Goal: Task Accomplishment & Management: Manage account settings

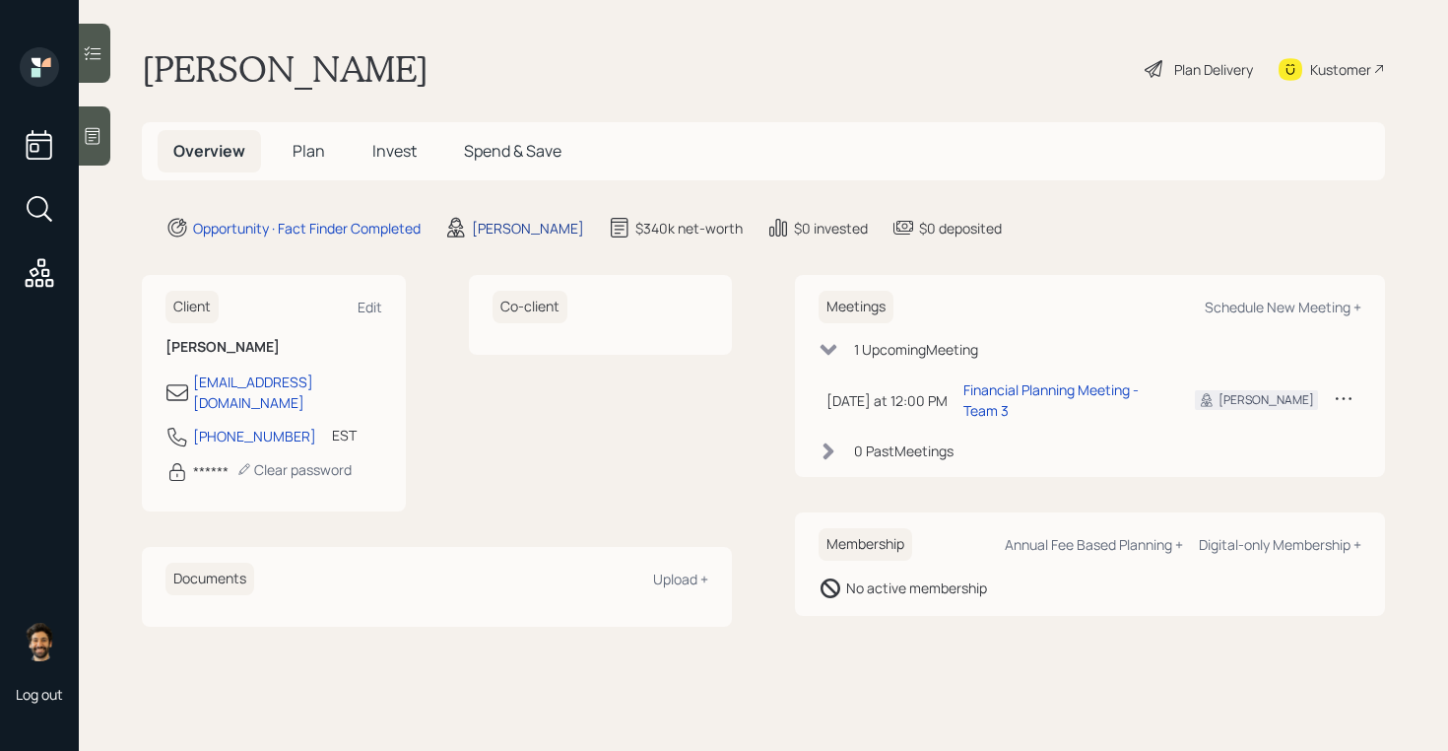
click at [481, 227] on div "Aleksandra Szegda" at bounding box center [528, 228] width 112 height 21
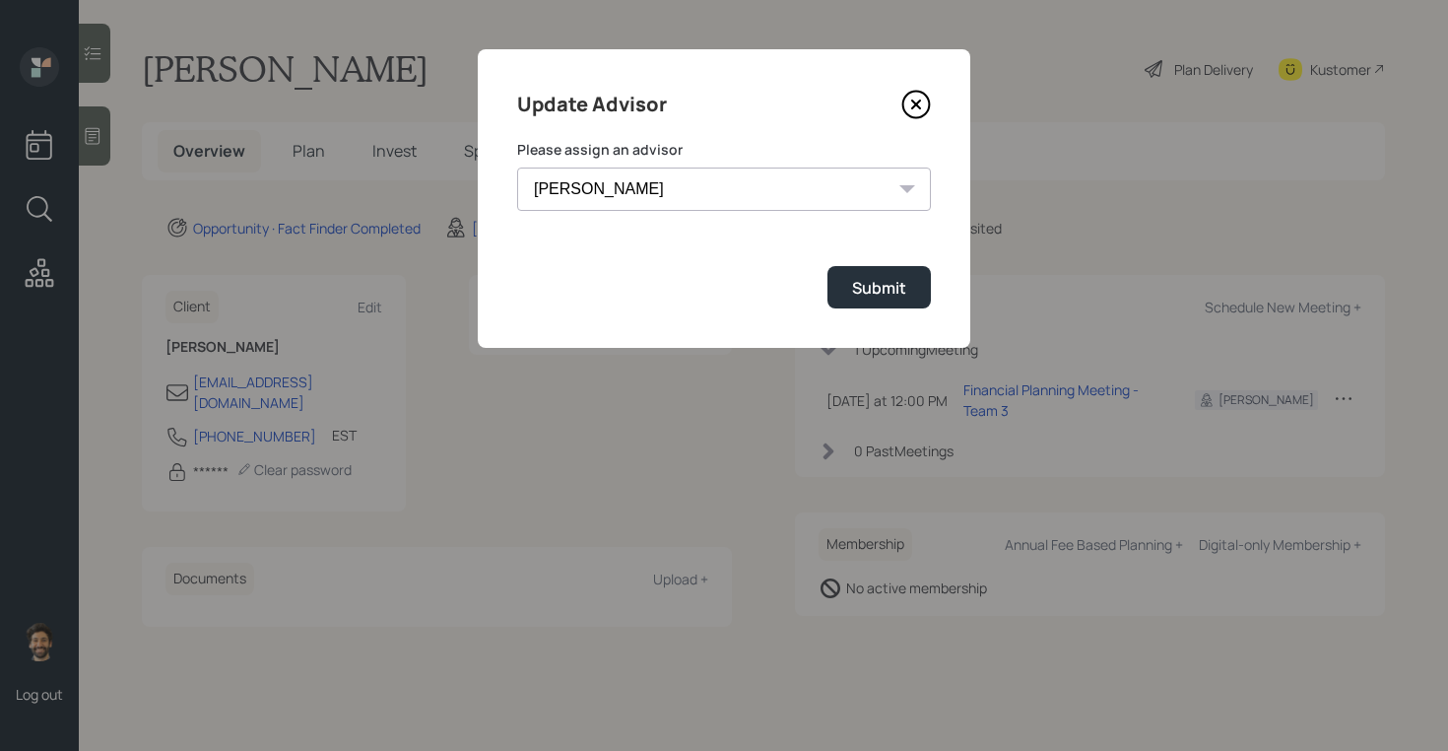
click at [575, 190] on select "Michael Russo Jonah Coleman Tyler End Treva Nostdahl Eric Schwartz Sami Boghos …" at bounding box center [724, 188] width 414 height 43
select select "f14b762f-c7c2-4b89-9227-8fa891345eea"
click at [517, 167] on select "Michael Russo Jonah Coleman Tyler End Treva Nostdahl Eric Schwartz Sami Boghos …" at bounding box center [724, 188] width 414 height 43
click at [888, 295] on div "Submit" at bounding box center [879, 288] width 54 height 22
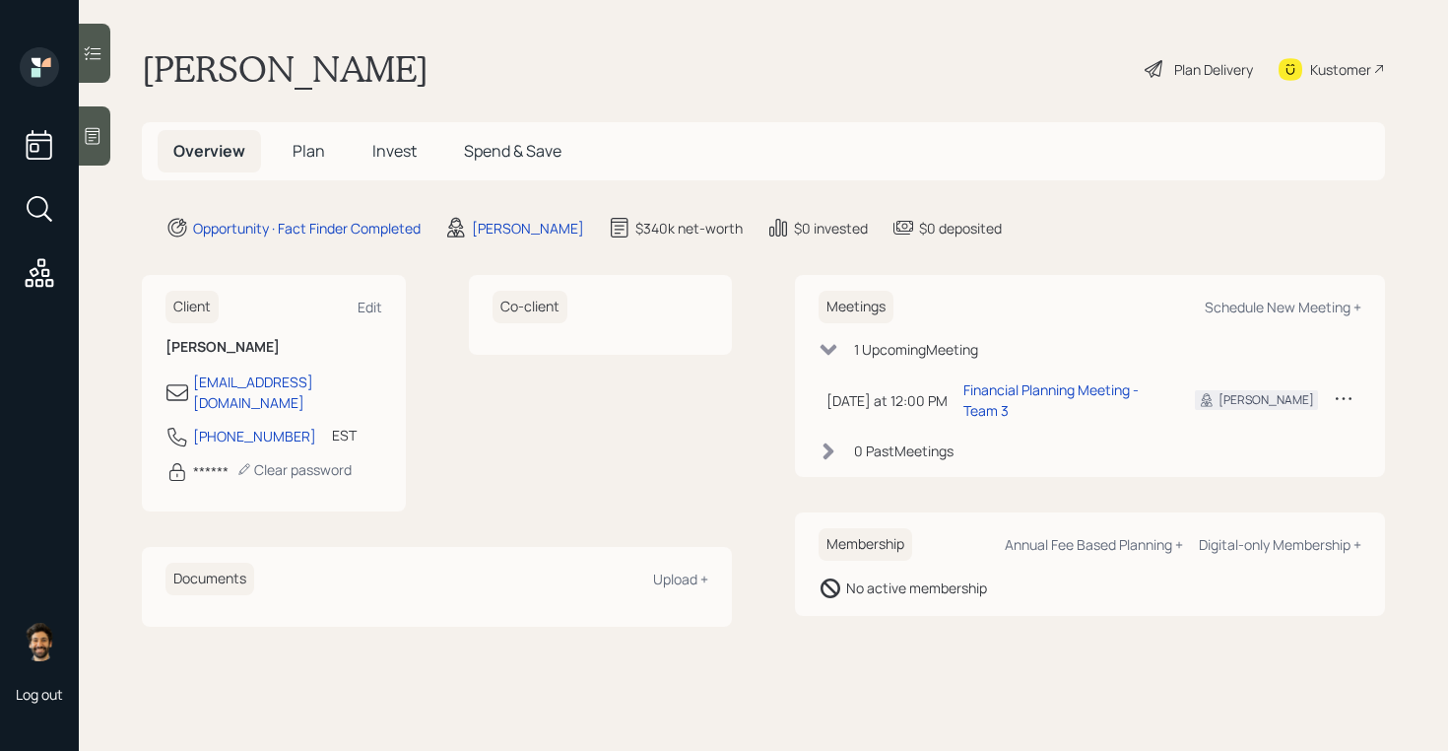
click at [310, 146] on span "Plan" at bounding box center [309, 151] width 33 height 22
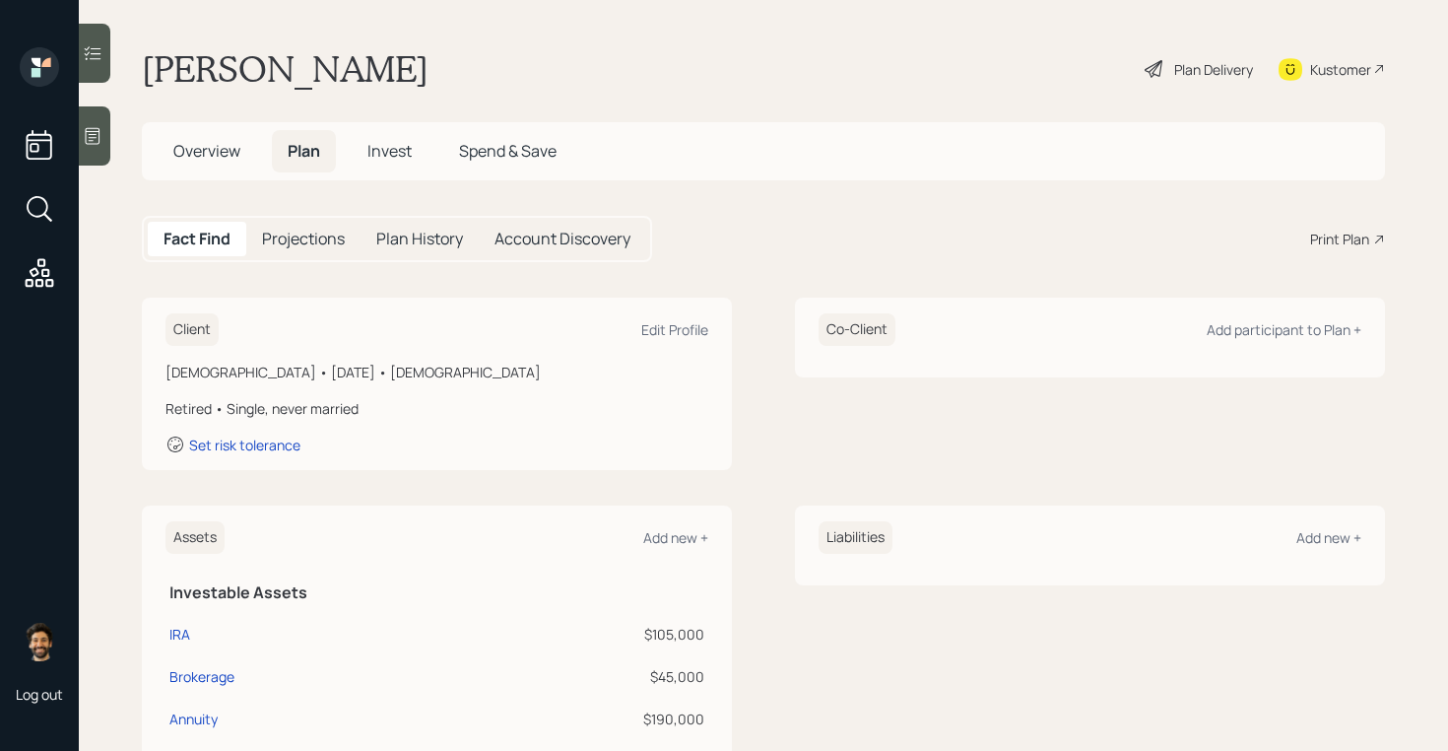
click at [247, 62] on h1 "Gerard Berguson" at bounding box center [285, 68] width 287 height 43
click at [204, 152] on span "Overview" at bounding box center [206, 151] width 67 height 22
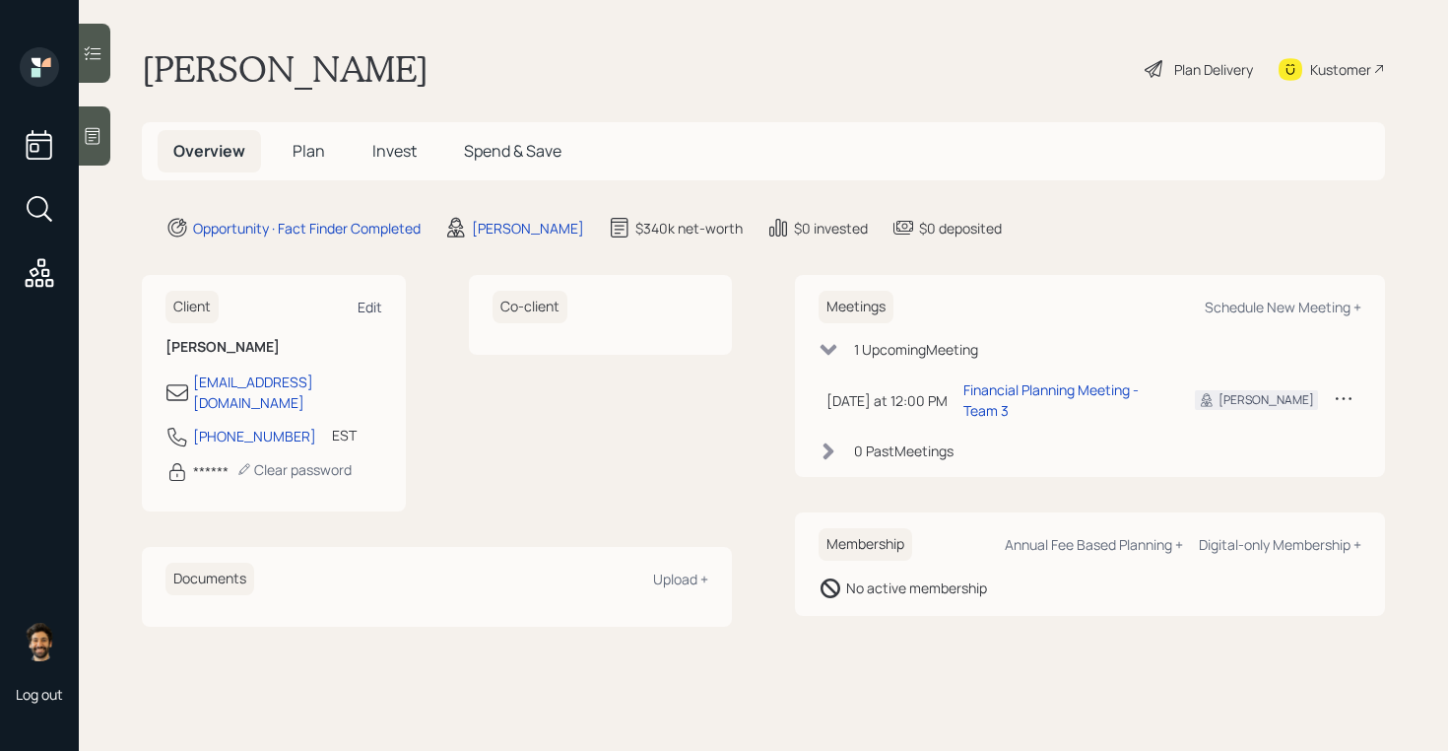
click at [366, 306] on div "Edit" at bounding box center [370, 307] width 25 height 19
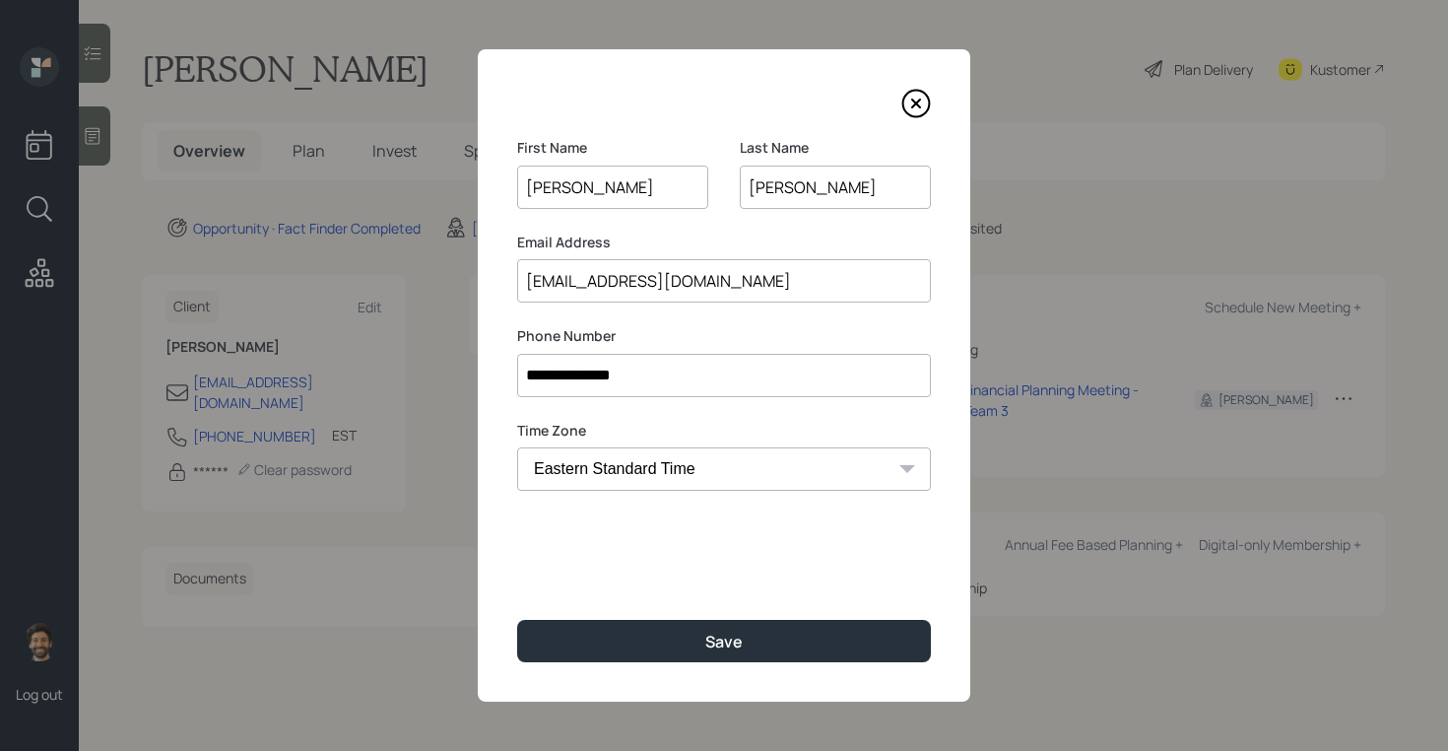
click at [800, 197] on input "Berguson" at bounding box center [835, 187] width 191 height 43
click at [781, 185] on input "Berguson" at bounding box center [835, 187] width 191 height 43
drag, startPoint x: 860, startPoint y: 187, endPoint x: 823, endPoint y: 187, distance: 37.4
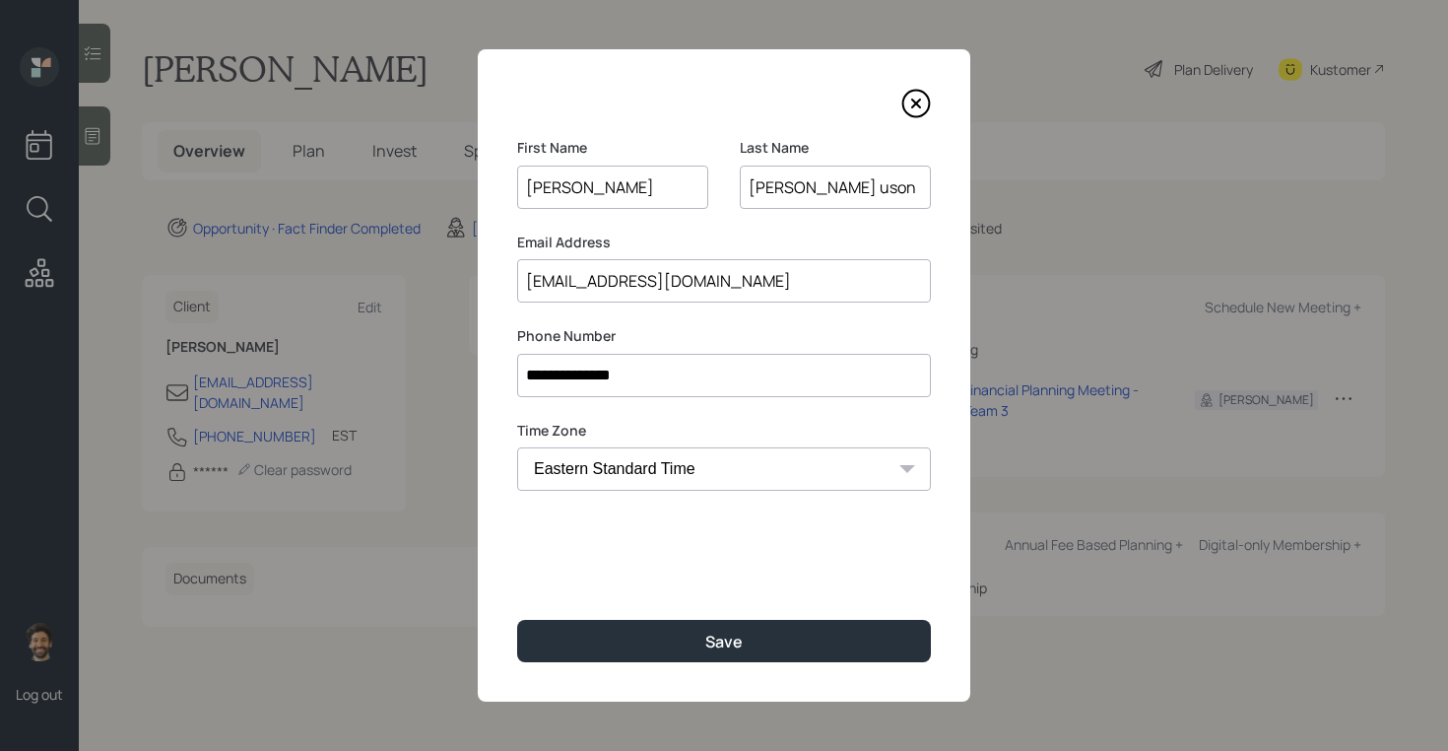
click at [823, 187] on input "Bergeron uson" at bounding box center [835, 187] width 191 height 43
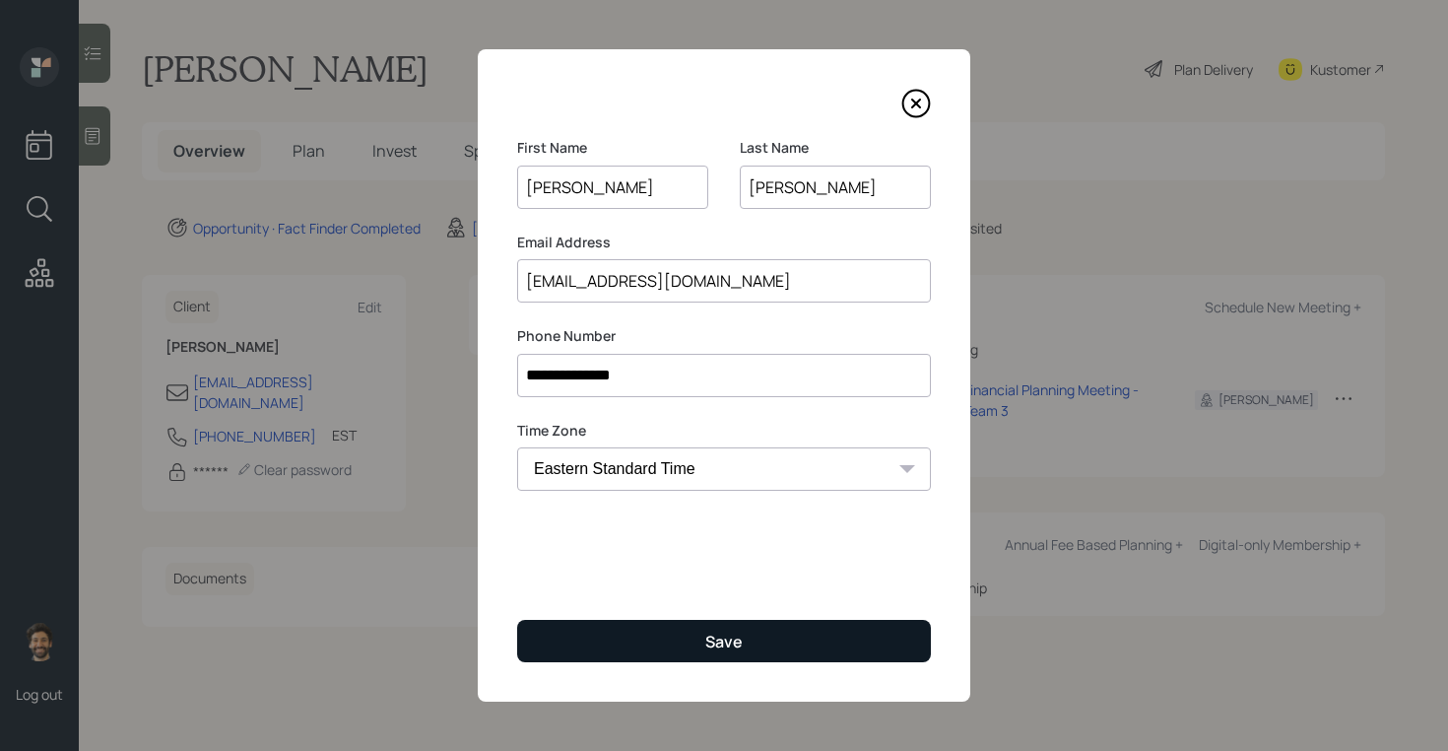
type input "Bergeron"
click at [675, 629] on button "Save" at bounding box center [724, 641] width 414 height 42
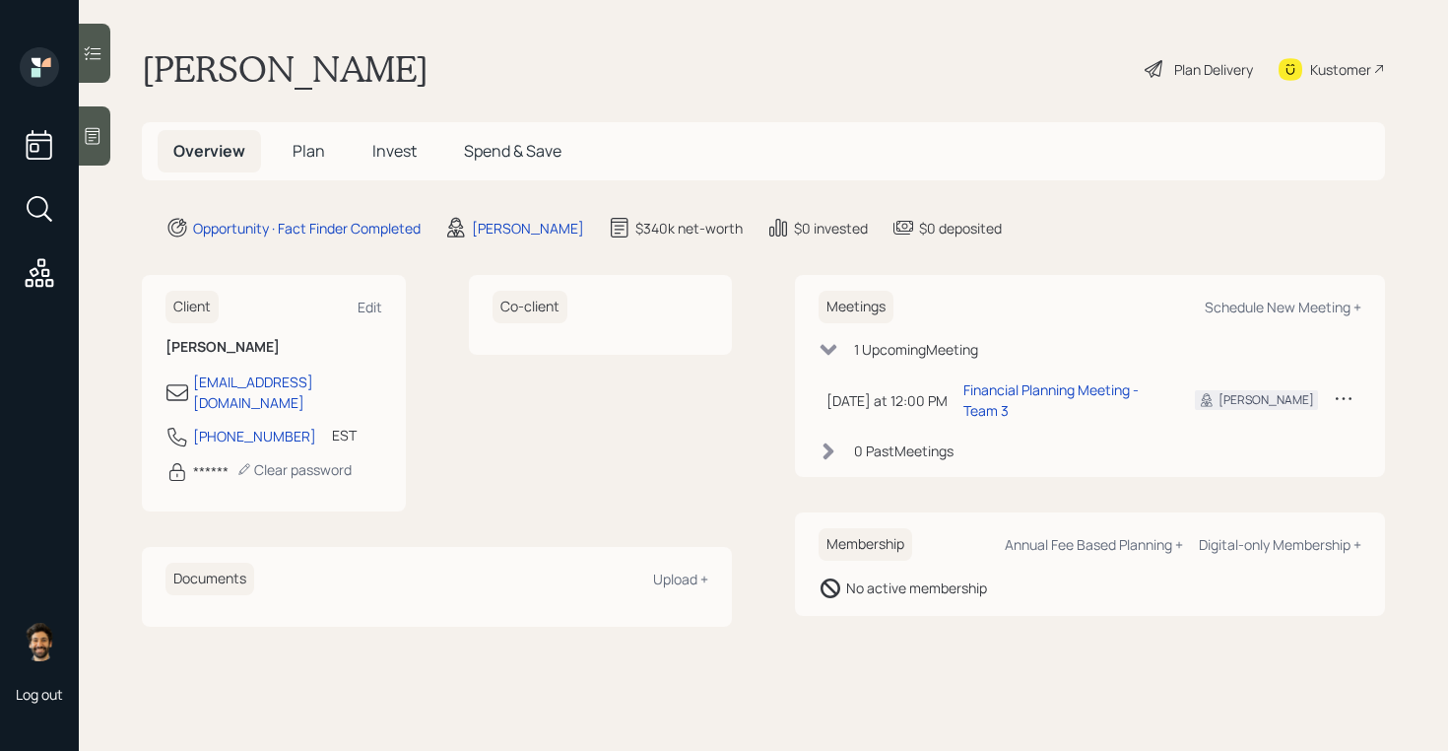
click at [325, 172] on div "Overview Plan Invest Spend & Save" at bounding box center [763, 151] width 1243 height 58
click at [310, 144] on span "Plan" at bounding box center [309, 151] width 33 height 22
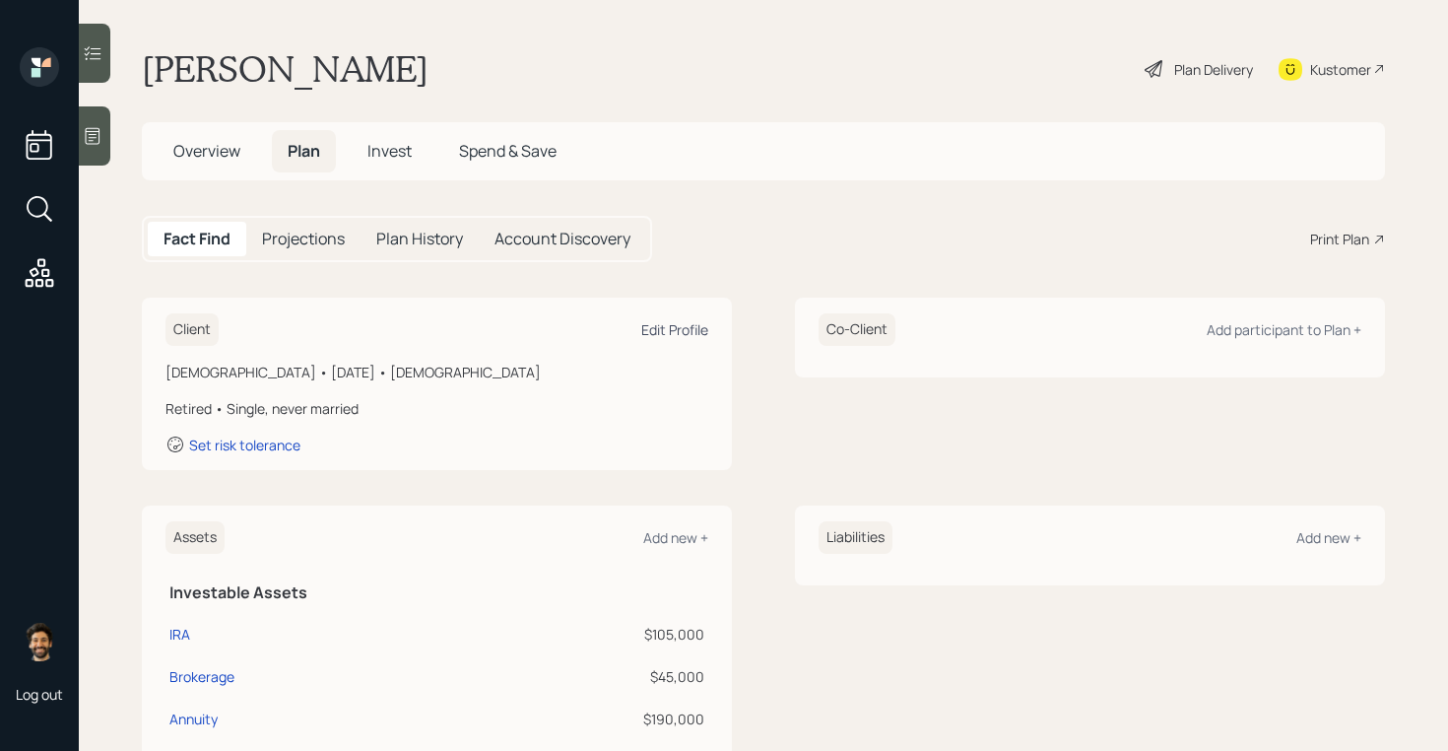
click at [689, 331] on div "Edit Profile" at bounding box center [674, 329] width 67 height 19
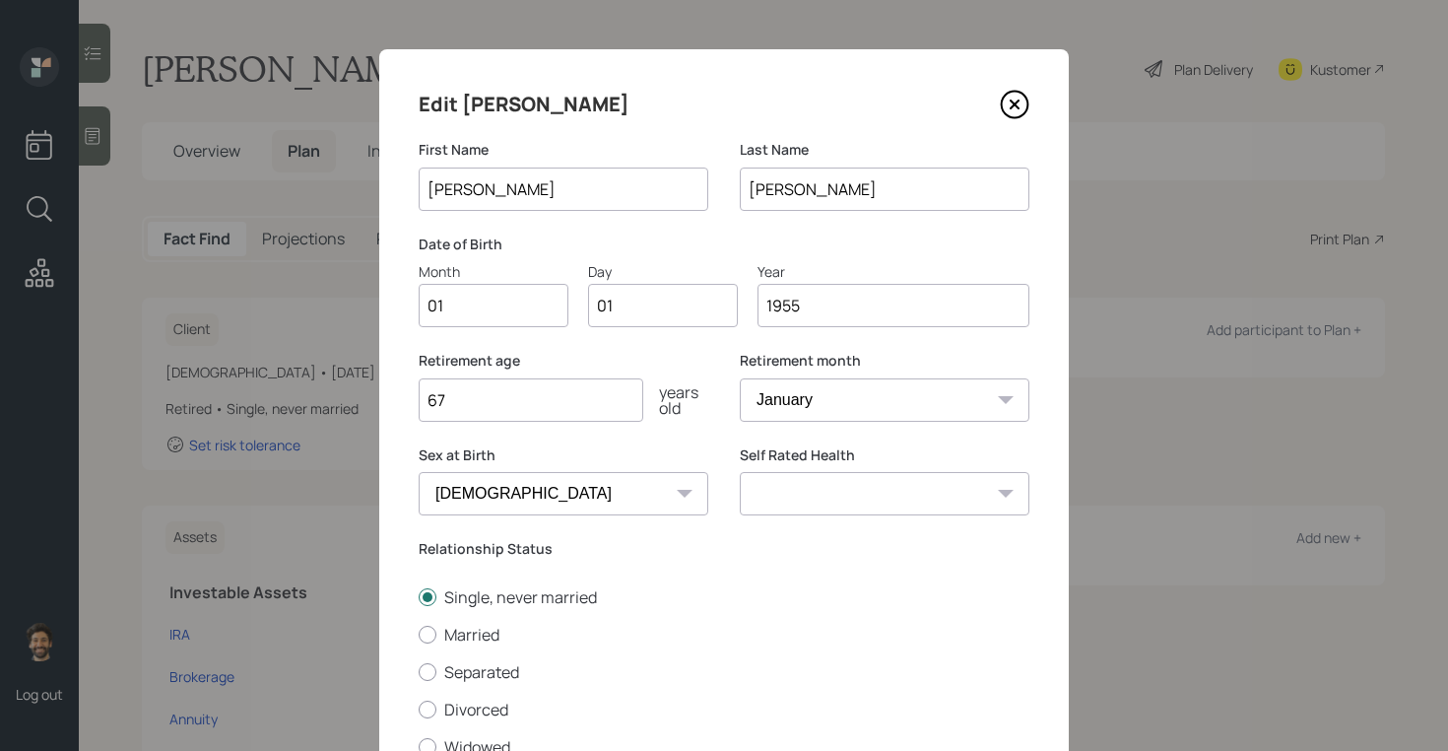
click at [498, 307] on input "01" at bounding box center [494, 305] width 150 height 43
type input "04"
type input "0"
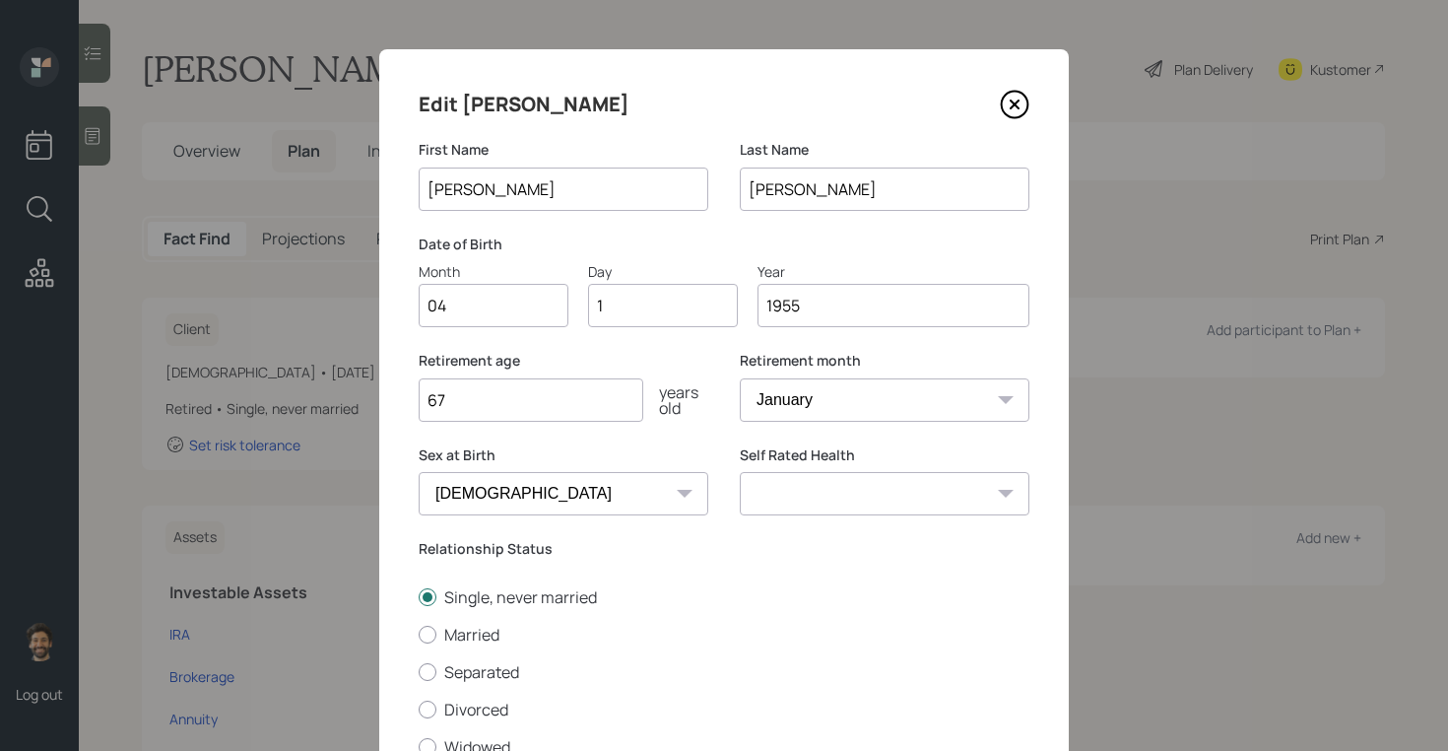
type input "15"
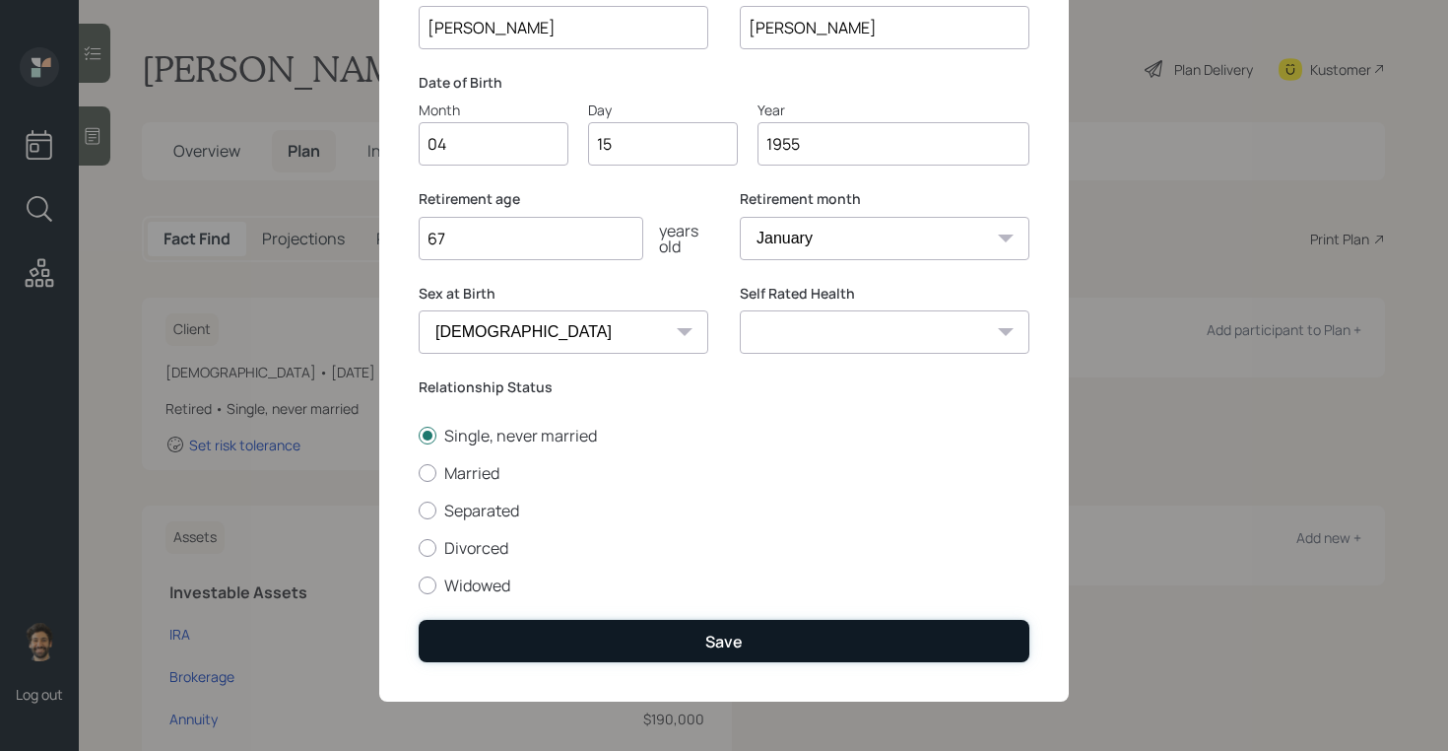
click at [481, 647] on button "Save" at bounding box center [724, 641] width 611 height 42
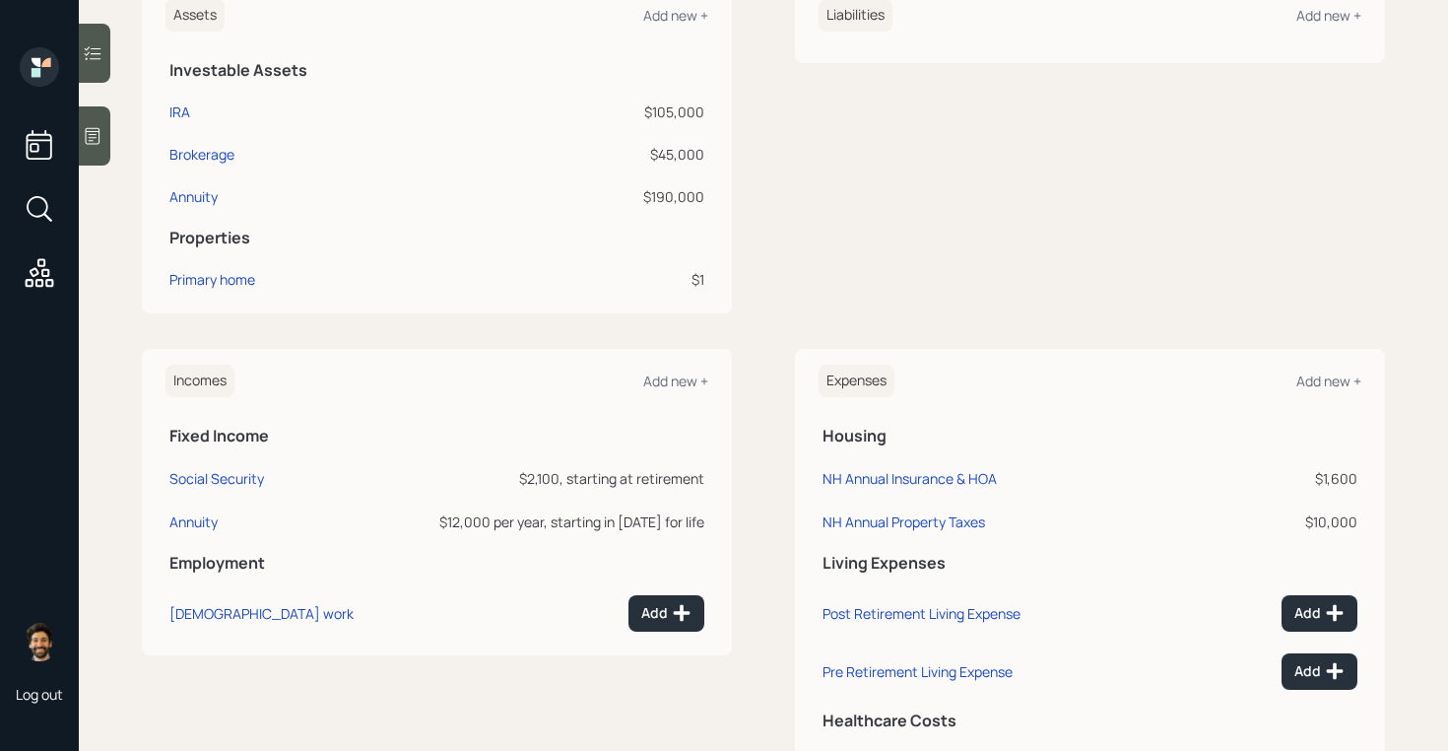
scroll to position [630, 0]
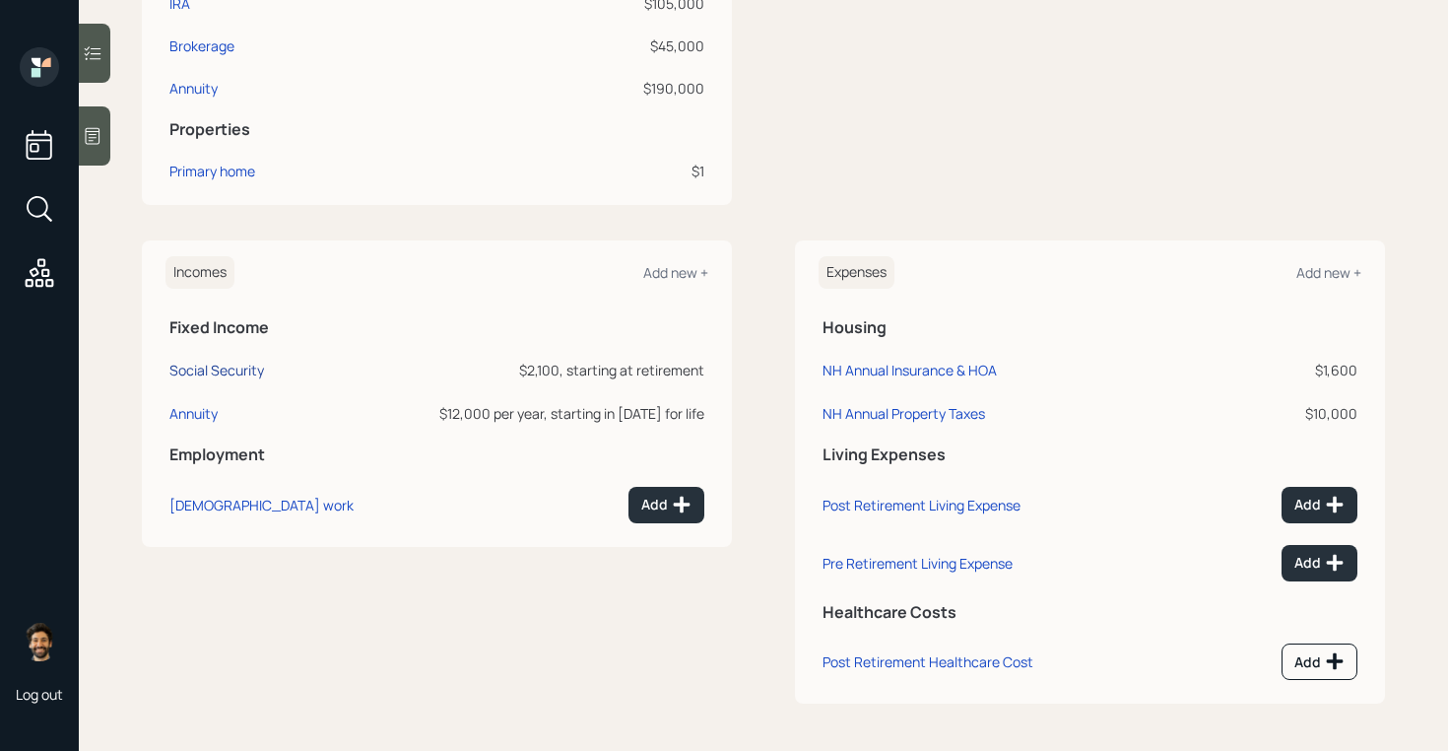
click at [219, 374] on div "Social Security" at bounding box center [216, 370] width 95 height 19
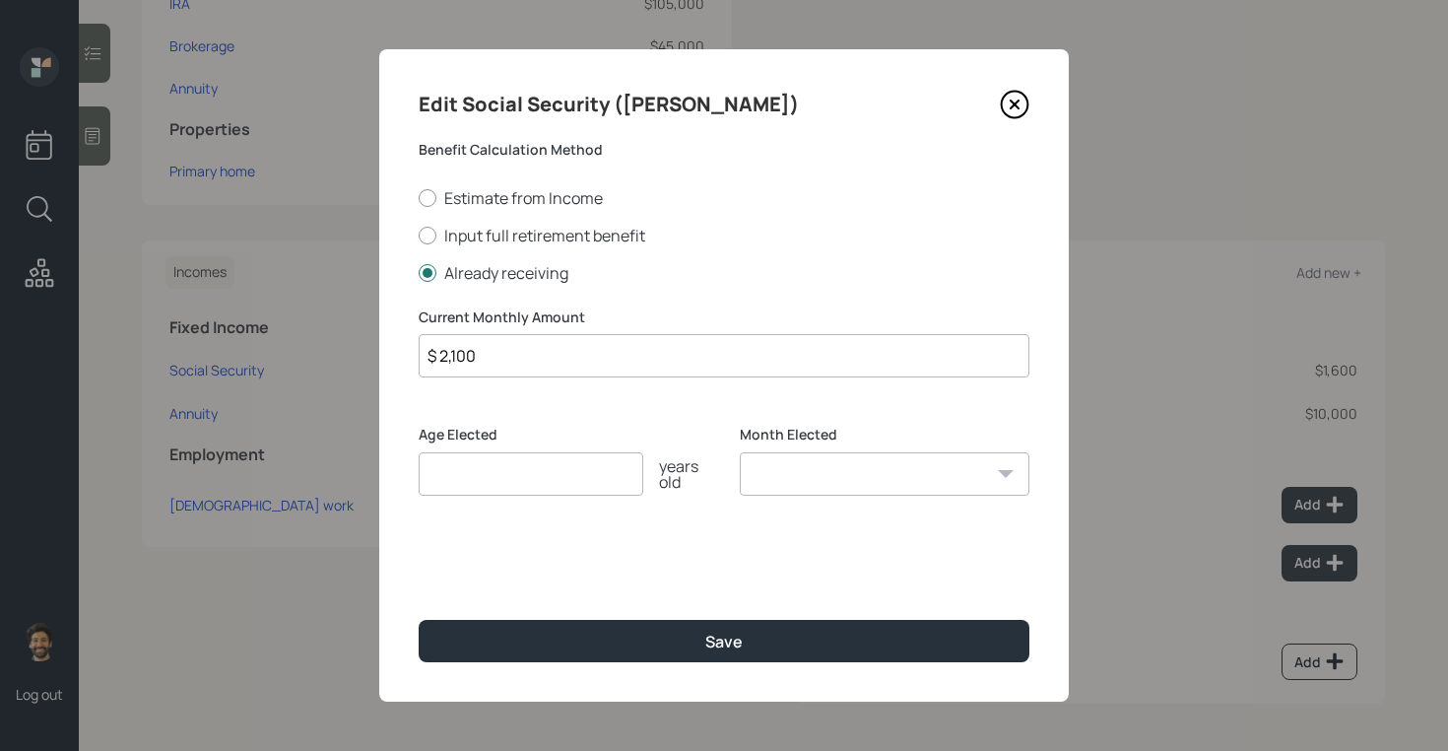
click at [465, 458] on input "number" at bounding box center [531, 473] width 225 height 43
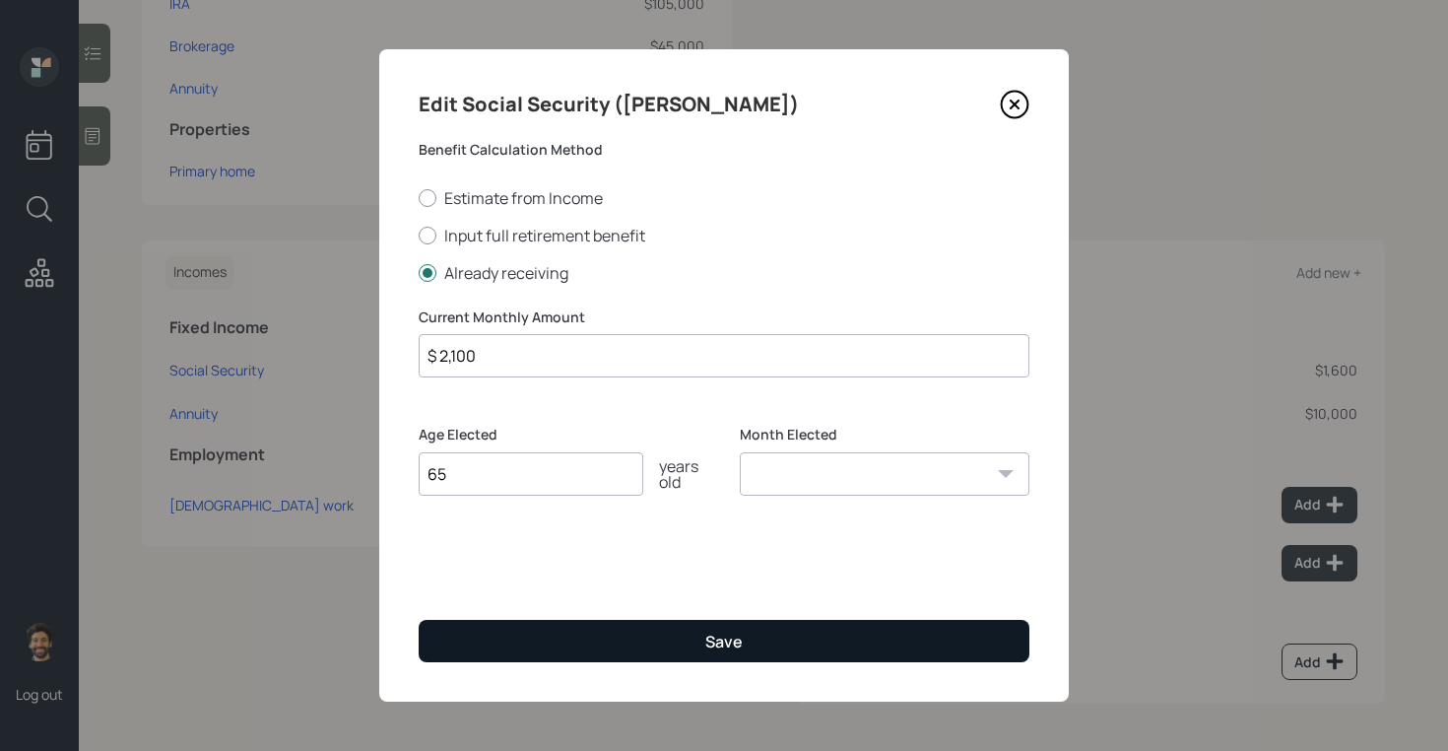
type input "65"
click at [497, 661] on button "Save" at bounding box center [724, 641] width 611 height 42
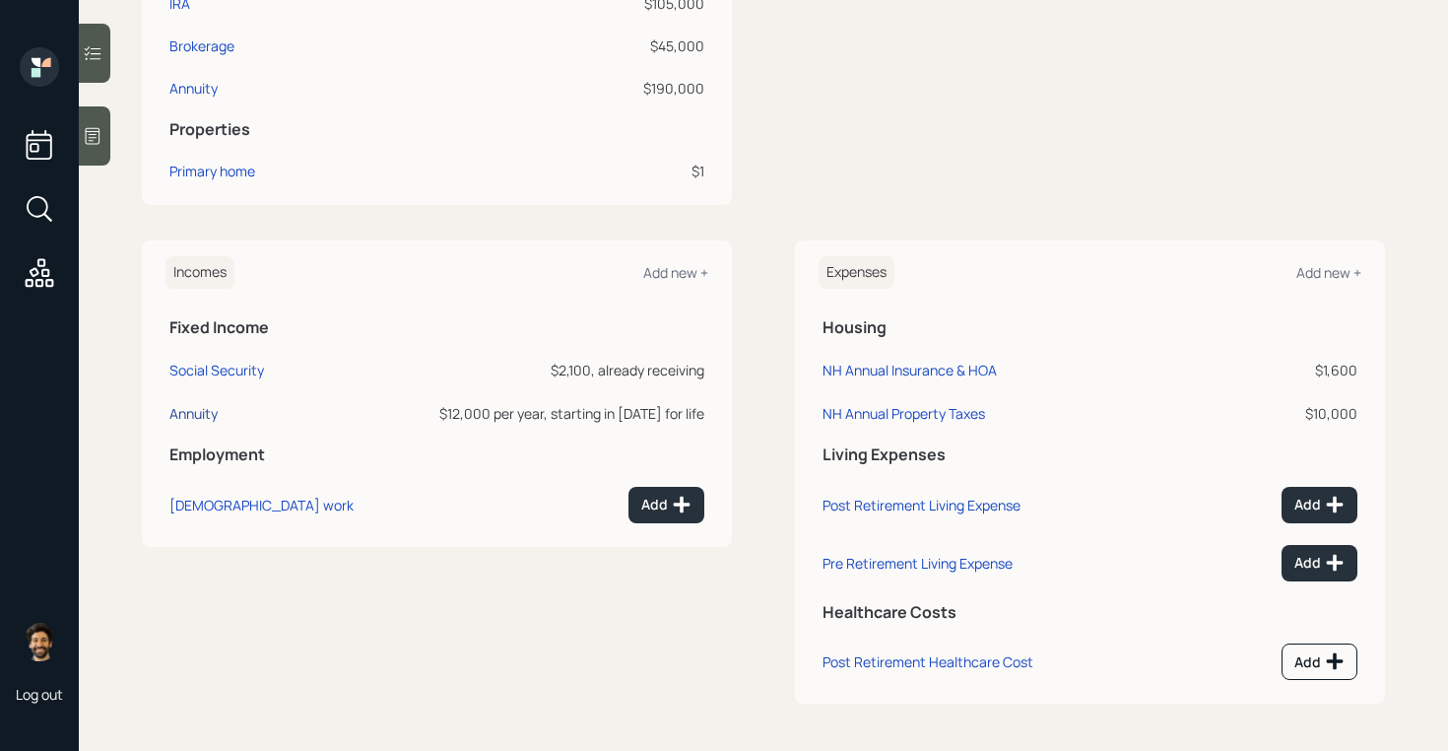
click at [216, 416] on div "Annuity" at bounding box center [193, 413] width 48 height 19
select select "annuity"
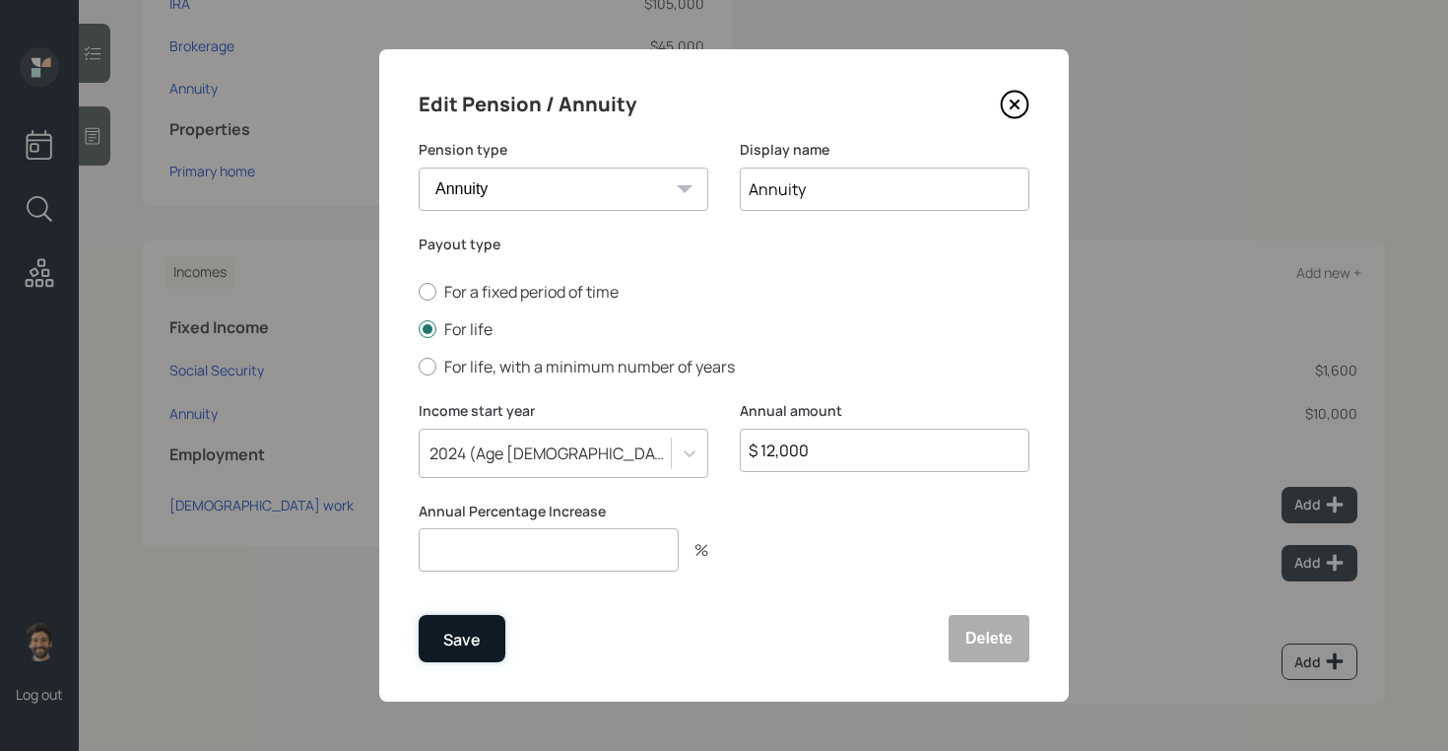
click at [448, 637] on div "Save" at bounding box center [461, 640] width 37 height 27
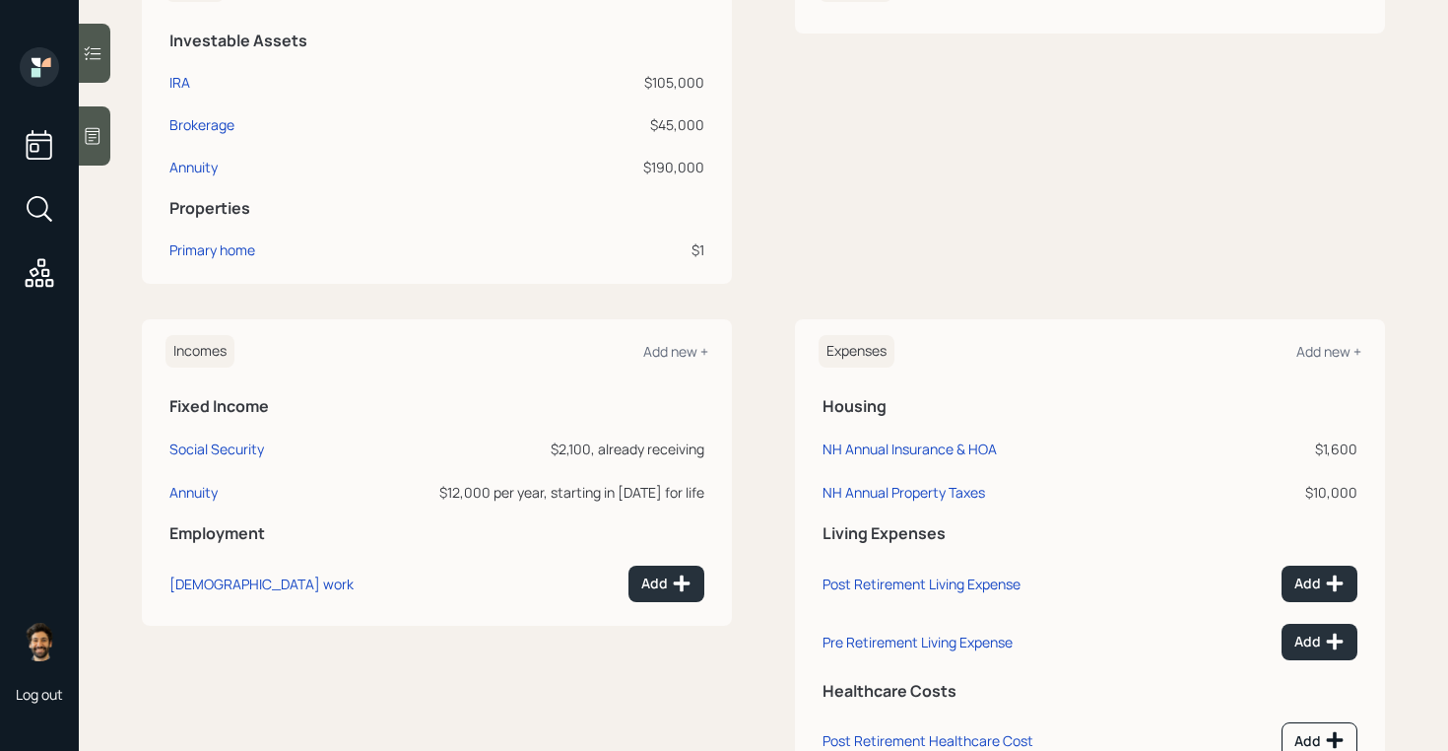
scroll to position [541, 0]
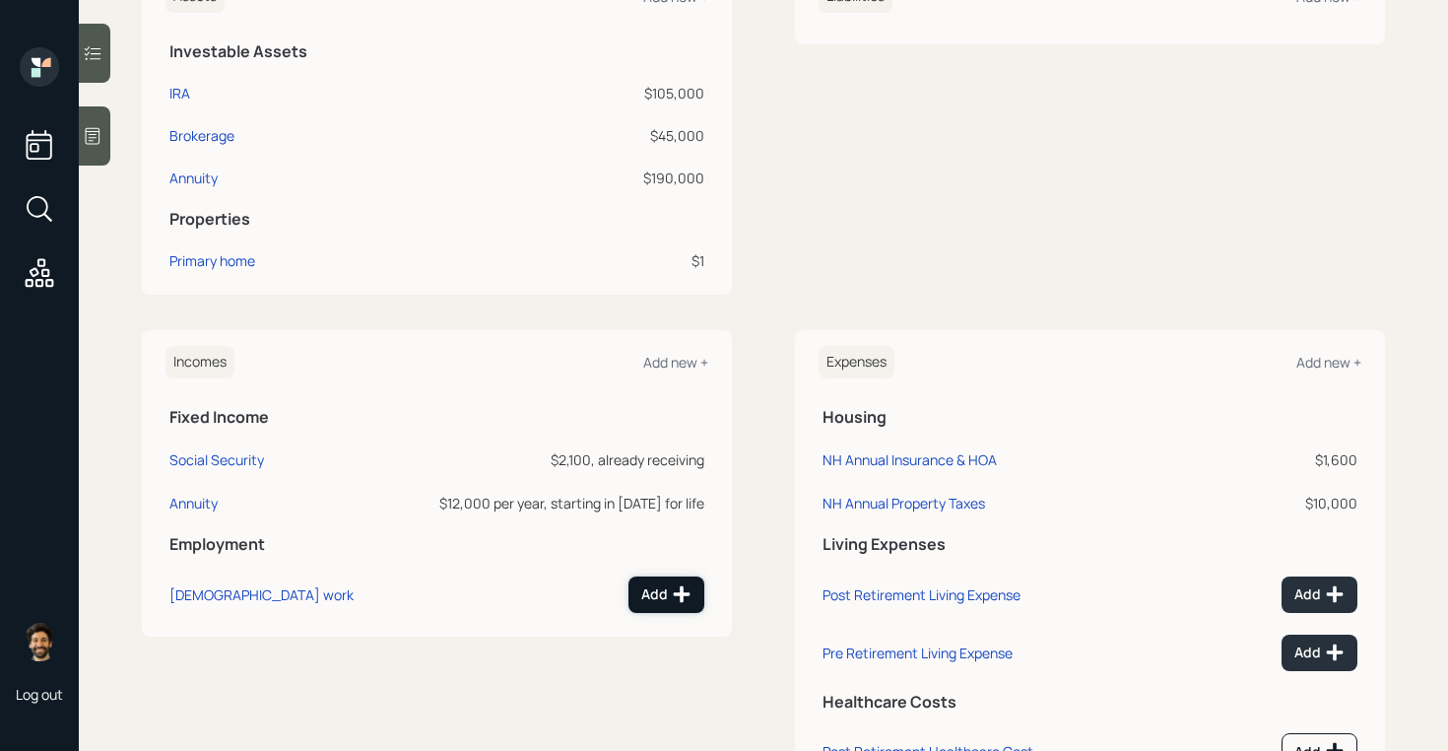
click at [673, 606] on button "Add" at bounding box center [667, 594] width 76 height 36
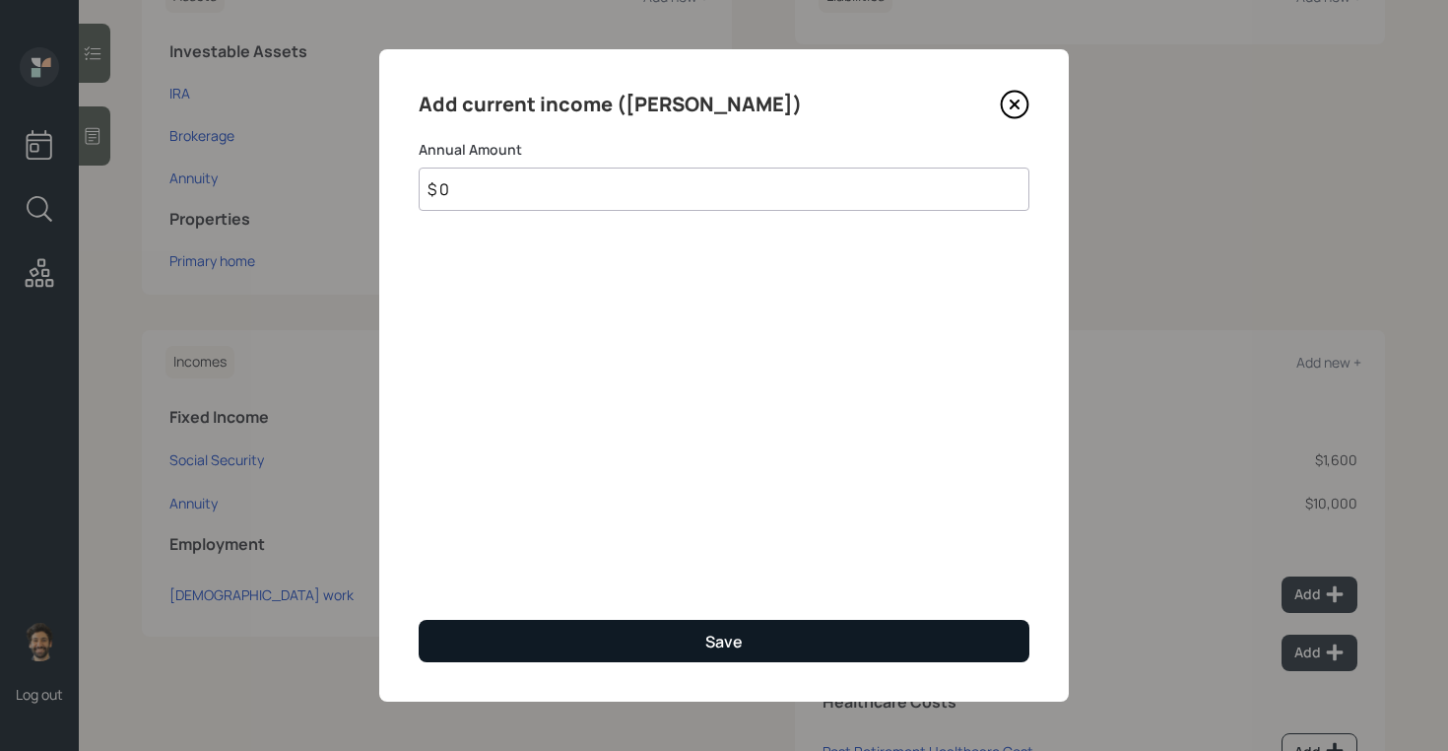
type input "$ 0"
click at [604, 646] on button "Save" at bounding box center [724, 641] width 611 height 42
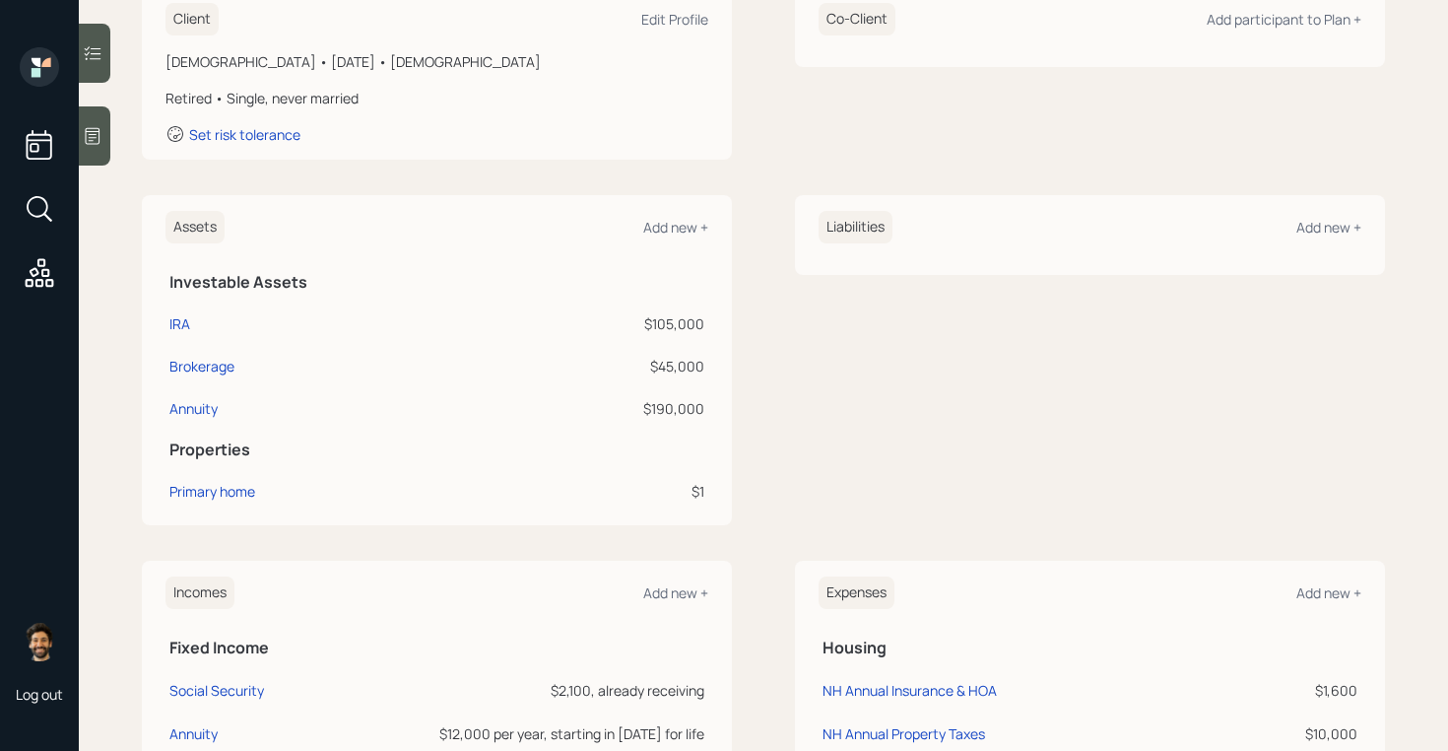
scroll to position [286, 0]
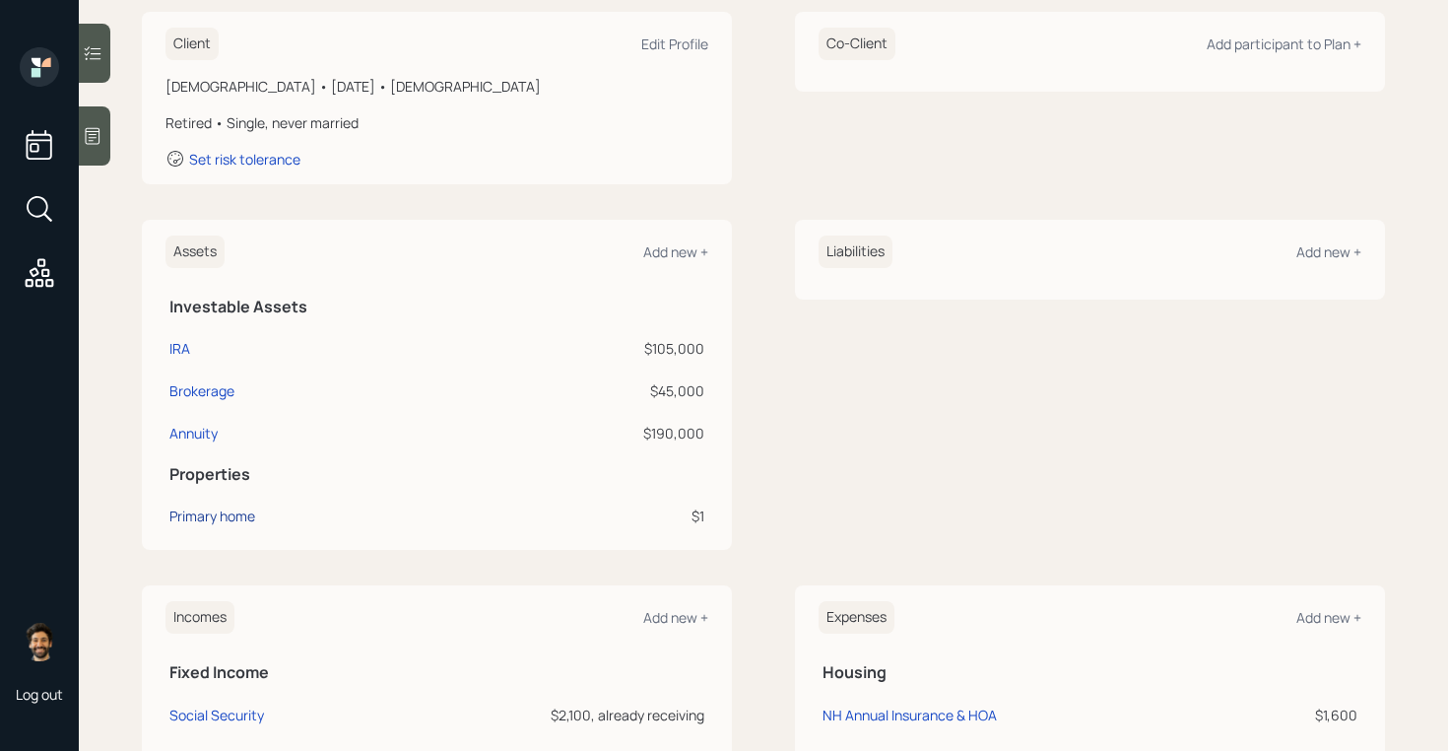
click at [241, 522] on div "Primary home" at bounding box center [212, 515] width 86 height 21
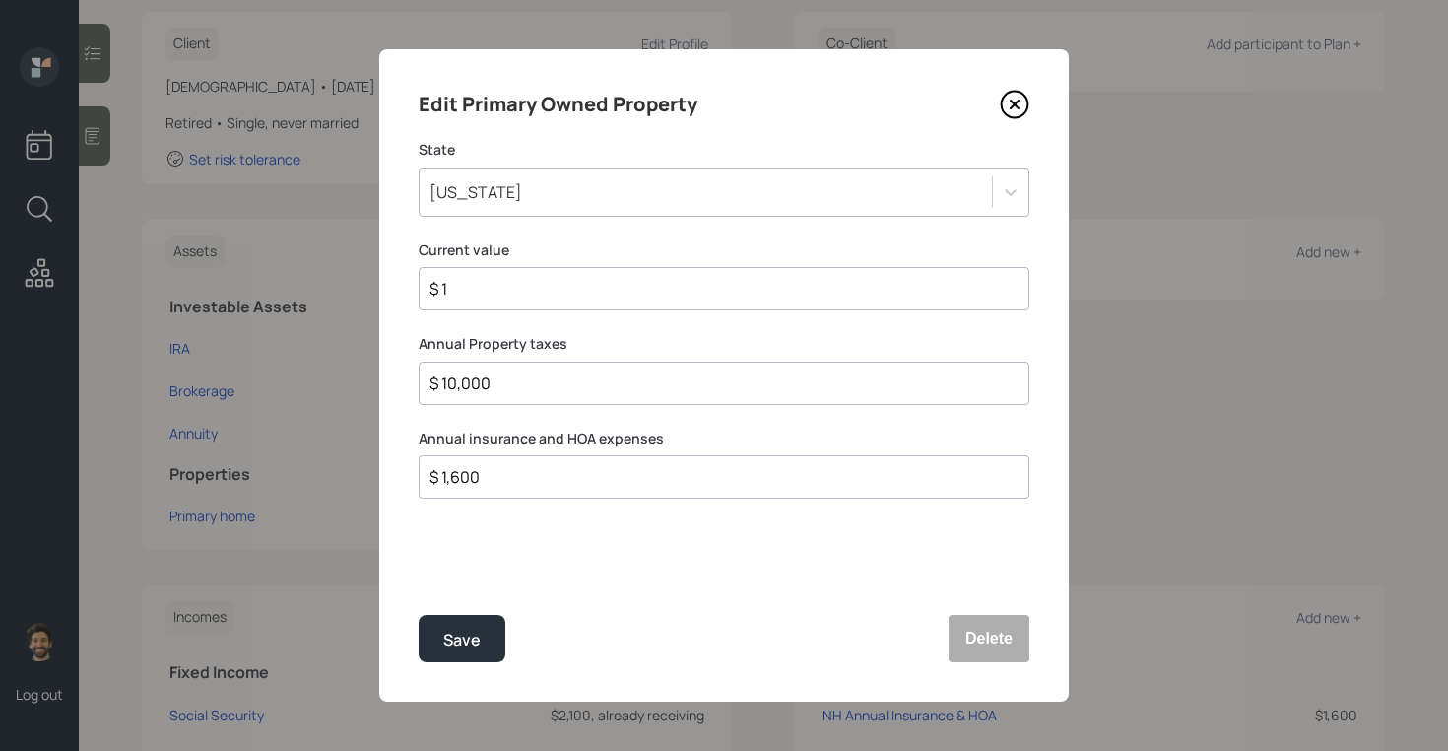
click at [476, 287] on input "$ 1" at bounding box center [716, 289] width 577 height 24
click at [456, 283] on input "$ 611,000" at bounding box center [716, 289] width 577 height 24
type input "$ 700,000"
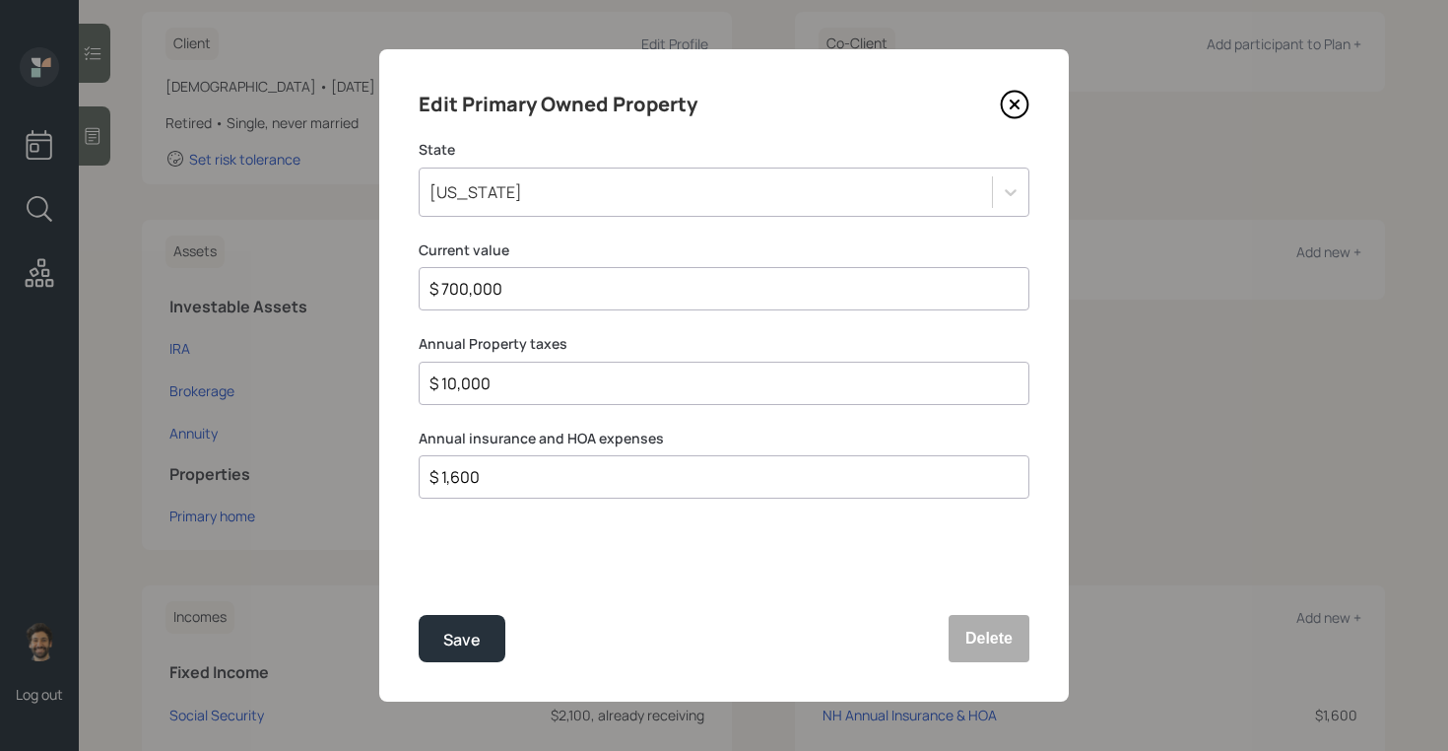
drag, startPoint x: 510, startPoint y: 371, endPoint x: 387, endPoint y: 374, distance: 123.2
click at [387, 374] on div "Edit Primary Owned Property State New Hampshire Current value $ 700,000 Annual …" at bounding box center [724, 375] width 690 height 652
drag, startPoint x: 483, startPoint y: 472, endPoint x: 408, endPoint y: 473, distance: 74.9
click at [408, 473] on div "Edit Primary Owned Property State New Hampshire Current value $ 700,000 Annual …" at bounding box center [724, 375] width 690 height 652
click at [456, 629] on div "Save" at bounding box center [461, 640] width 37 height 27
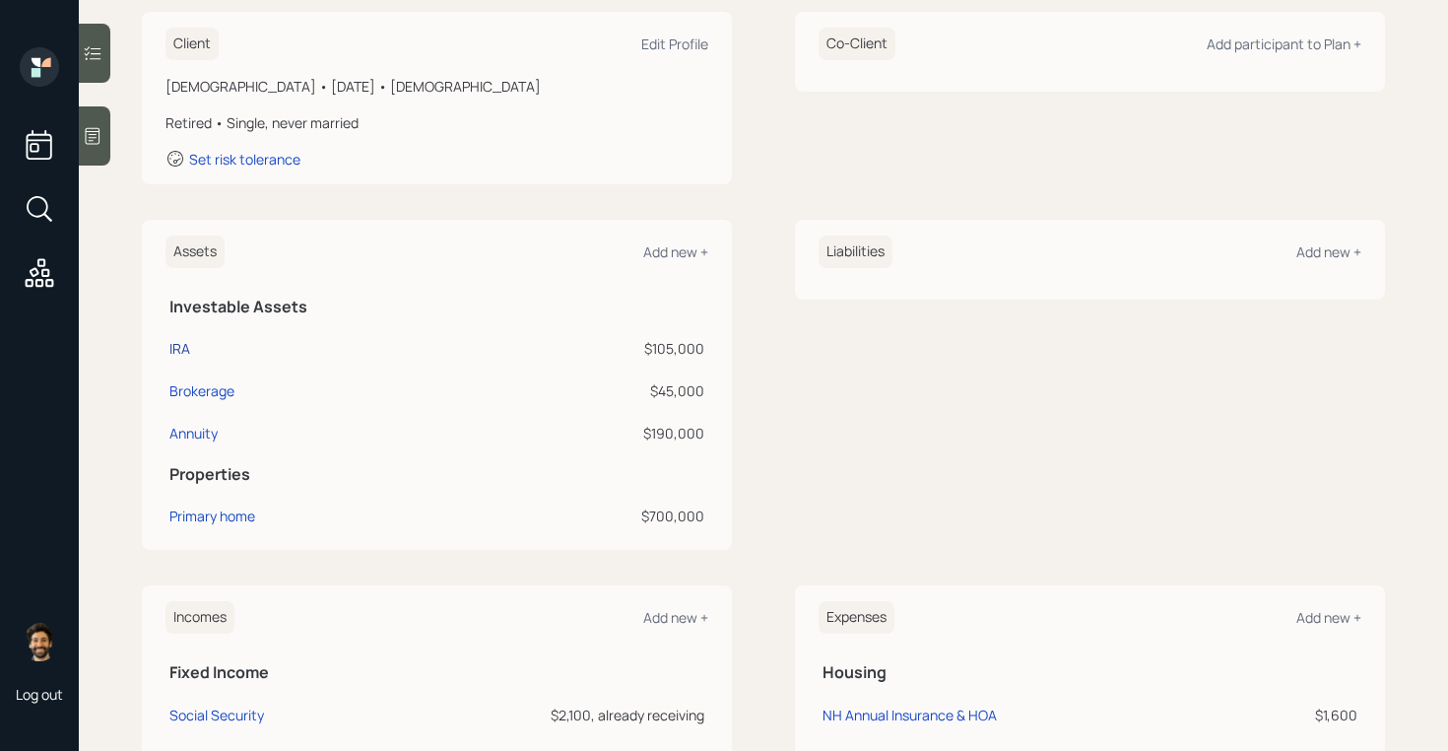
click at [184, 349] on div "IRA" at bounding box center [179, 348] width 21 height 21
select select "ira"
select select "balanced"
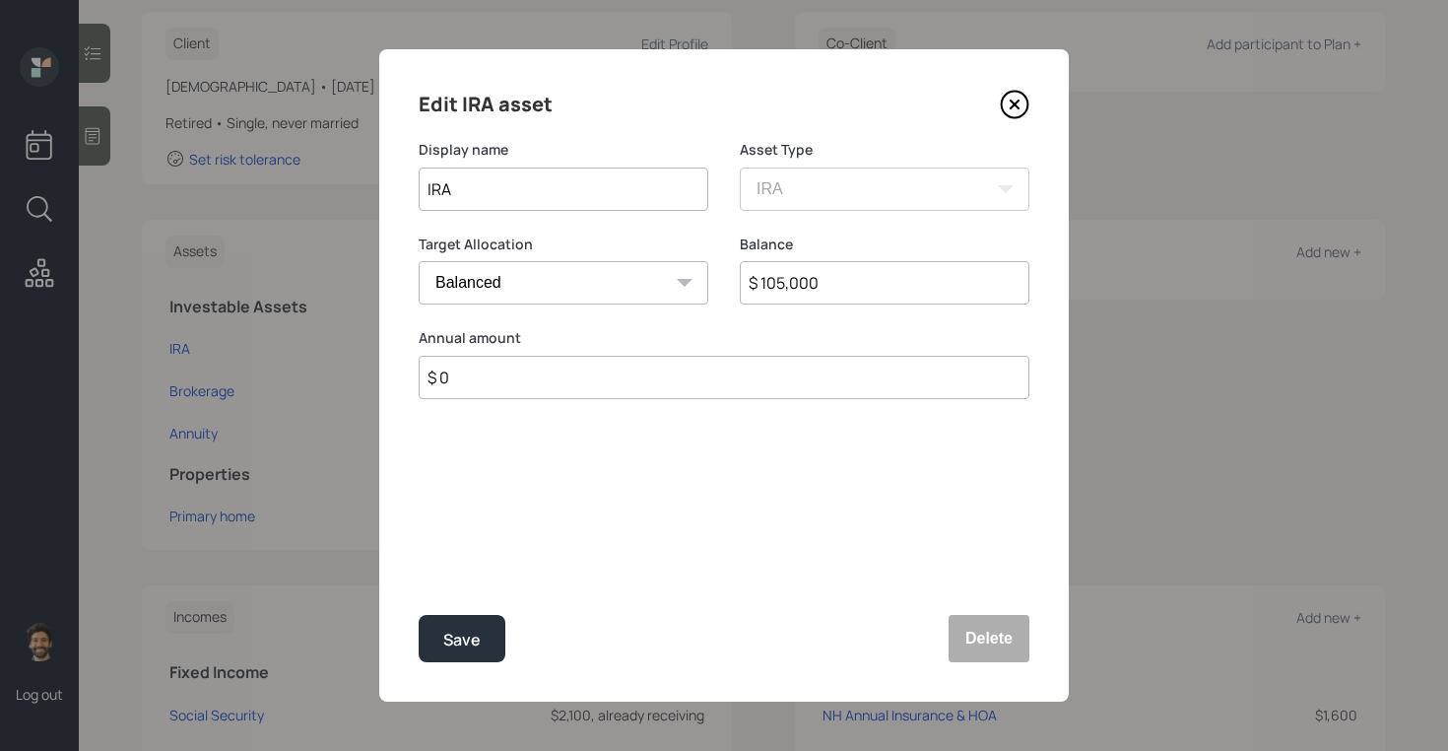
click at [428, 186] on input "IRA" at bounding box center [564, 188] width 290 height 43
type input "LPL IRA"
click at [781, 285] on input "$ 105,000" at bounding box center [885, 282] width 290 height 43
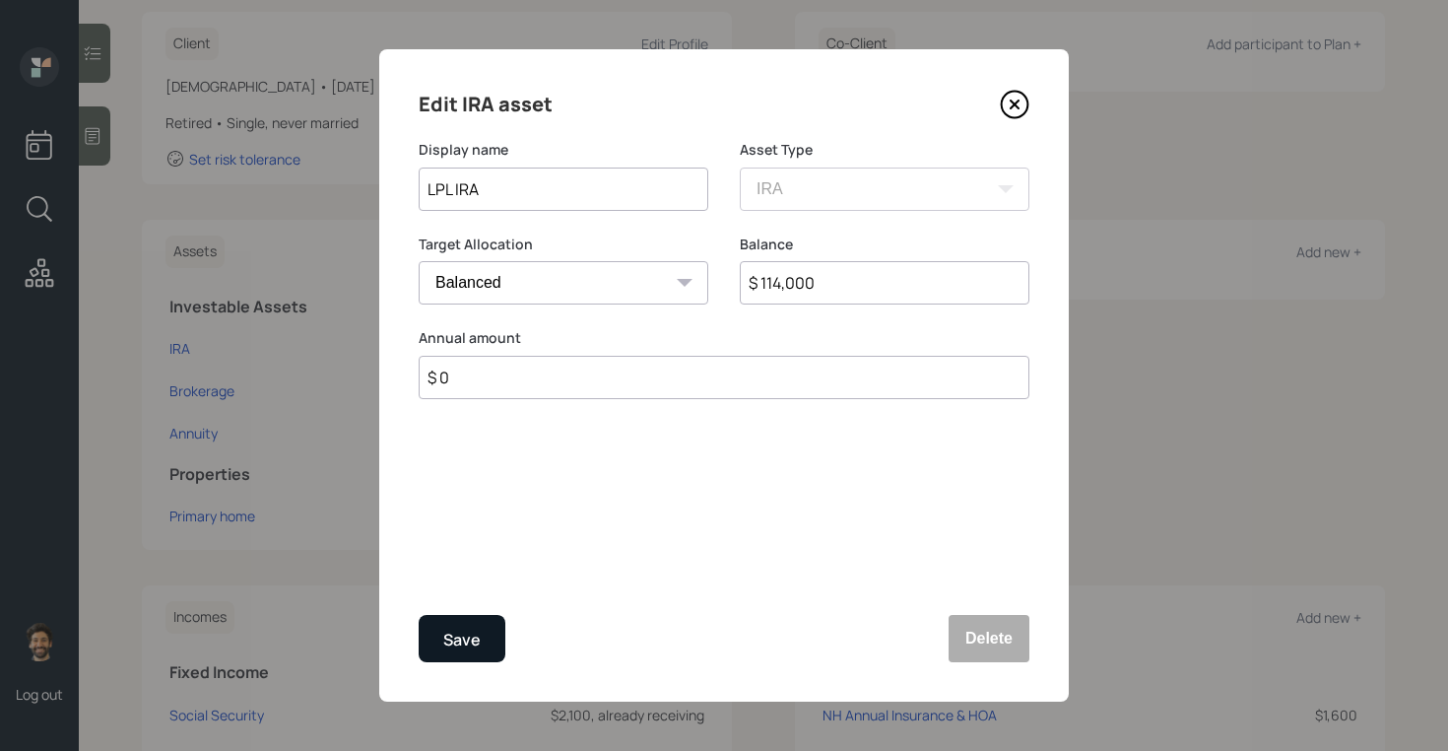
type input "$ 114,000"
click at [468, 628] on div "Save" at bounding box center [461, 640] width 37 height 27
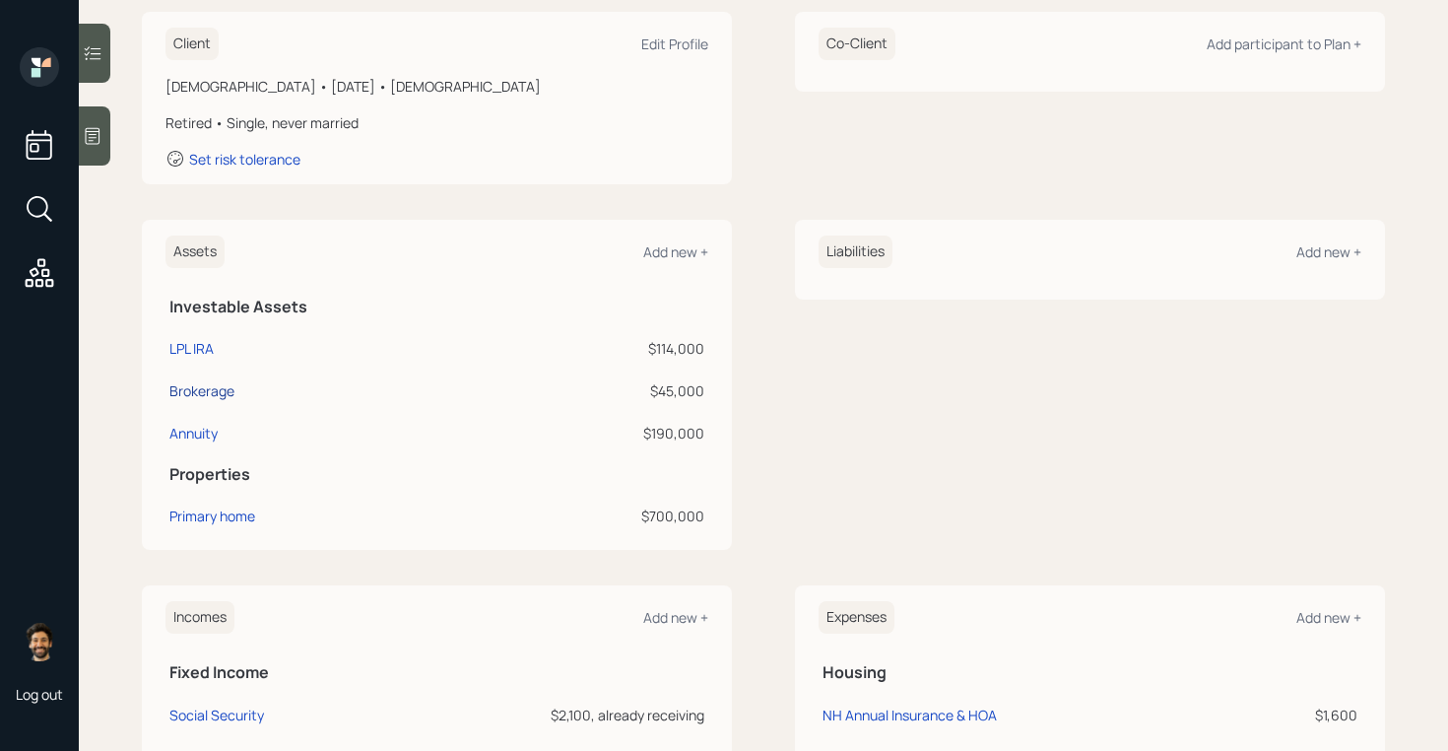
click at [213, 390] on div "Brokerage" at bounding box center [201, 390] width 65 height 21
select select "taxable"
select select "balanced"
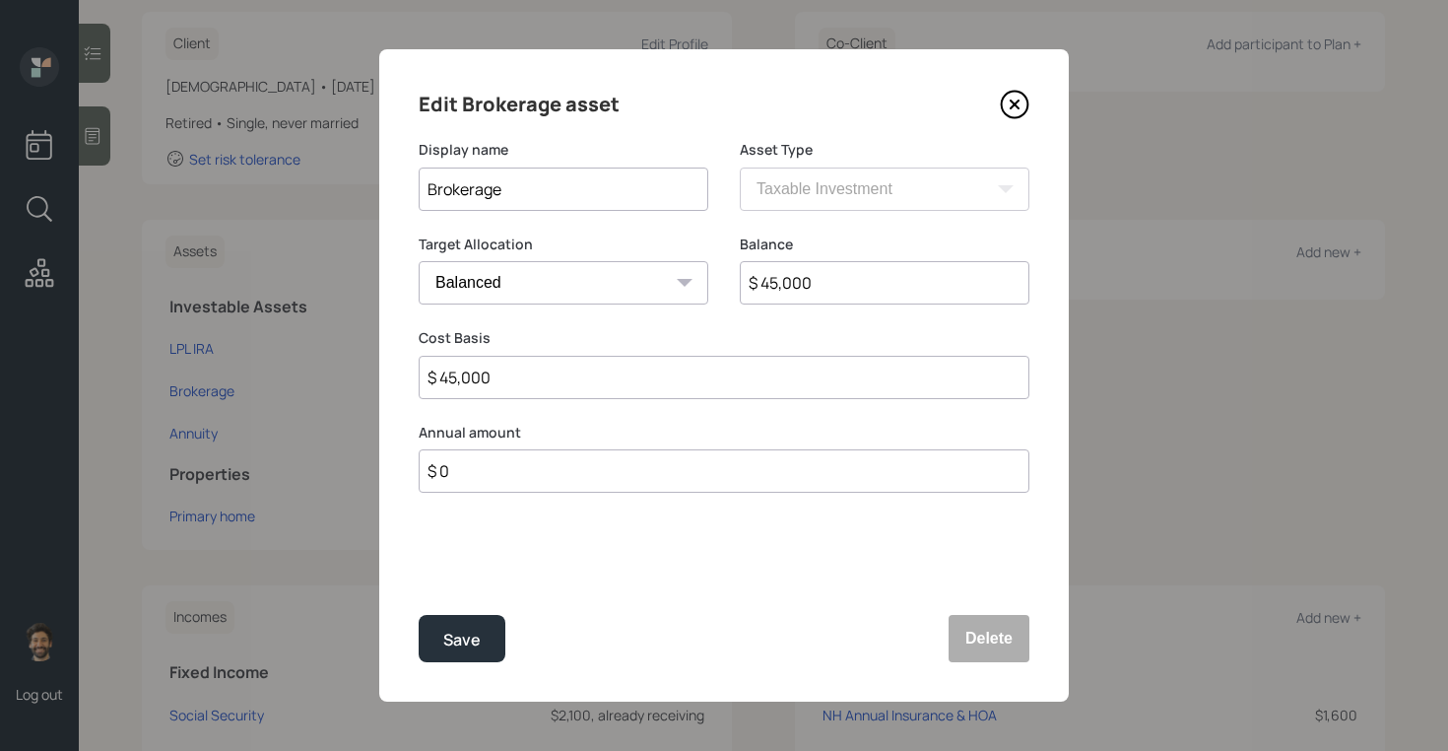
click at [425, 182] on input "Brokerage" at bounding box center [564, 188] width 290 height 43
type input "LPL Brokerage"
click at [469, 647] on div "Save" at bounding box center [461, 640] width 37 height 27
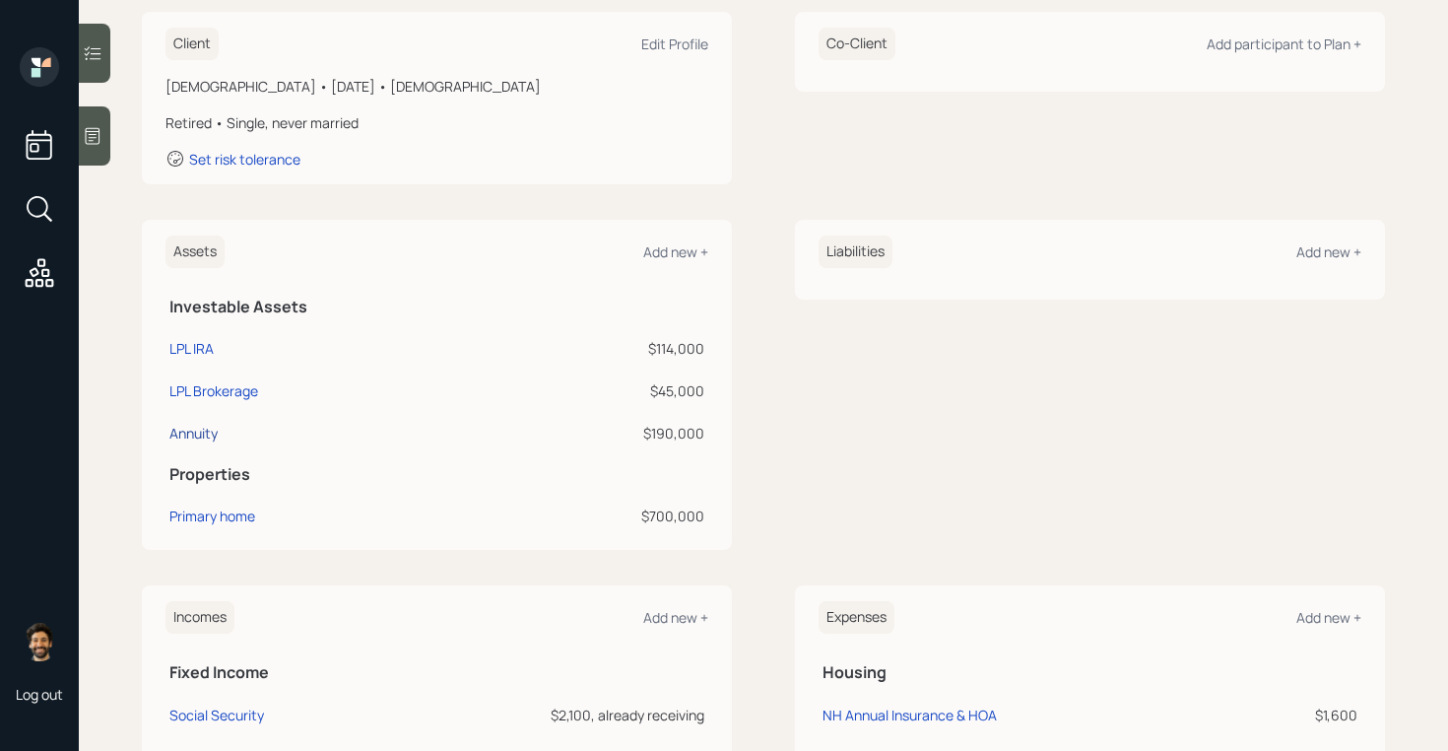
click at [203, 435] on div "Annuity" at bounding box center [193, 433] width 48 height 21
select select "taxable"
select select "balanced"
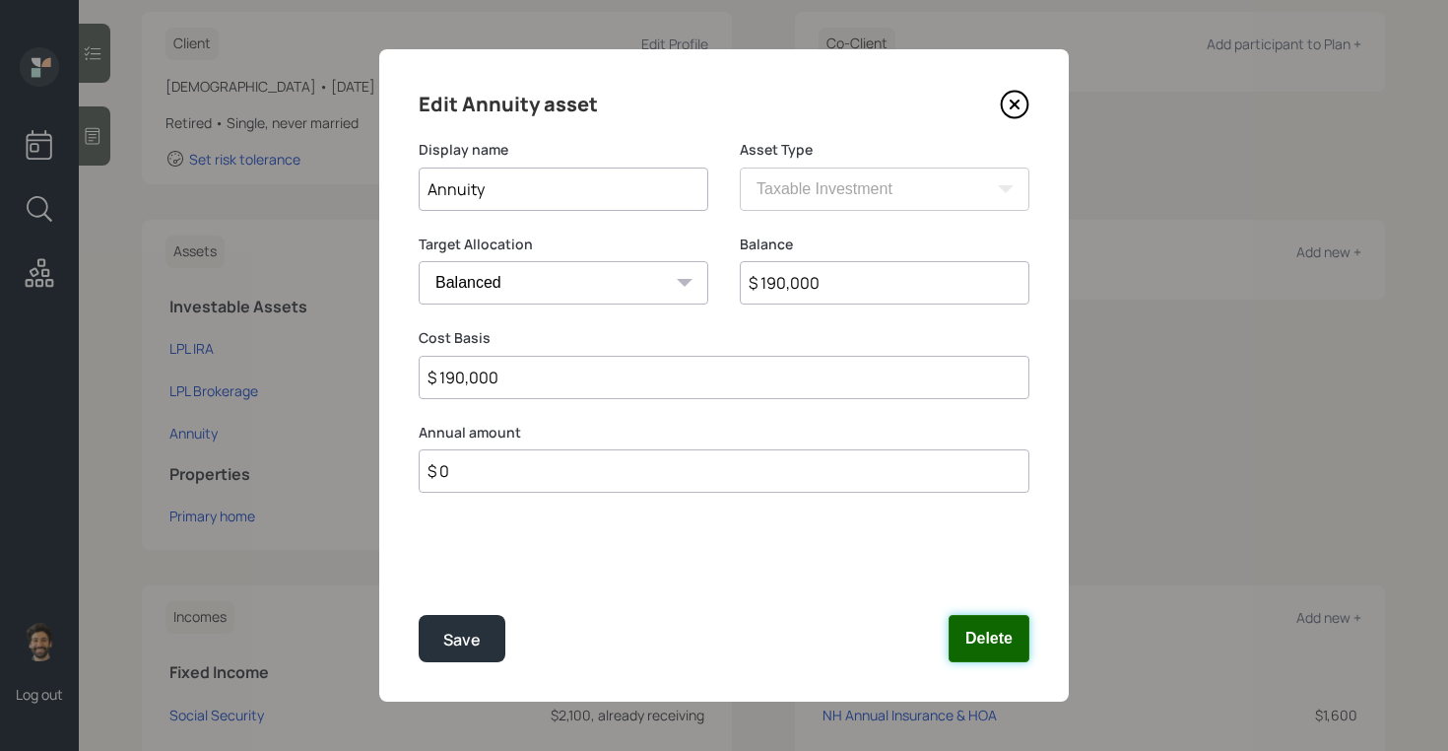
click at [976, 638] on button "Delete" at bounding box center [989, 638] width 81 height 47
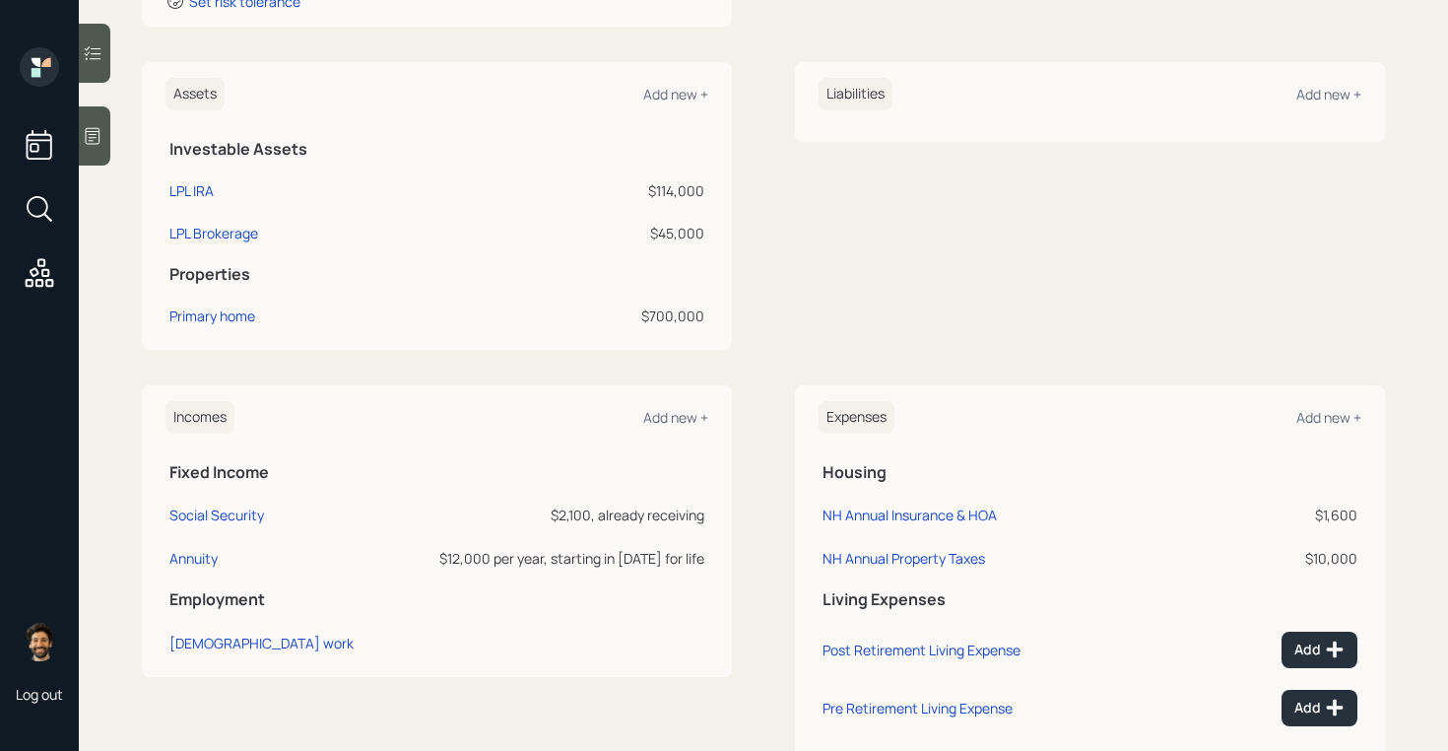
scroll to position [485, 0]
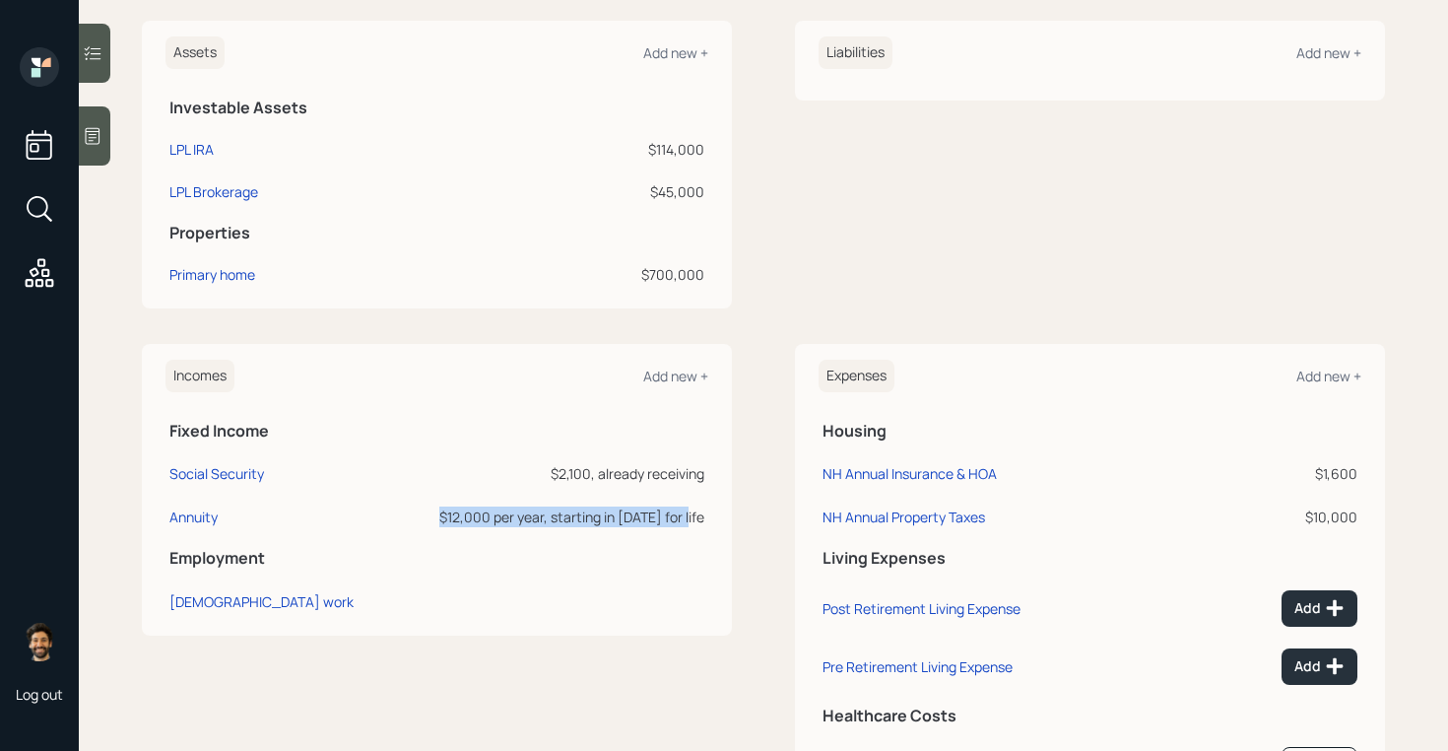
drag, startPoint x: 454, startPoint y: 516, endPoint x: 698, endPoint y: 518, distance: 244.3
click at [698, 518] on div "$12,000 per year, starting in 2024 for life" at bounding box center [549, 516] width 310 height 21
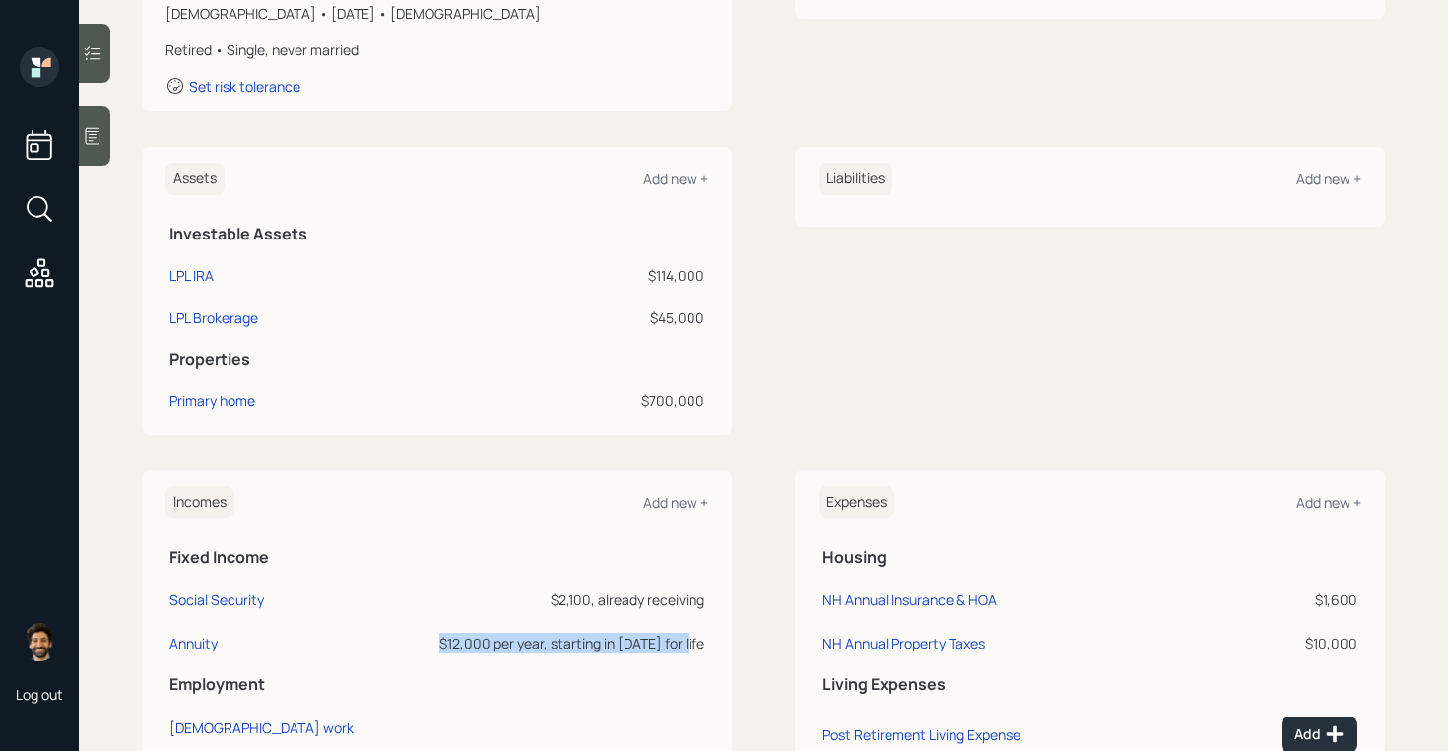
scroll to position [353, 0]
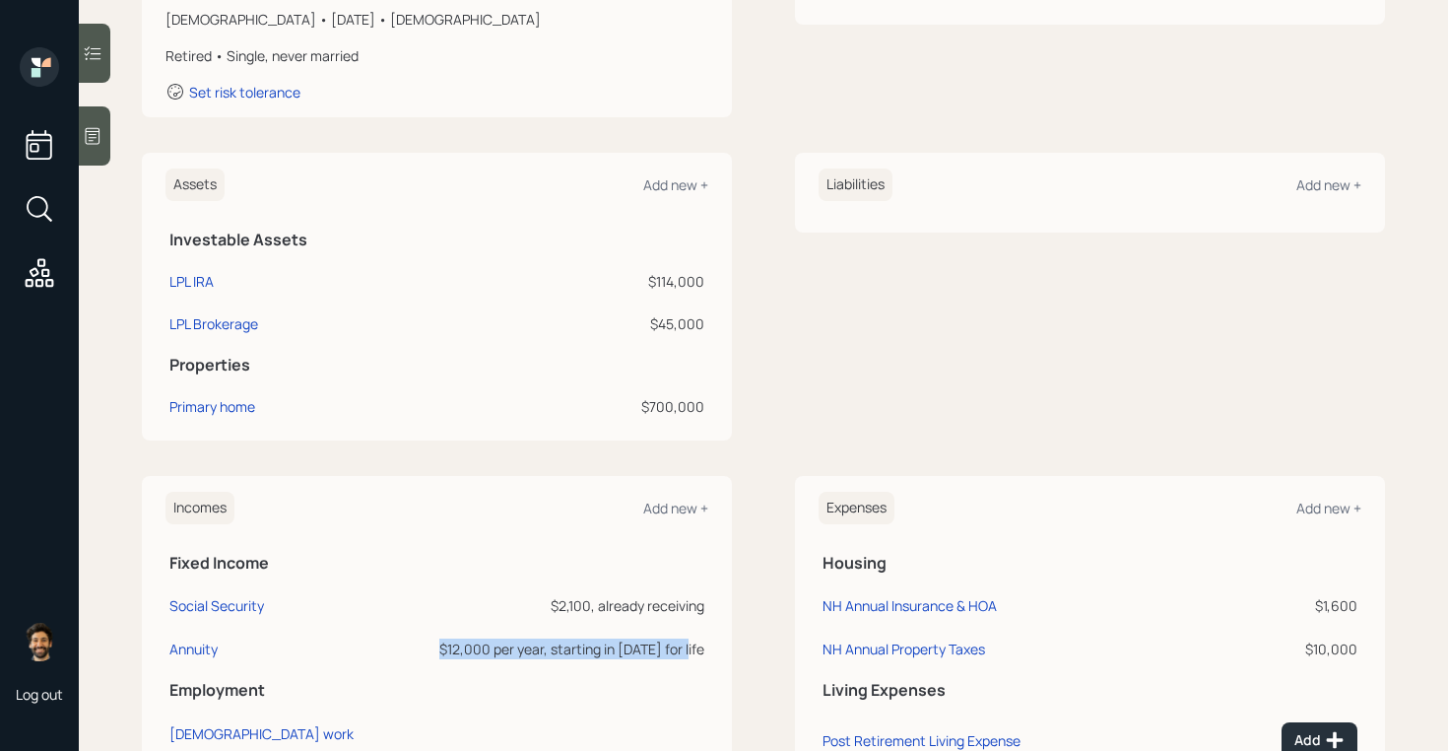
click at [769, 295] on div "Assets Add new + Investable Assets LPL IRA $114,000 LPL Brokerage $45,000 Prope…" at bounding box center [763, 297] width 1243 height 288
drag, startPoint x: 705, startPoint y: 410, endPoint x: 170, endPoint y: 413, distance: 534.9
click at [170, 413] on tr "Primary home $700,000" at bounding box center [437, 403] width 543 height 42
click at [673, 187] on div "Add new +" at bounding box center [675, 184] width 65 height 19
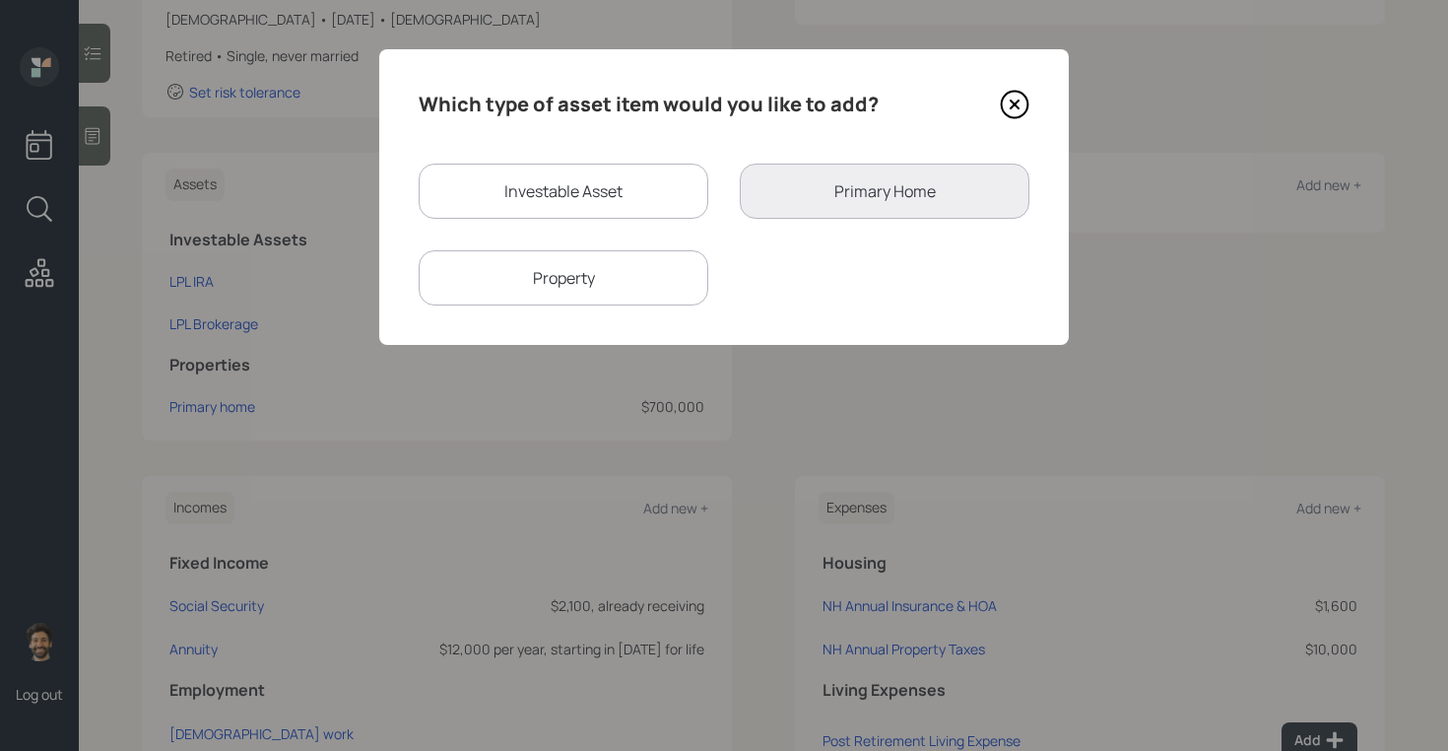
click at [524, 211] on div "Investable Asset" at bounding box center [564, 191] width 290 height 55
select select "taxable"
select select "balanced"
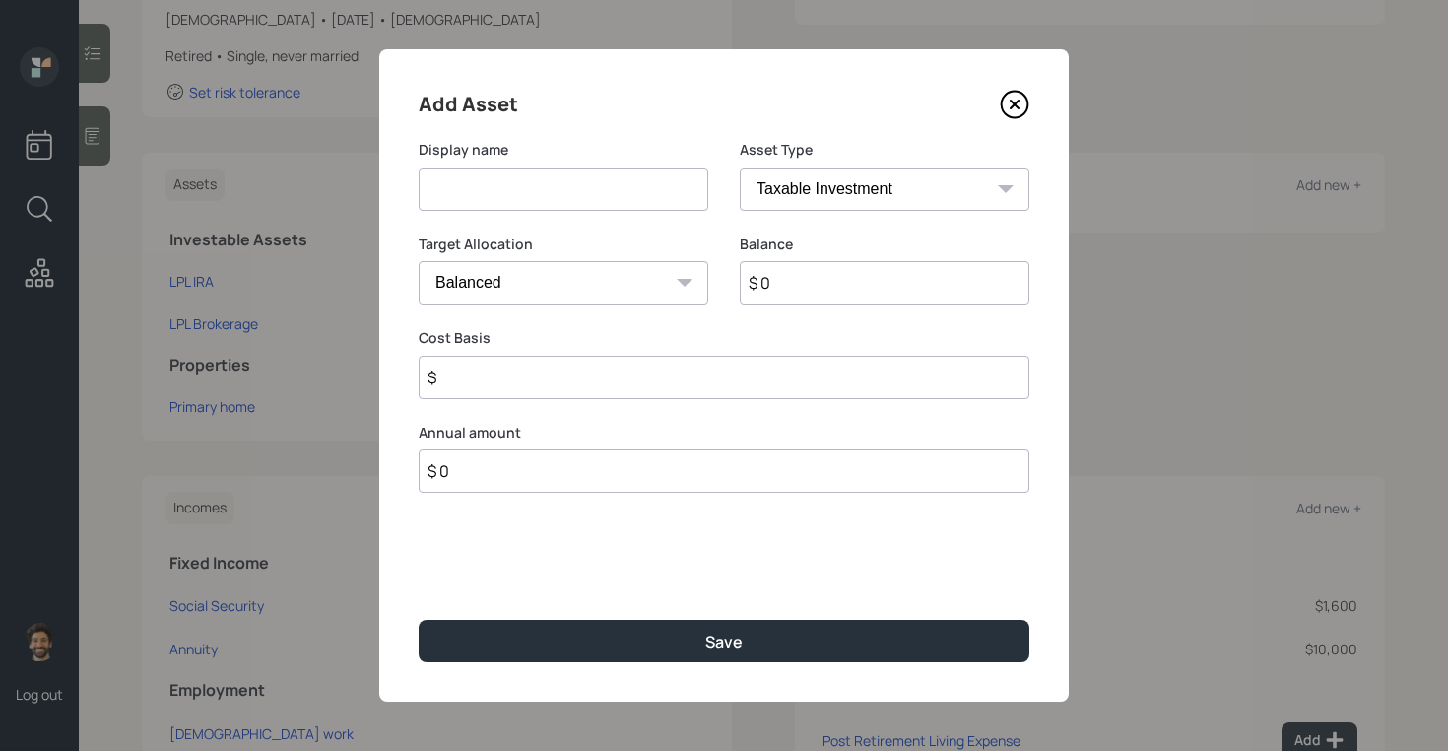
click at [814, 191] on select "SEP IRA IRA Roth IRA 401(k) Roth 401(k) 403(b) Roth 403(b) 457(b) Roth 457(b) H…" at bounding box center [885, 188] width 290 height 43
select select "emergency_fund"
click at [740, 167] on select "SEP IRA IRA Roth IRA 401(k) Roth 401(k) 403(b) Roth 403(b) 457(b) Roth 457(b) H…" at bounding box center [885, 188] width 290 height 43
click at [569, 191] on input at bounding box center [564, 188] width 290 height 43
click at [543, 282] on input "$ 0" at bounding box center [724, 282] width 611 height 43
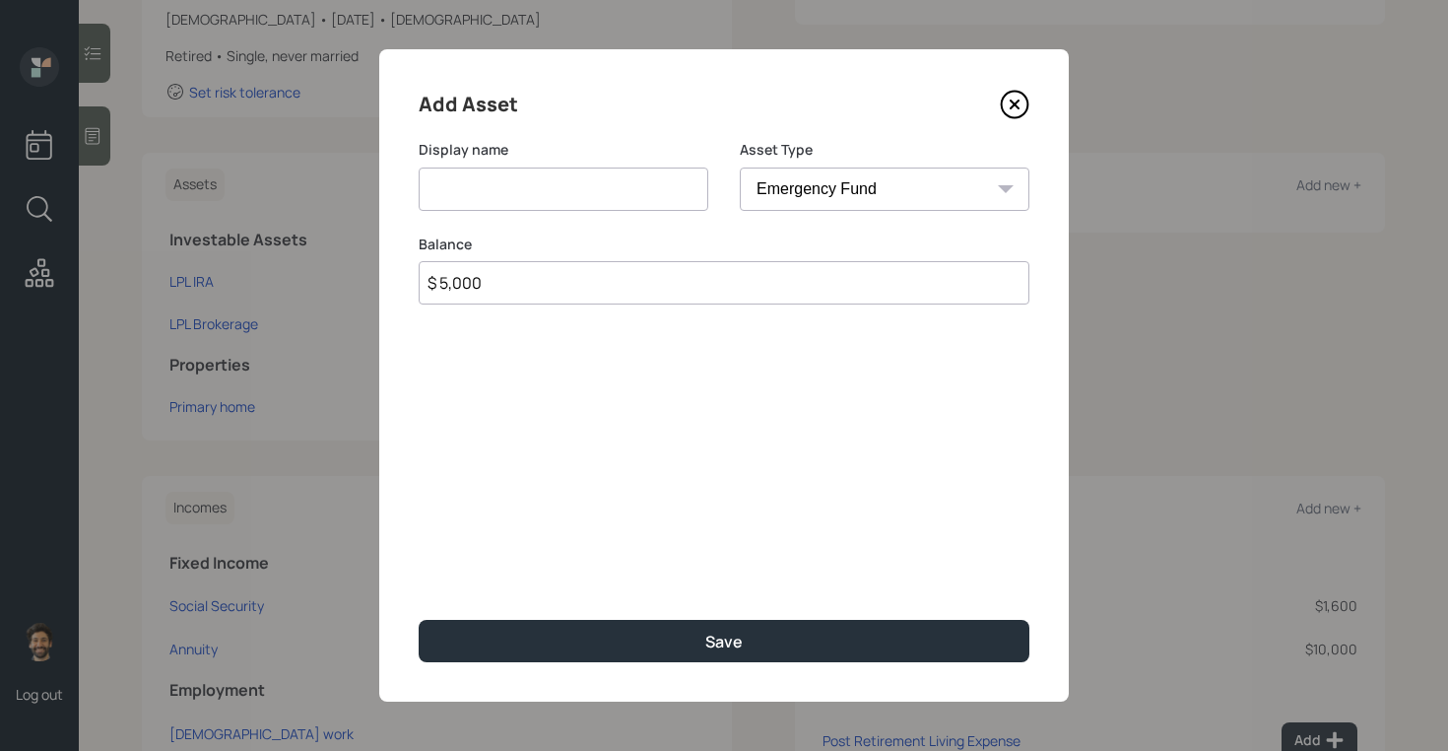
type input "$ 5,000"
click at [442, 189] on input at bounding box center [564, 188] width 290 height 43
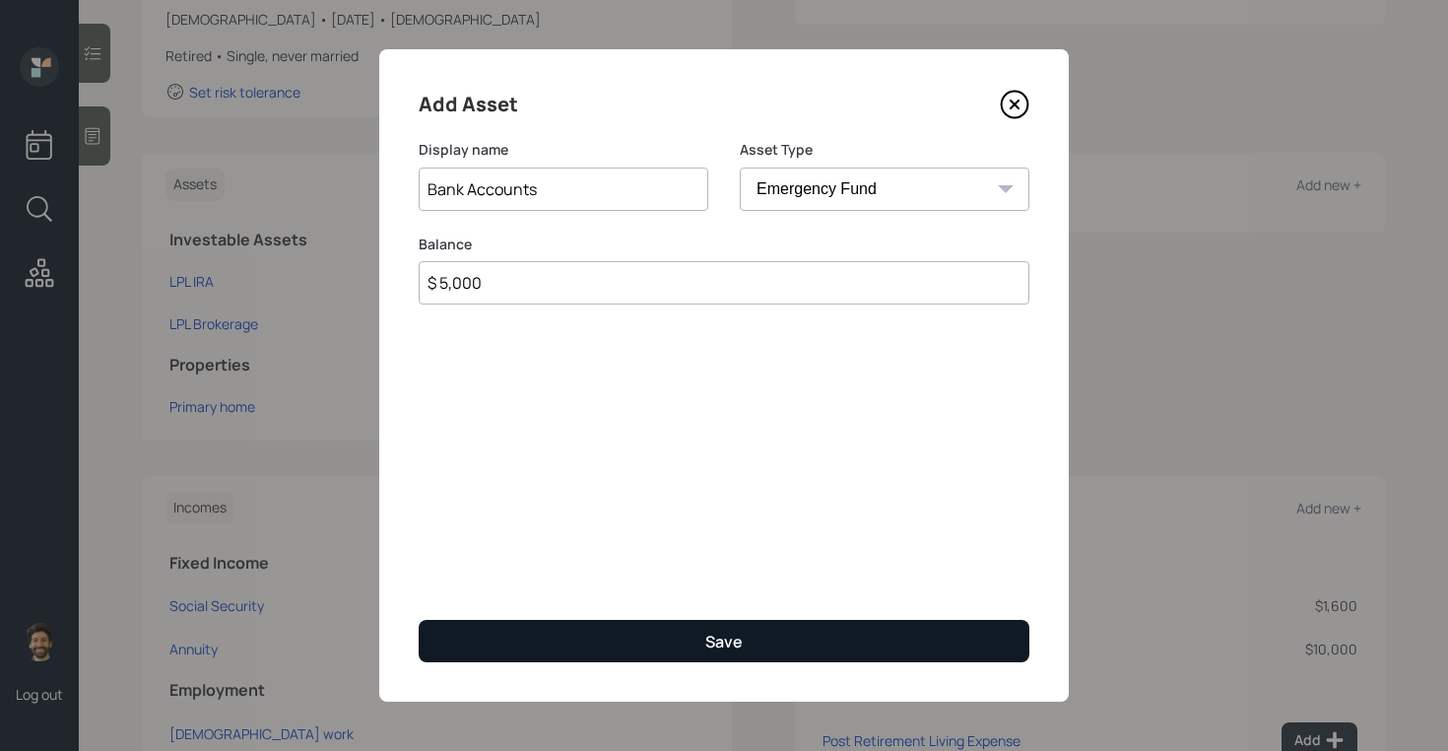
type input "Bank Accounts"
click at [477, 639] on button "Save" at bounding box center [724, 641] width 611 height 42
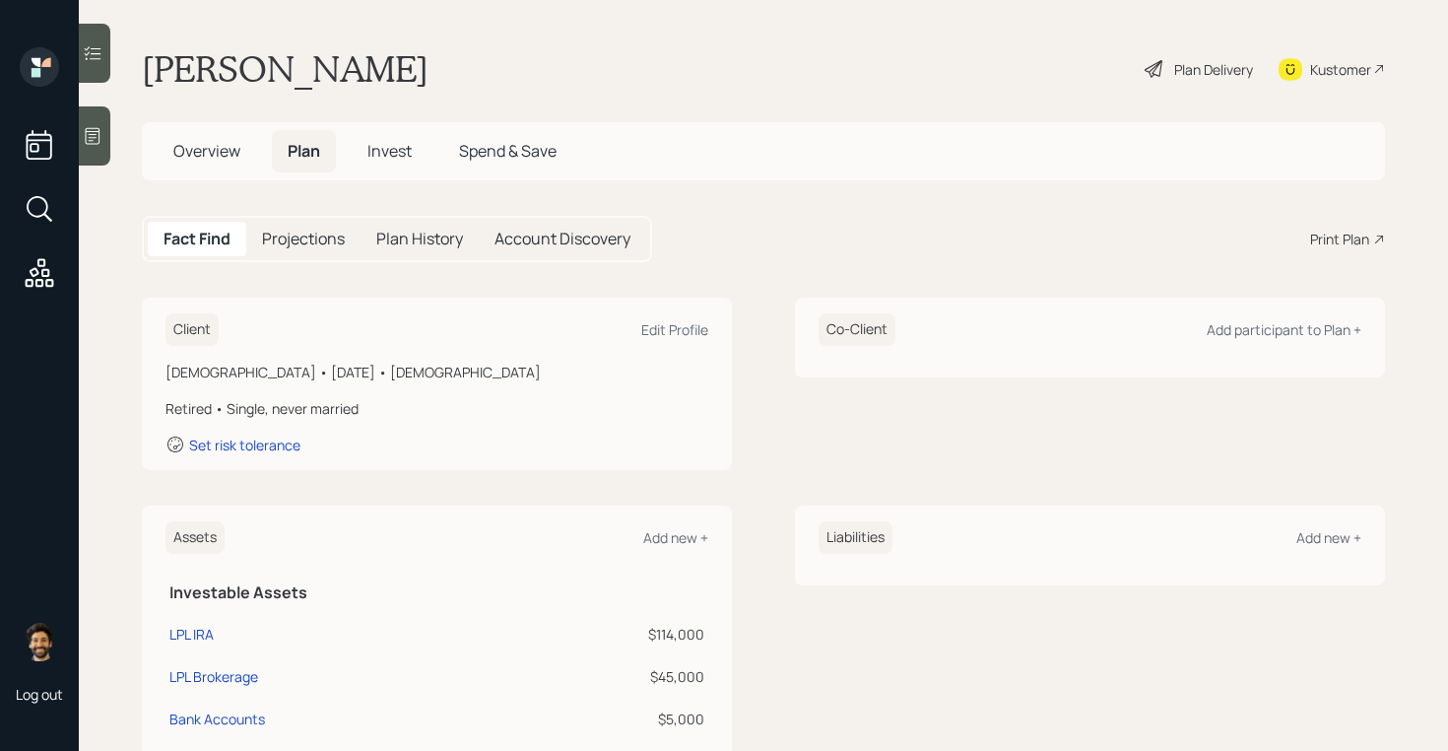
click at [309, 238] on h5 "Projections" at bounding box center [303, 239] width 83 height 19
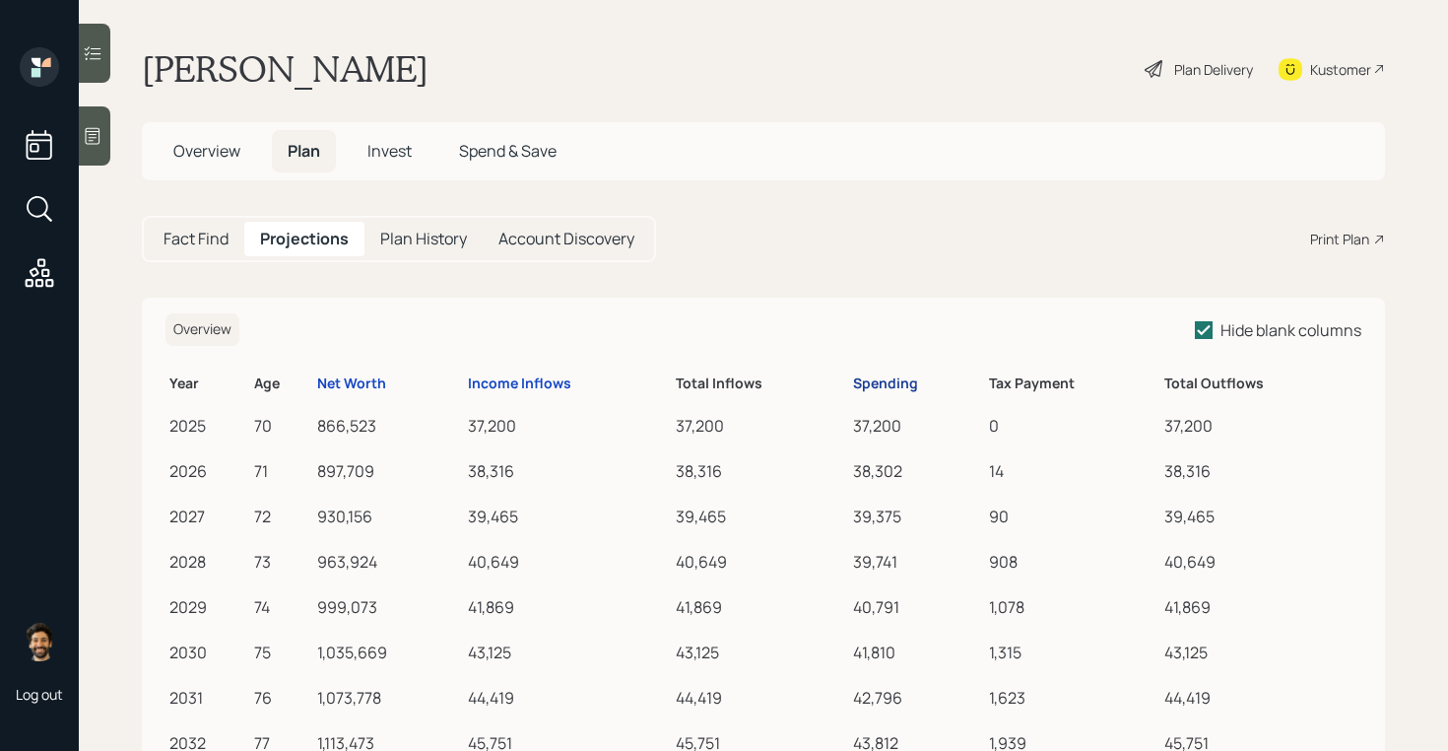
click at [872, 385] on div "Spending" at bounding box center [885, 383] width 65 height 17
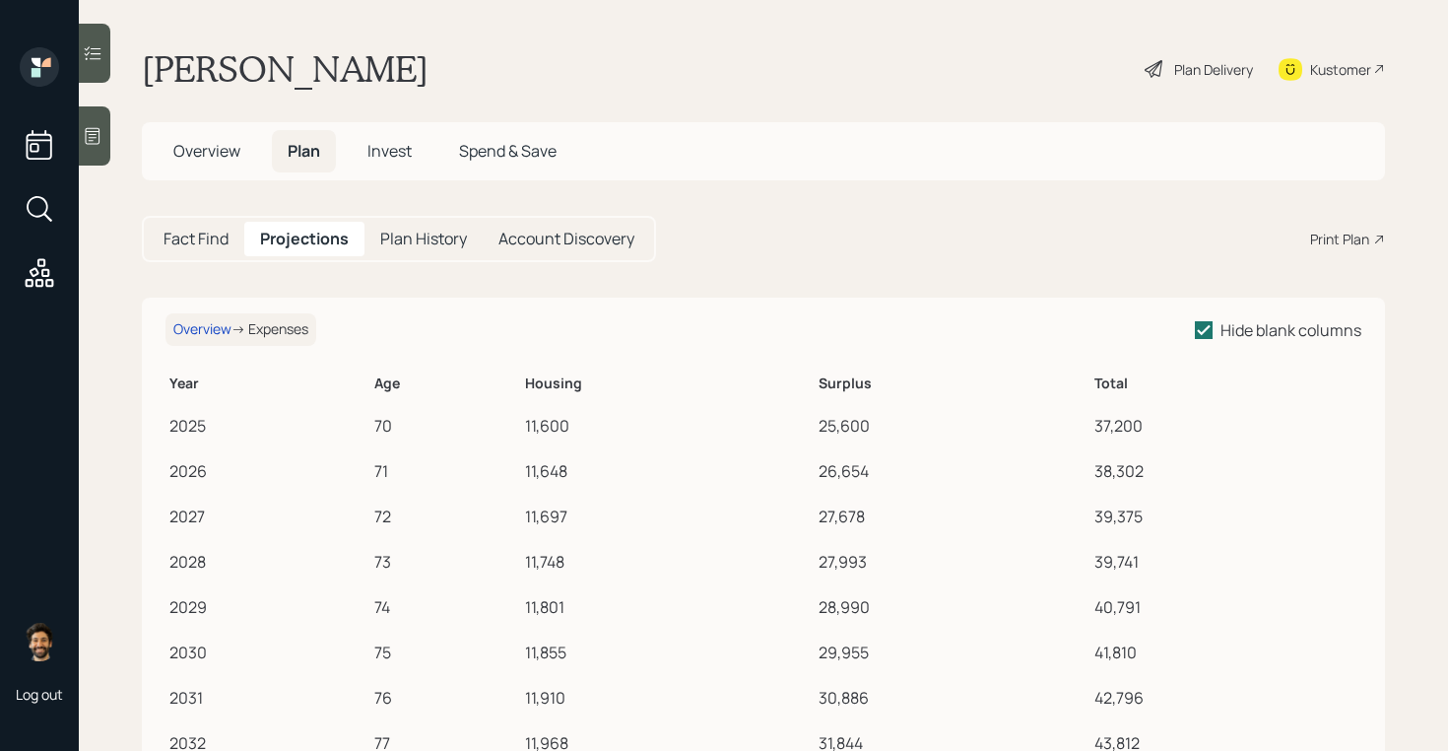
click at [198, 238] on h5 "Fact Find" at bounding box center [196, 239] width 65 height 19
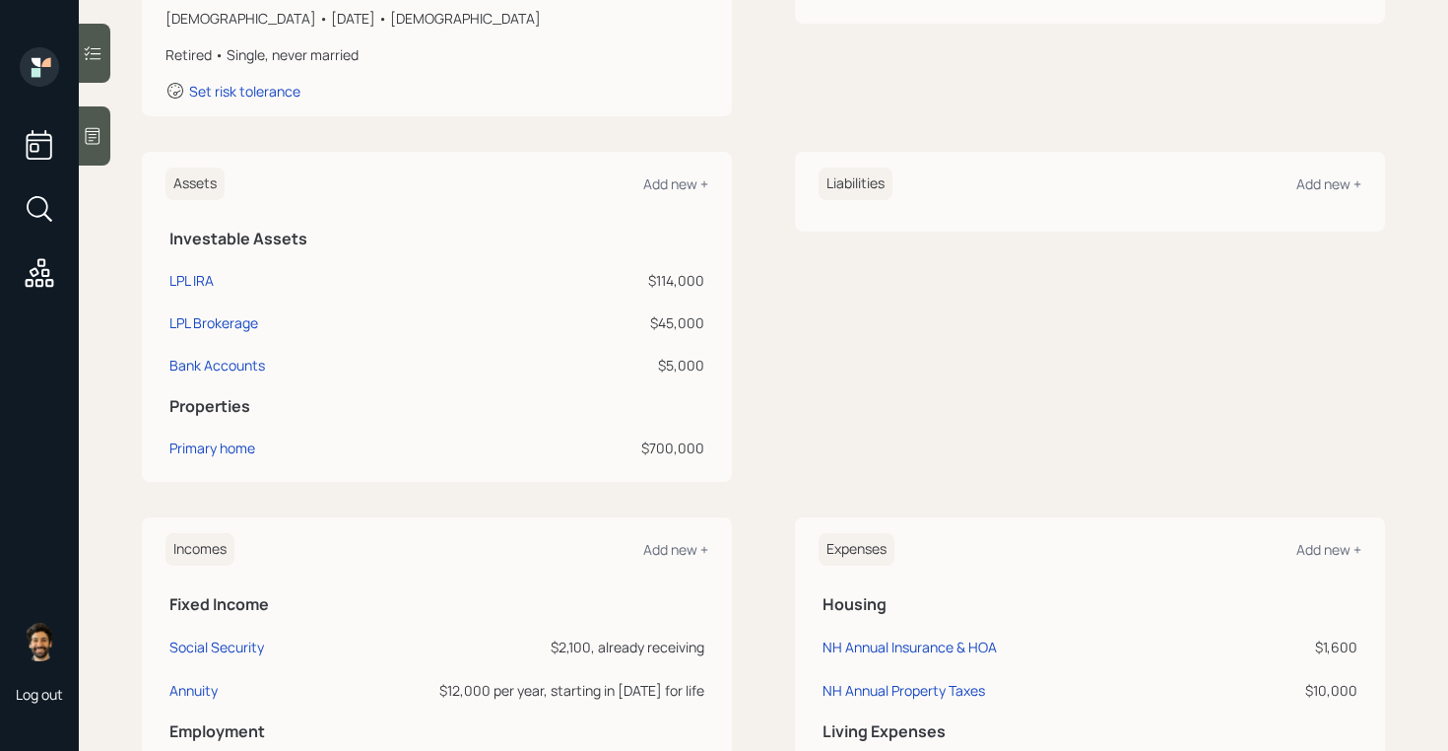
scroll to position [630, 0]
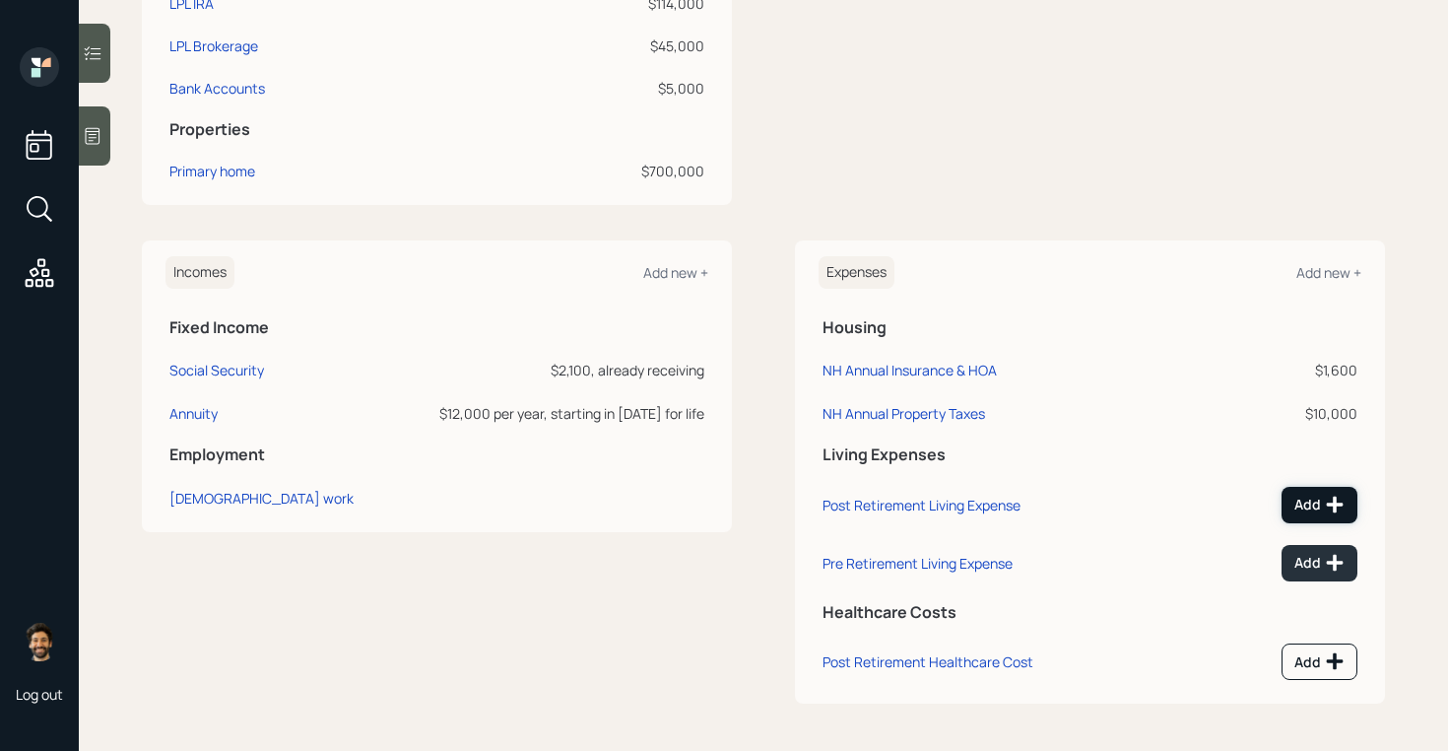
click at [1311, 492] on button "Add" at bounding box center [1320, 505] width 76 height 36
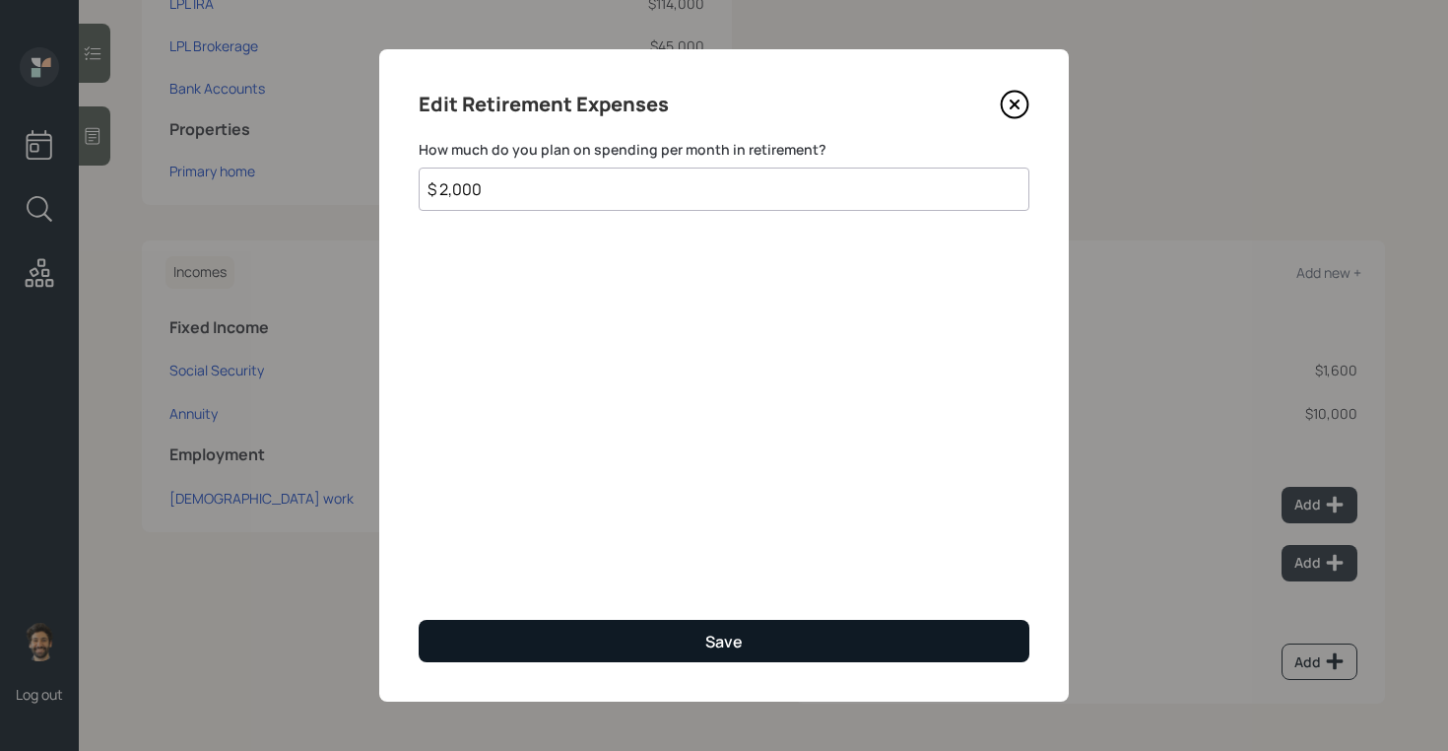
type input "$ 2,000"
click at [786, 629] on button "Save" at bounding box center [724, 641] width 611 height 42
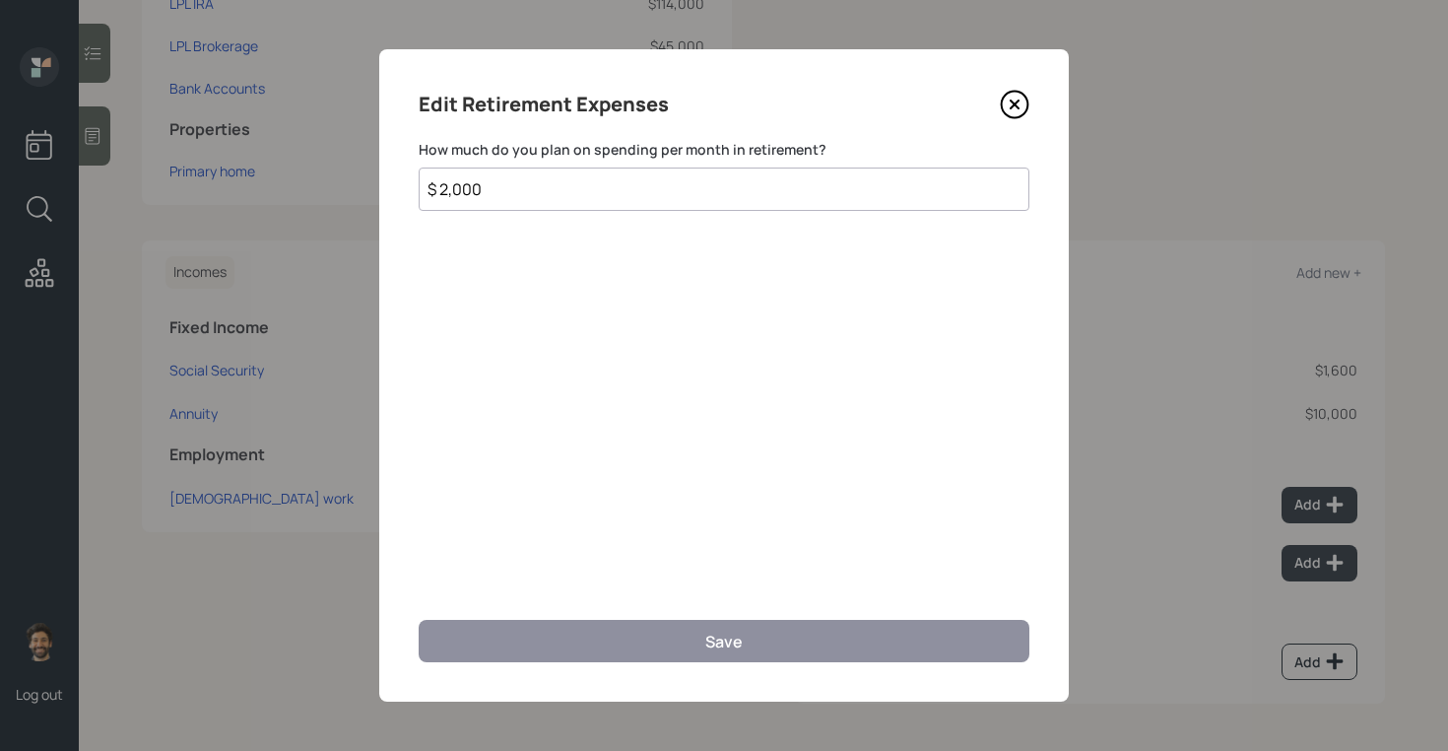
scroll to position [616, 0]
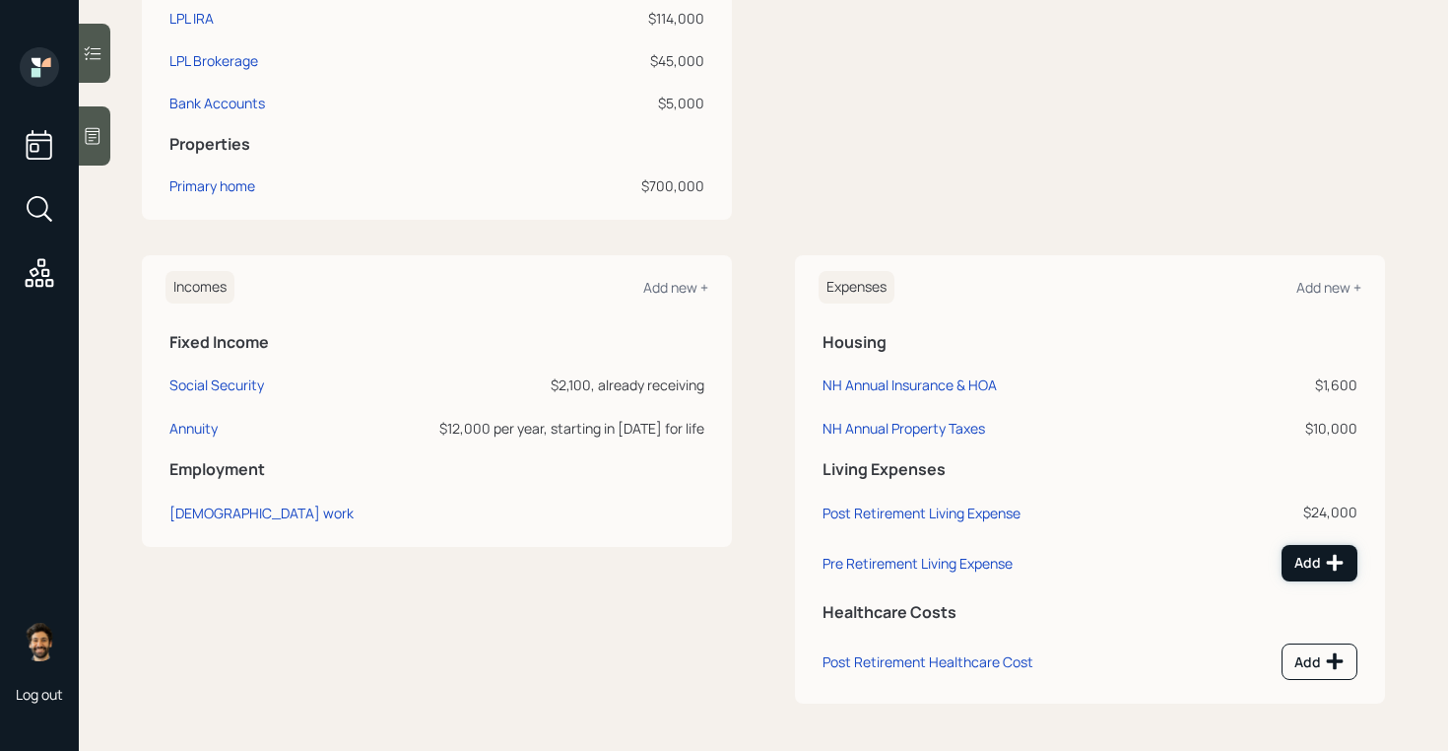
click at [1301, 562] on div "Add" at bounding box center [1319, 563] width 50 height 20
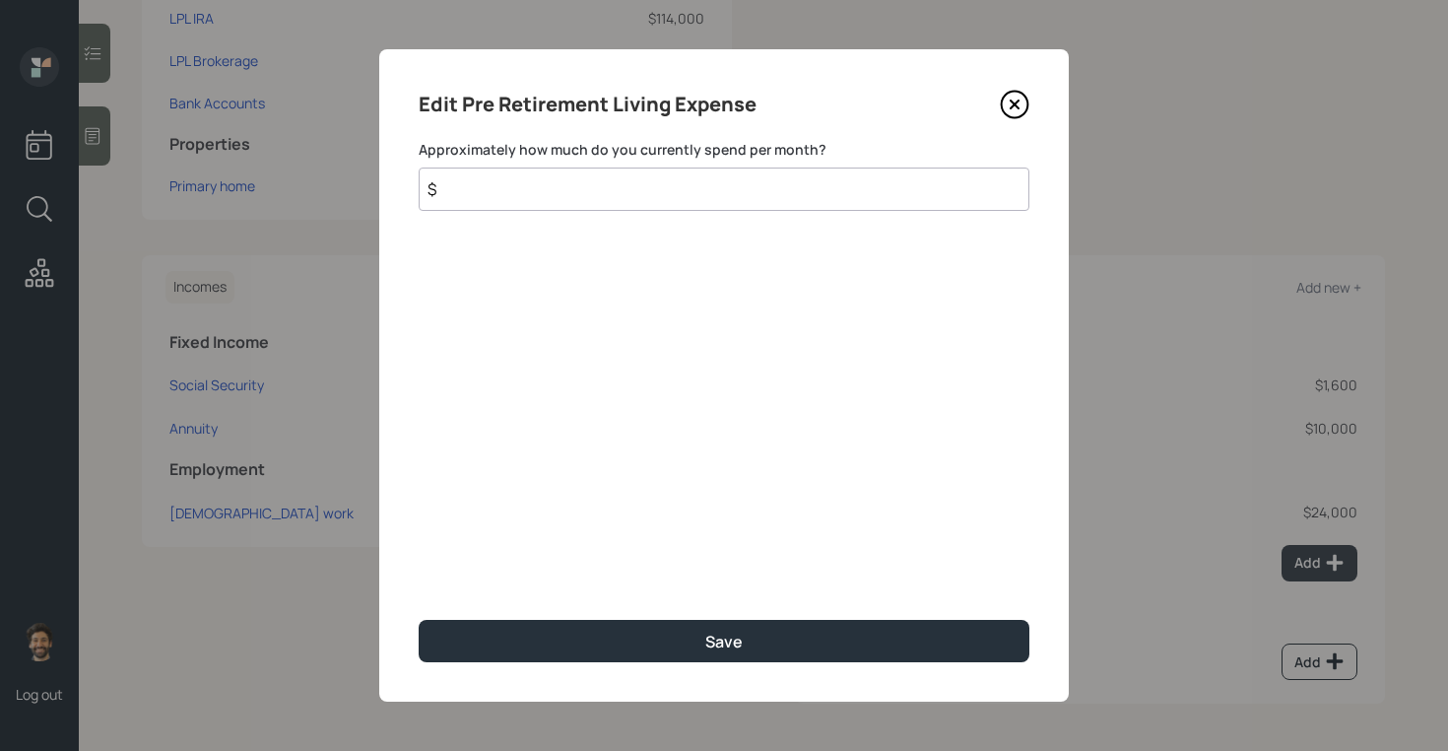
click at [695, 174] on input "$" at bounding box center [724, 188] width 611 height 43
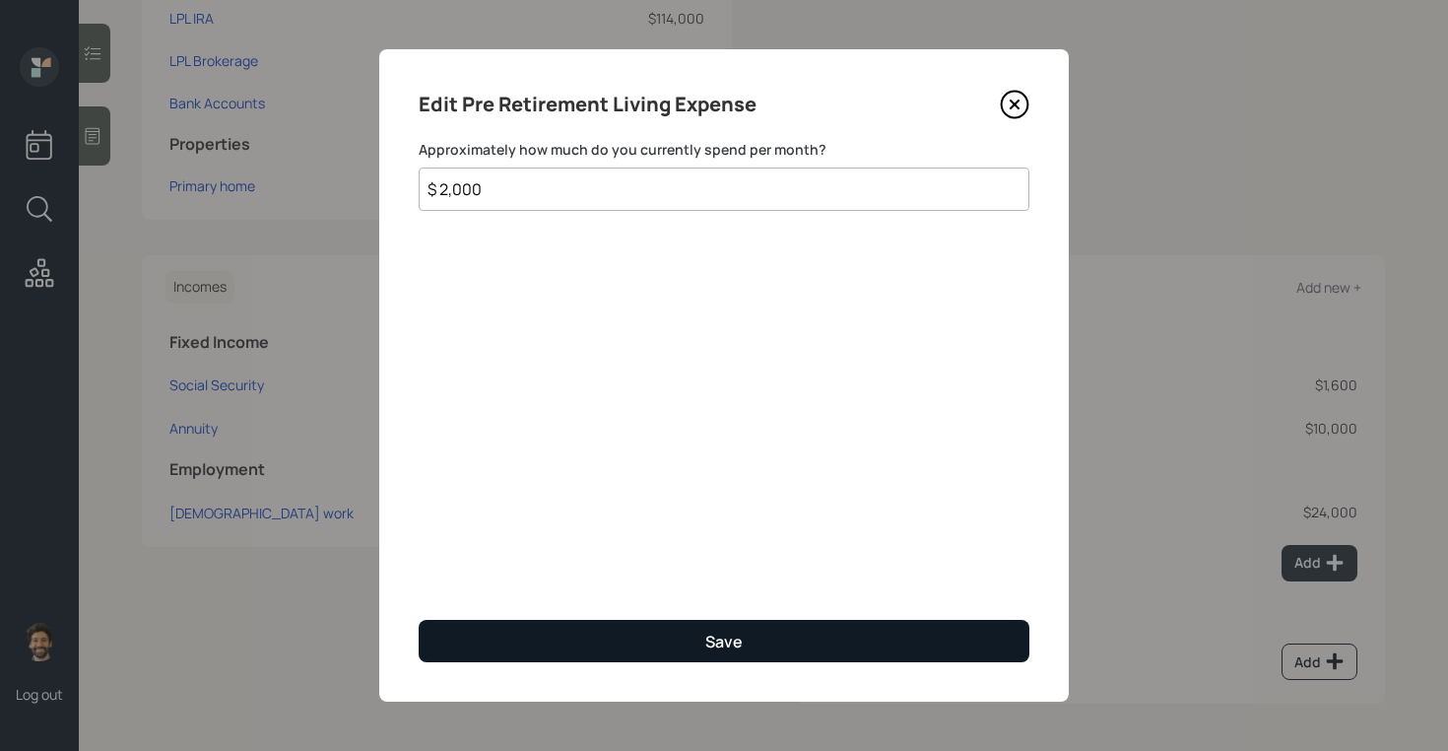
type input "$ 2,000"
click at [513, 622] on button "Save" at bounding box center [724, 641] width 611 height 42
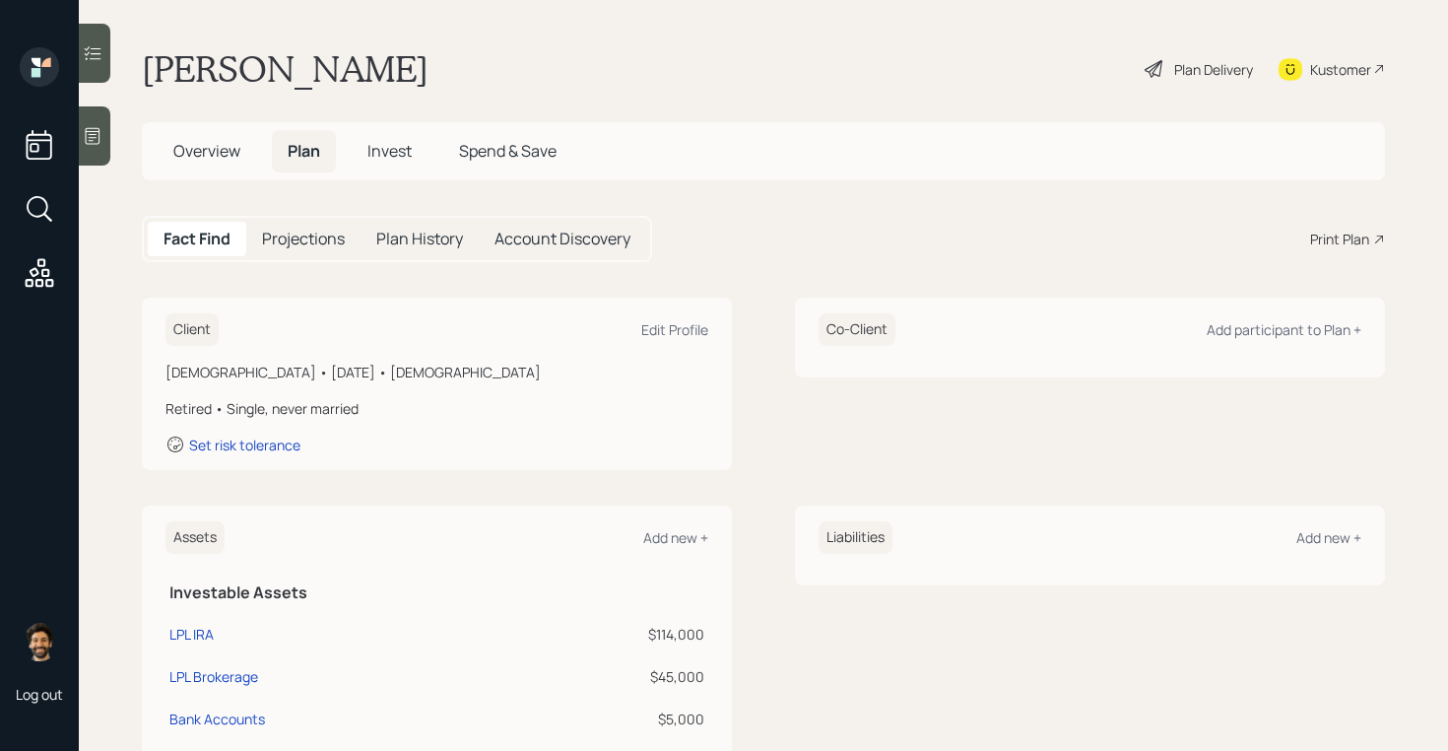
click at [310, 250] on div "Projections" at bounding box center [303, 239] width 114 height 34
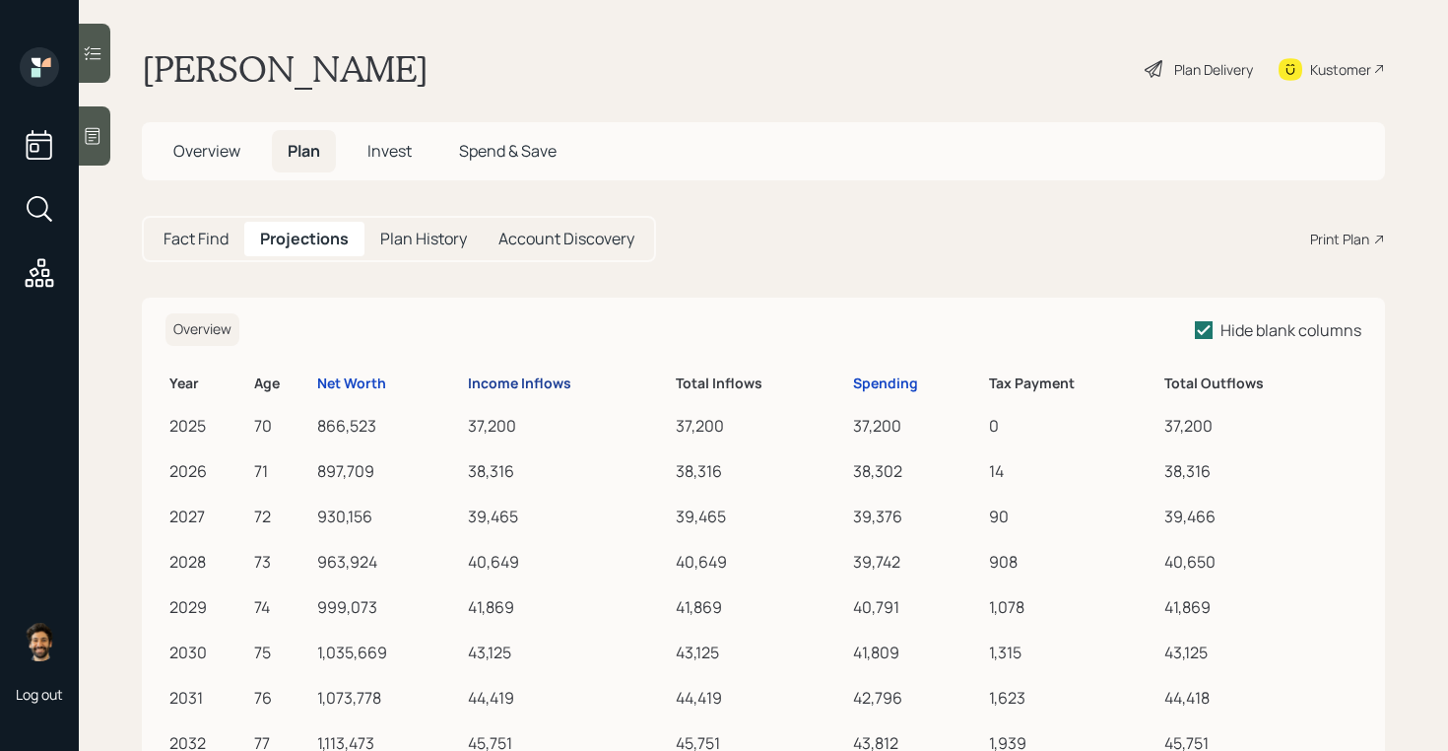
click at [560, 383] on div "Income Inflows" at bounding box center [519, 383] width 103 height 17
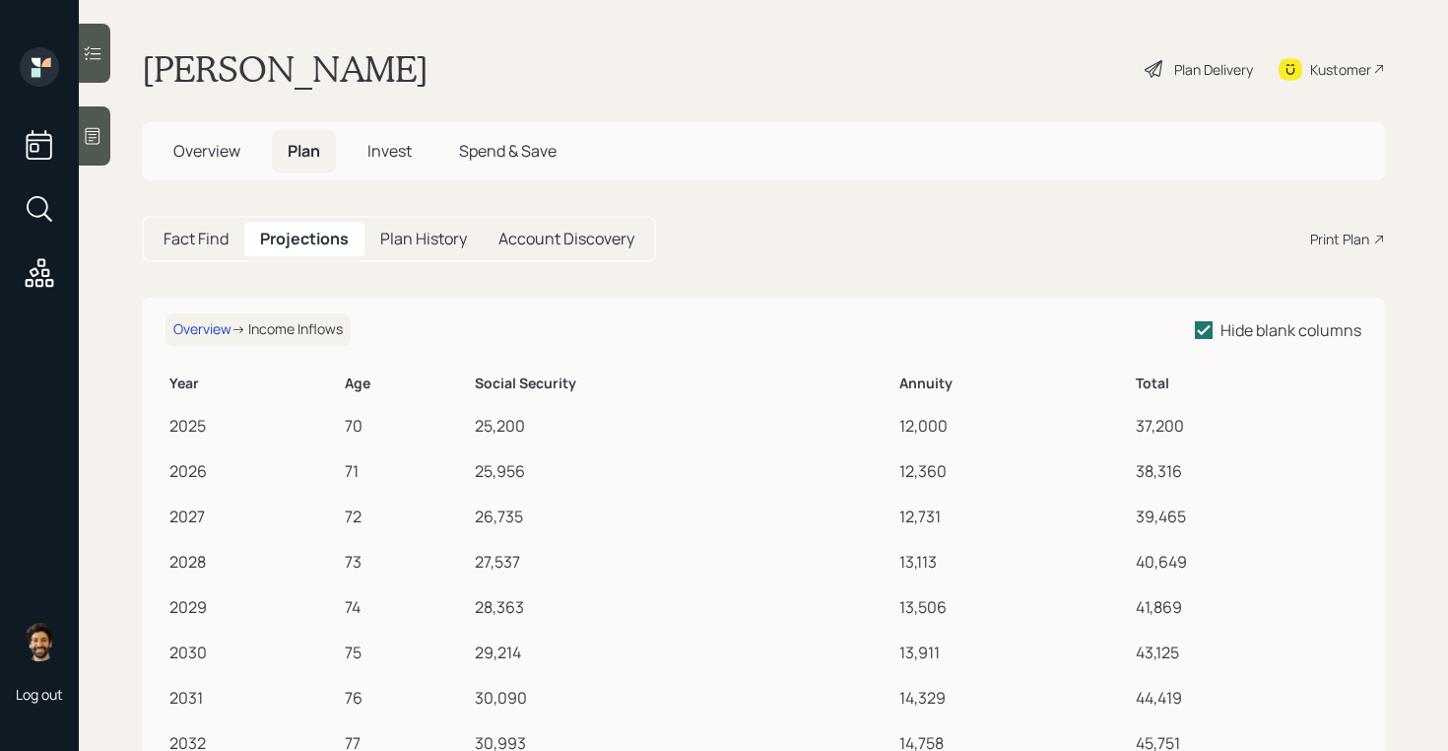
click at [210, 232] on h5 "Fact Find" at bounding box center [196, 239] width 65 height 19
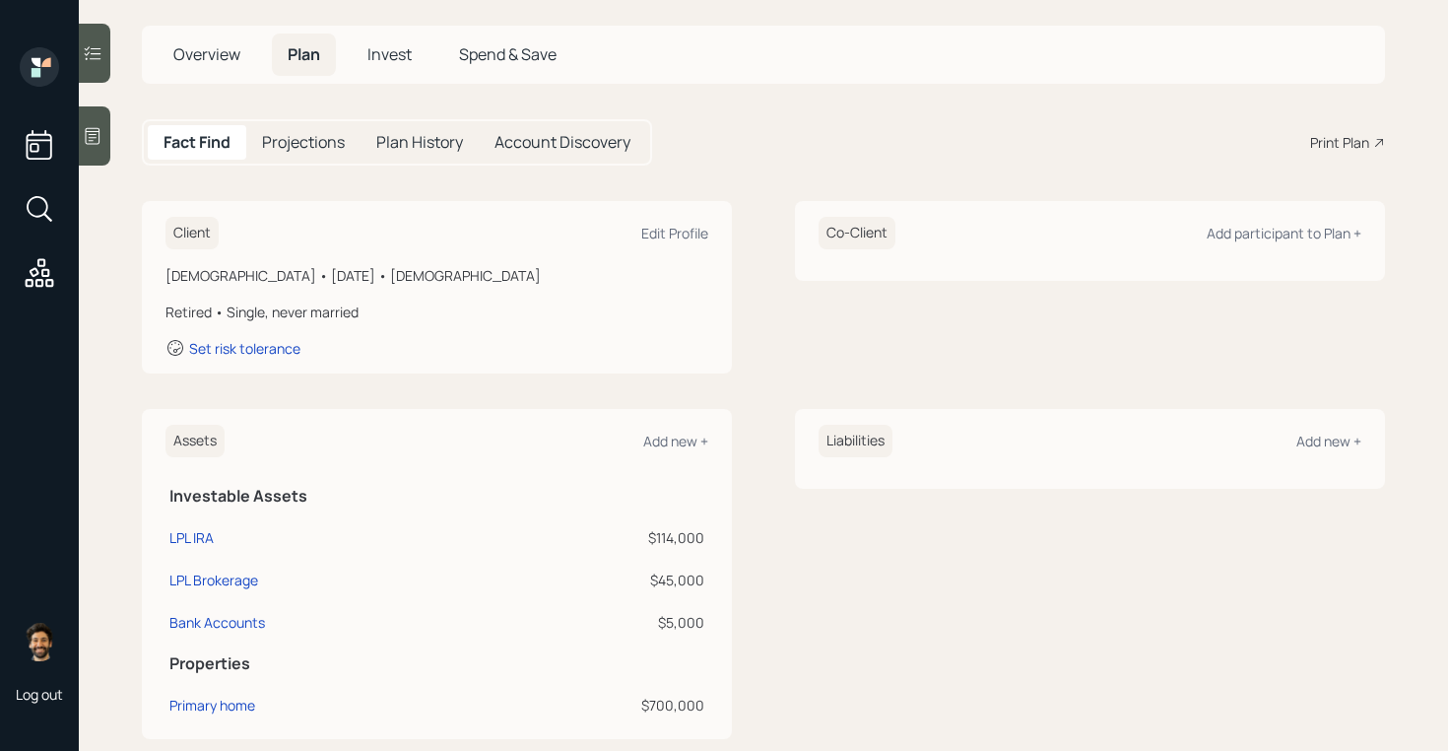
scroll to position [6, 0]
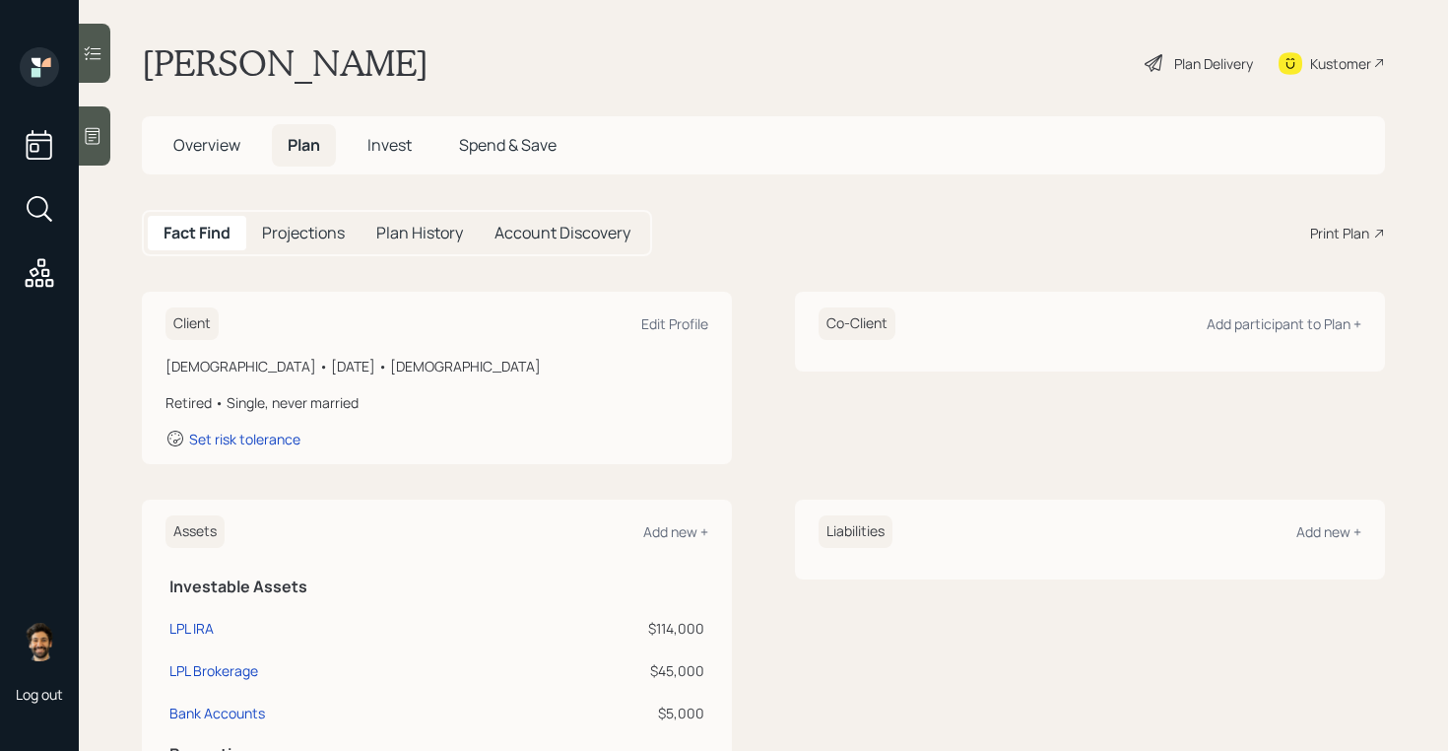
click at [1205, 57] on div "Plan Delivery" at bounding box center [1213, 63] width 79 height 21
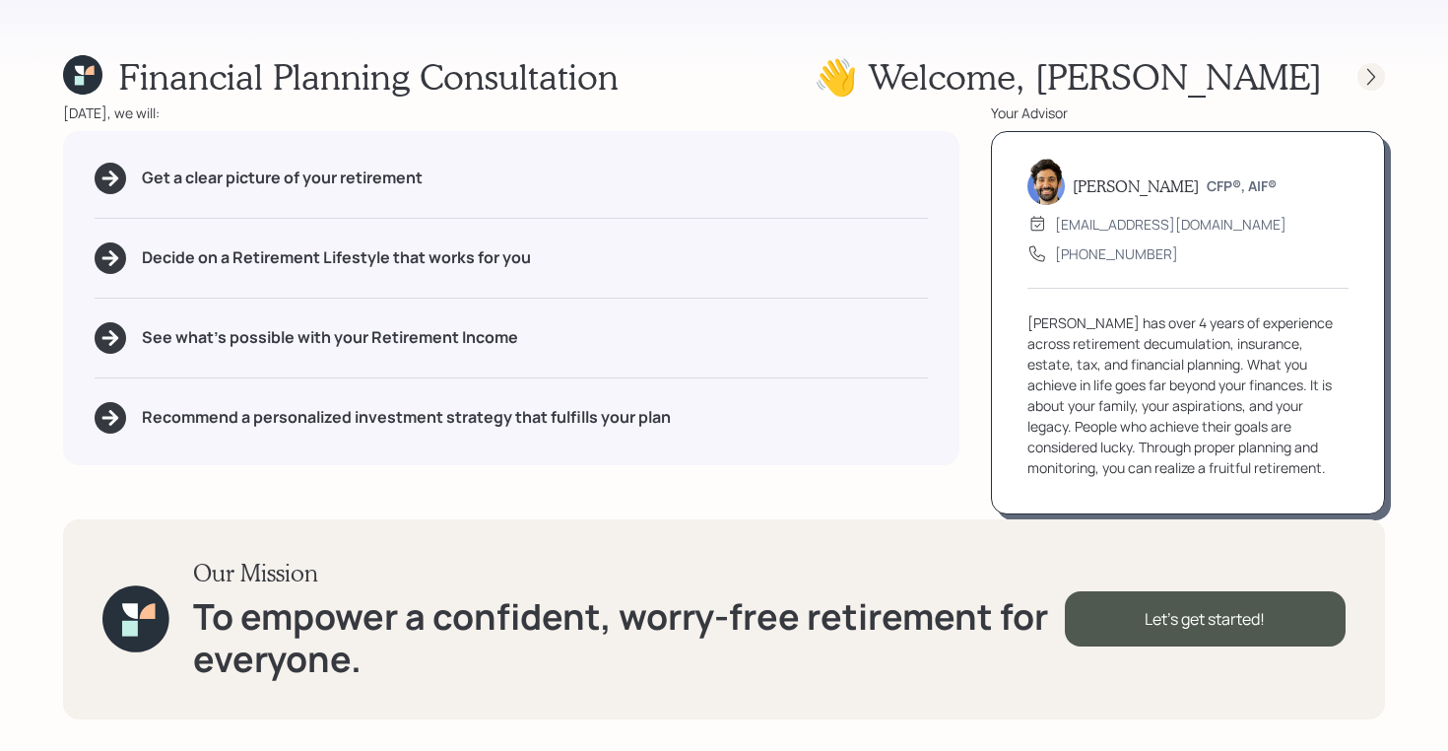
click at [1366, 81] on icon at bounding box center [1371, 77] width 20 height 20
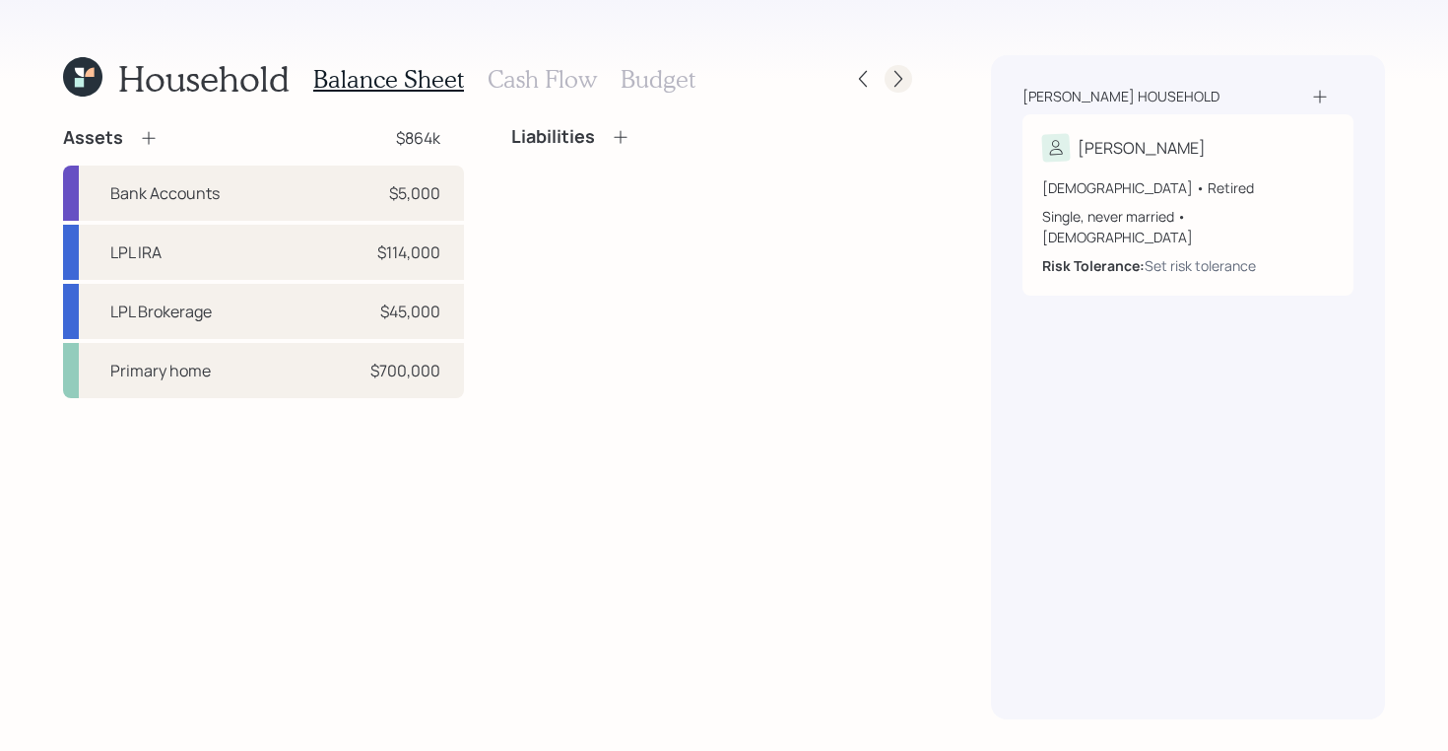
click at [895, 79] on icon at bounding box center [899, 79] width 20 height 20
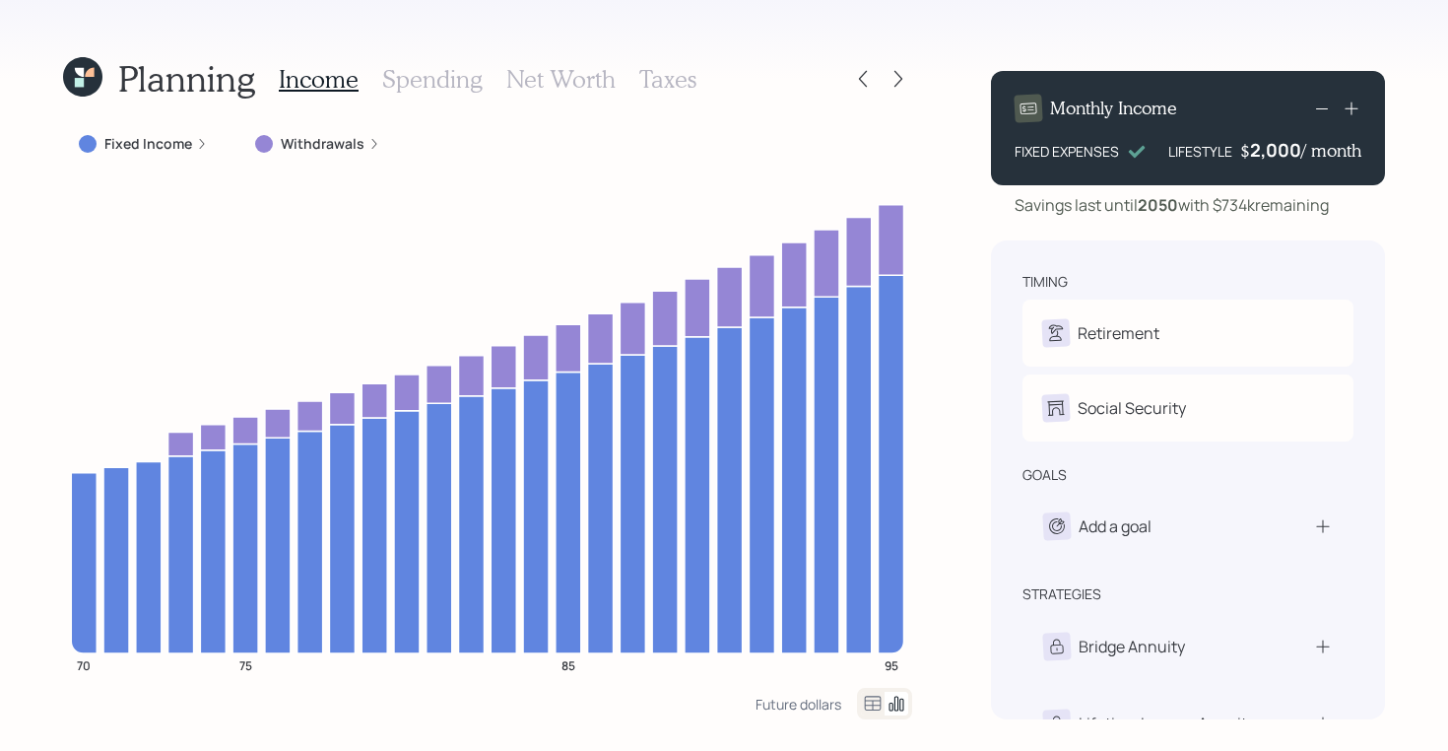
click at [86, 80] on icon at bounding box center [82, 76] width 39 height 39
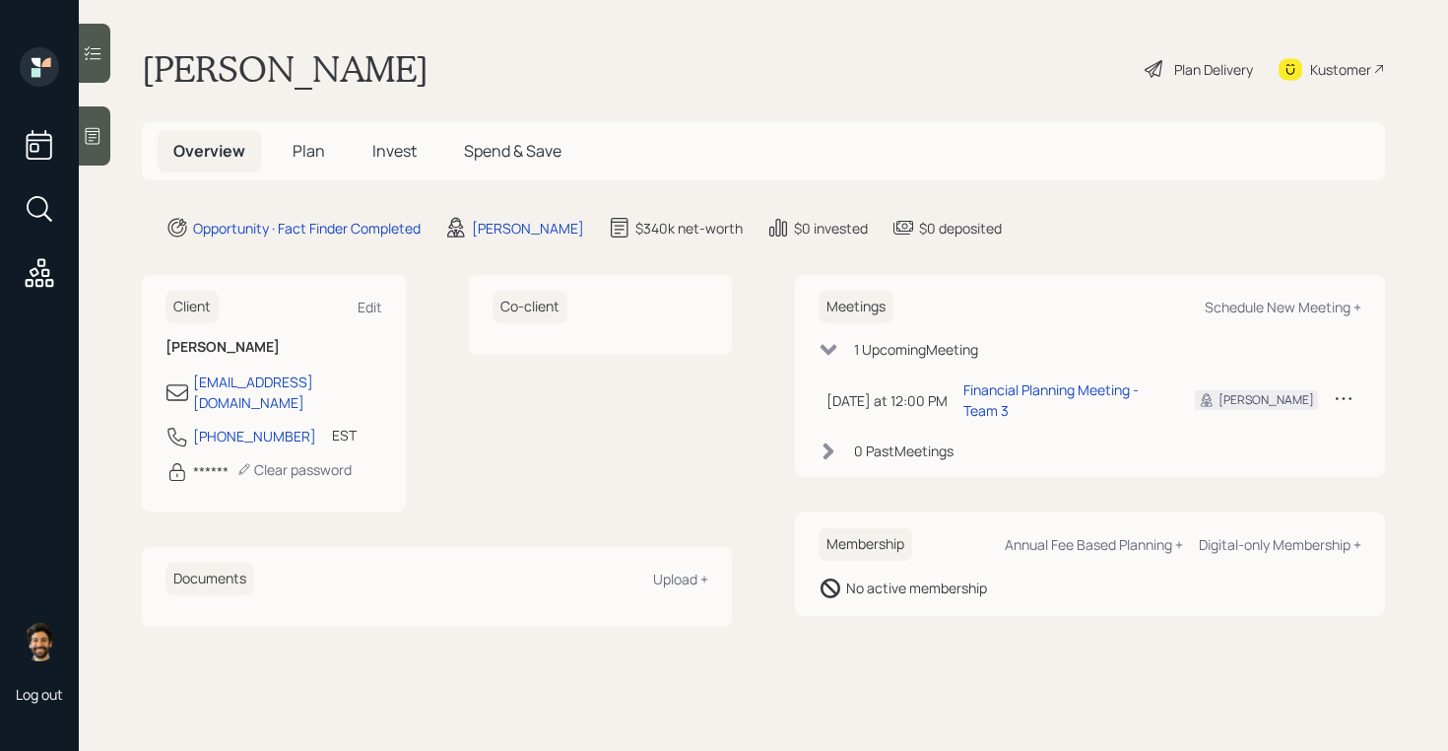
click at [297, 158] on span "Plan" at bounding box center [309, 151] width 33 height 22
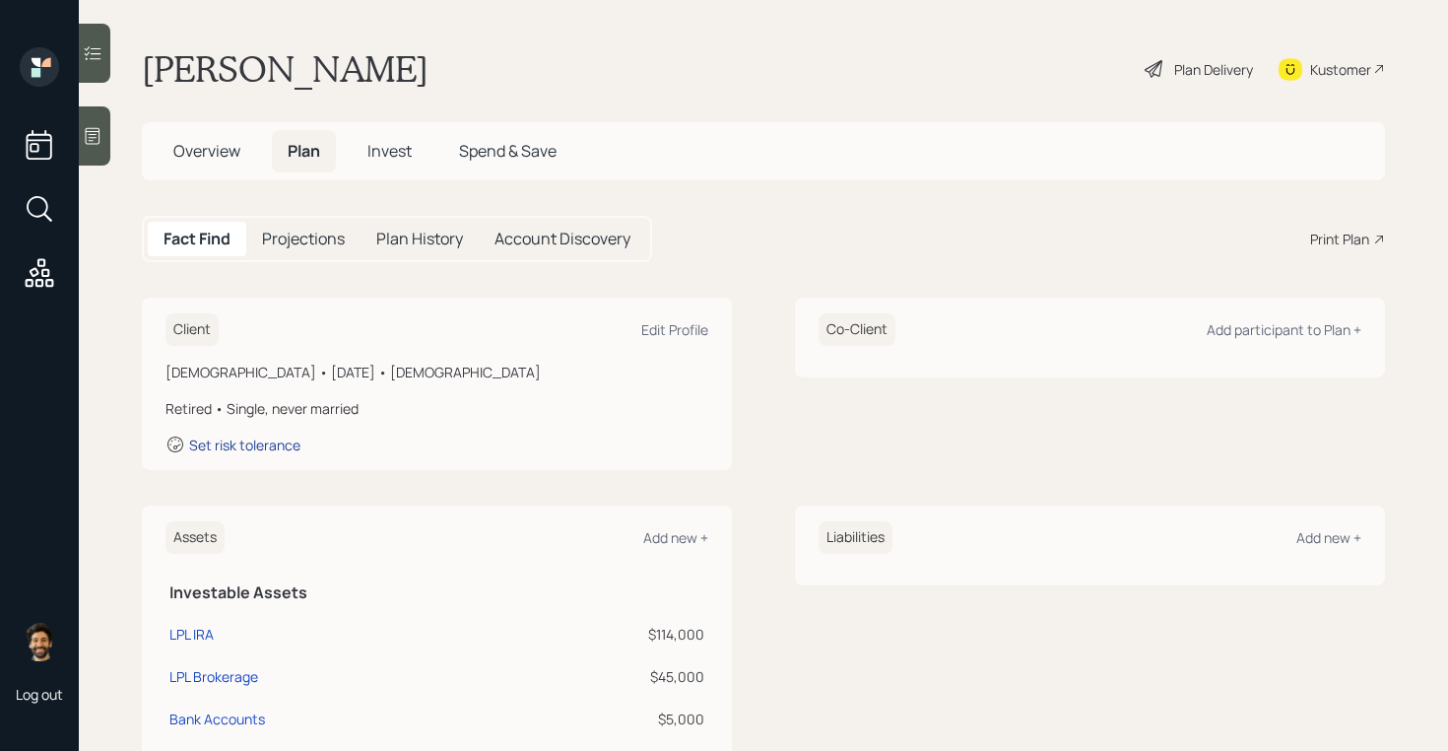
click at [255, 447] on div "Set risk tolerance" at bounding box center [244, 444] width 111 height 19
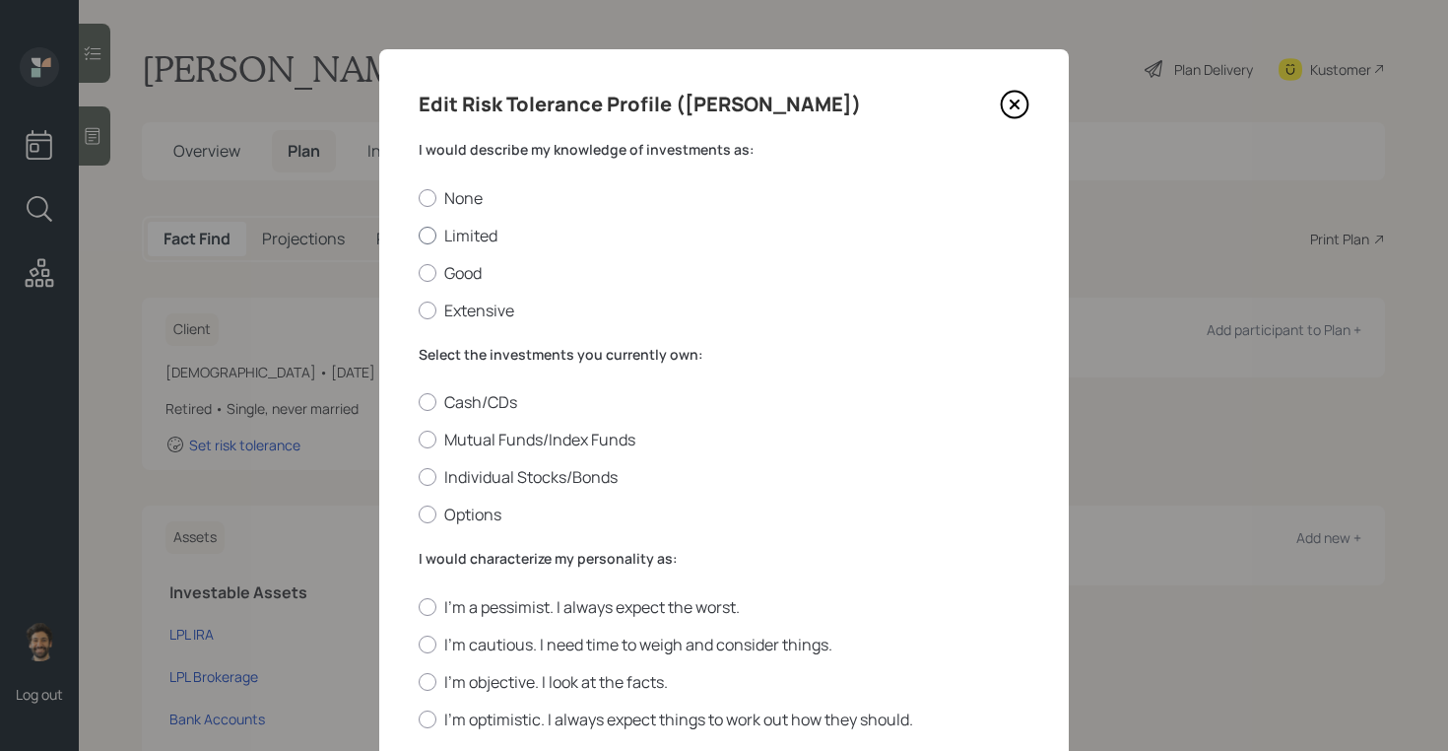
click at [432, 235] on div at bounding box center [428, 236] width 18 height 18
click at [419, 235] on input "Limited" at bounding box center [418, 234] width 1 height 1
radio input "true"
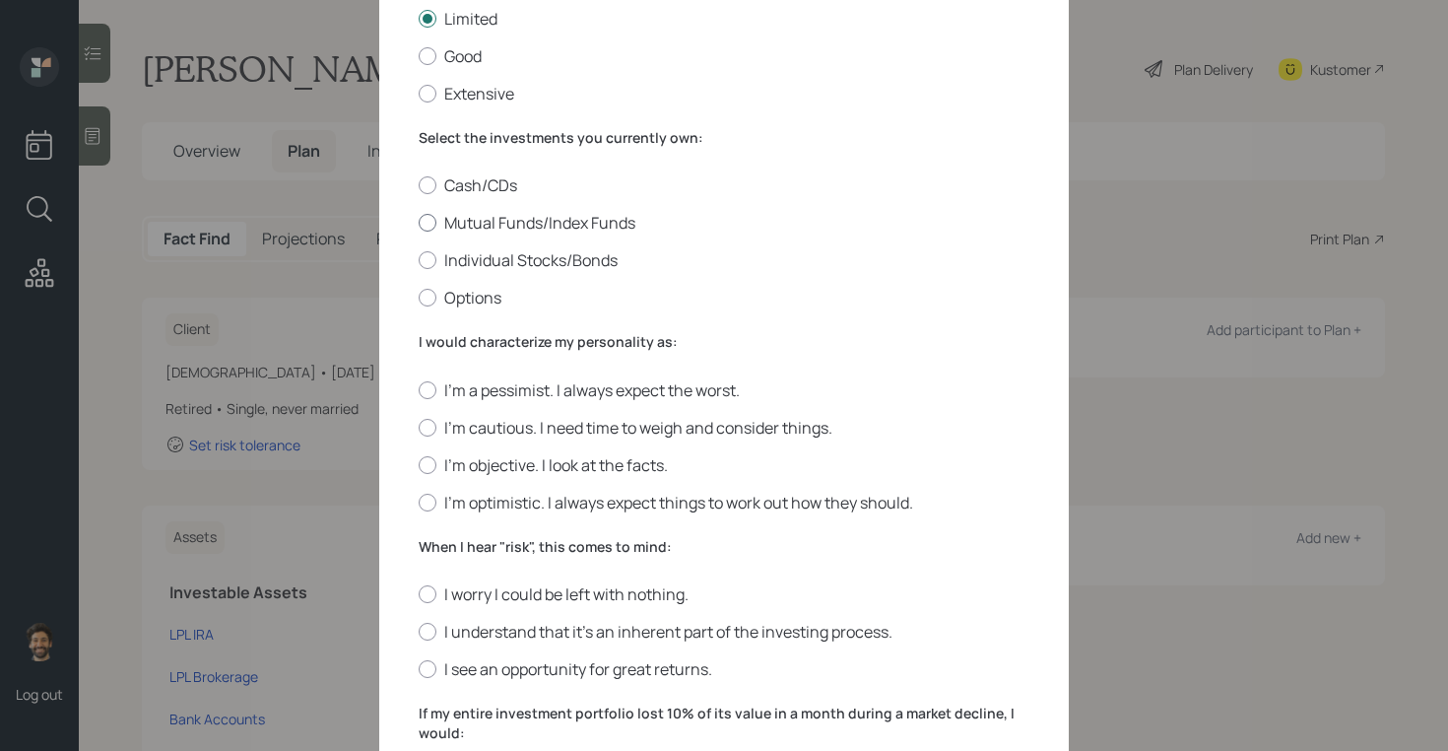
click at [423, 213] on label "Mutual Funds/Index Funds" at bounding box center [724, 223] width 611 height 22
click at [419, 223] on input "Mutual Funds/Index Funds" at bounding box center [418, 223] width 1 height 1
radio input "true"
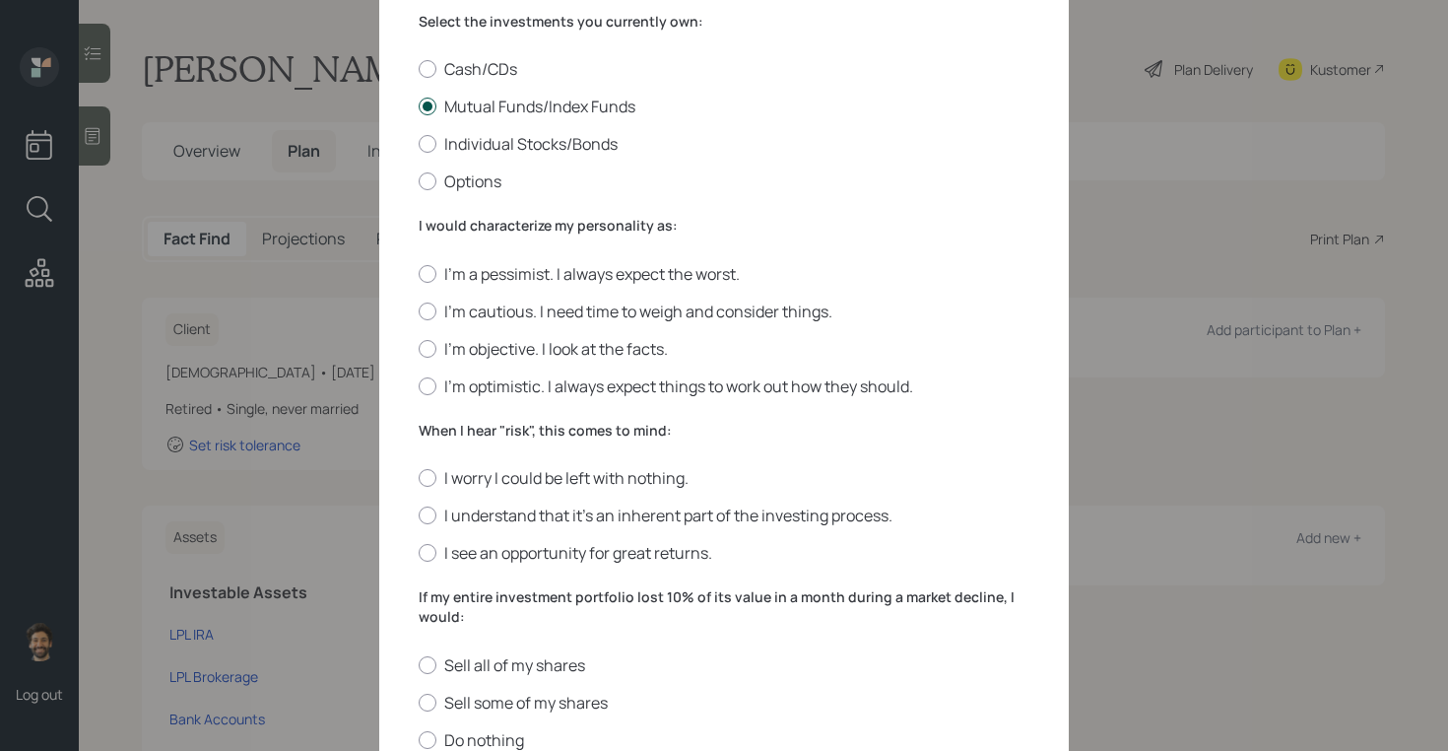
scroll to position [349, 0]
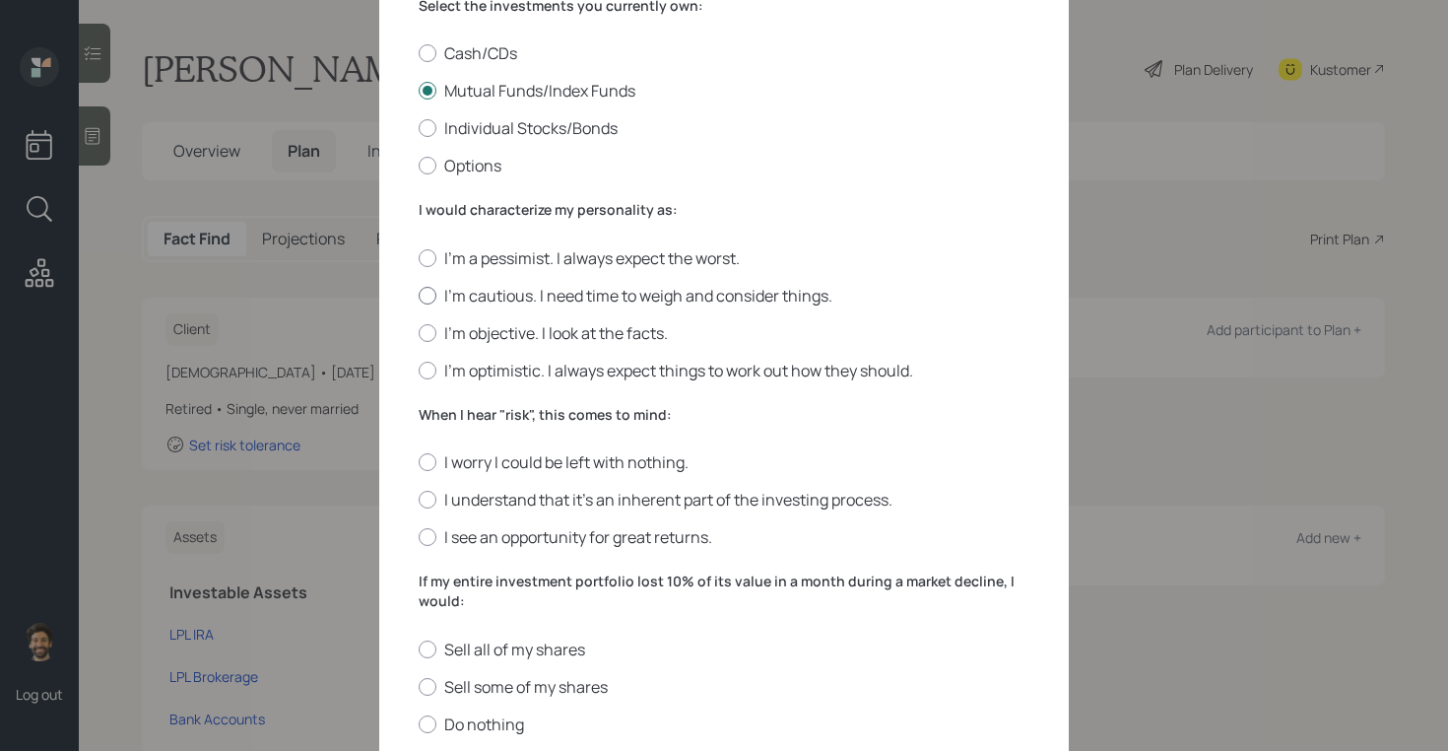
click at [455, 291] on label "I'm cautious. I need time to weigh and consider things." at bounding box center [724, 296] width 611 height 22
click at [419, 295] on input "I'm cautious. I need time to weigh and consider things." at bounding box center [418, 295] width 1 height 1
radio input "true"
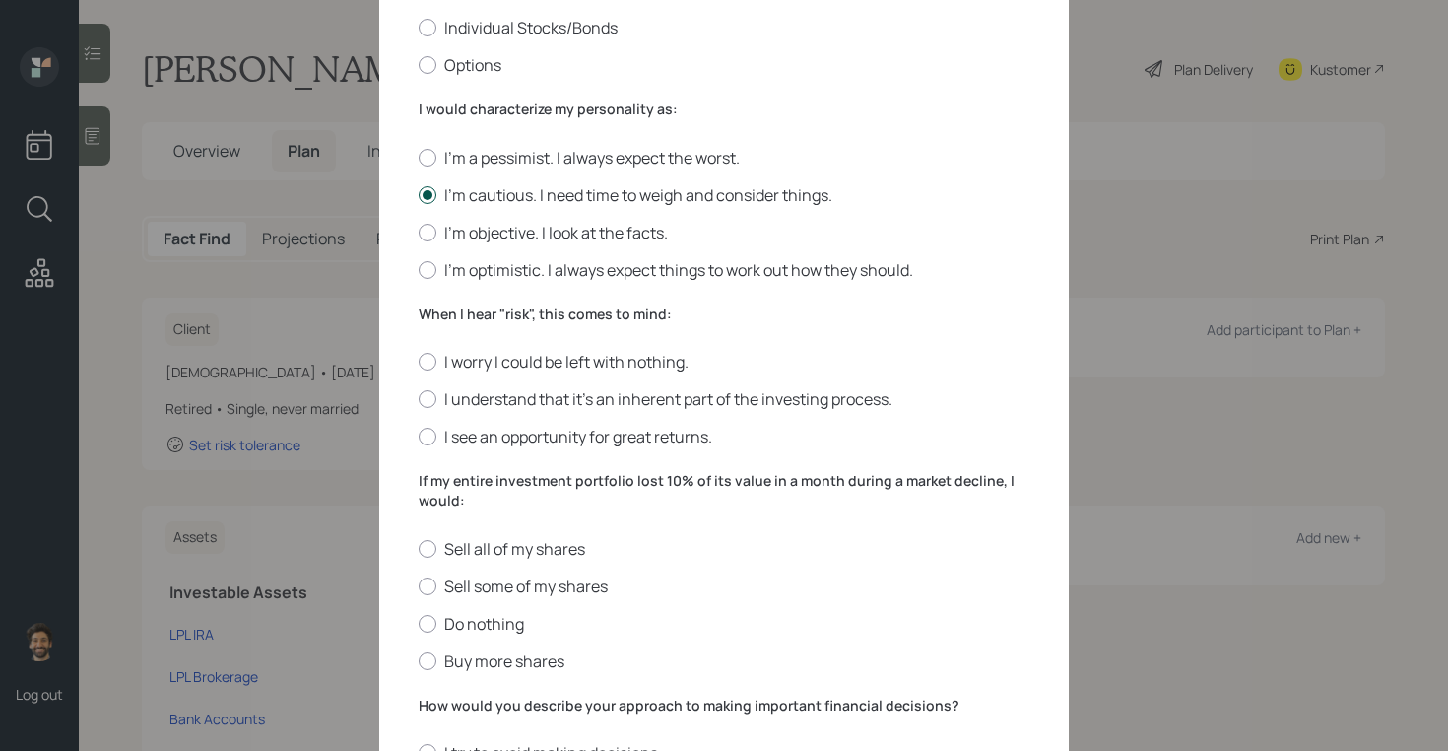
scroll to position [549, 0]
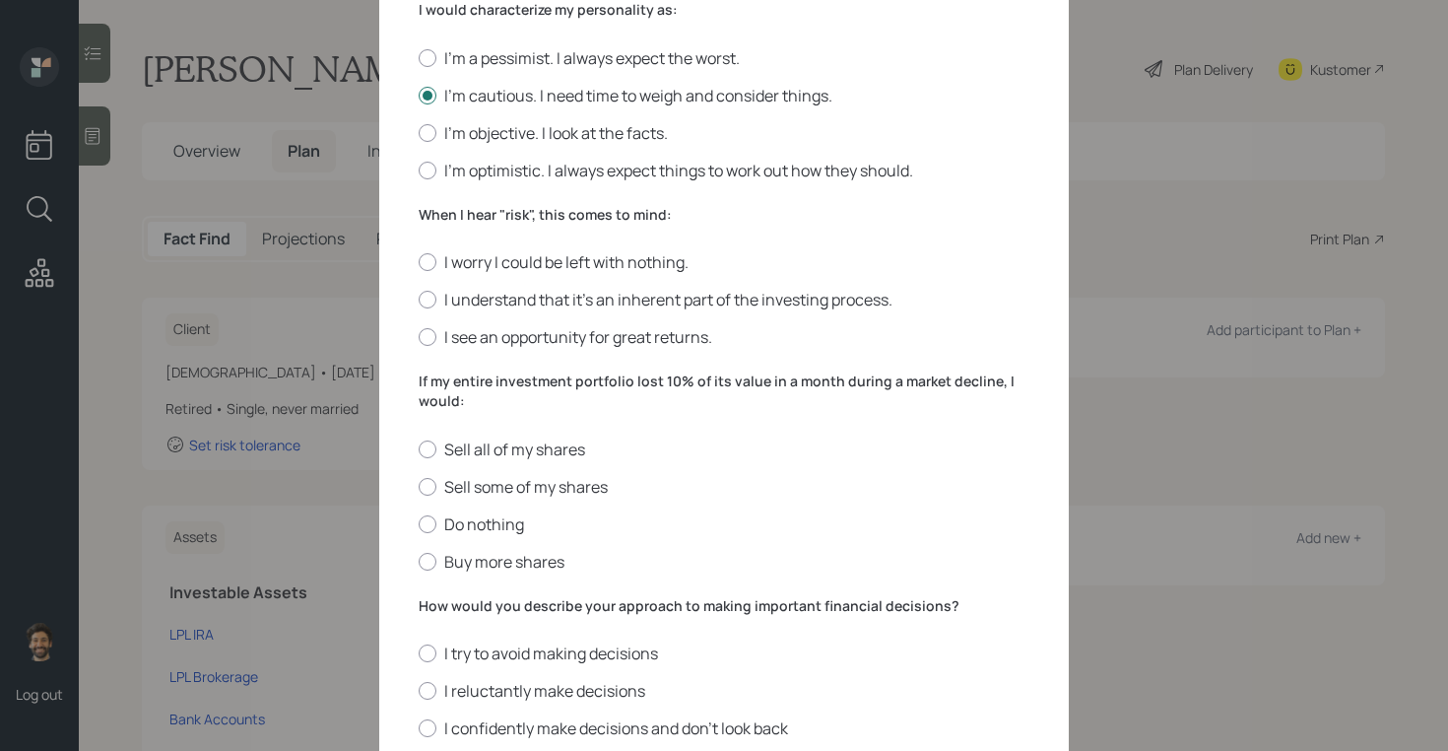
click at [473, 215] on label "When I hear "risk", this comes to mind:" at bounding box center [724, 215] width 611 height 20
click at [460, 302] on label "I understand that it’s an inherent part of the investing process." at bounding box center [724, 300] width 611 height 22
click at [419, 300] on input "I understand that it’s an inherent part of the investing process." at bounding box center [418, 299] width 1 height 1
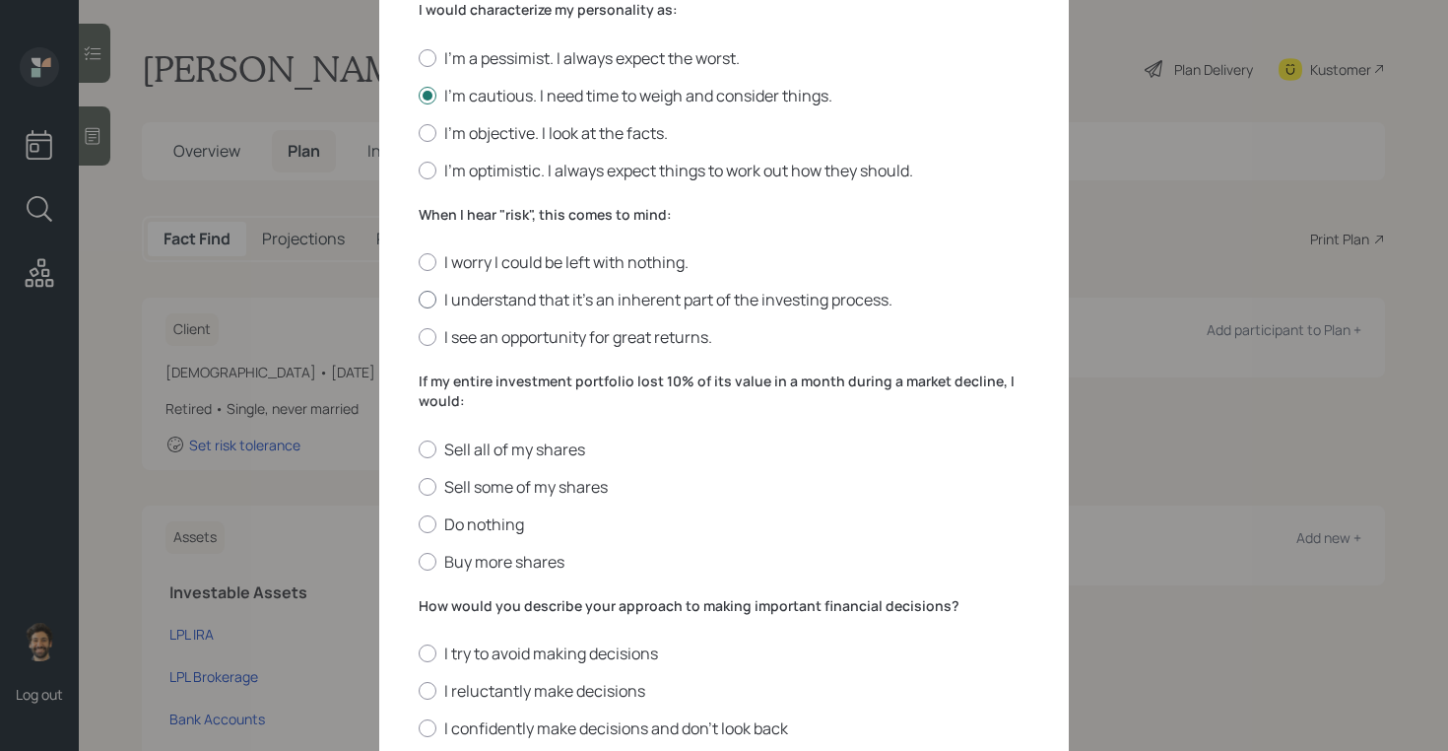
radio input "true"
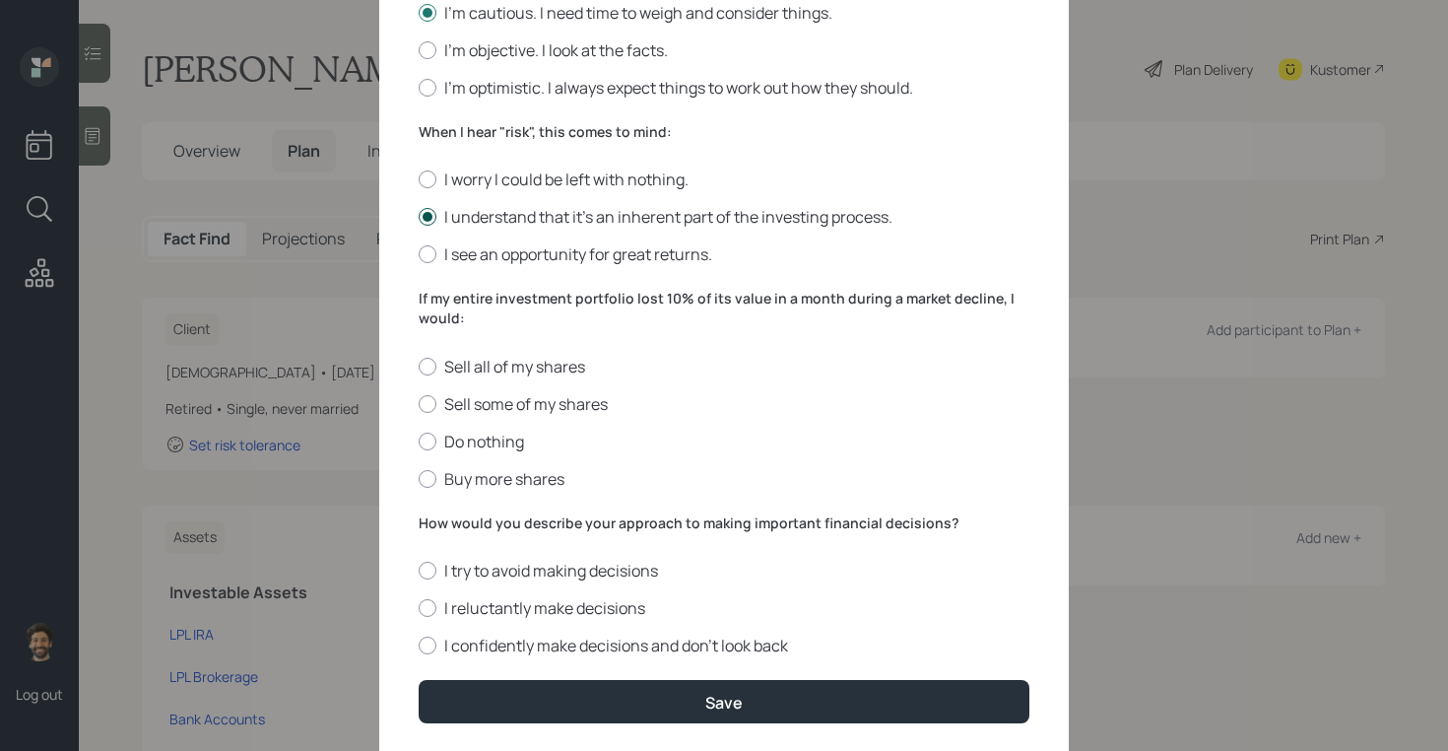
scroll to position [622, 0]
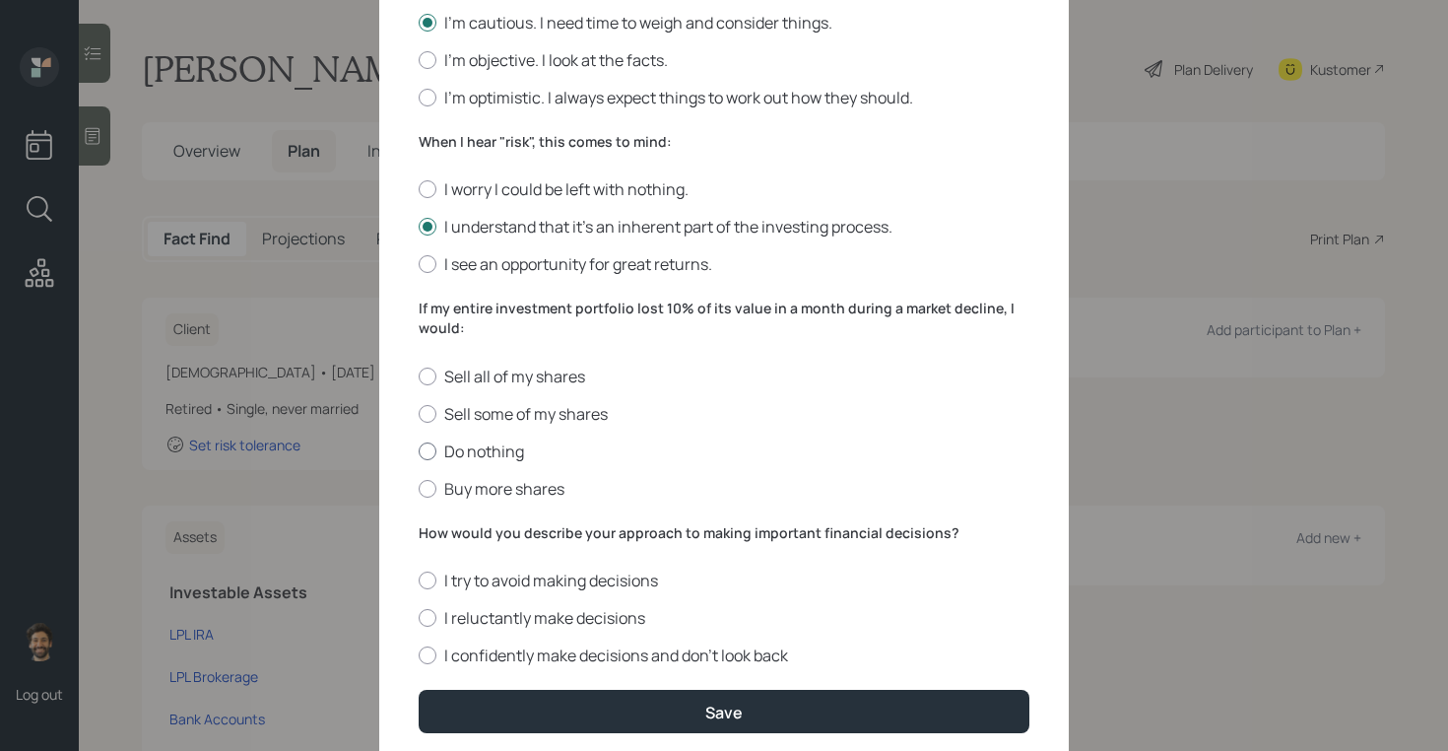
click at [447, 440] on label "Do nothing" at bounding box center [724, 451] width 611 height 22
click at [419, 450] on input "Do nothing" at bounding box center [418, 450] width 1 height 1
radio input "true"
click at [455, 535] on label "How would you describe your approach to making important financial decisions?" at bounding box center [724, 533] width 611 height 20
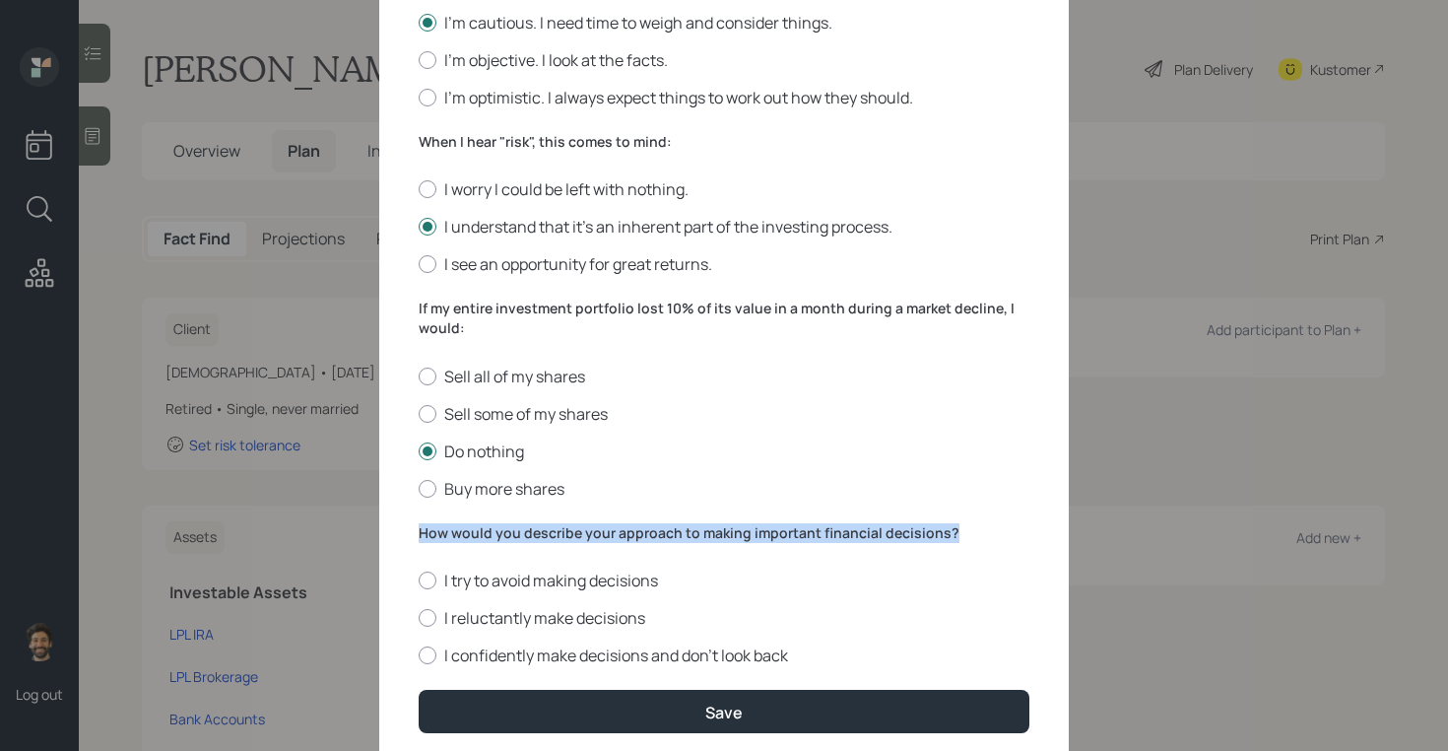
click at [455, 535] on label "How would you describe your approach to making important financial decisions?" at bounding box center [724, 533] width 611 height 20
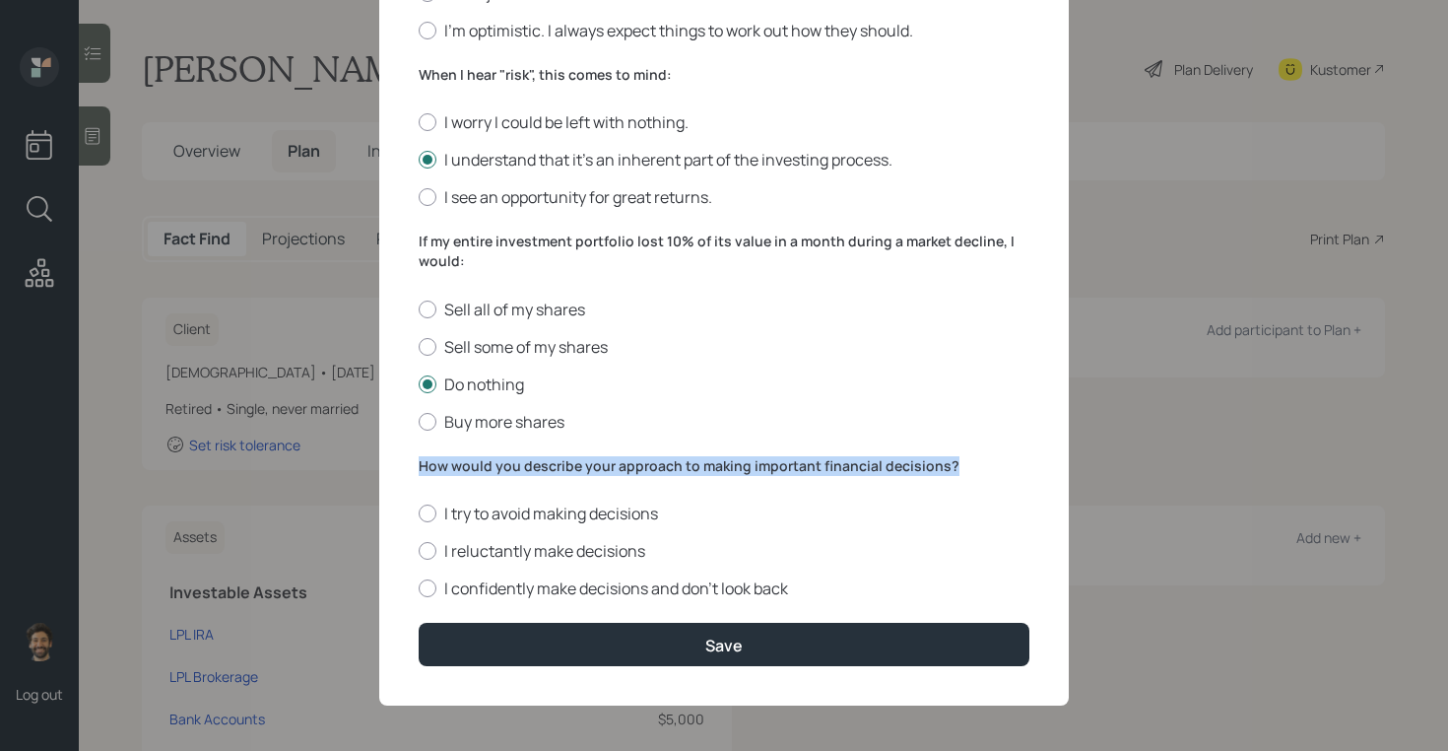
scroll to position [693, 0]
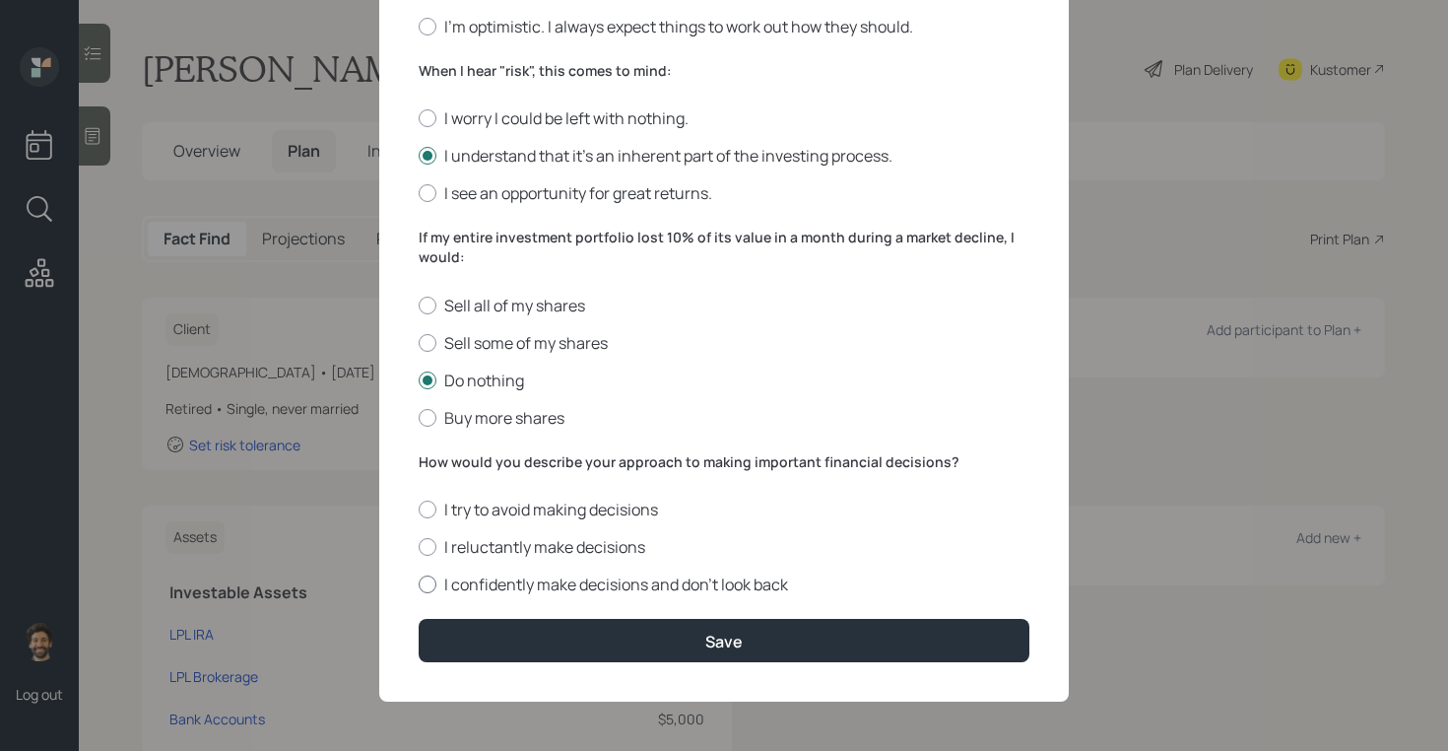
click at [432, 583] on div at bounding box center [428, 584] width 18 height 18
click at [419, 584] on input "I confidently make decisions and don’t look back" at bounding box center [418, 584] width 1 height 1
radio input "true"
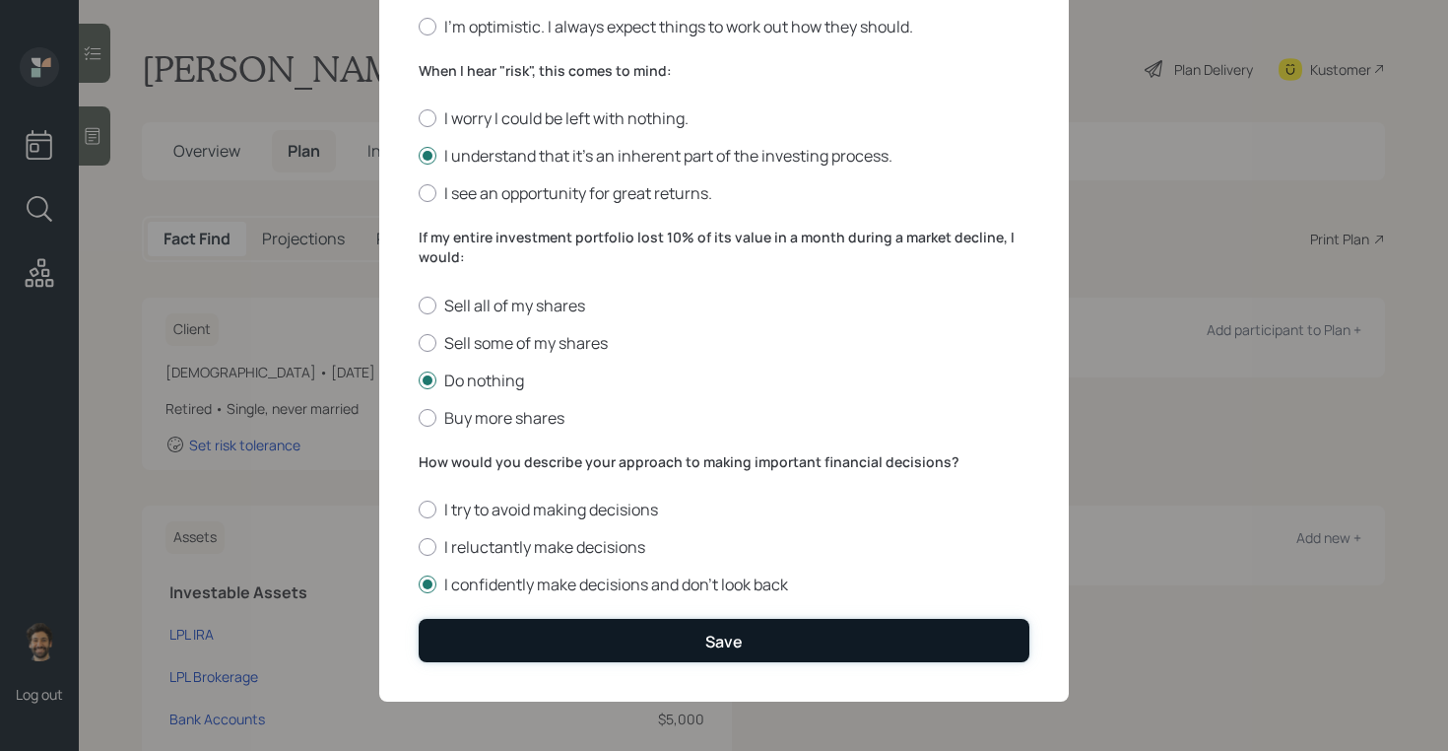
click at [476, 625] on button "Save" at bounding box center [724, 640] width 611 height 42
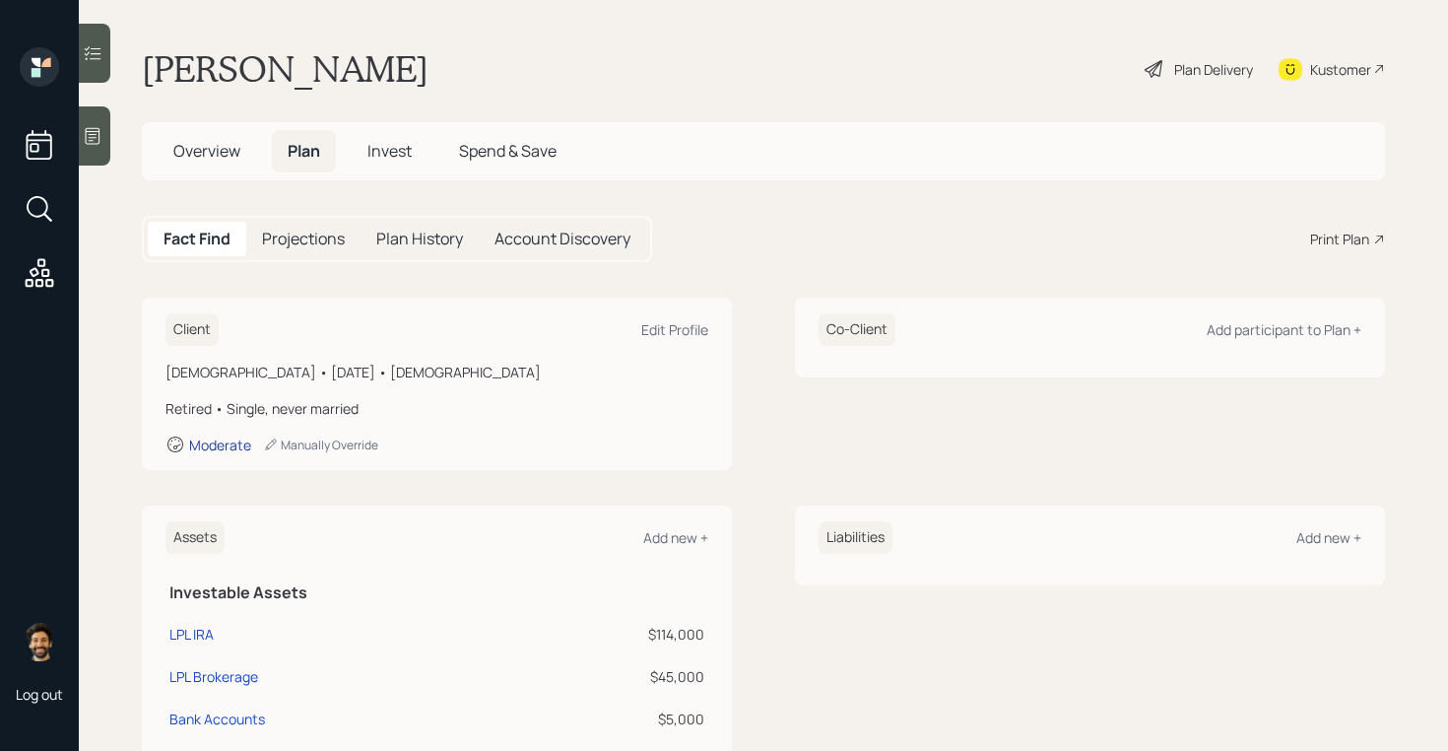
click at [232, 445] on div "Moderate" at bounding box center [220, 444] width 62 height 19
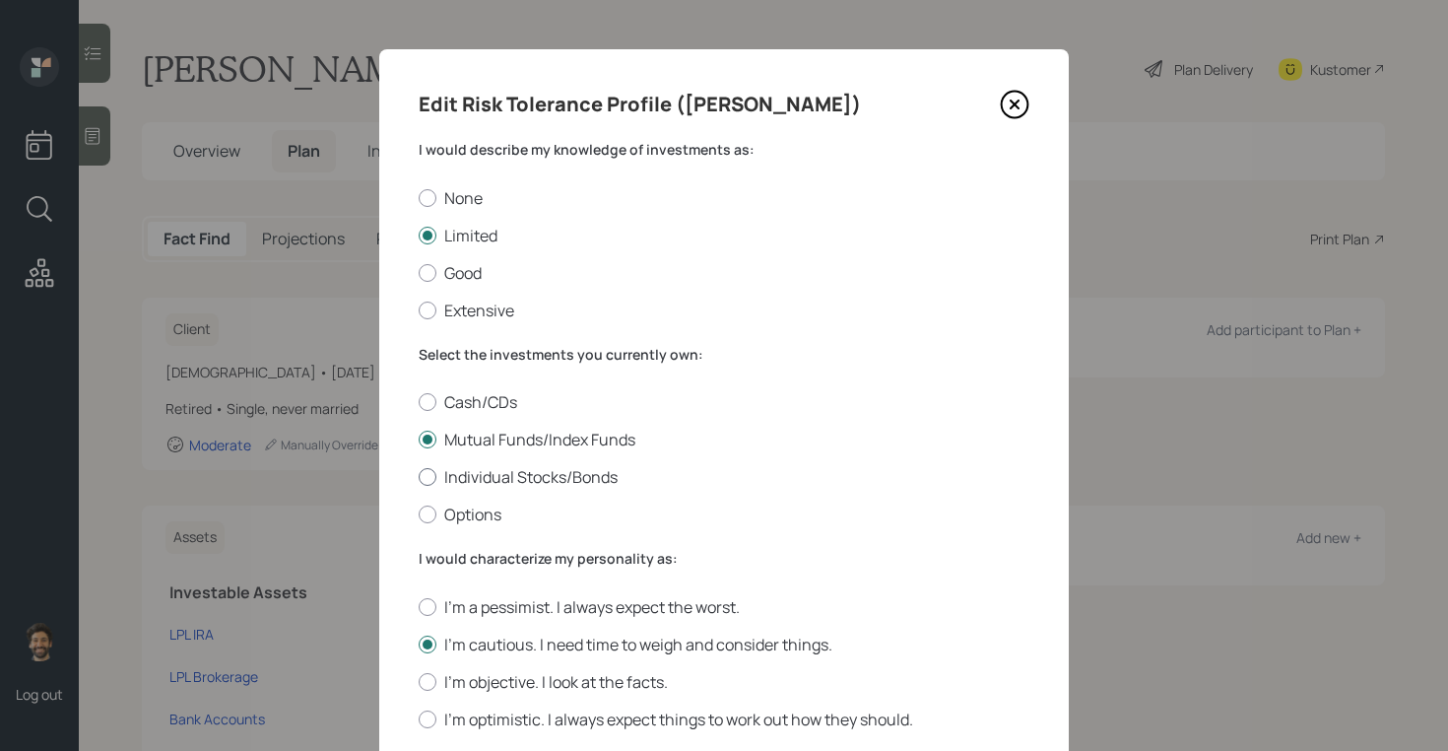
scroll to position [693, 0]
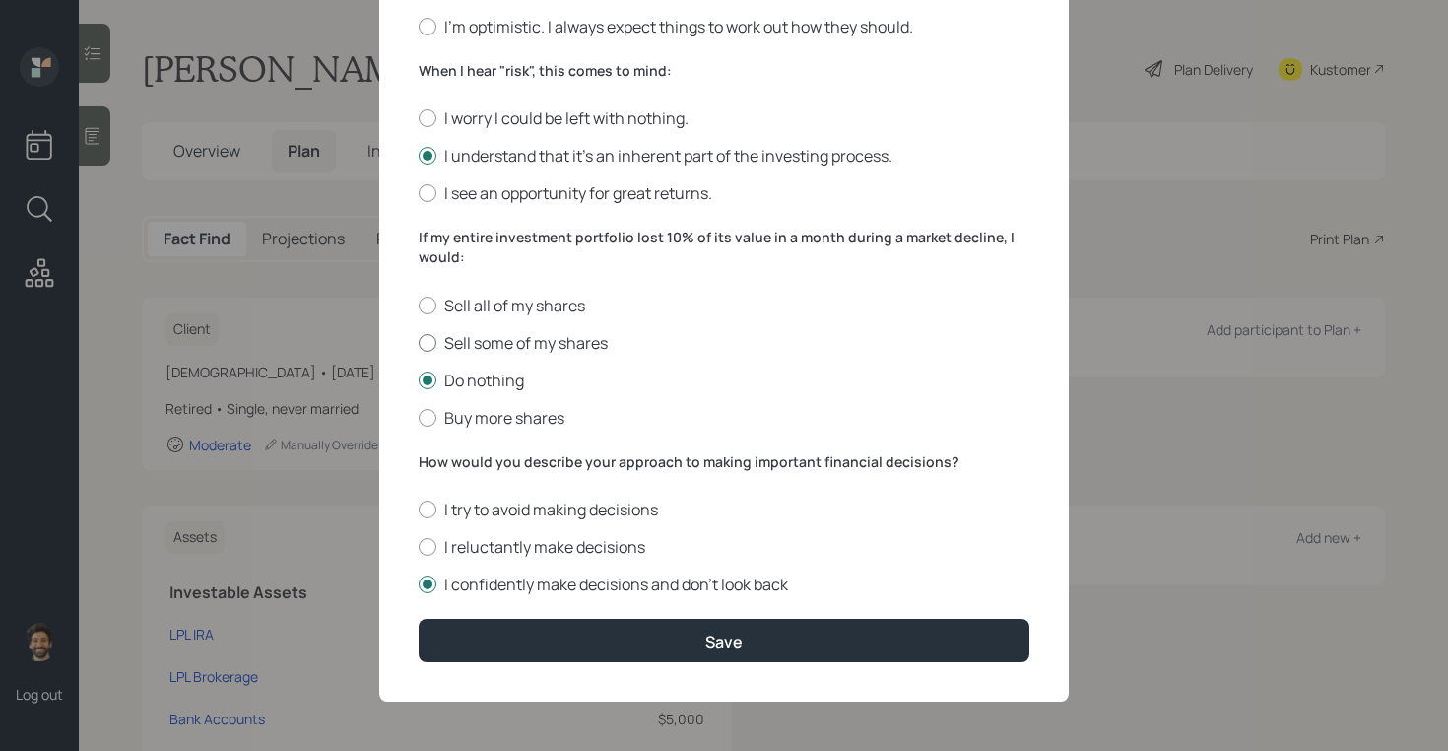
click at [435, 332] on label "Sell some of my shares" at bounding box center [724, 343] width 611 height 22
click at [419, 342] on input "Sell some of my shares" at bounding box center [418, 342] width 1 height 1
radio input "true"
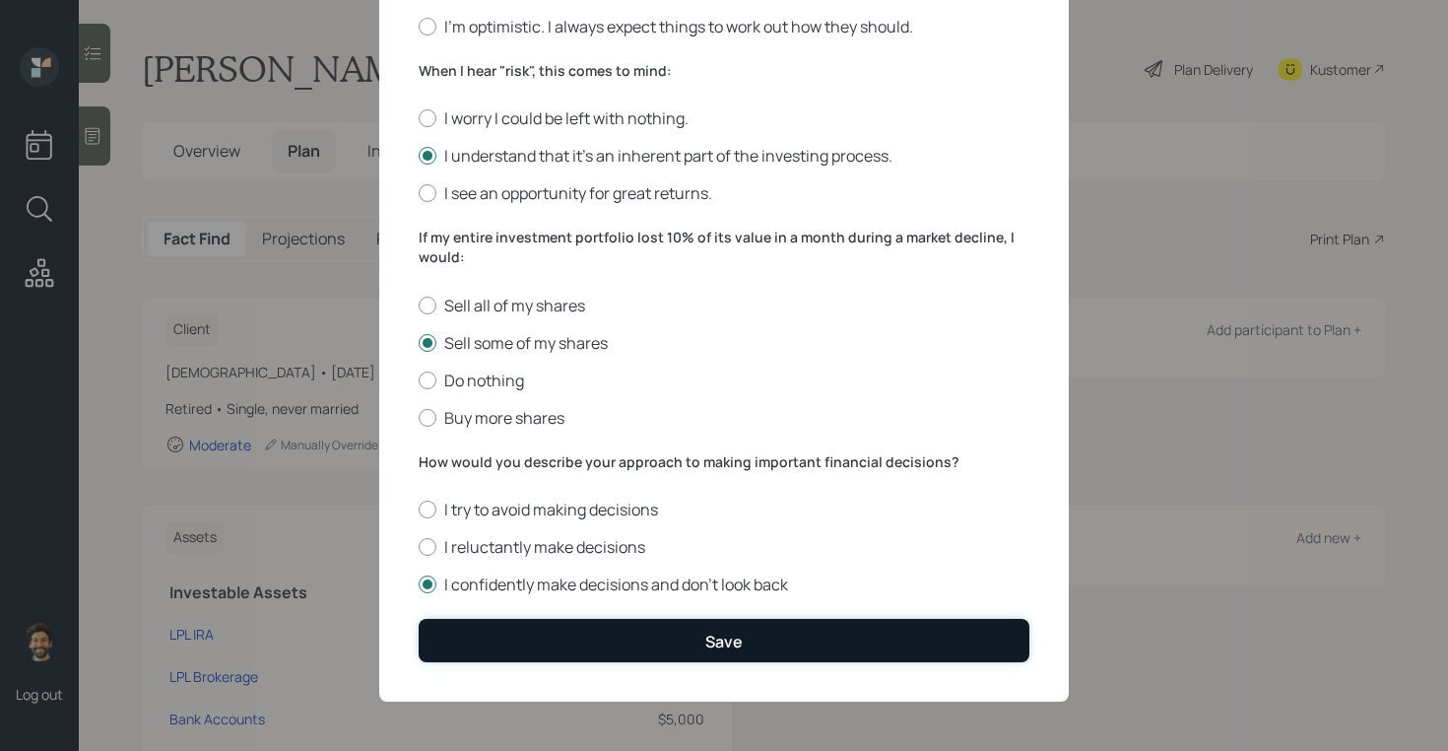
click at [493, 637] on button "Save" at bounding box center [724, 640] width 611 height 42
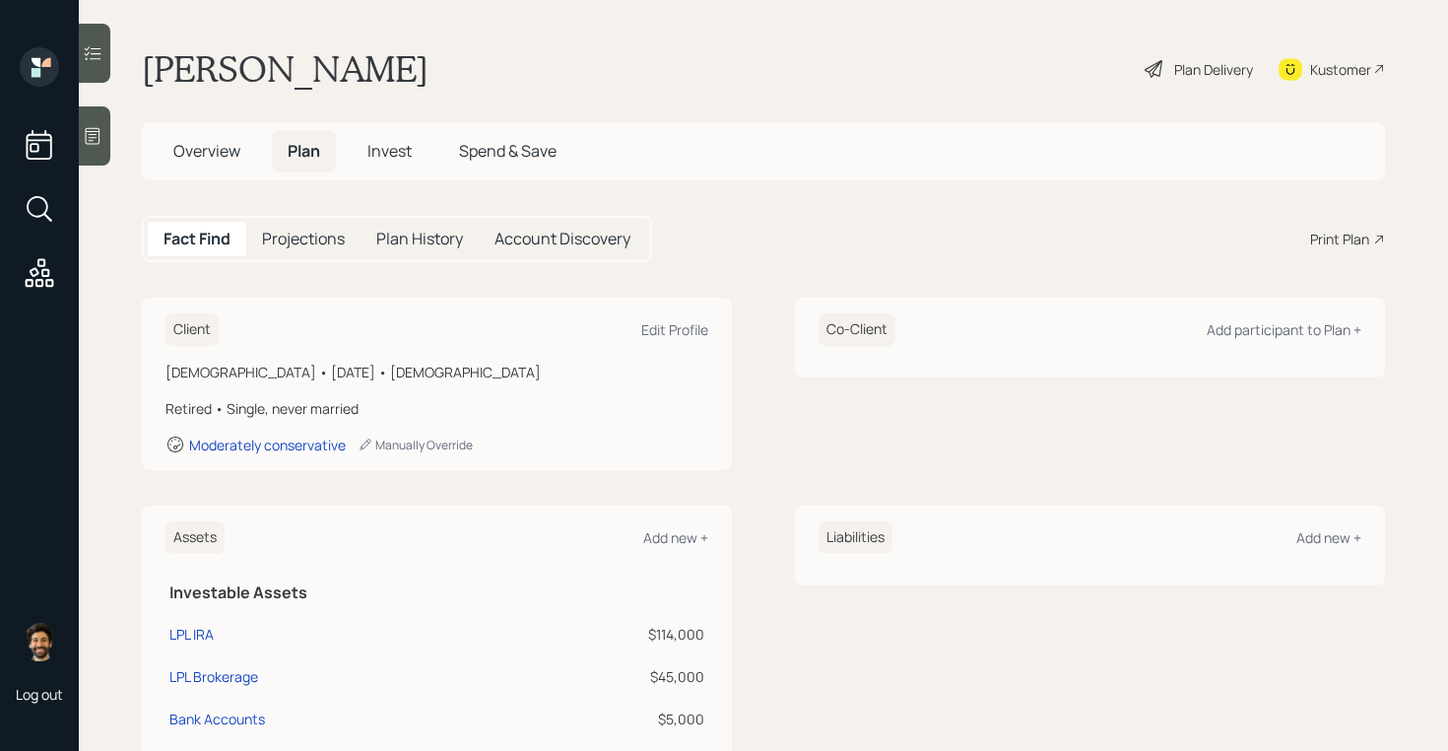
click at [373, 147] on span "Invest" at bounding box center [389, 151] width 44 height 22
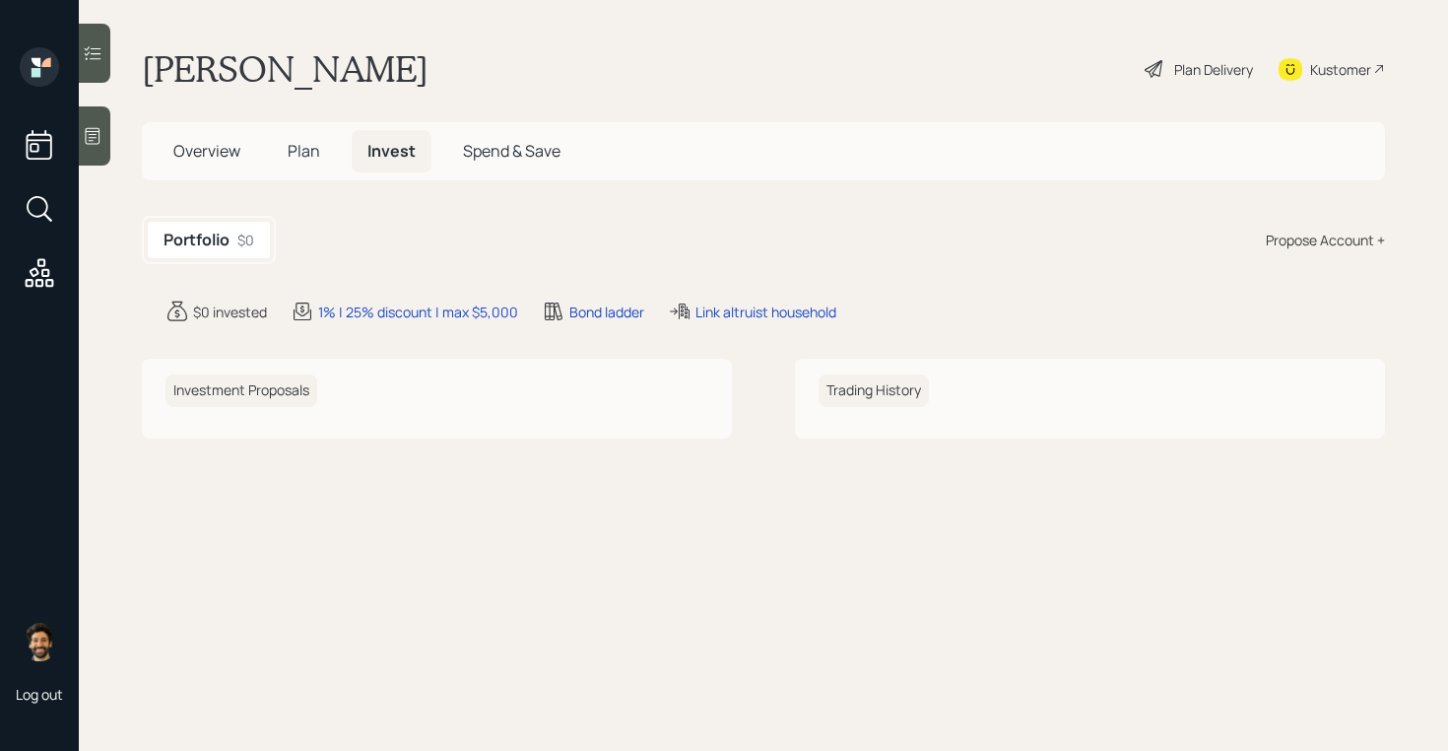
click at [1322, 233] on div "Propose Account +" at bounding box center [1325, 240] width 119 height 21
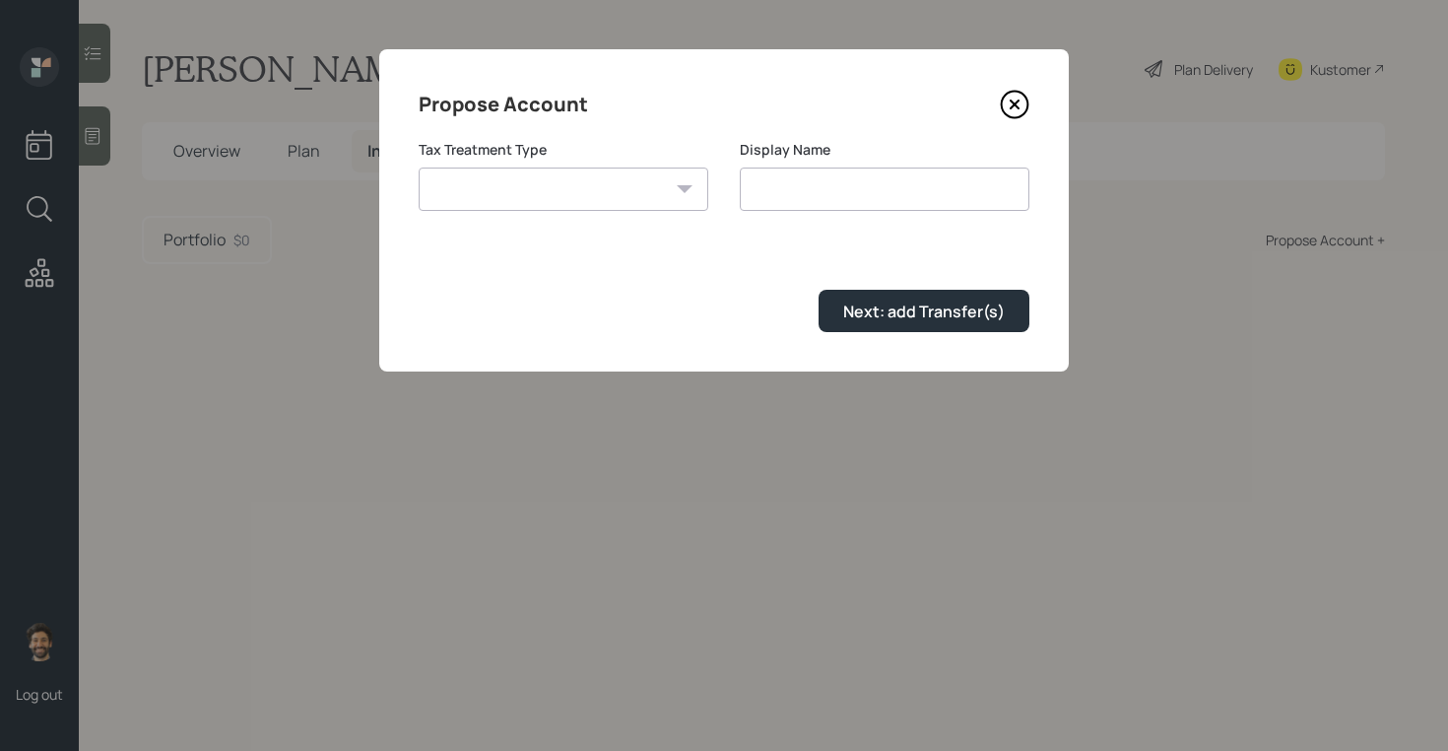
click at [591, 193] on select "Roth Taxable Traditional" at bounding box center [564, 188] width 290 height 43
select select "traditional"
click at [419, 167] on select "Roth Taxable Traditional" at bounding box center [564, 188] width 290 height 43
type input "Traditional"
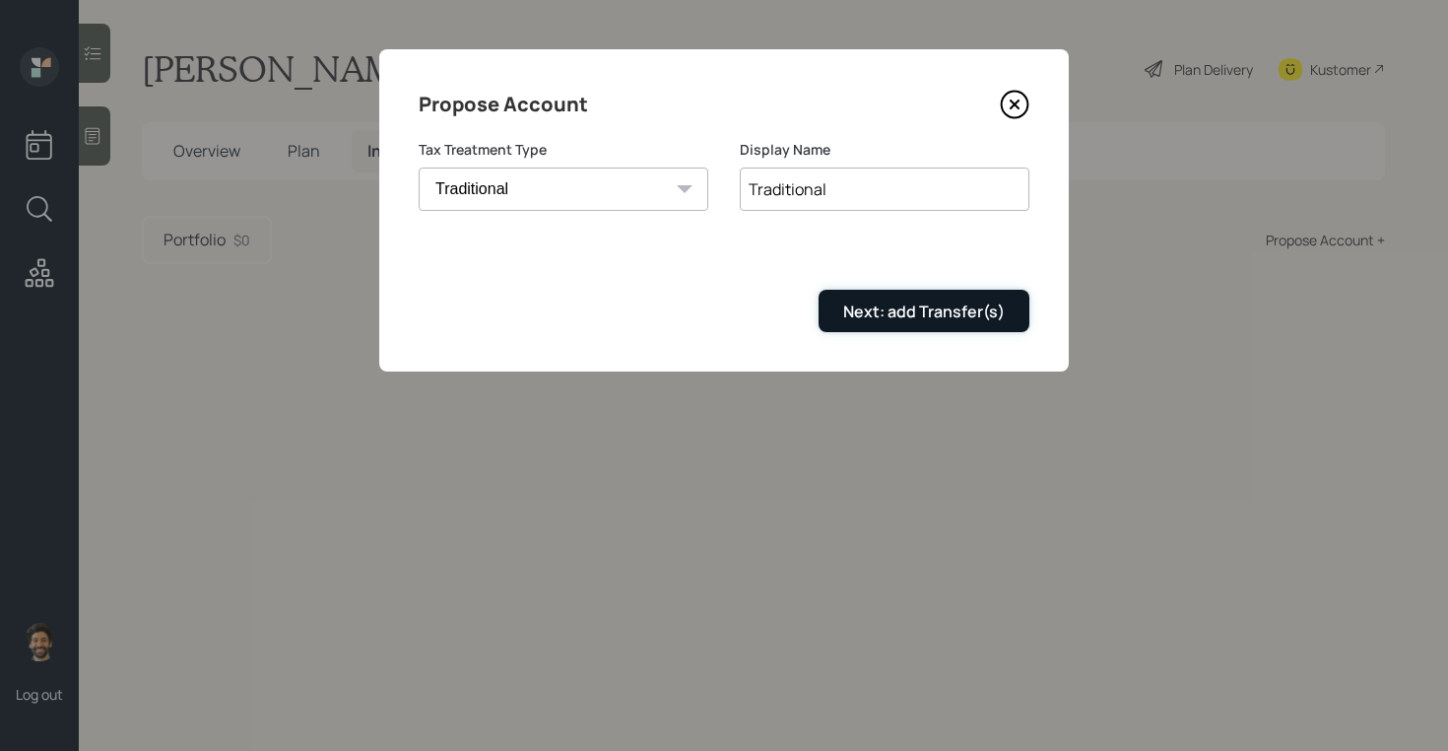
click at [903, 319] on div "Next: add Transfer(s)" at bounding box center [924, 311] width 162 height 22
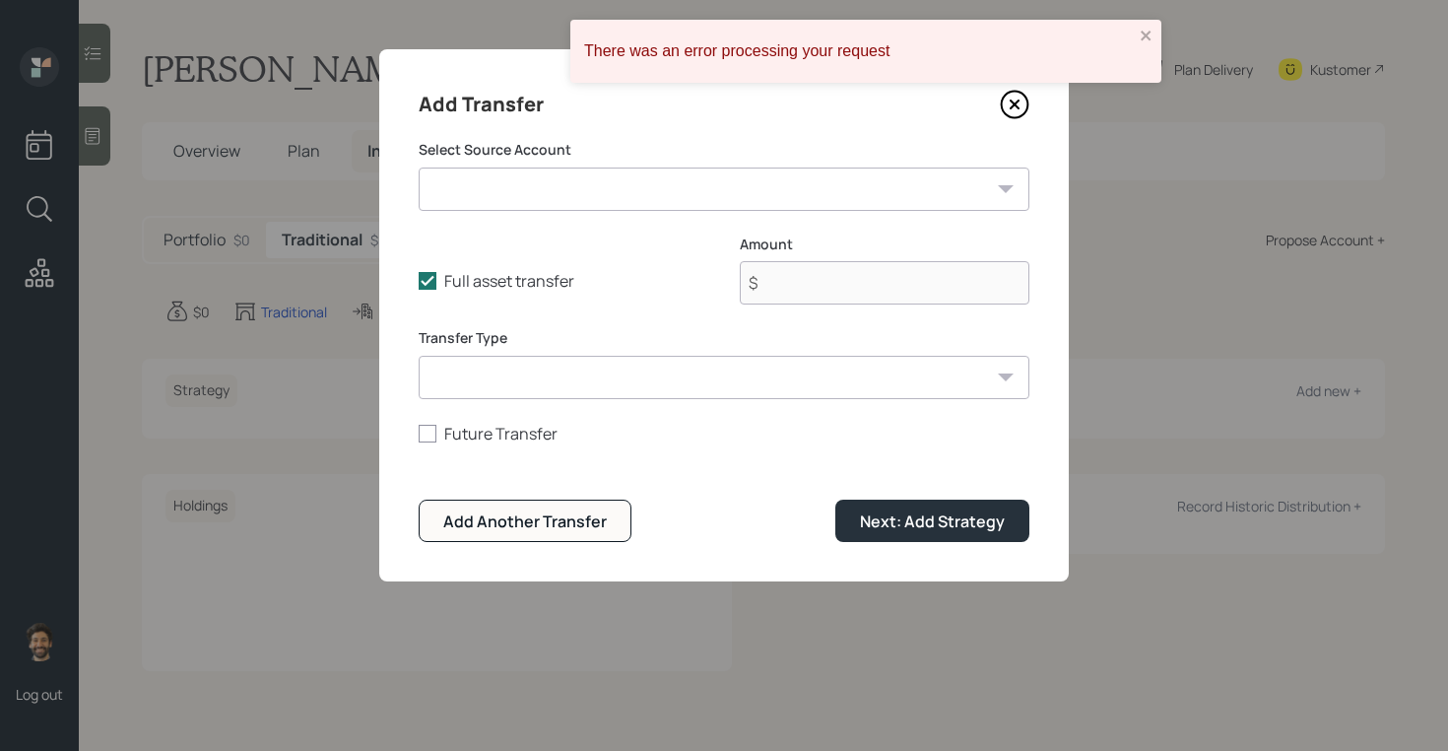
click at [526, 196] on select "LPL IRA ($114,000 | IRA) LPL Brokerage ($45,000 | Taxable Investment) Bank Acco…" at bounding box center [724, 188] width 611 height 43
select select "2349e359-bcc6-44b2-a023-aeb54c79ab85"
click at [419, 167] on select "LPL IRA ($114,000 | IRA) LPL Brokerage ($45,000 | Taxable Investment) Bank Acco…" at bounding box center [724, 188] width 611 height 43
type input "$ 114,000"
click at [531, 382] on select "ACAT Transfer Non ACAT Transfer Capitalize Rollover Rollover Deposit" at bounding box center [724, 377] width 611 height 43
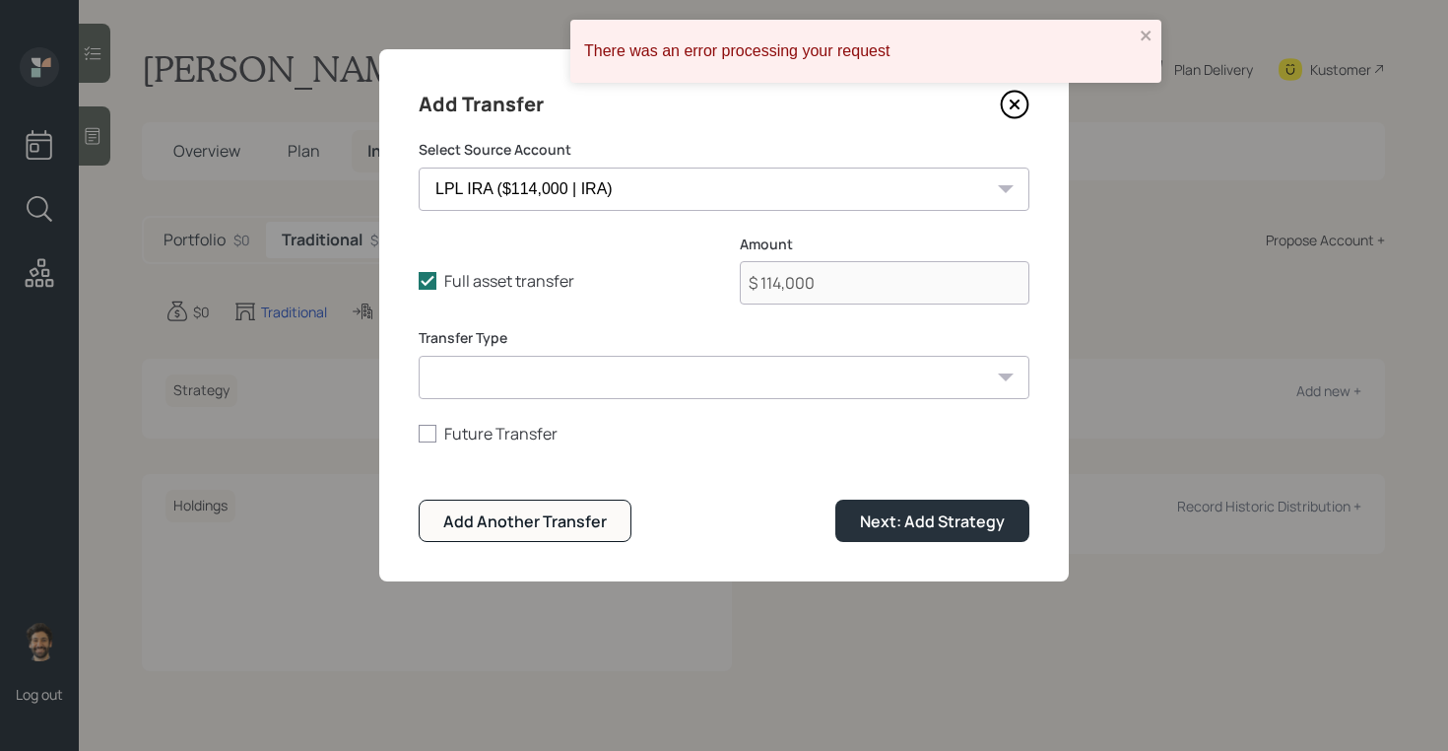
select select "acat_transfer"
click at [419, 356] on select "ACAT Transfer Non ACAT Transfer Capitalize Rollover Rollover Deposit" at bounding box center [724, 377] width 611 height 43
click at [953, 526] on div "Next: Add Strategy" at bounding box center [932, 521] width 145 height 22
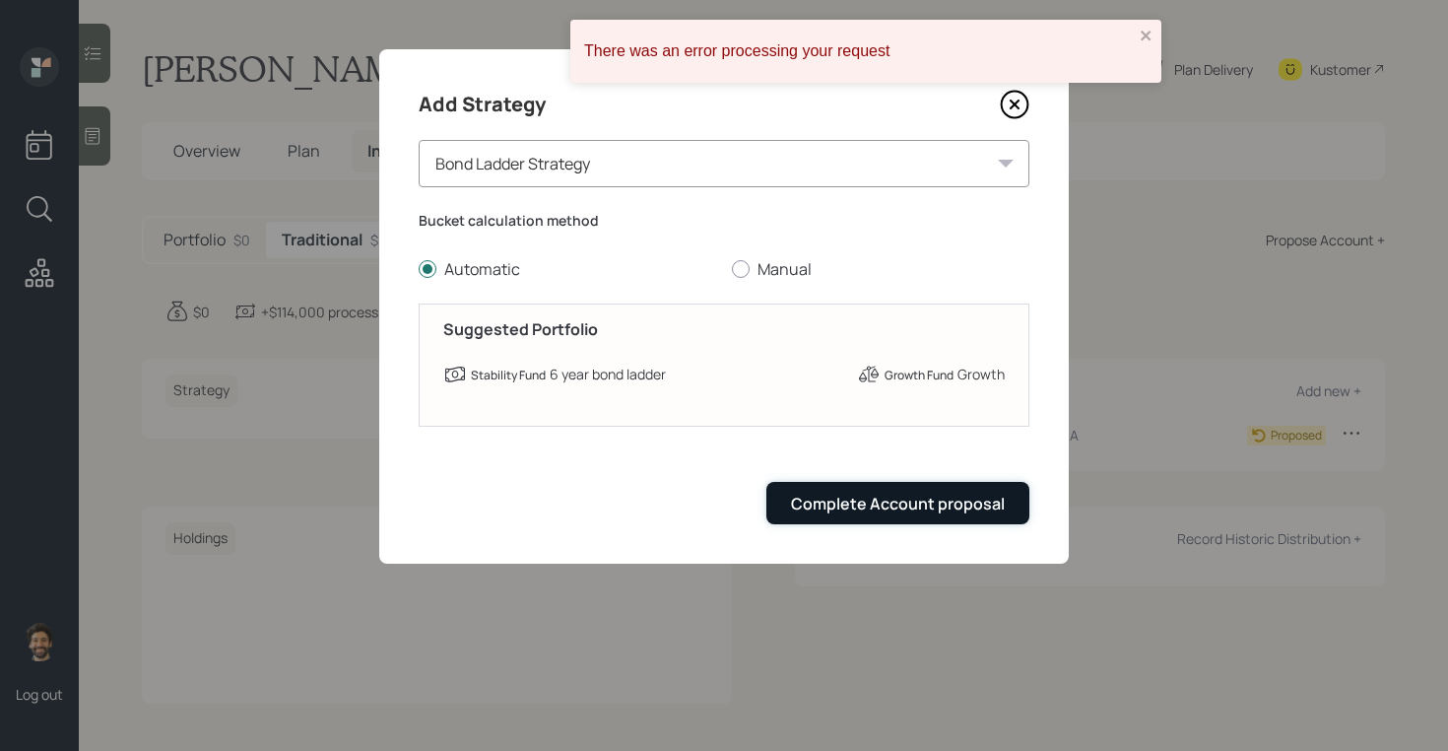
click at [887, 521] on button "Complete Account proposal" at bounding box center [897, 503] width 263 height 42
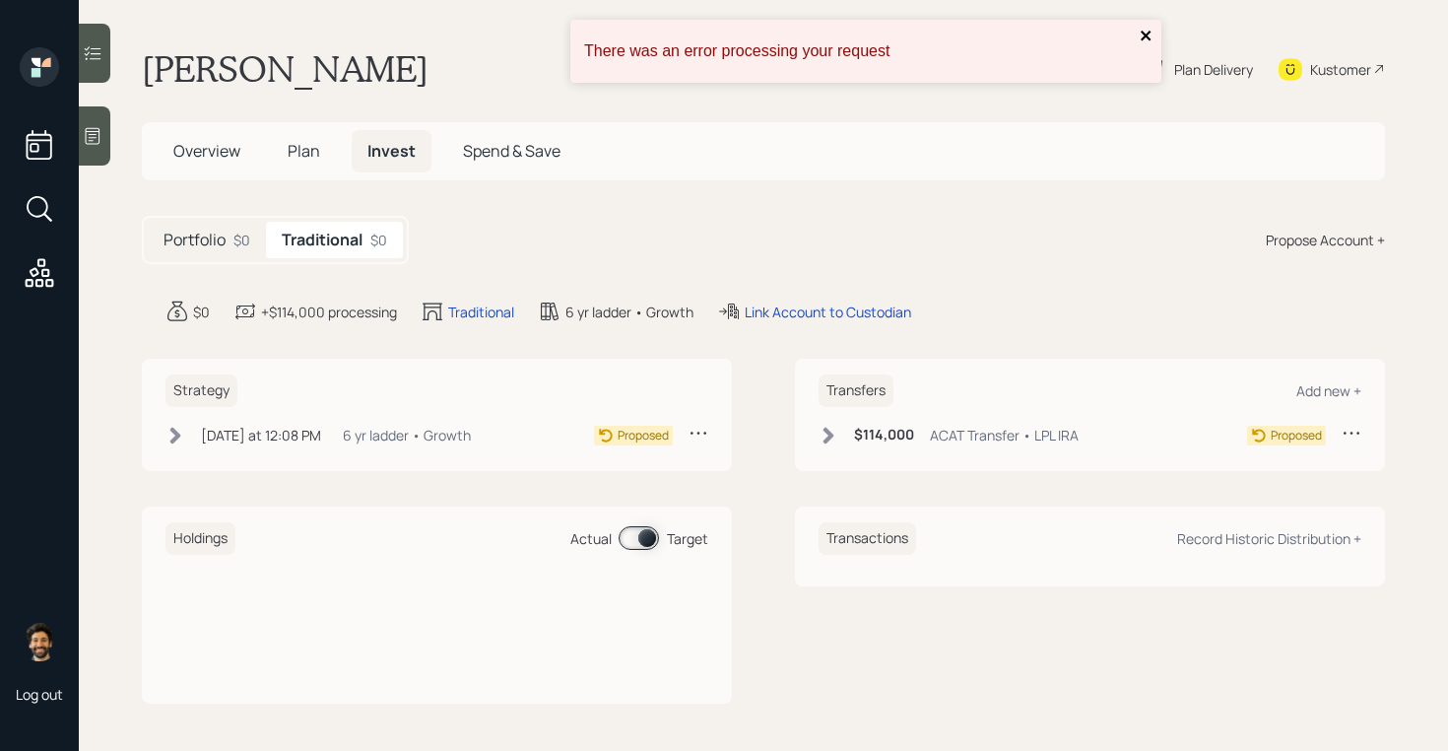
click at [1144, 36] on icon "close" at bounding box center [1146, 36] width 10 height 10
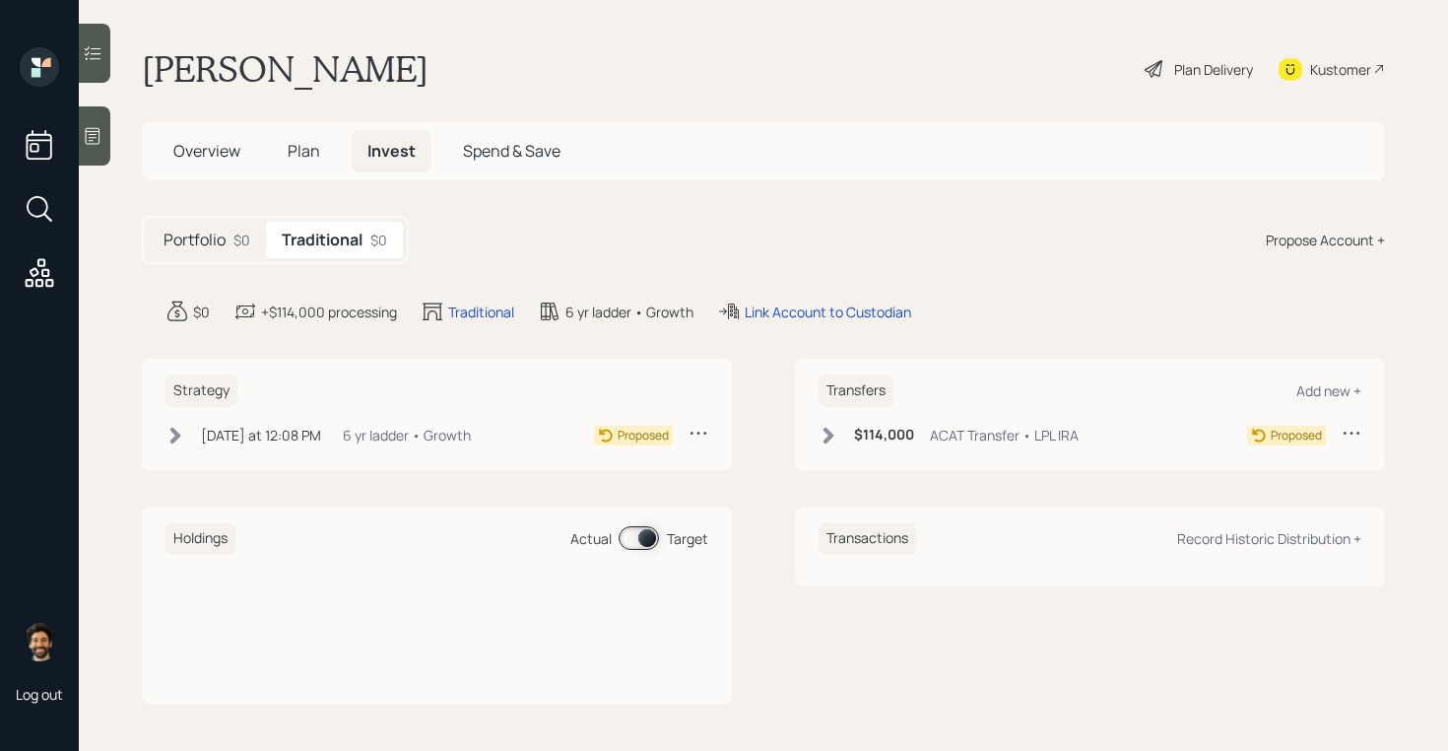
click at [1335, 243] on div "Propose Account +" at bounding box center [1325, 240] width 119 height 21
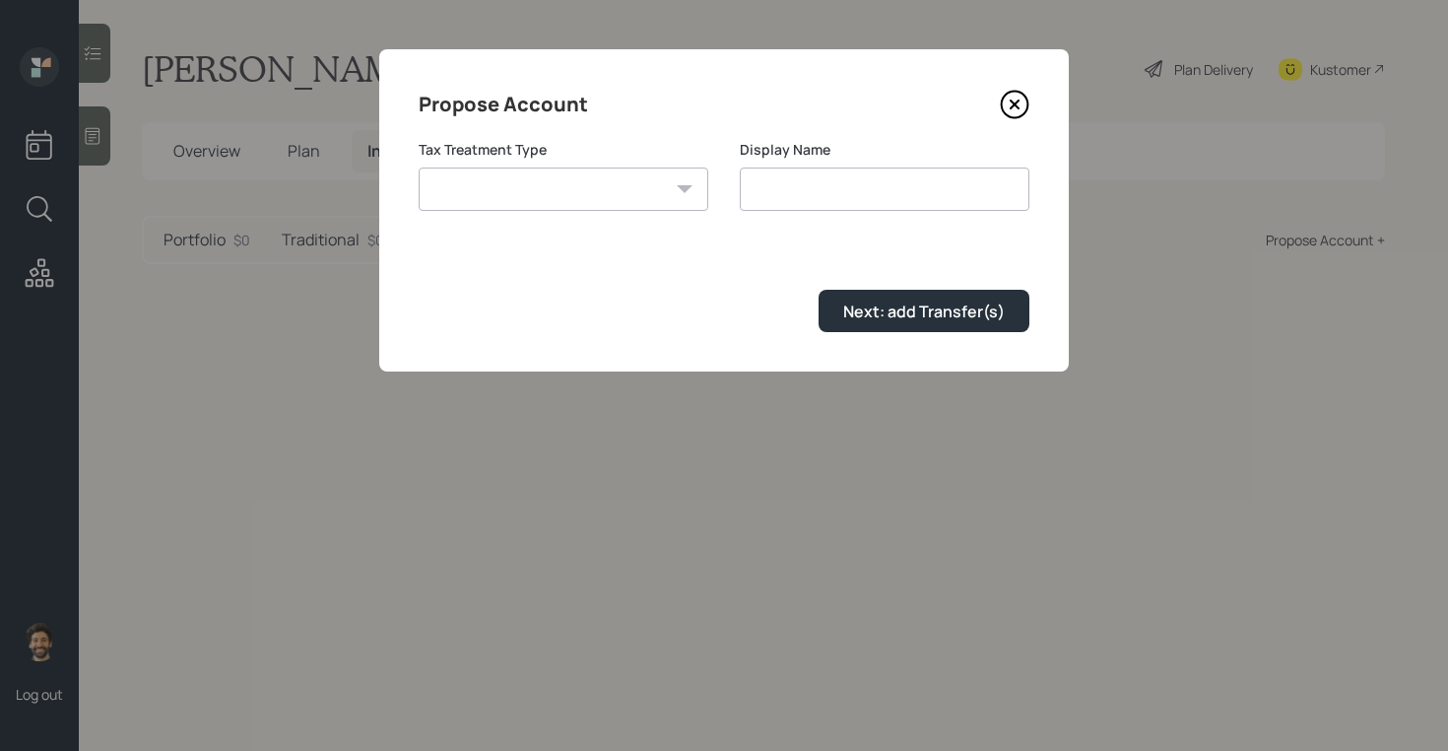
click at [573, 195] on select "Roth Taxable Traditional" at bounding box center [564, 188] width 290 height 43
select select "taxable"
click at [419, 167] on select "Roth Taxable Traditional" at bounding box center [564, 188] width 290 height 43
type input "Taxable"
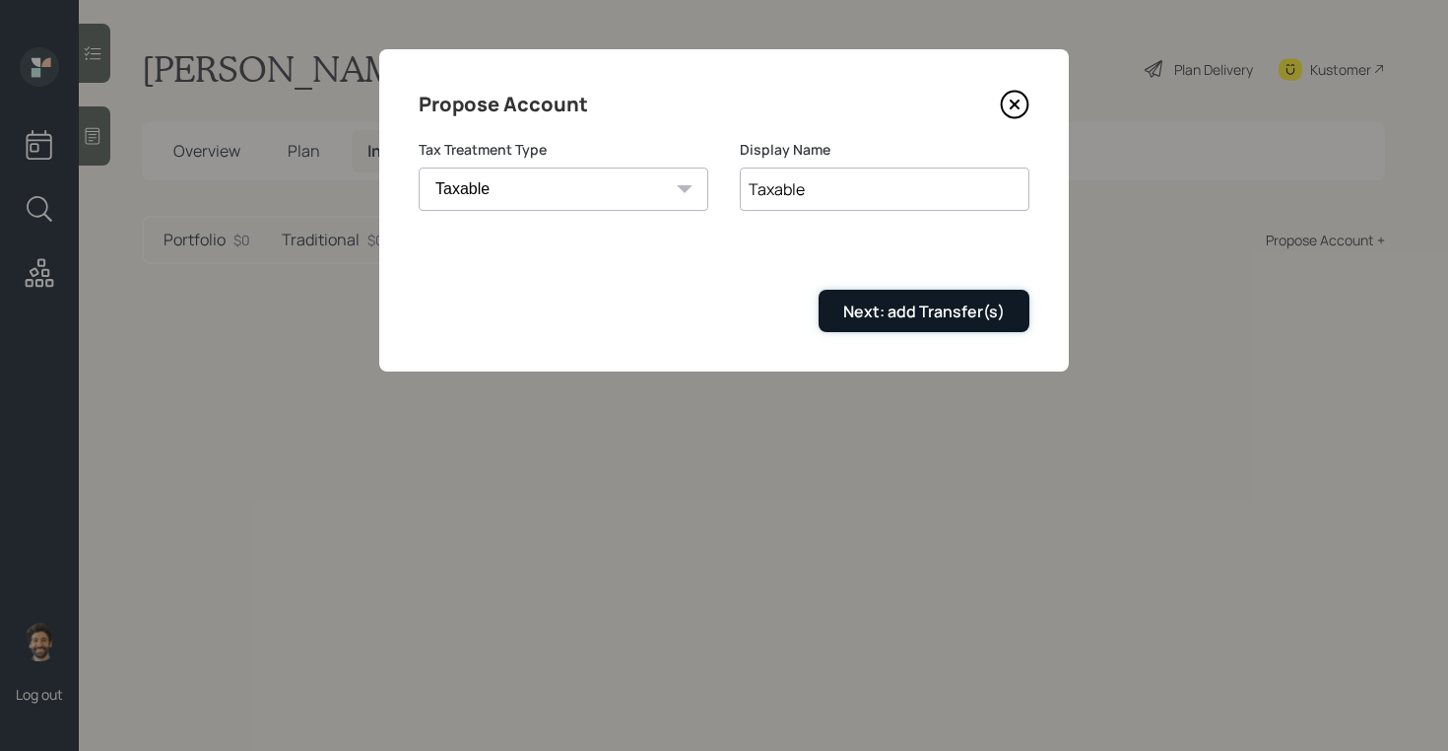
click at [885, 297] on button "Next: add Transfer(s)" at bounding box center [924, 311] width 211 height 42
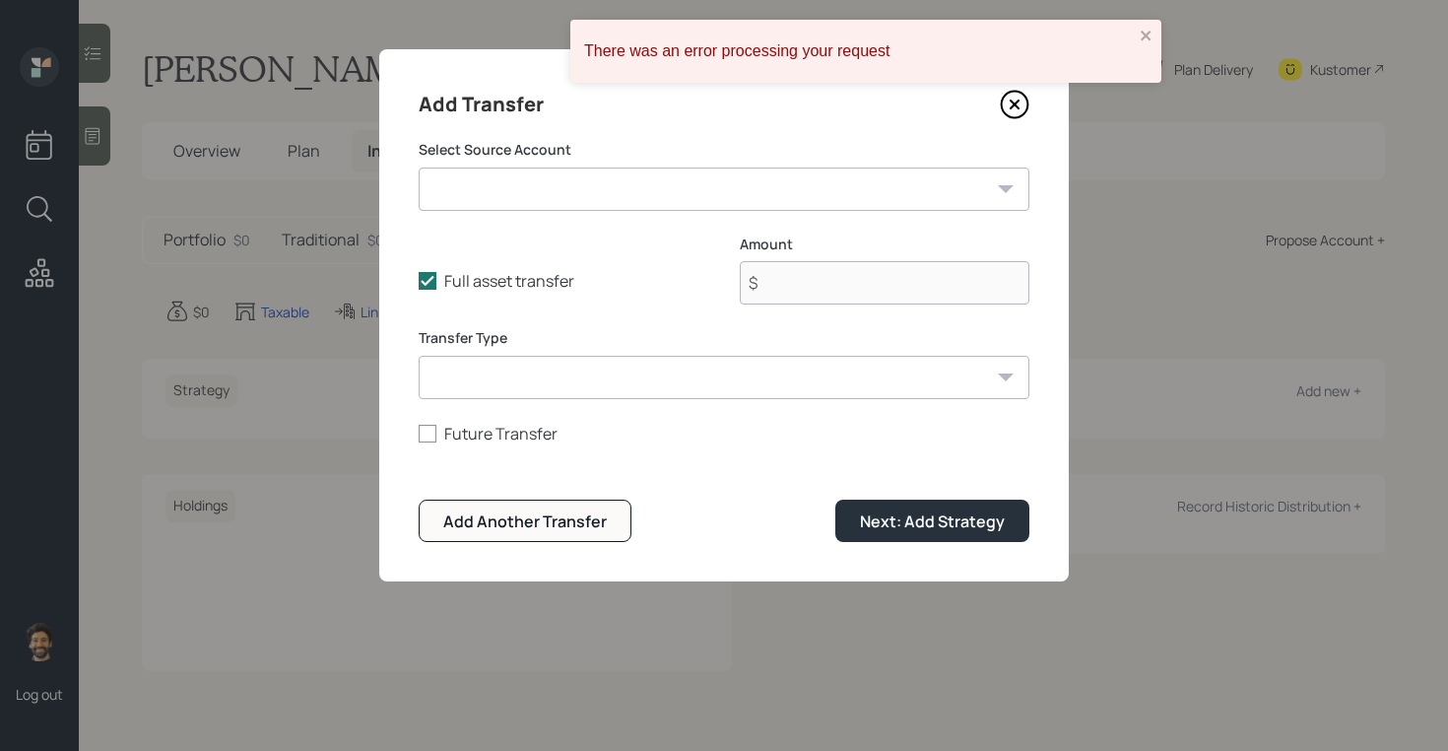
click at [496, 189] on select "LPL IRA ($114,000 | IRA) LPL Brokerage ($45,000 | Taxable Investment) Bank Acco…" at bounding box center [724, 188] width 611 height 43
select select "e69ad58b-f485-4059-aa94-38f700ebb3dd"
click at [419, 167] on select "LPL IRA ($114,000 | IRA) LPL Brokerage ($45,000 | Taxable Investment) Bank Acco…" at bounding box center [724, 188] width 611 height 43
type input "$ 45,000"
click at [509, 379] on select "ACAT Transfer Non ACAT Transfer Capitalize Rollover Rollover Deposit" at bounding box center [724, 377] width 611 height 43
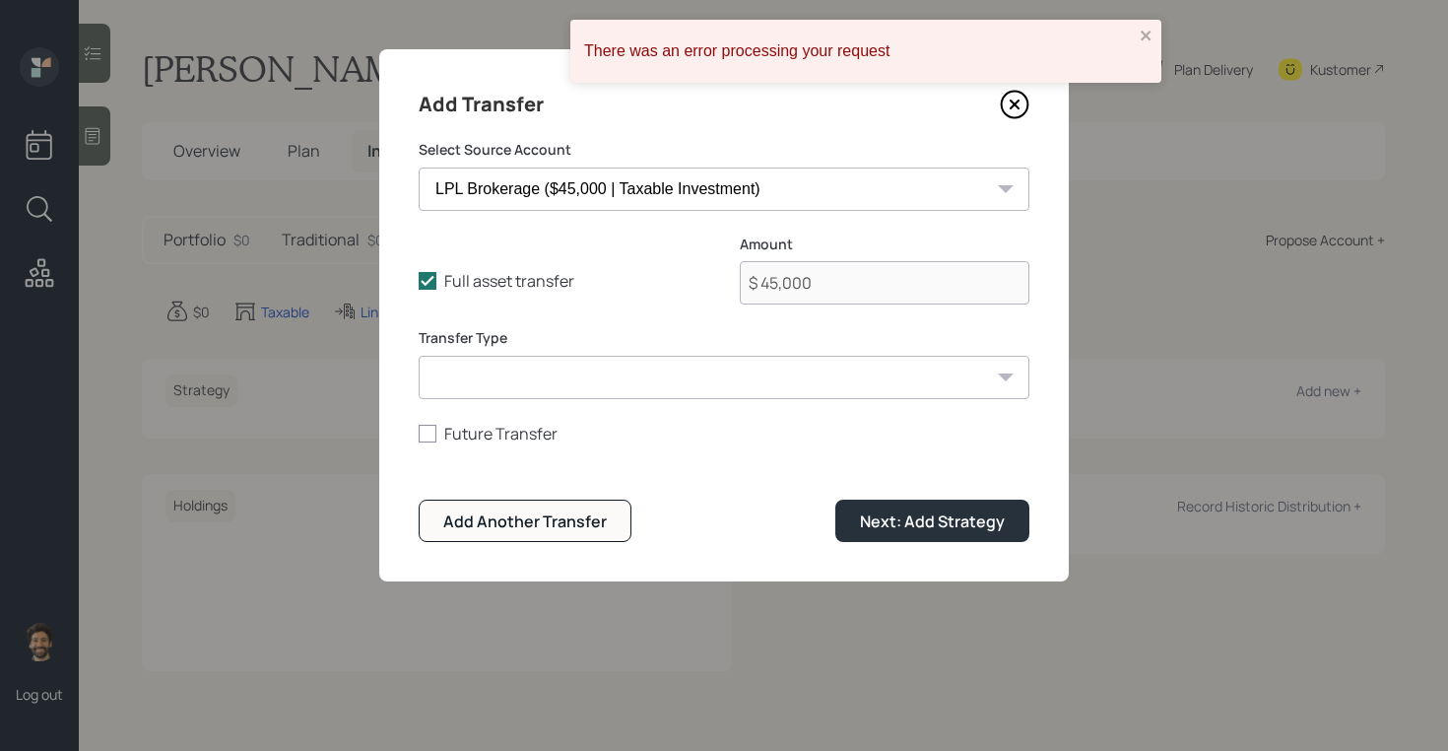
select select "acat_transfer"
click at [419, 356] on select "ACAT Transfer Non ACAT Transfer Capitalize Rollover Rollover Deposit" at bounding box center [724, 377] width 611 height 43
click at [900, 514] on div "Next: Add Strategy" at bounding box center [932, 521] width 145 height 22
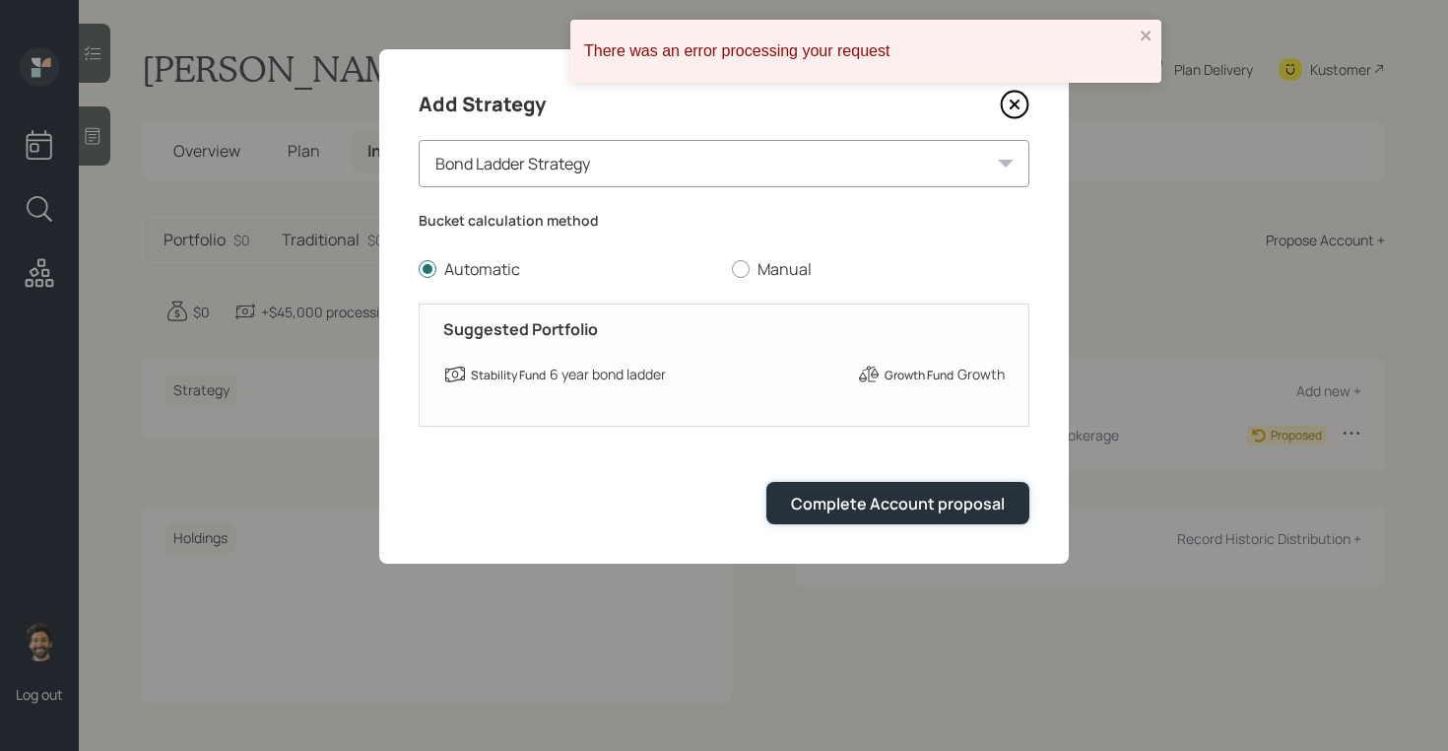
click at [900, 514] on div "Complete Account proposal" at bounding box center [898, 504] width 214 height 22
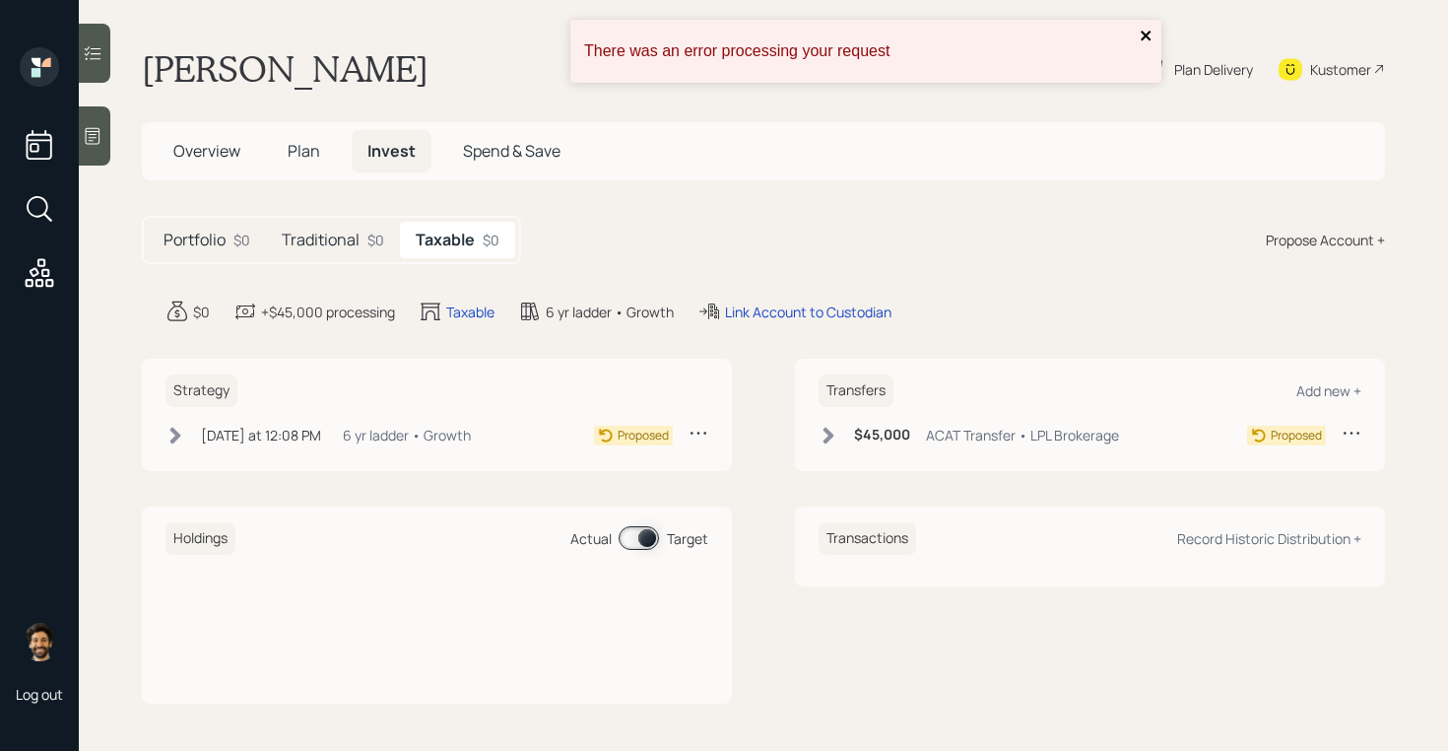
click at [1146, 34] on icon "close" at bounding box center [1146, 36] width 10 height 10
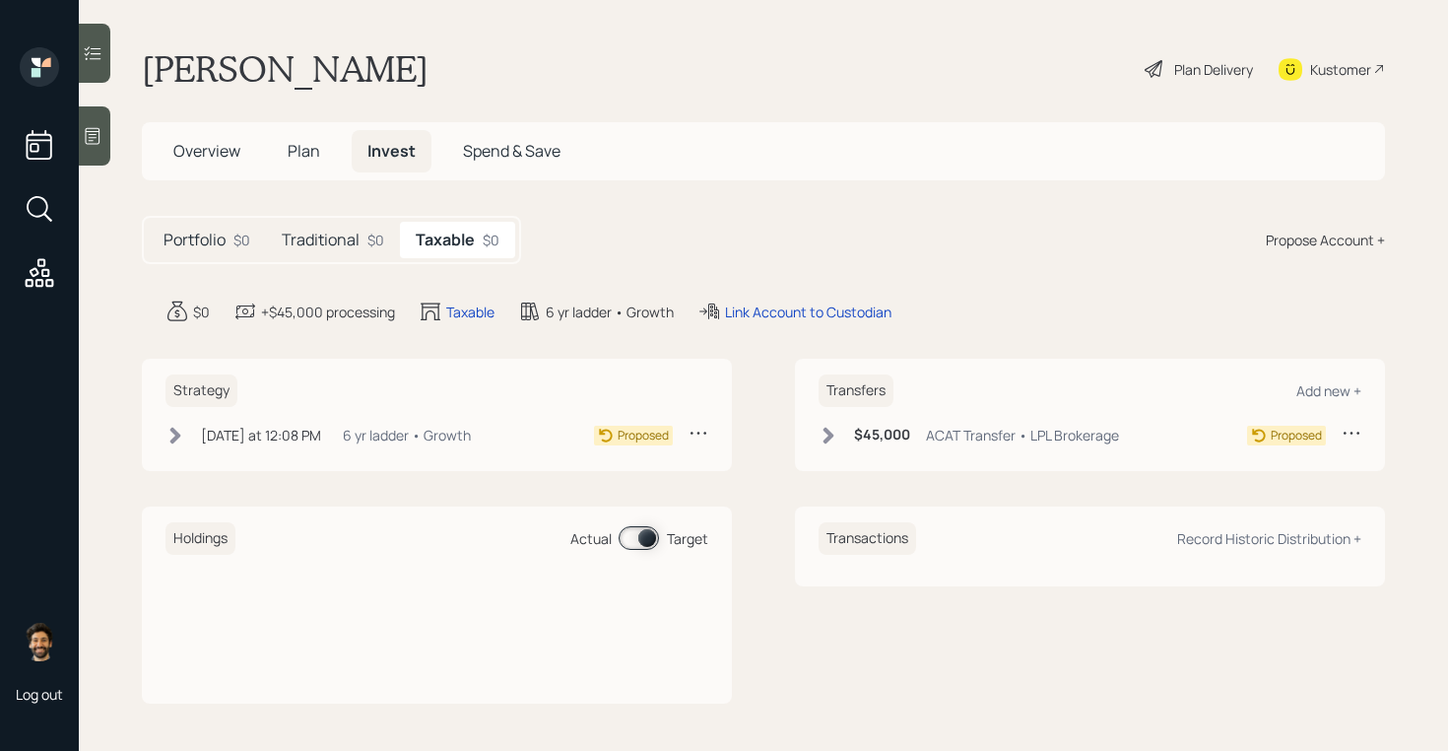
click at [1197, 73] on div "Plan Delivery" at bounding box center [1213, 69] width 79 height 21
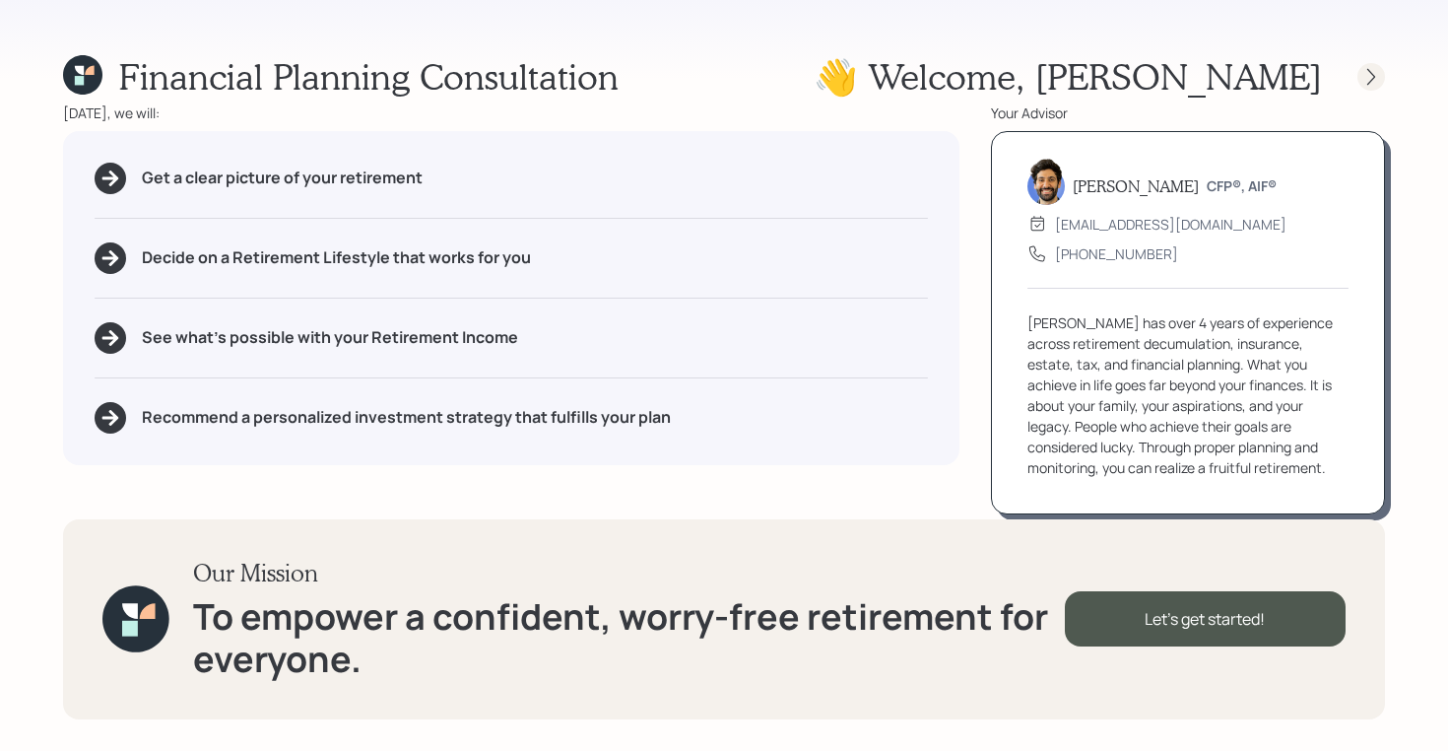
click at [1366, 71] on icon at bounding box center [1371, 77] width 20 height 20
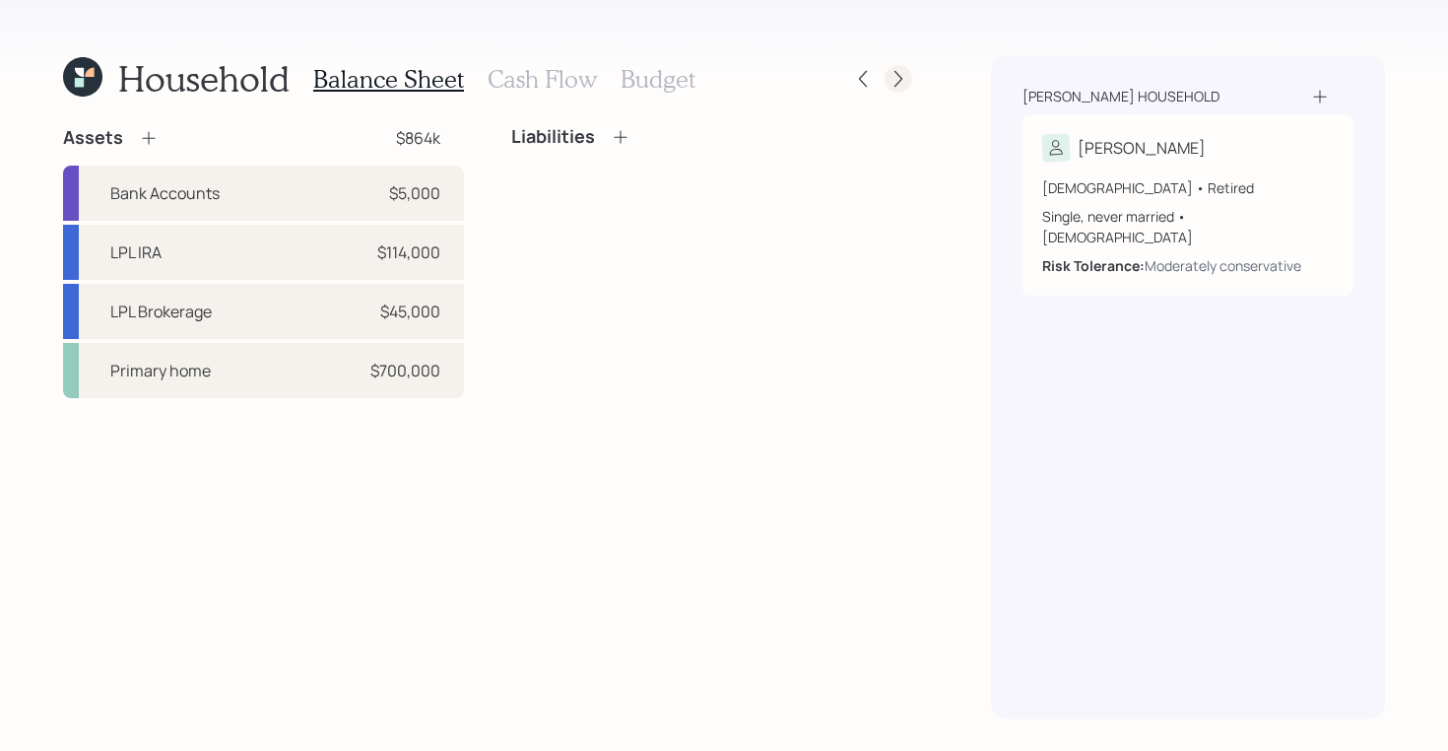
click at [895, 71] on icon at bounding box center [899, 79] width 20 height 20
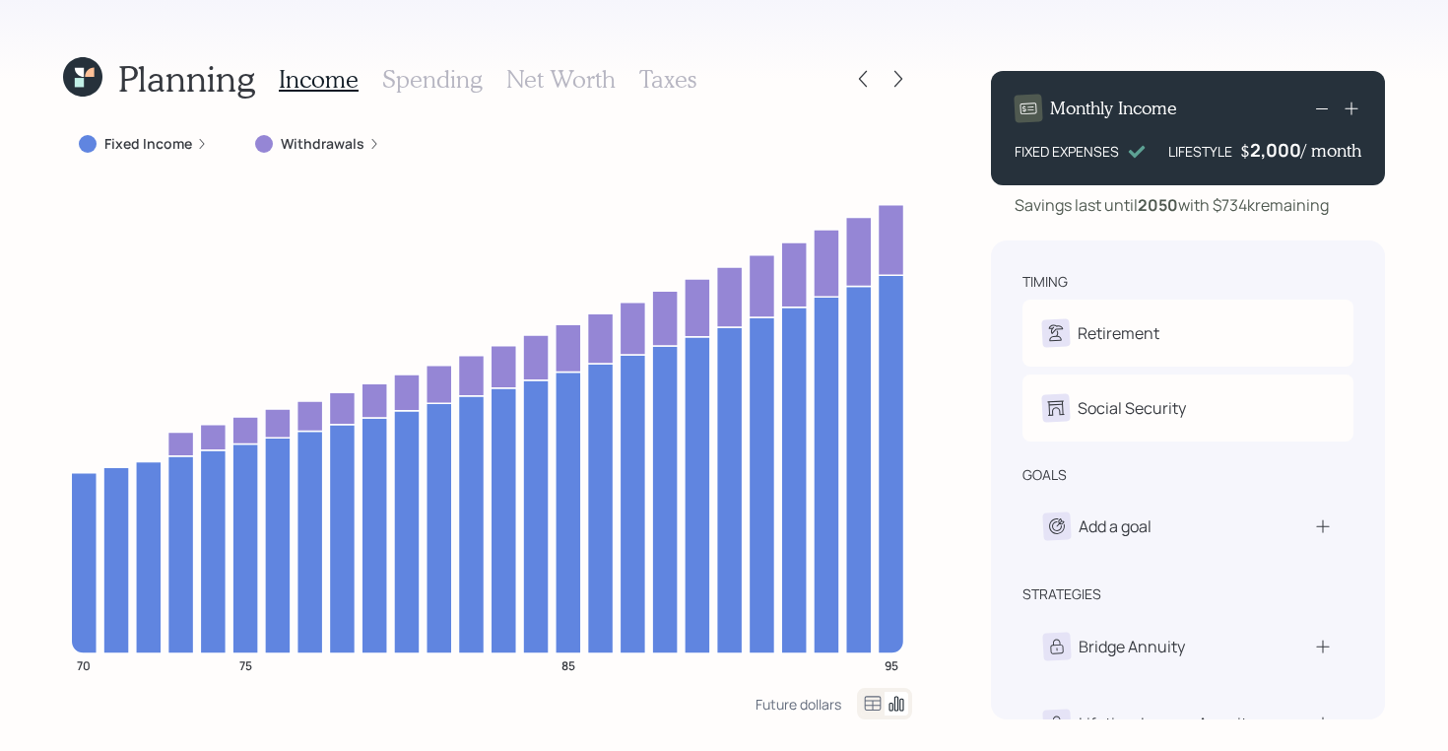
click at [435, 85] on h3 "Spending" at bounding box center [432, 79] width 100 height 29
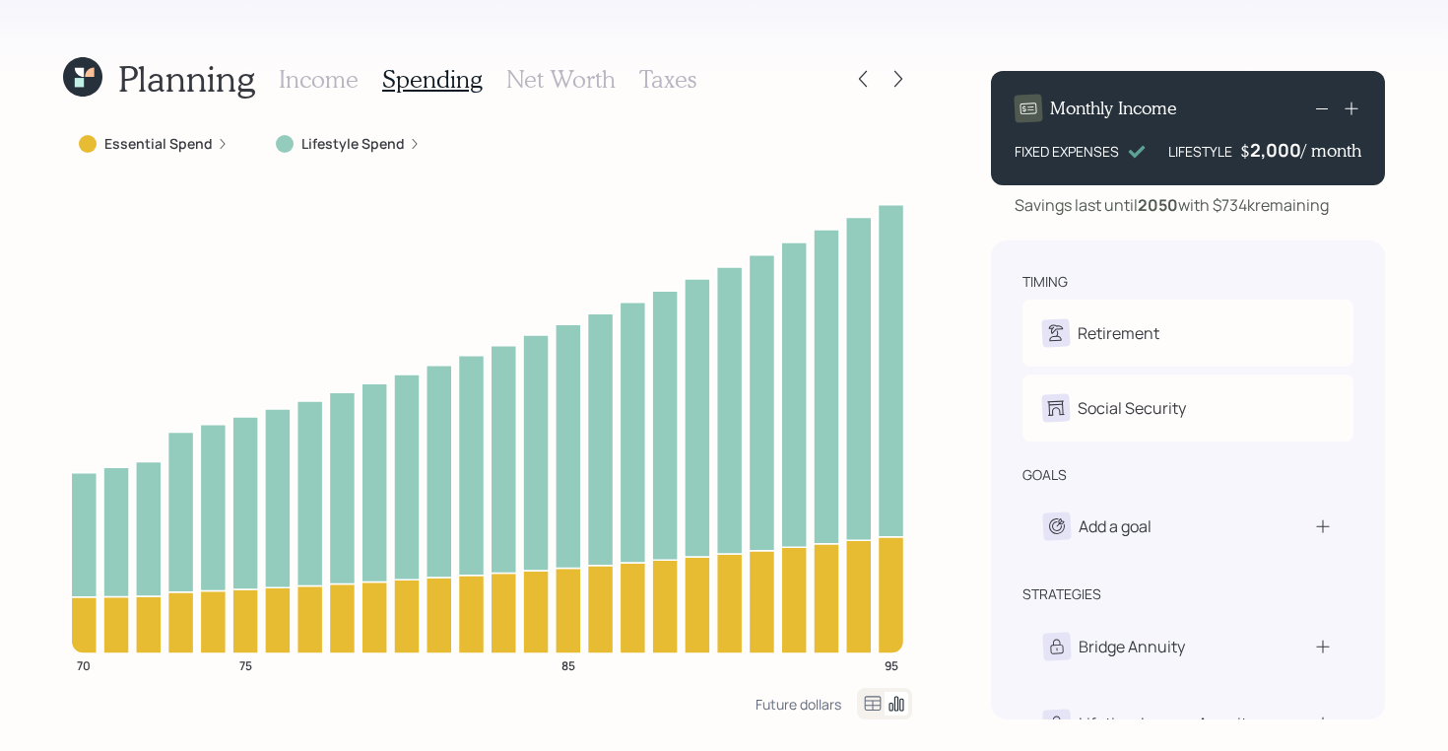
click at [545, 85] on h3 "Net Worth" at bounding box center [560, 79] width 109 height 29
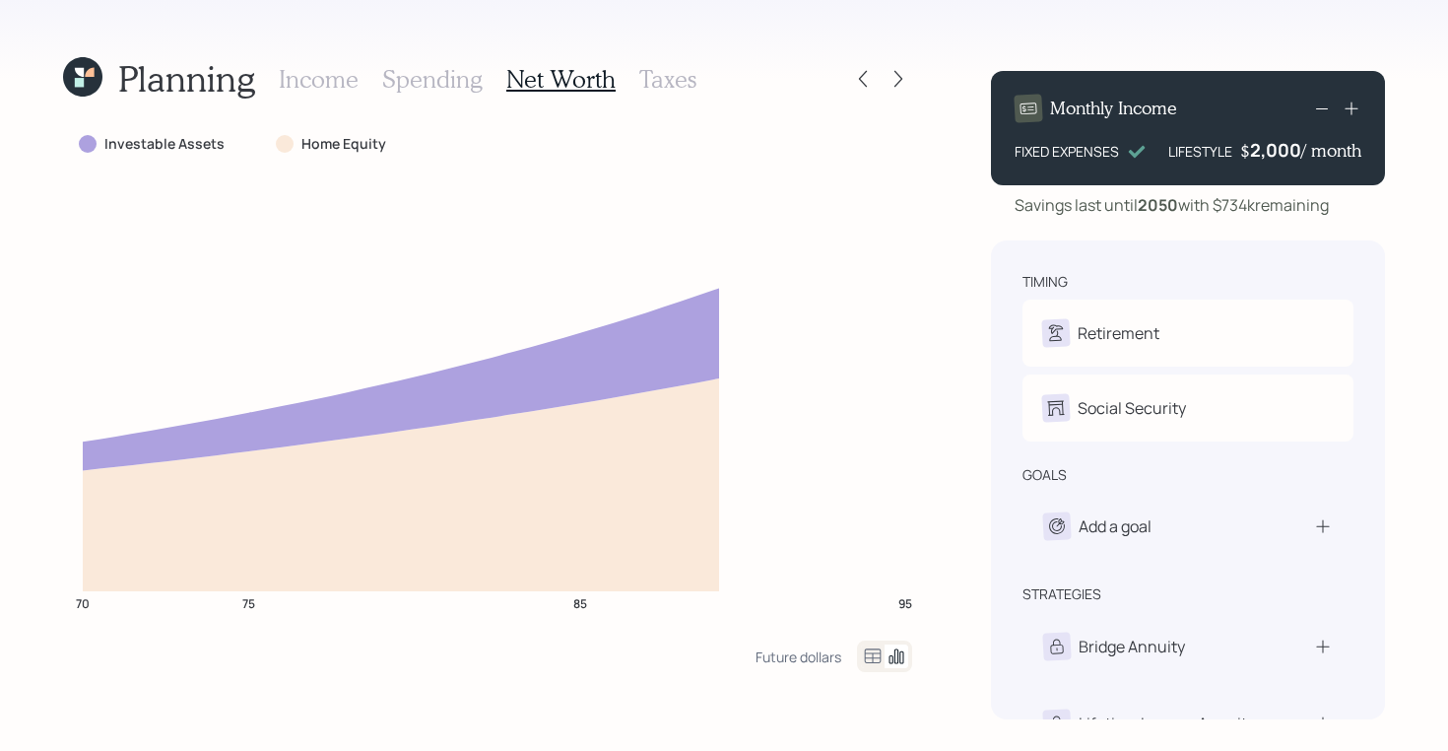
click at [676, 83] on h3 "Taxes" at bounding box center [667, 79] width 57 height 29
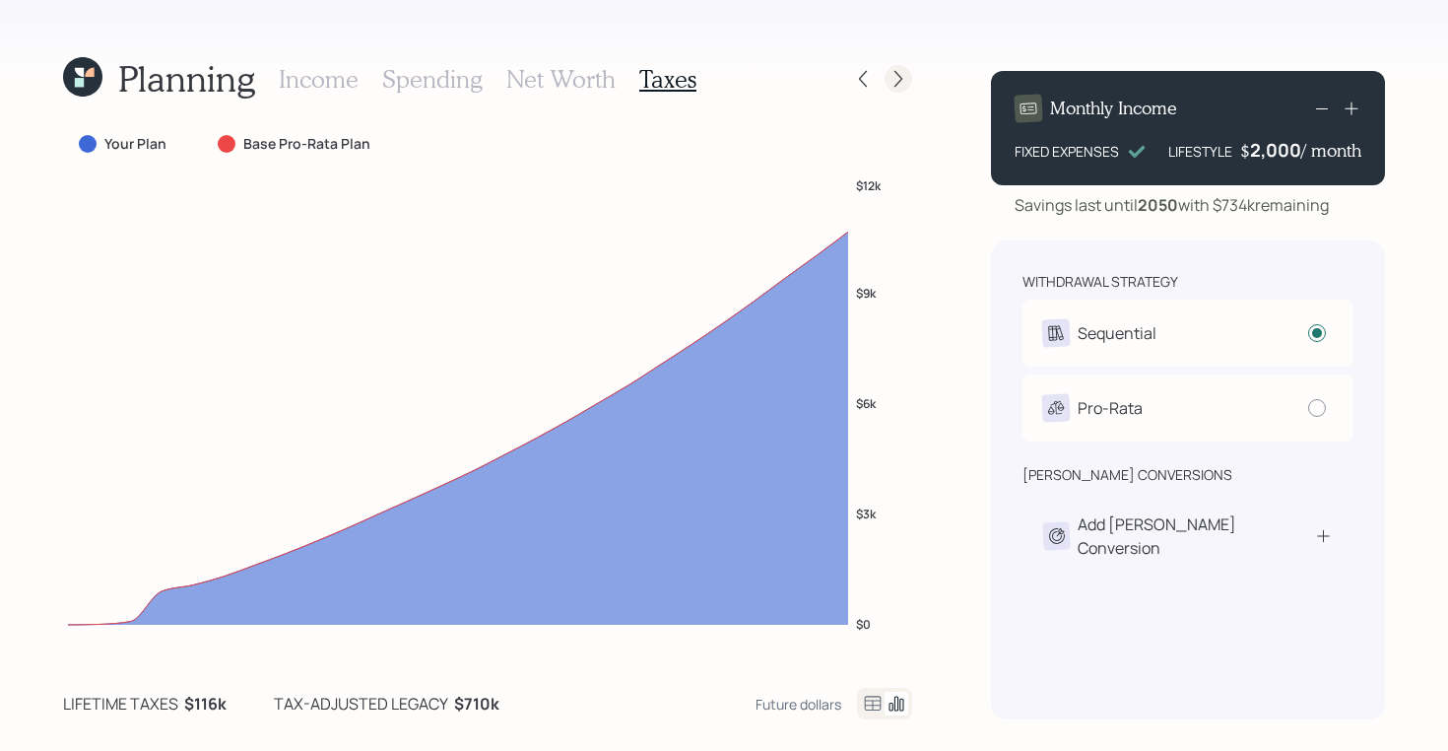
click at [894, 69] on icon at bounding box center [899, 79] width 20 height 20
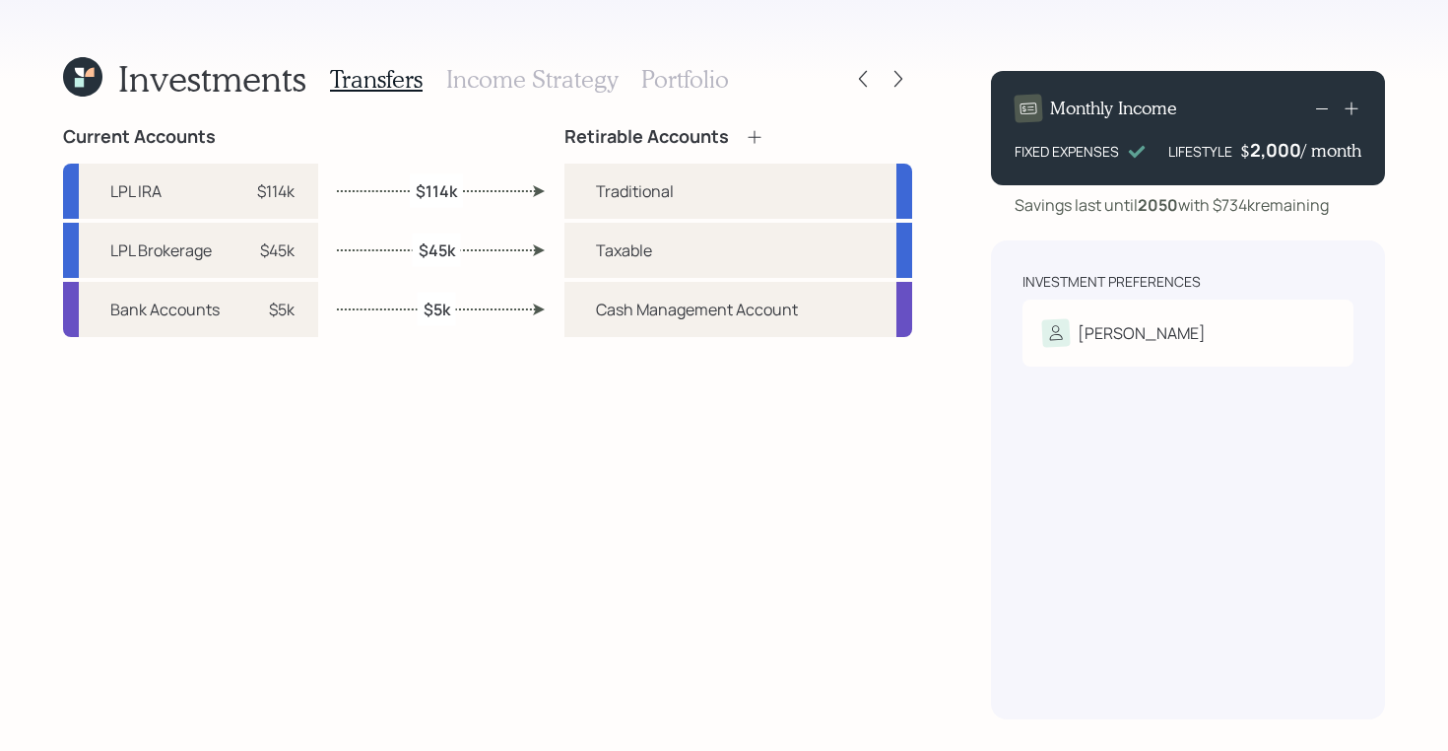
click at [560, 86] on h3 "Income Strategy" at bounding box center [531, 79] width 171 height 29
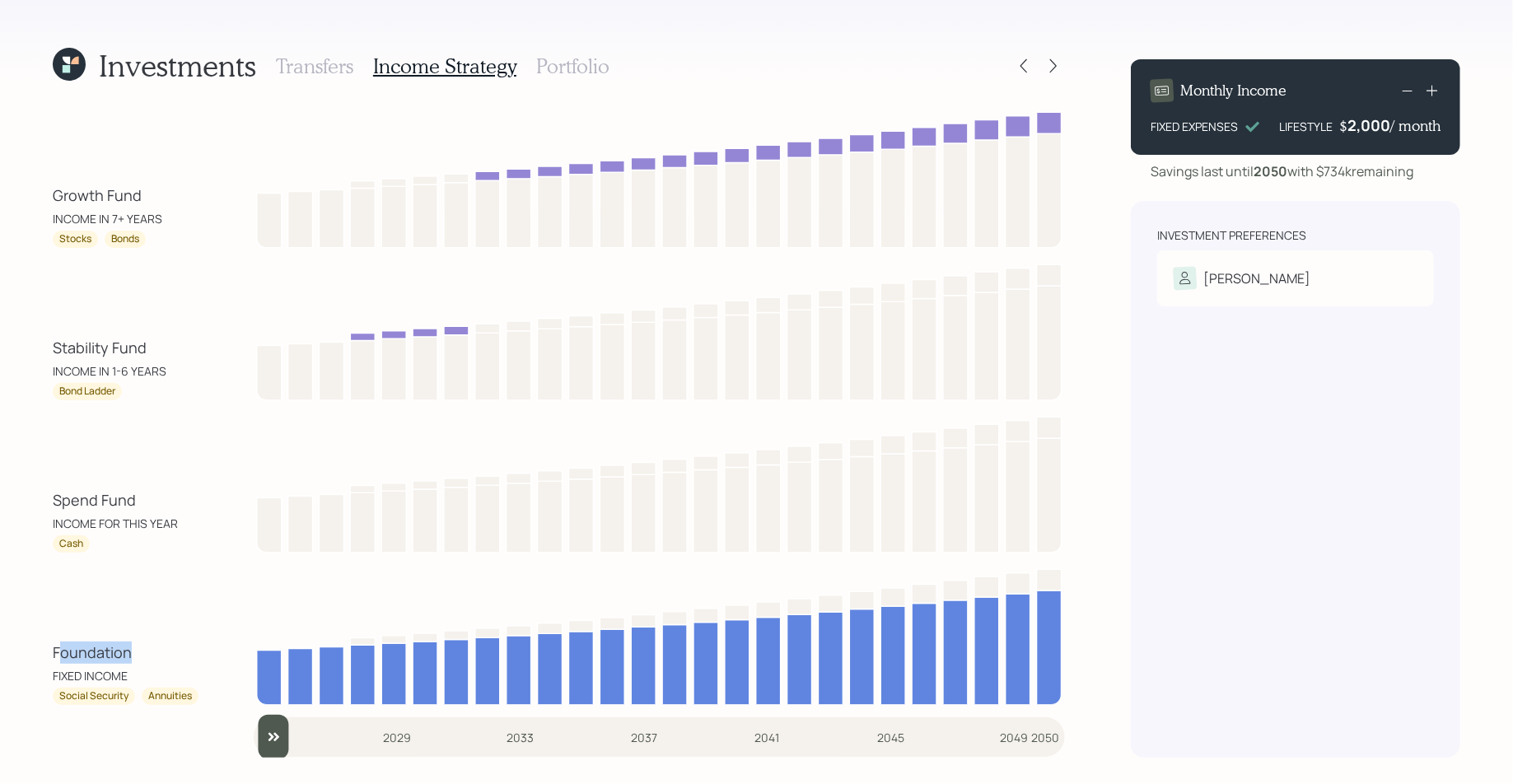
drag, startPoint x: 58, startPoint y: 654, endPoint x: 151, endPoint y: 651, distance: 93.0
click at [151, 627] on div "Foundation FIXED INCOME" at bounding box center [126, 662] width 148 height 43
click at [139, 627] on div "Foundation FIXED INCOME" at bounding box center [126, 662] width 148 height 43
drag, startPoint x: 150, startPoint y: 656, endPoint x: 22, endPoint y: 655, distance: 128.0
click at [22, 627] on div "Investments Transfers Income Strategy Portfolio Growth Fund INCOME IN 7+ YEARS …" at bounding box center [756, 392] width 1513 height 784
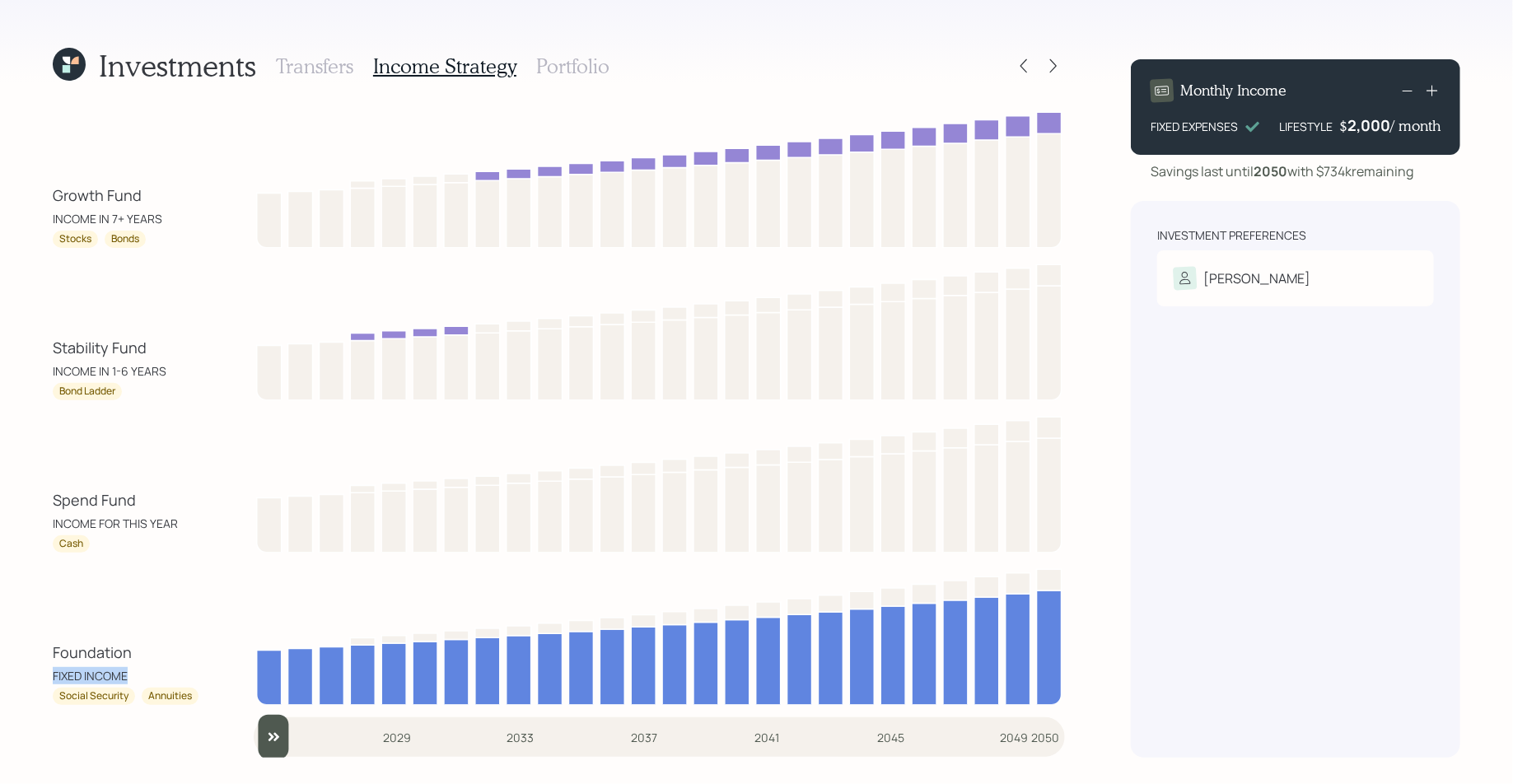
drag, startPoint x: 47, startPoint y: 677, endPoint x: 139, endPoint y: 675, distance: 92.0
click at [139, 627] on div "Investments Transfers Income Strategy Portfolio Growth Fund INCOME IN 7+ YEARS …" at bounding box center [756, 392] width 1513 height 784
drag, startPoint x: 59, startPoint y: 697, endPoint x: 221, endPoint y: 696, distance: 162.0
click at [221, 627] on div "Foundation FIXED INCOME Social Security Annuities" at bounding box center [558, 634] width 1012 height 142
drag, startPoint x: 113, startPoint y: 547, endPoint x: 47, endPoint y: 498, distance: 82.2
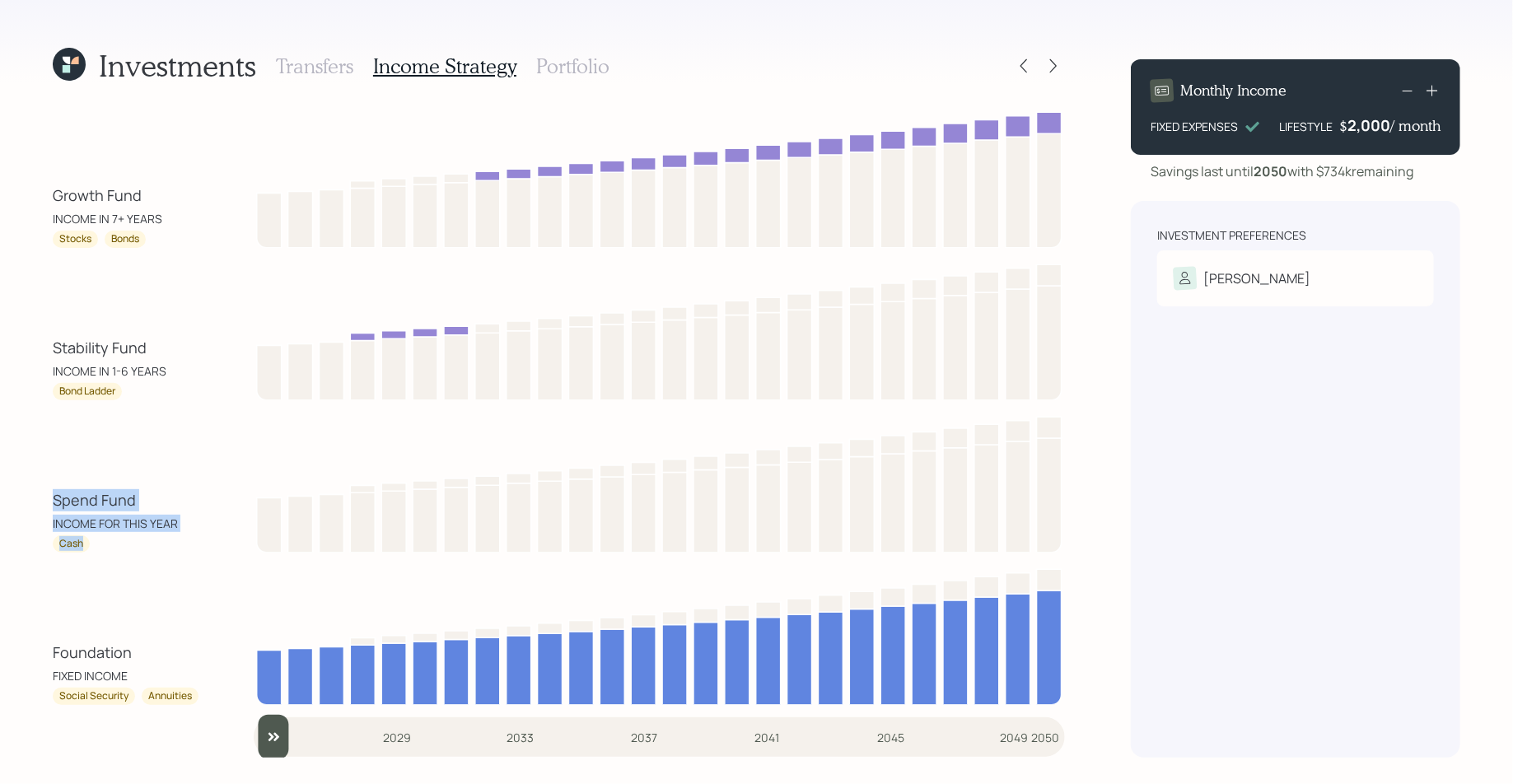
click at [47, 498] on div "Investments Transfers Income Strategy Portfolio Growth Fund INCOME IN 7+ YEARS …" at bounding box center [756, 392] width 1513 height 784
click at [89, 497] on div "Spend Fund" at bounding box center [94, 500] width 83 height 23
drag, startPoint x: 171, startPoint y: 367, endPoint x: 30, endPoint y: 353, distance: 141.7
click at [30, 353] on div "Investments Transfers Income Strategy Portfolio Growth Fund INCOME IN 7+ YEARS …" at bounding box center [756, 392] width 1513 height 784
click at [82, 374] on div "INCOME IN 1-6 YEARS" at bounding box center [110, 370] width 114 height 18
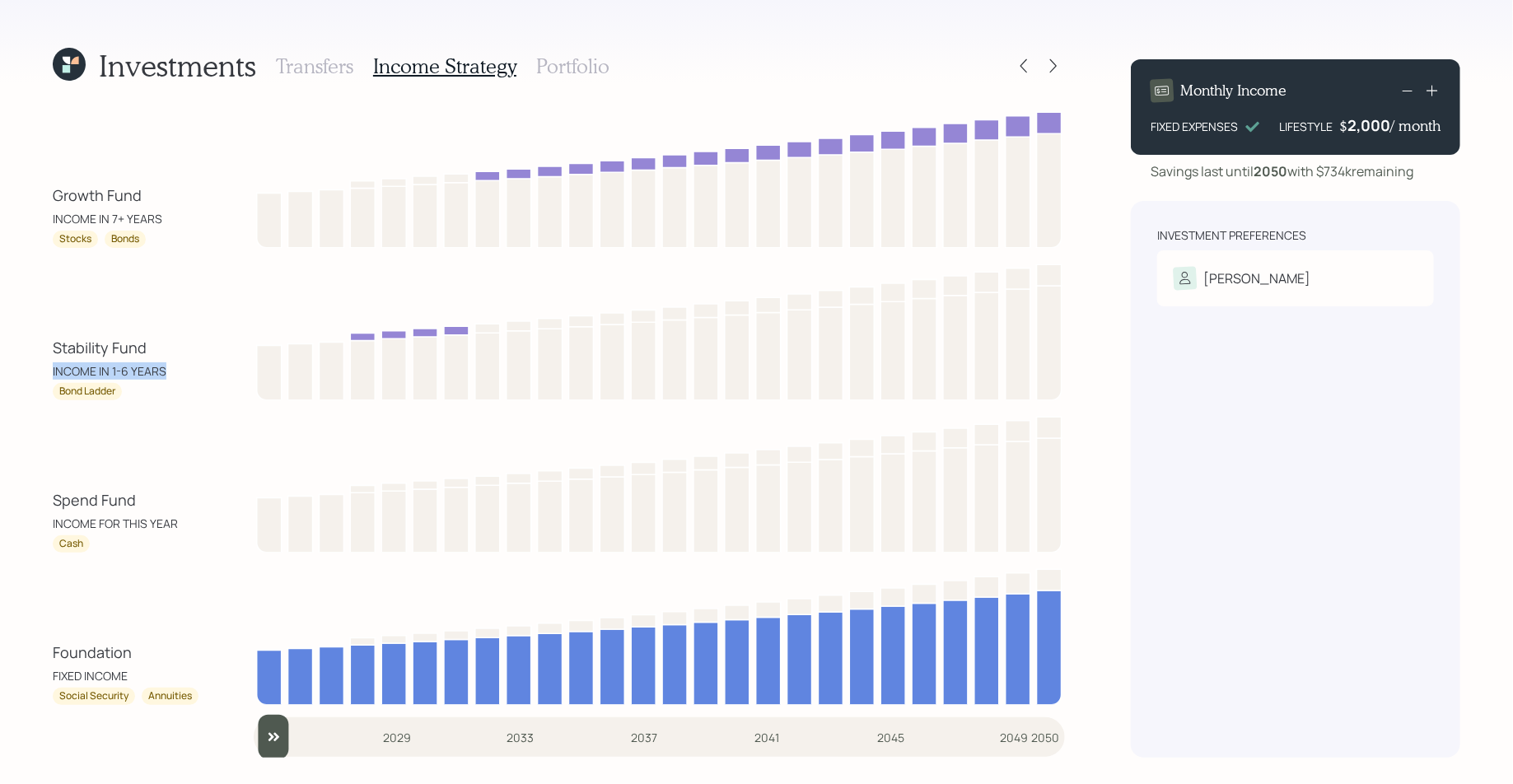
drag, startPoint x: 52, startPoint y: 374, endPoint x: 192, endPoint y: 368, distance: 140.1
click at [192, 368] on div "Stability Fund INCOME IN 1-6 YEARS" at bounding box center [126, 358] width 148 height 43
click at [134, 331] on div "Stability Fund INCOME IN 1-6 YEARS Bond Ladder" at bounding box center [558, 328] width 1012 height 142
drag, startPoint x: 160, startPoint y: 219, endPoint x: 59, endPoint y: 197, distance: 103.4
click at [59, 197] on div "Growth Fund INCOME IN 7+ YEARS" at bounding box center [126, 206] width 148 height 43
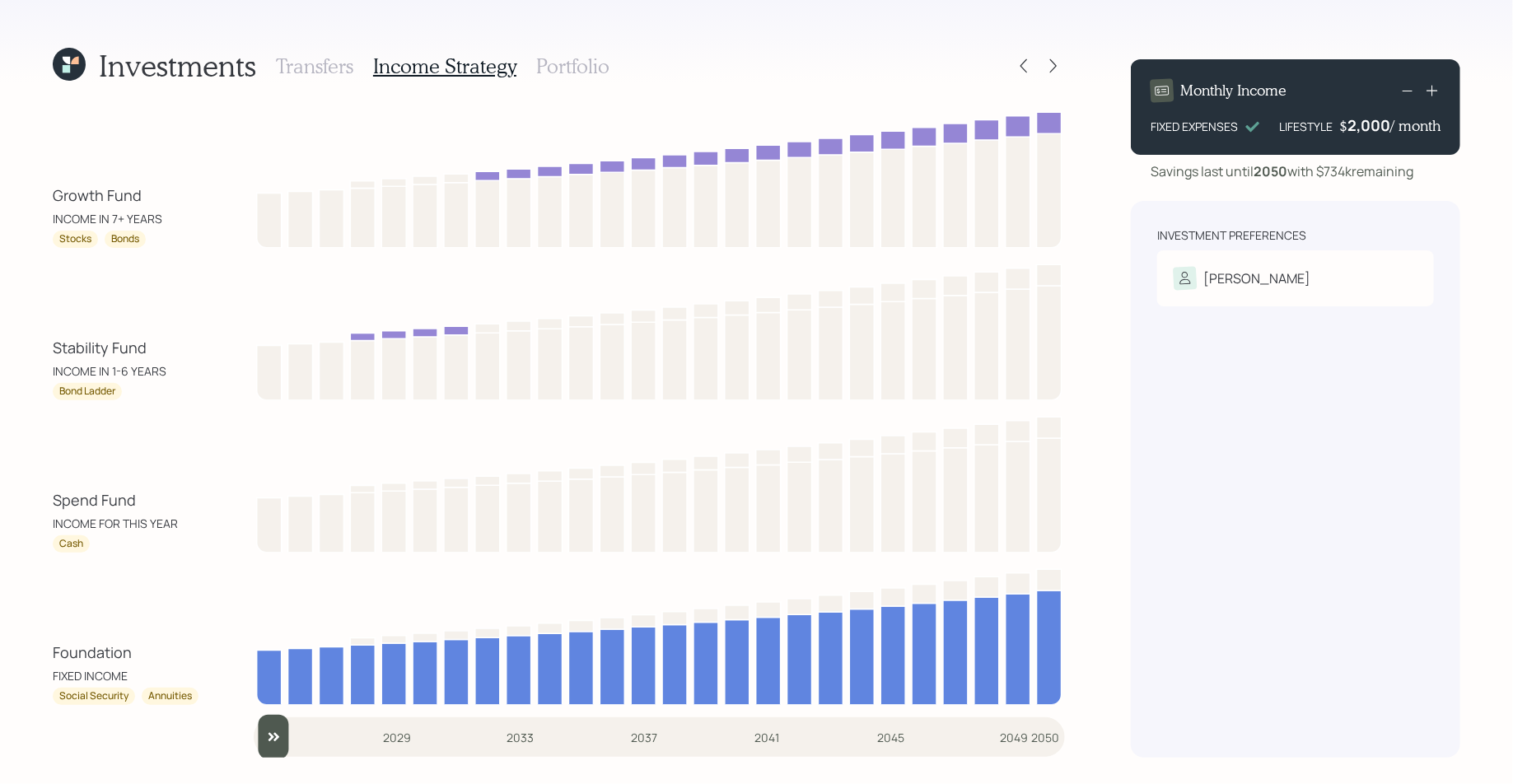
click at [52, 194] on div "Investments Transfers Income Strategy Portfolio Growth Fund INCOME IN 7+ YEARS …" at bounding box center [756, 392] width 1513 height 784
click at [80, 222] on div "INCOME IN 7+ YEARS" at bounding box center [107, 218] width 110 height 18
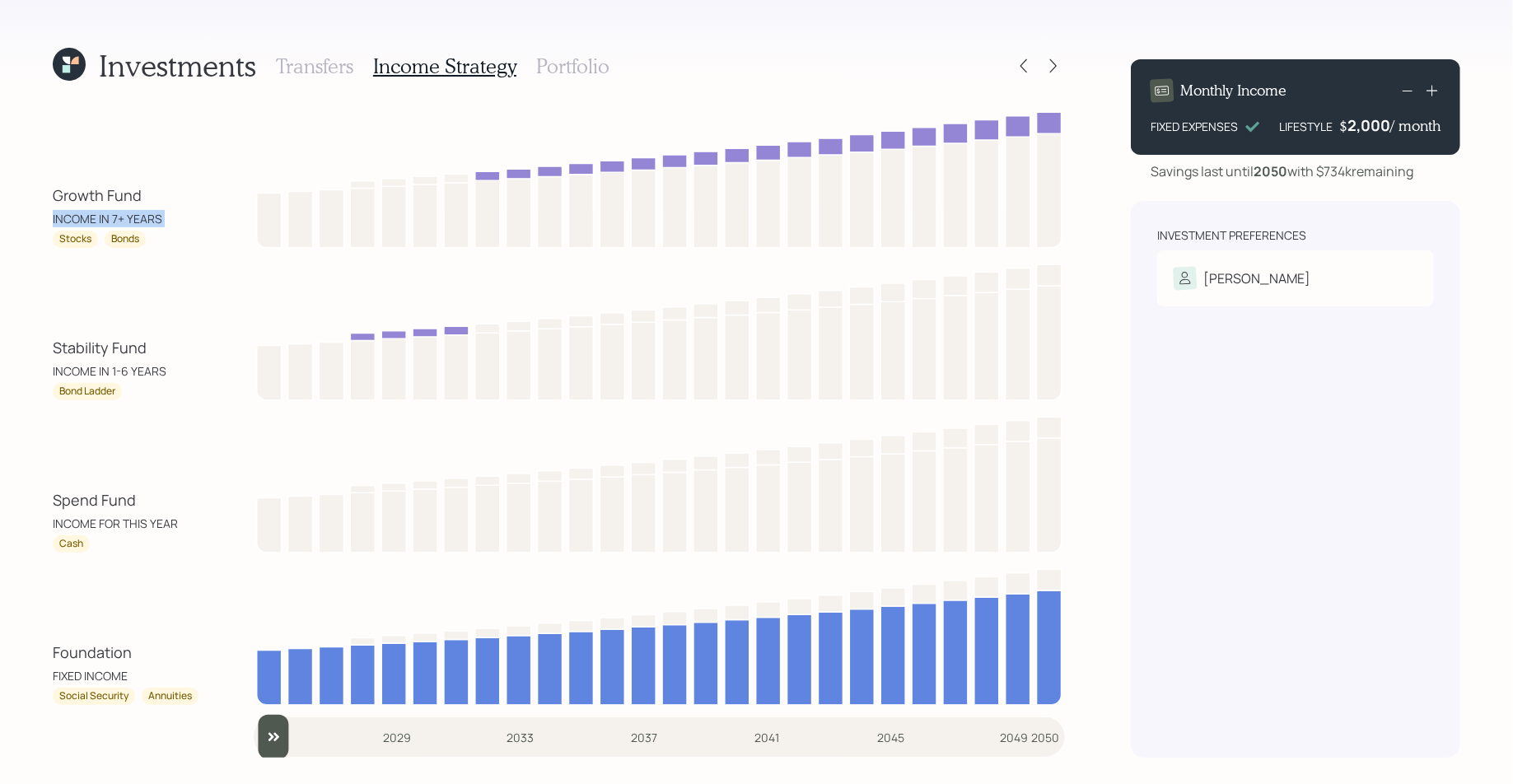
click at [80, 222] on div "INCOME IN 7+ YEARS" at bounding box center [107, 218] width 110 height 18
click at [54, 240] on div "Stocks" at bounding box center [75, 239] width 45 height 18
drag, startPoint x: 58, startPoint y: 242, endPoint x: 171, endPoint y: 238, distance: 113.1
click at [171, 238] on div "Stocks Bonds" at bounding box center [126, 239] width 148 height 18
click at [551, 65] on h3 "Portfolio" at bounding box center [573, 66] width 74 height 24
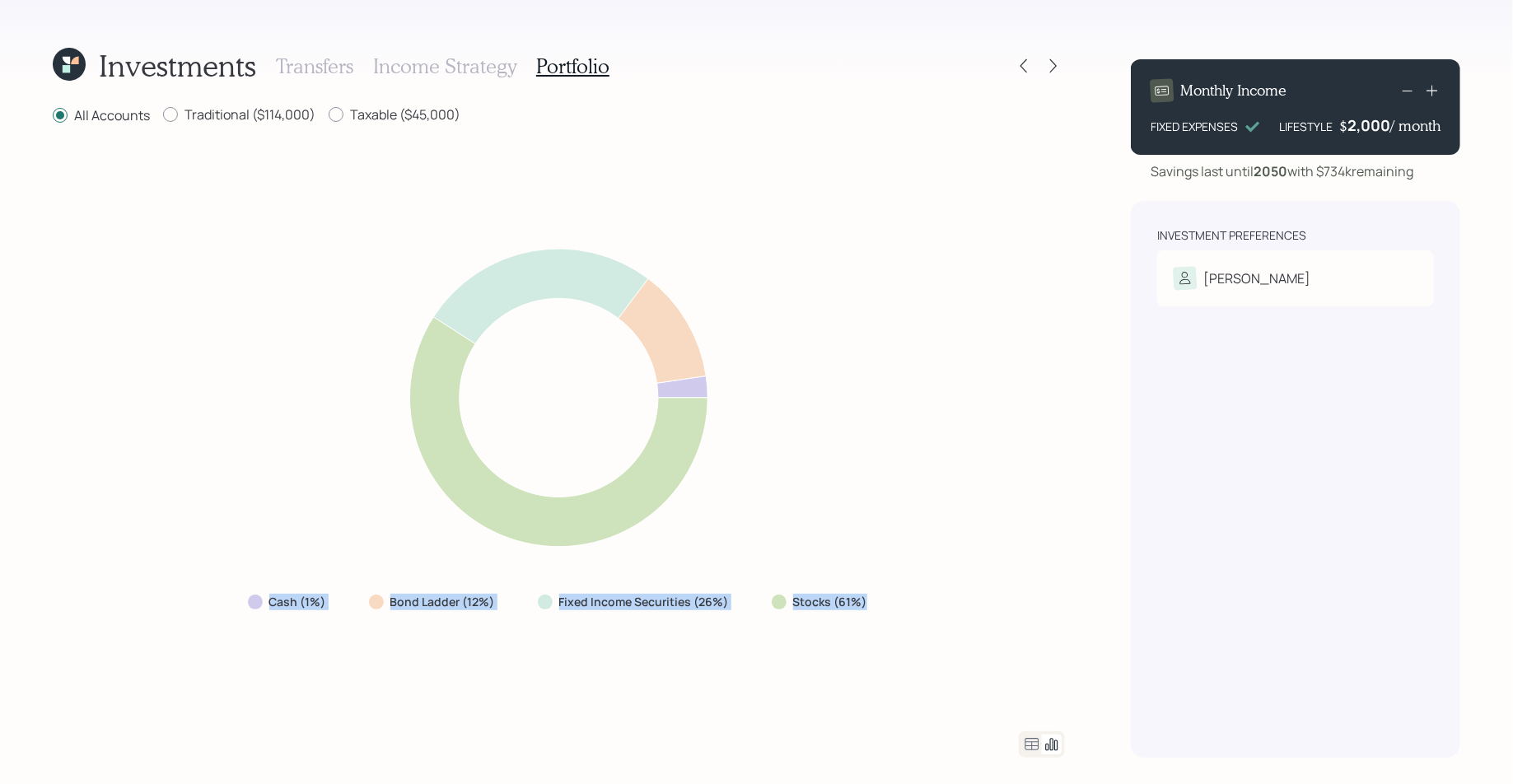
drag, startPoint x: 869, startPoint y: 607, endPoint x: 257, endPoint y: 601, distance: 612.0
click at [257, 601] on div "Cash (1%) Bond Ladder (12%) Fixed Income Securities (26%) Stocks (61%)" at bounding box center [559, 601] width 649 height 29
click at [1030, 627] on icon at bounding box center [1032, 744] width 14 height 13
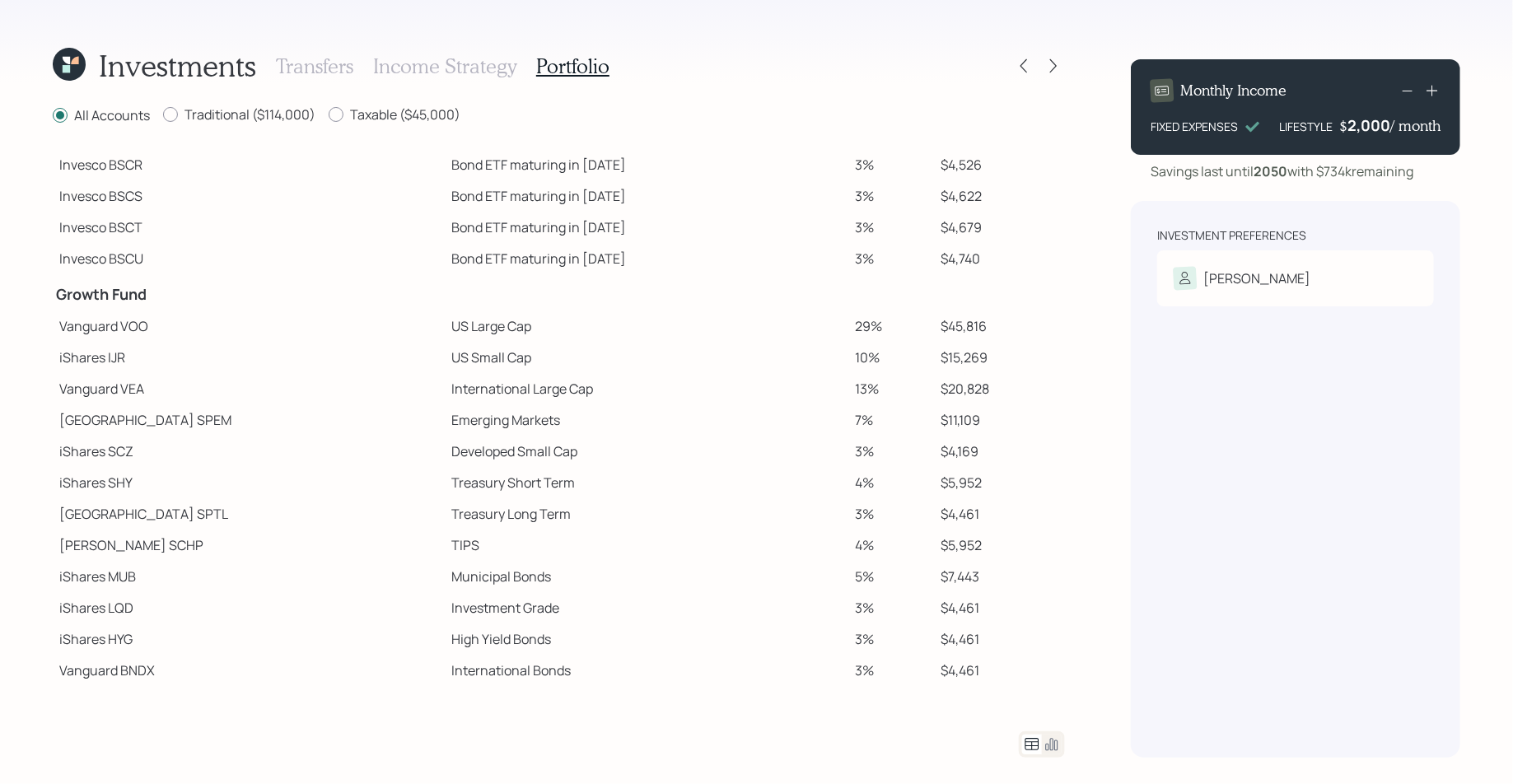
scroll to position [191, 0]
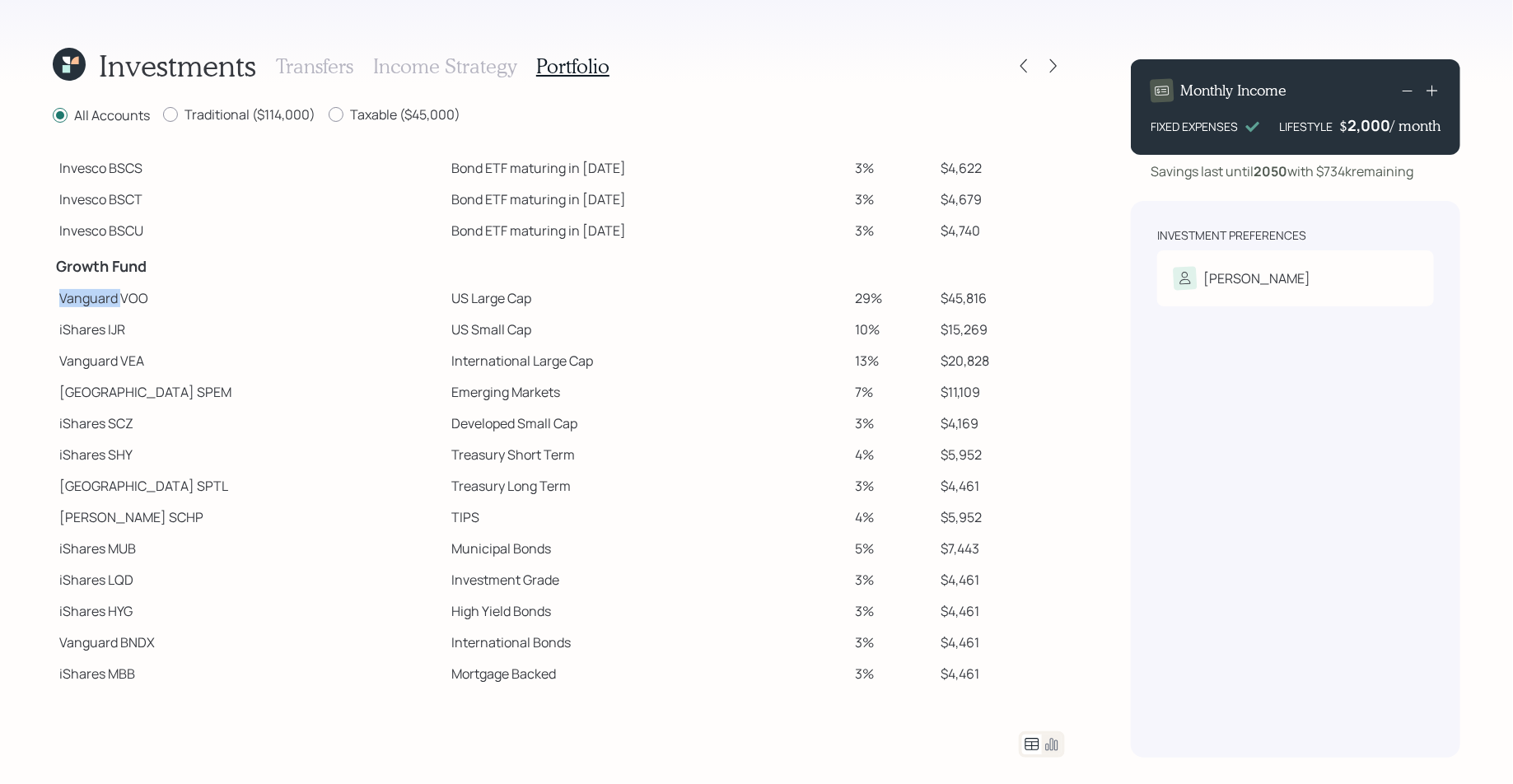
drag, startPoint x: 61, startPoint y: 301, endPoint x: 120, endPoint y: 300, distance: 59.0
click at [120, 300] on td "Vanguard VOO" at bounding box center [248, 298] width 392 height 31
drag, startPoint x: 58, startPoint y: 326, endPoint x: 112, endPoint y: 326, distance: 54.0
click at [112, 326] on td "iShares IJR" at bounding box center [248, 328] width 392 height 31
drag, startPoint x: 59, startPoint y: 389, endPoint x: 134, endPoint y: 391, distance: 75.0
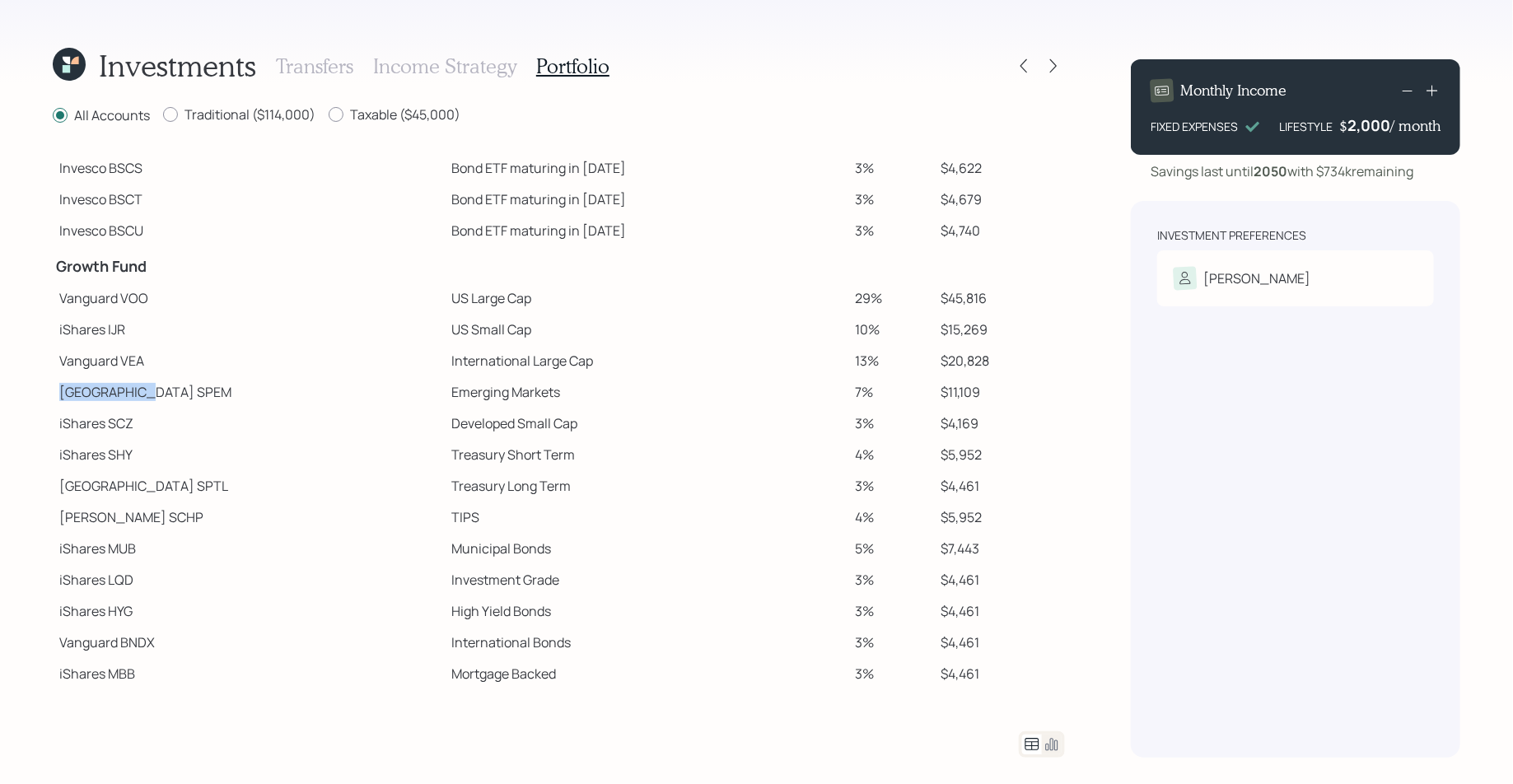
click at [134, 391] on td "State Street SPEM" at bounding box center [248, 391] width 392 height 31
drag, startPoint x: 60, startPoint y: 515, endPoint x: 118, endPoint y: 515, distance: 58.0
click at [118, 515] on td "Schwab SCHP" at bounding box center [248, 517] width 392 height 31
click at [105, 297] on td "Vanguard VOO" at bounding box center [248, 298] width 392 height 31
drag, startPoint x: 59, startPoint y: 296, endPoint x: 160, endPoint y: 298, distance: 101.0
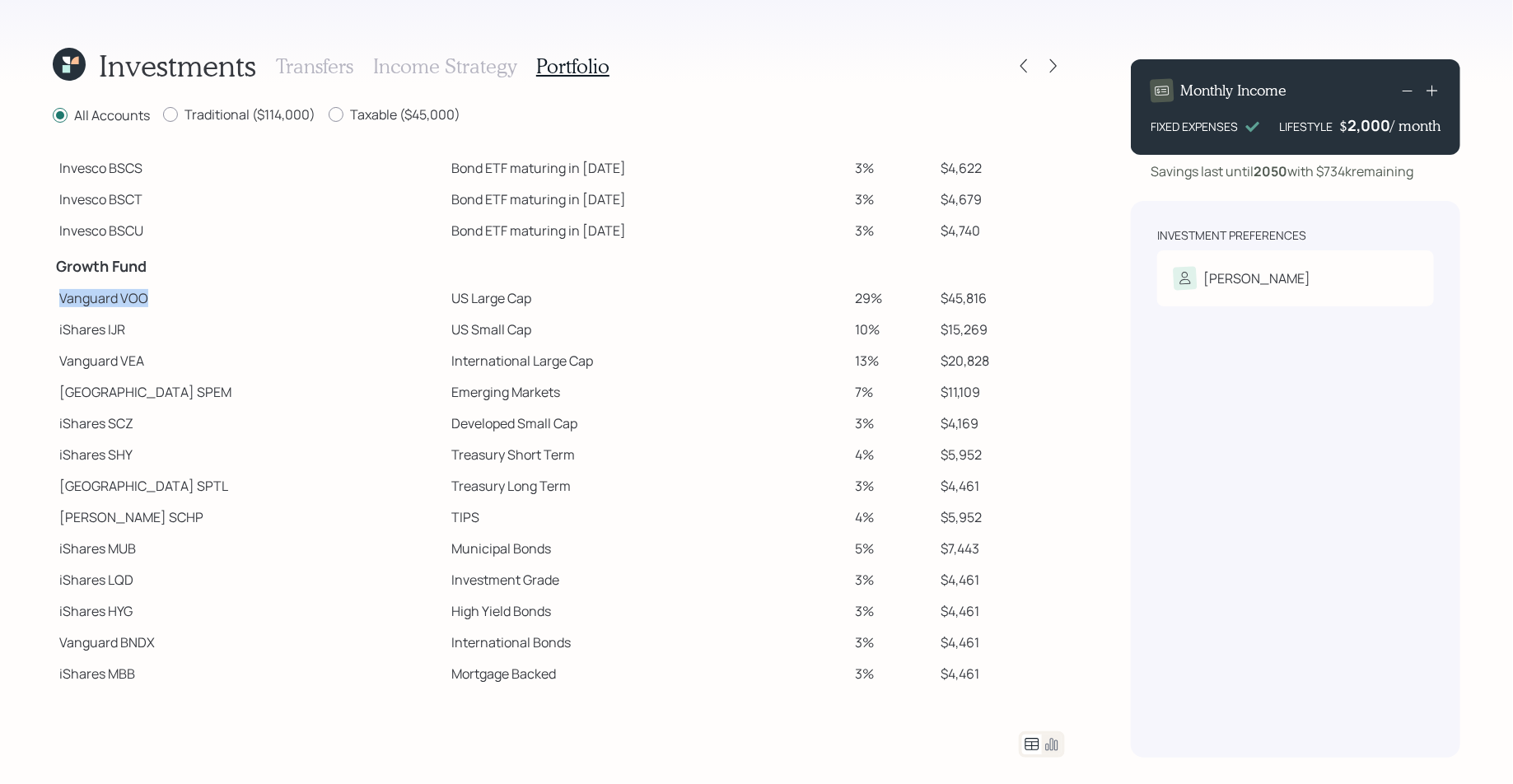
click at [160, 298] on td "Vanguard VOO" at bounding box center [248, 298] width 392 height 31
click at [445, 293] on td "US Large Cap" at bounding box center [647, 298] width 405 height 31
drag, startPoint x: 66, startPoint y: 298, endPoint x: 444, endPoint y: 290, distance: 378.1
click at [444, 290] on tr "Vanguard VOO US Large Cap 29% $45,816" at bounding box center [558, 298] width 1012 height 31
drag, startPoint x: 360, startPoint y: 322, endPoint x: 442, endPoint y: 330, distance: 82.4
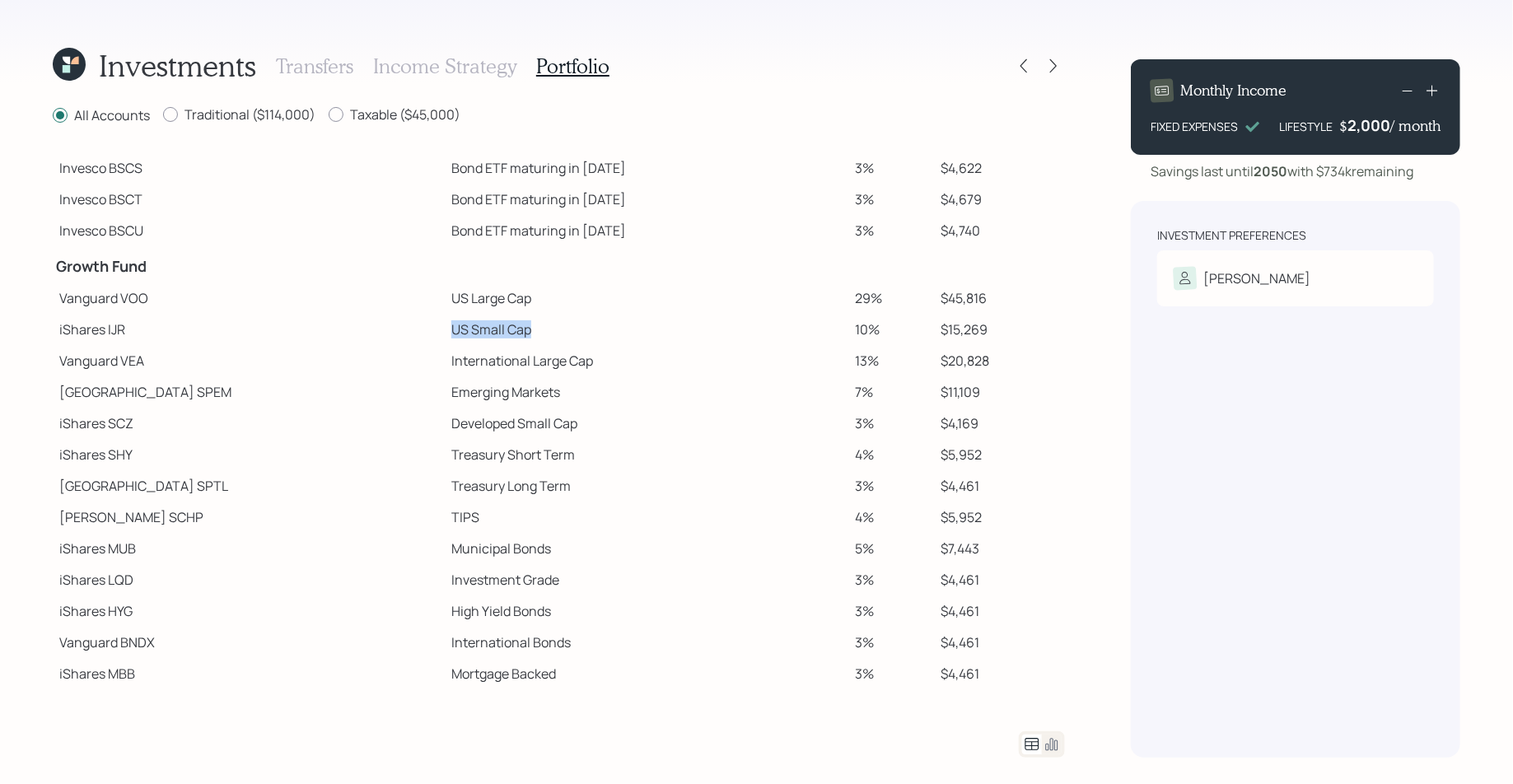
click at [445, 330] on td "US Small Cap" at bounding box center [647, 328] width 405 height 31
drag, startPoint x: 354, startPoint y: 360, endPoint x: 510, endPoint y: 359, distance: 156.0
click at [510, 359] on td "International Large Cap" at bounding box center [647, 360] width 405 height 31
drag, startPoint x: 364, startPoint y: 391, endPoint x: 471, endPoint y: 392, distance: 107.0
click at [471, 392] on td "Emerging Markets" at bounding box center [647, 391] width 405 height 31
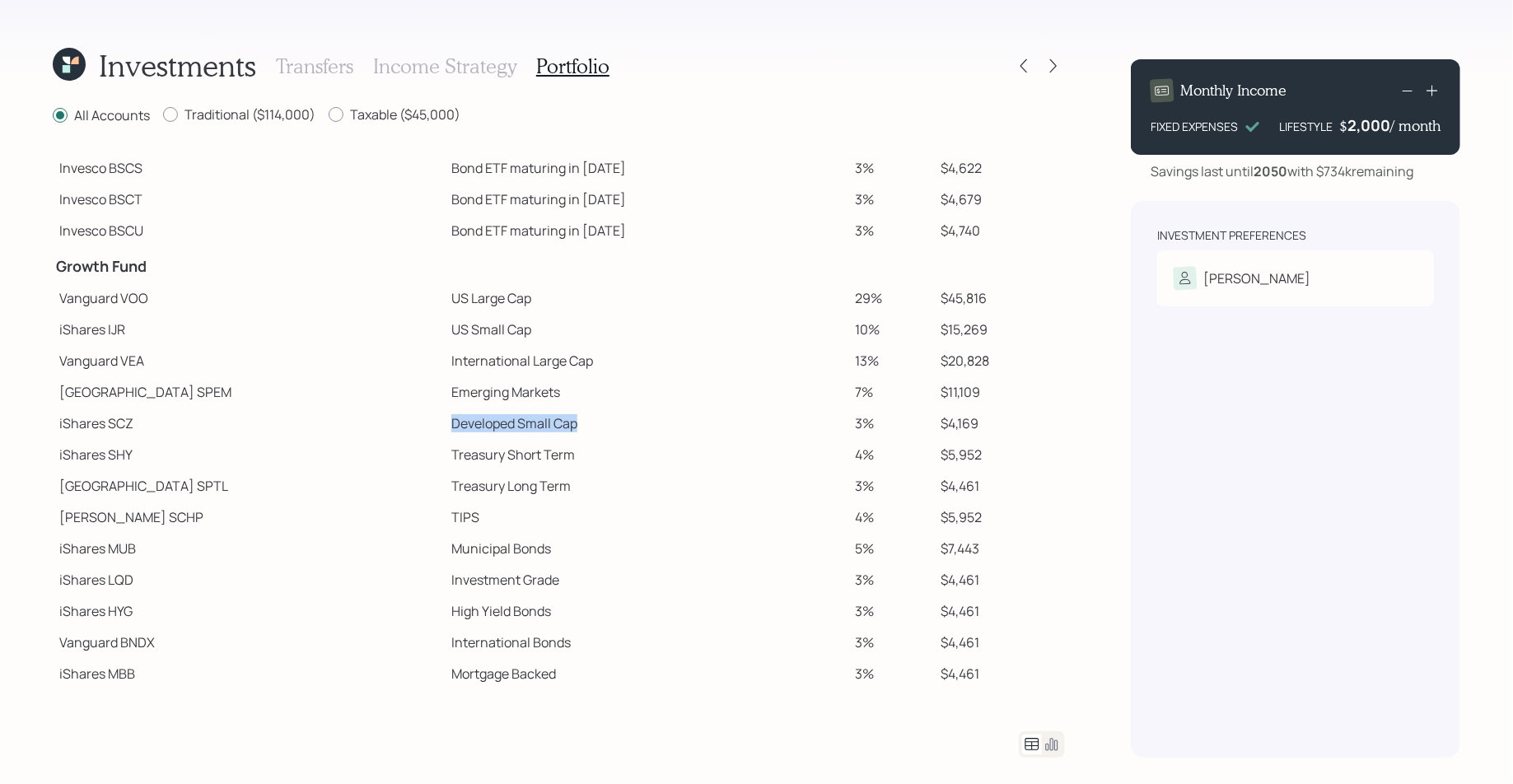
drag, startPoint x: 364, startPoint y: 420, endPoint x: 500, endPoint y: 422, distance: 136.0
click at [500, 422] on td "Developed Small Cap" at bounding box center [647, 423] width 405 height 31
click at [72, 74] on icon at bounding box center [69, 64] width 33 height 33
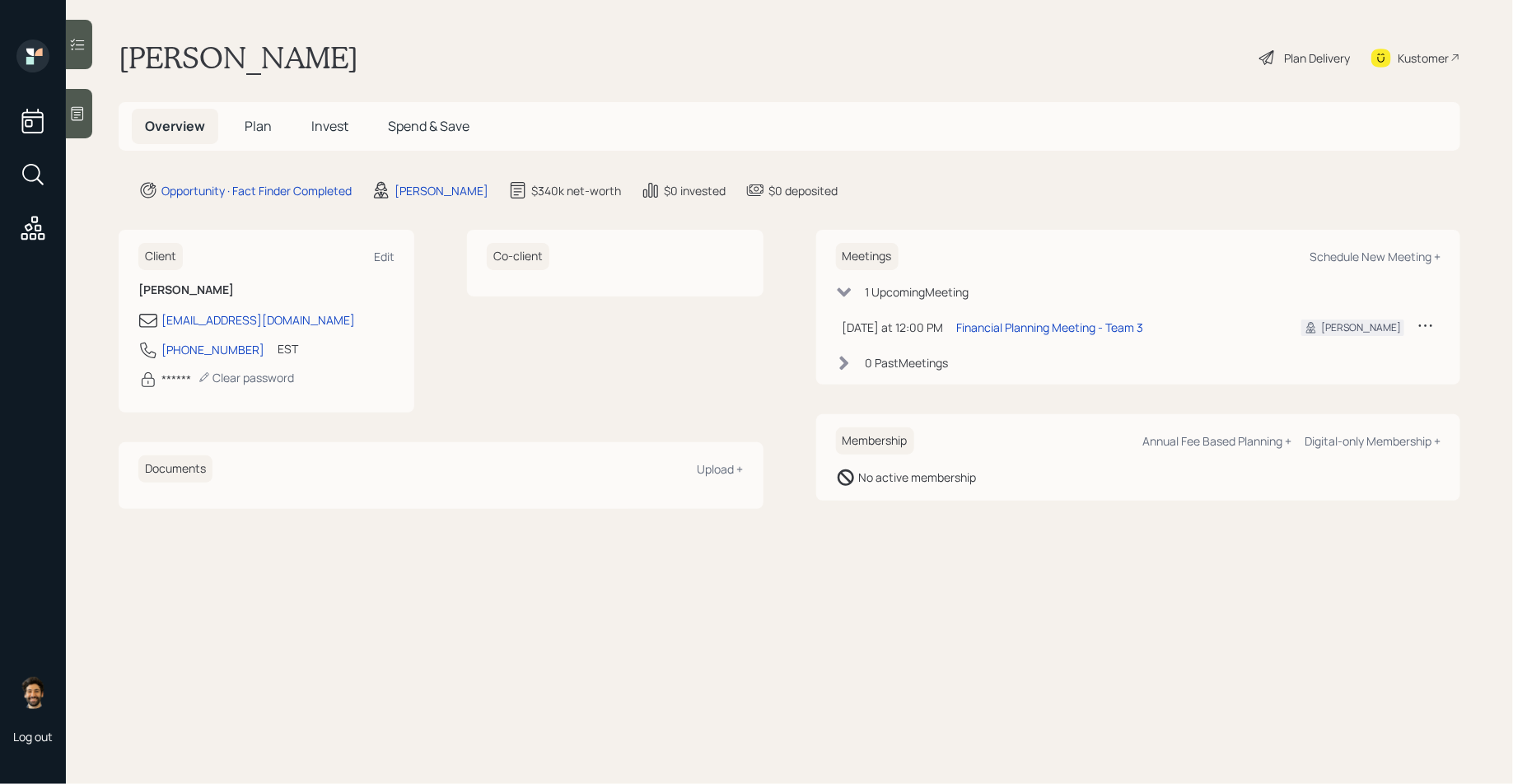
click at [261, 130] on span "Plan" at bounding box center [258, 126] width 28 height 18
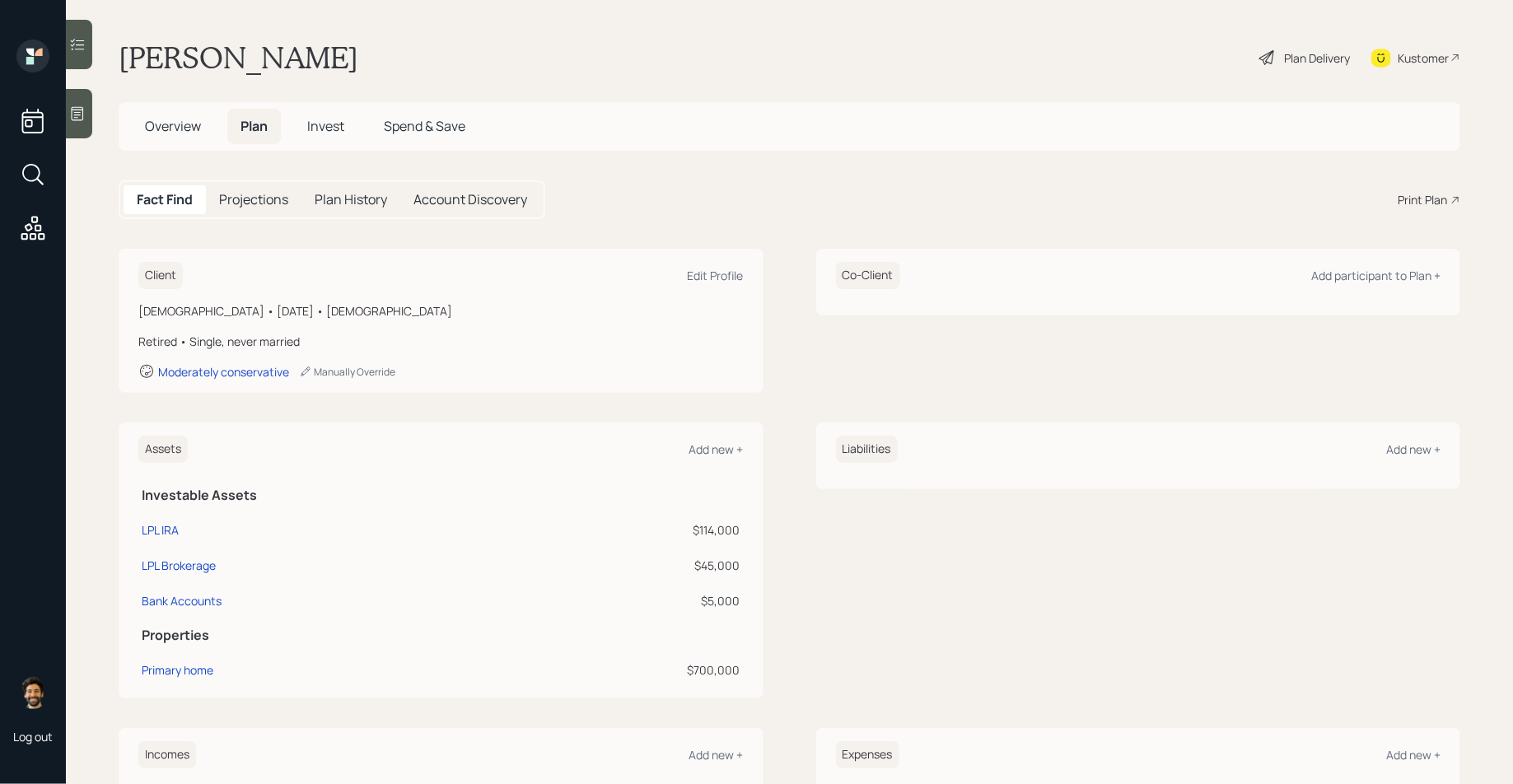
click at [1210, 198] on div "Print Plan" at bounding box center [1422, 200] width 49 height 18
click at [1210, 52] on div "Kustomer" at bounding box center [1423, 58] width 51 height 18
click at [1210, 59] on div "Plan Delivery" at bounding box center [1317, 58] width 66 height 18
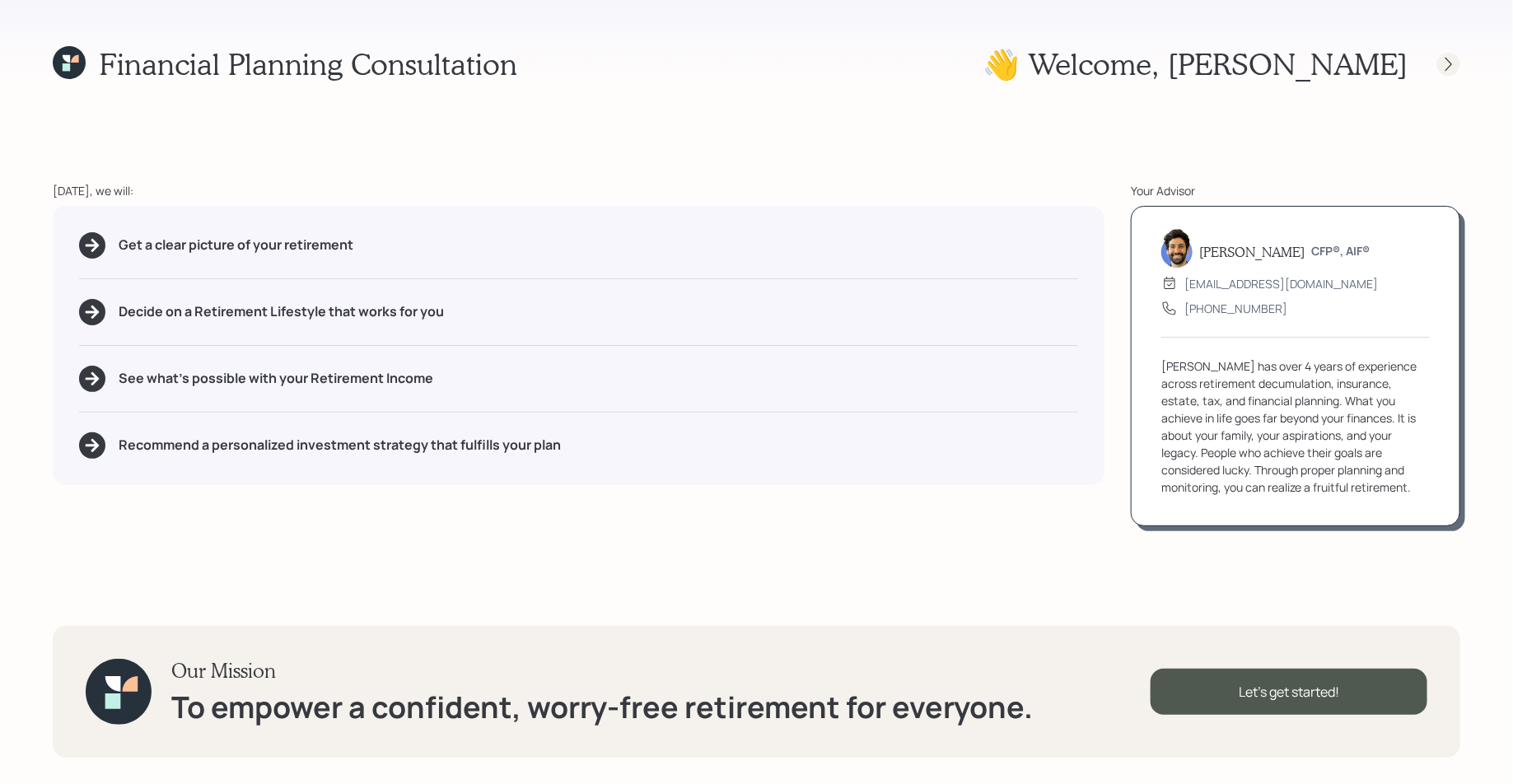
click at [1210, 64] on icon at bounding box center [1449, 64] width 17 height 17
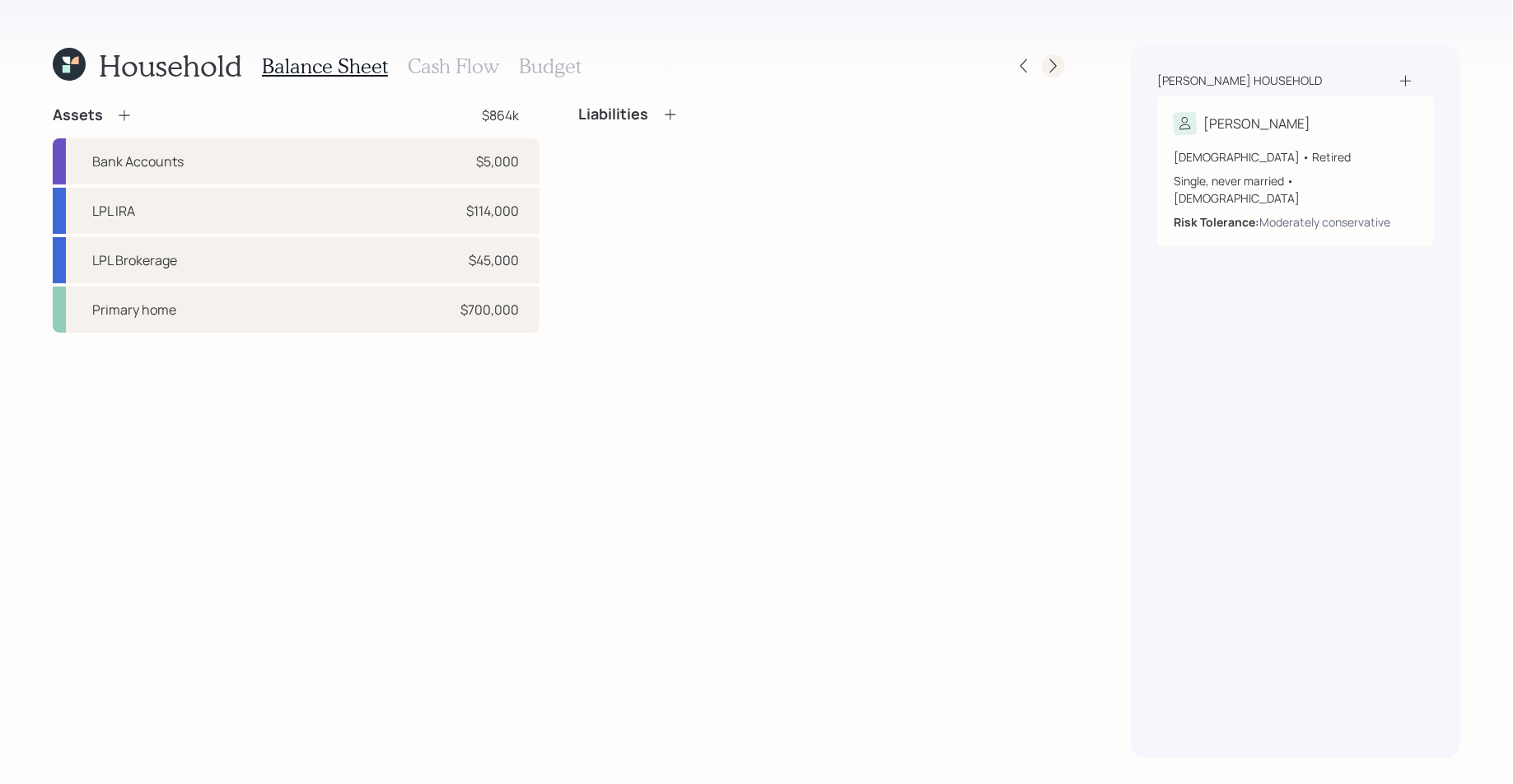
click at [1062, 66] on icon at bounding box center [1053, 66] width 17 height 17
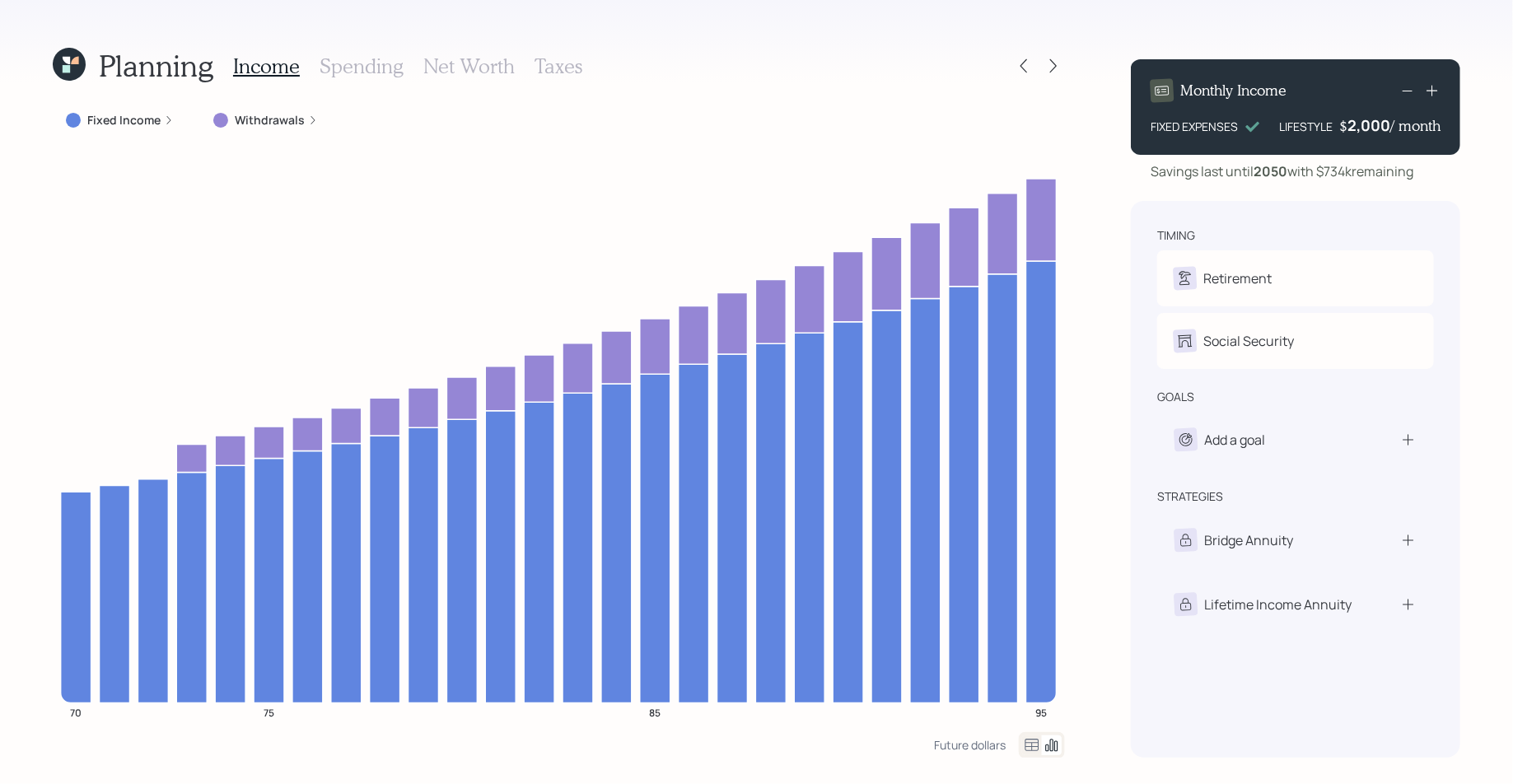
click at [1077, 54] on div "Planning Income Spending Net Worth Taxes Fixed Income Withdrawals 70 75 85 95 F…" at bounding box center [756, 392] width 1513 height 784
click at [1058, 65] on icon at bounding box center [1053, 66] width 17 height 17
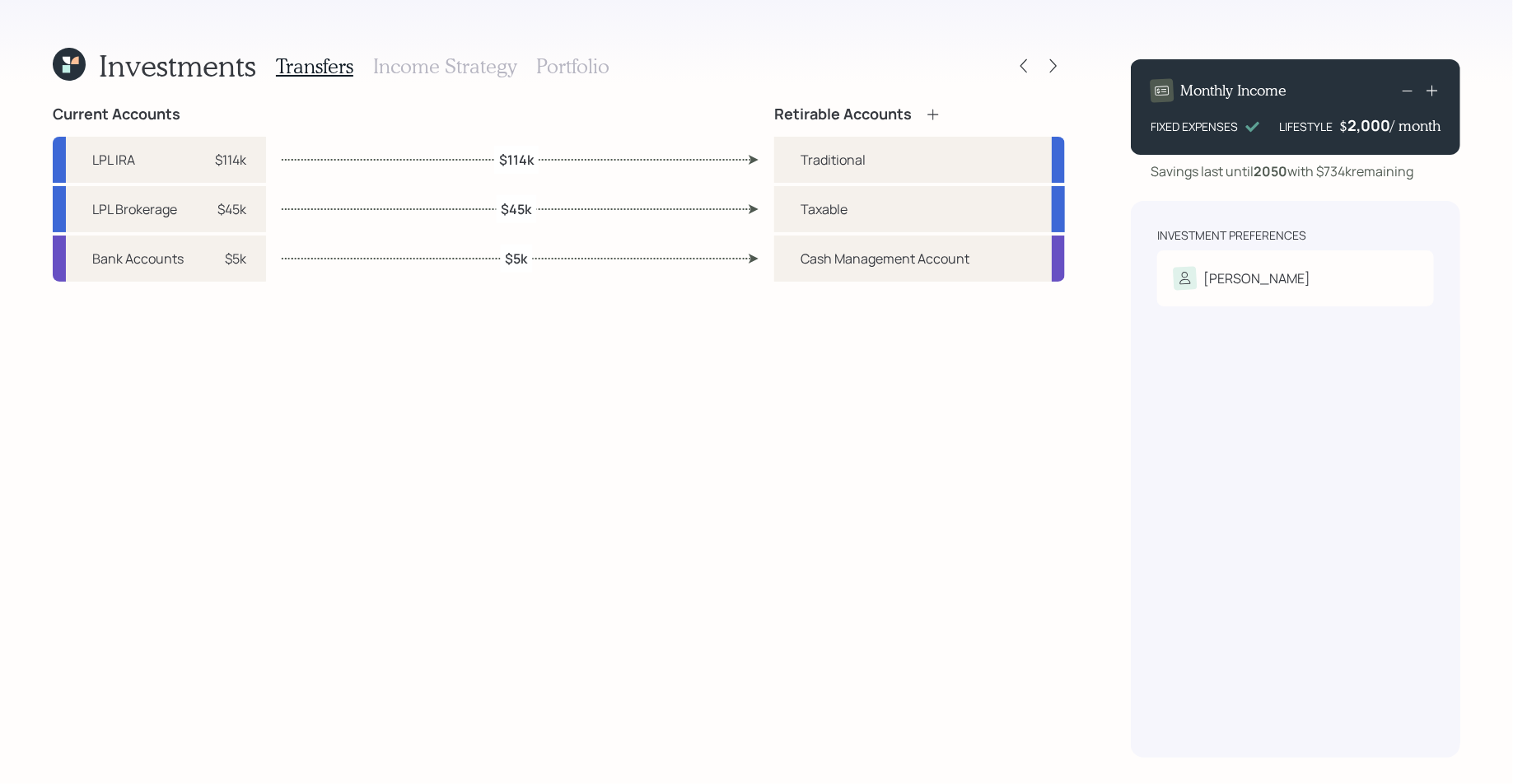
click at [1058, 65] on icon at bounding box center [1053, 66] width 17 height 17
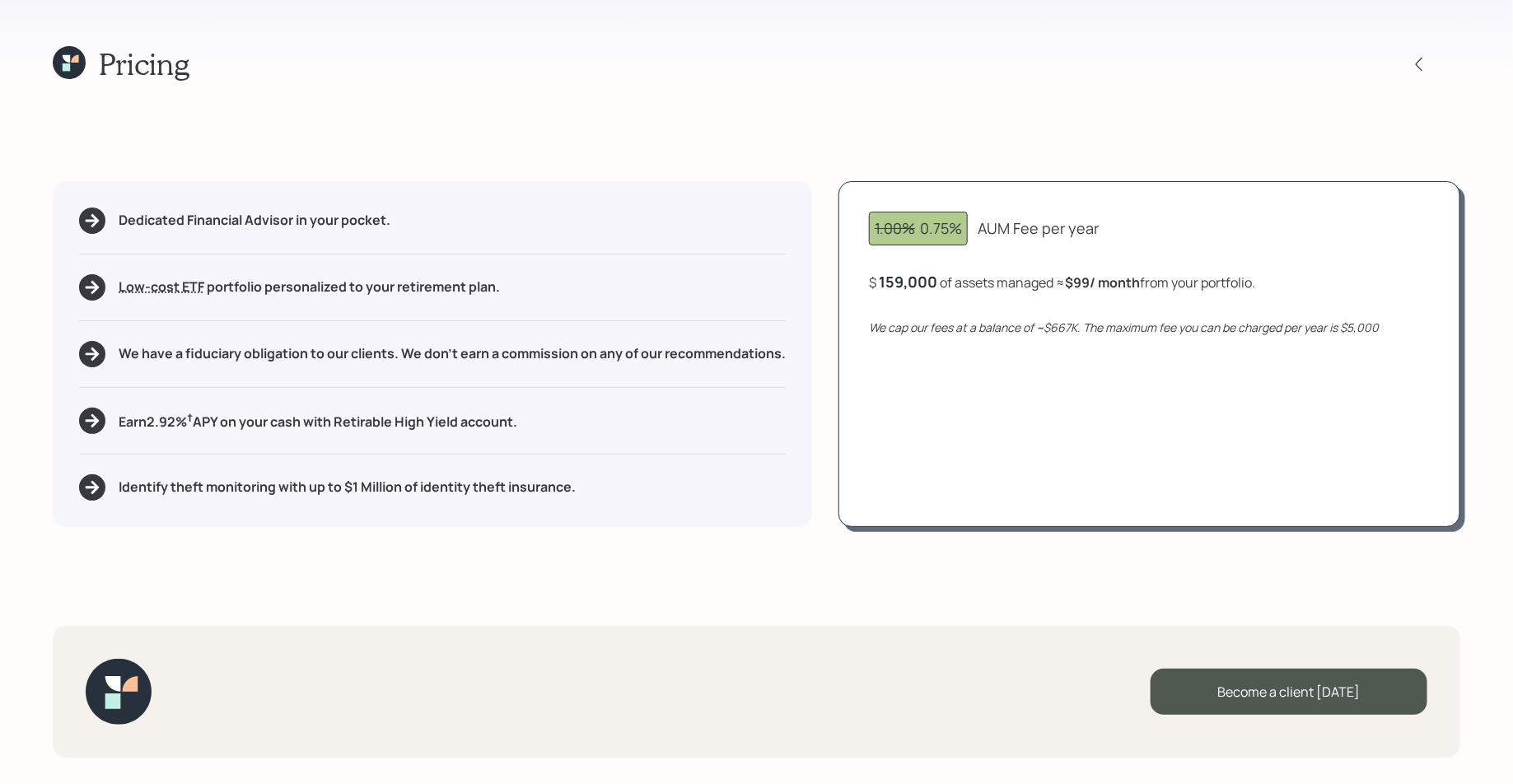
click at [907, 238] on div "1.00% 0.75%" at bounding box center [918, 228] width 87 height 23
drag, startPoint x: 915, startPoint y: 221, endPoint x: 976, endPoint y: 228, distance: 61.4
click at [976, 228] on div "1.00% 0.75% AUM Fee per year" at bounding box center [1149, 228] width 561 height 33
click at [1007, 252] on div "1.00% 0.75% AUM Fee per year $ 159,000 of assets managed ≈ $99 / month from you…" at bounding box center [1149, 354] width 622 height 346
drag, startPoint x: 917, startPoint y: 227, endPoint x: 846, endPoint y: 227, distance: 71.0
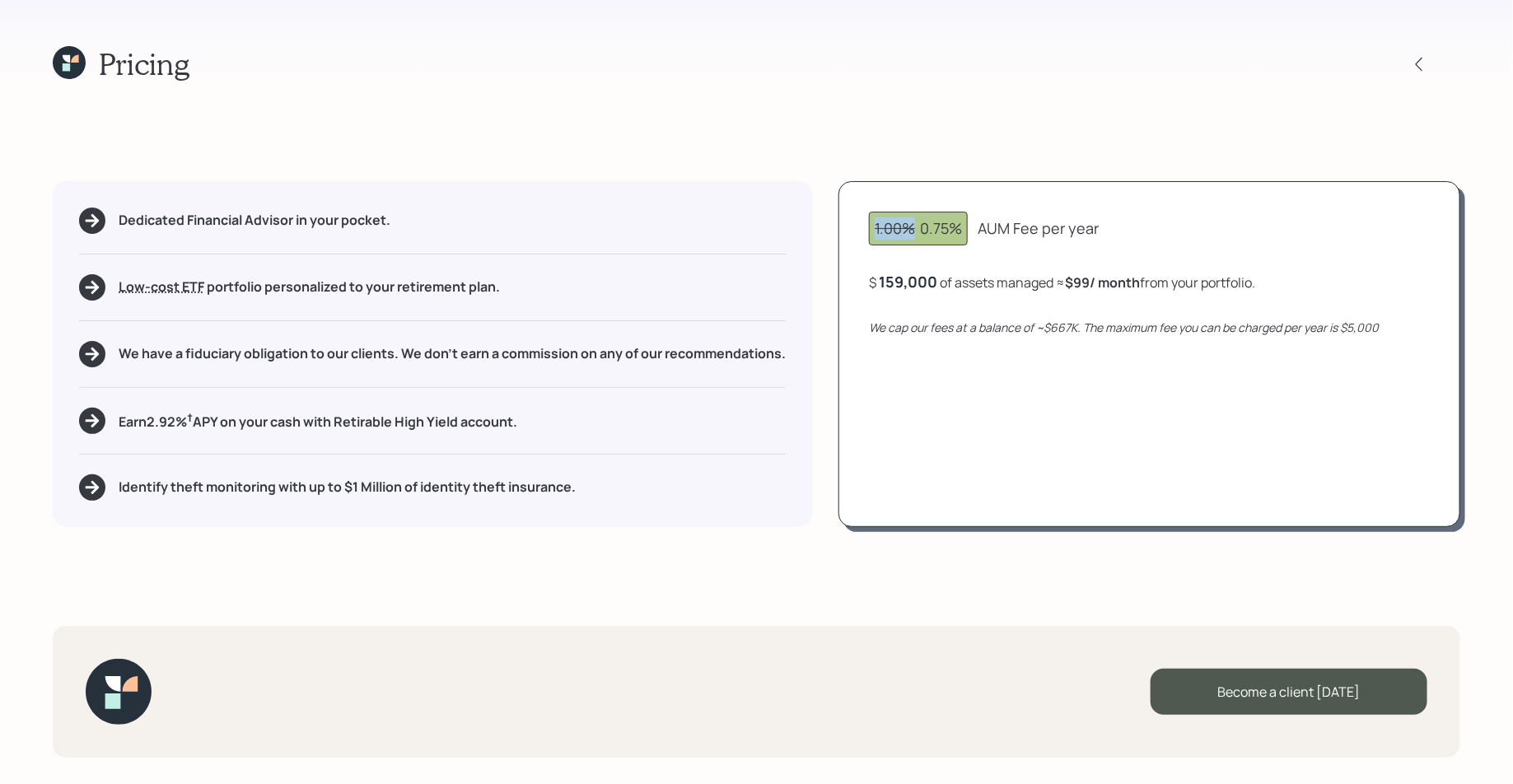
click at [846, 227] on div "1.00% 0.75% AUM Fee per year $ 159,000 of assets managed ≈ $99 / month from you…" at bounding box center [1149, 354] width 622 height 346
click at [69, 59] on icon at bounding box center [66, 59] width 8 height 8
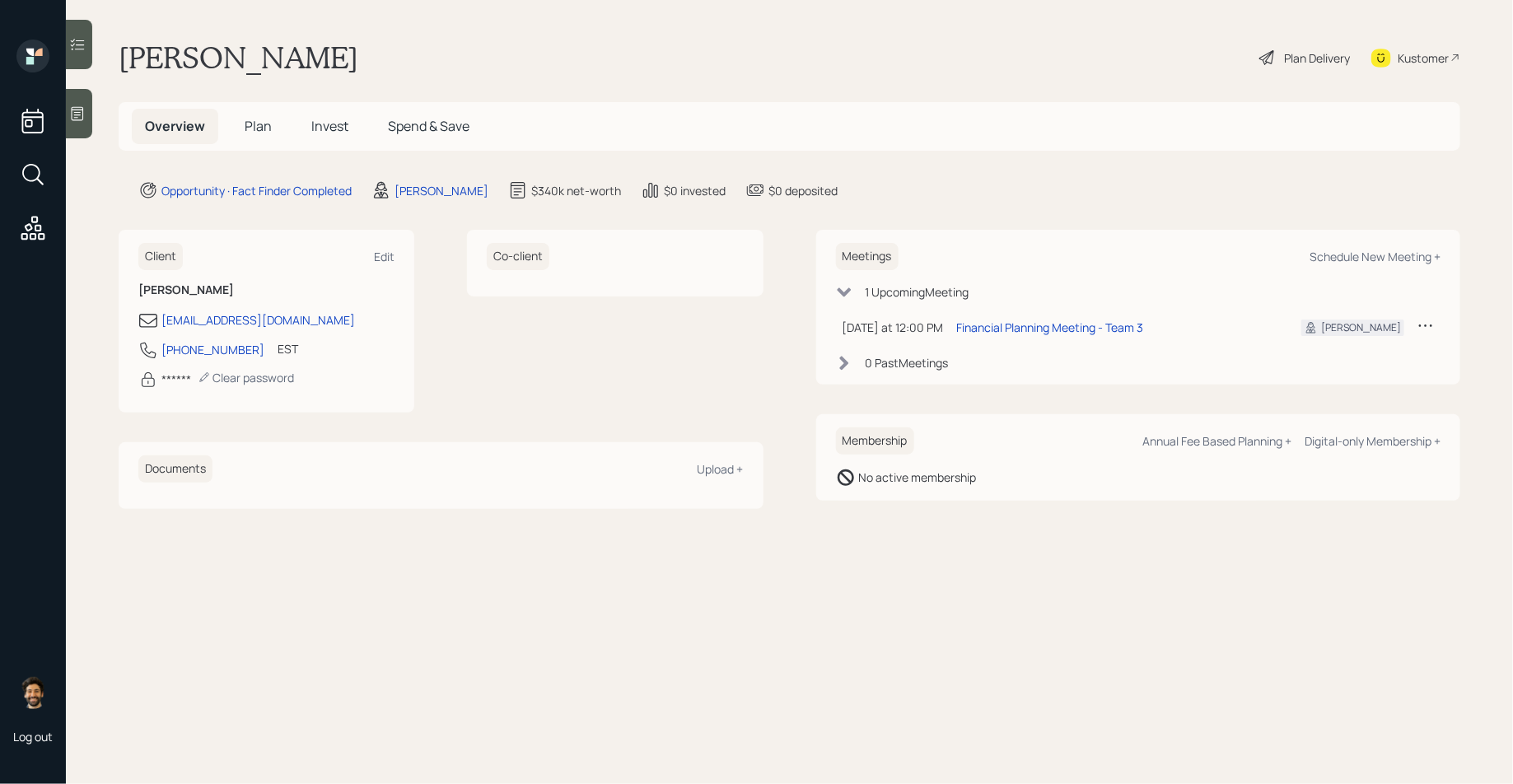
click at [247, 125] on span "Plan" at bounding box center [258, 126] width 28 height 18
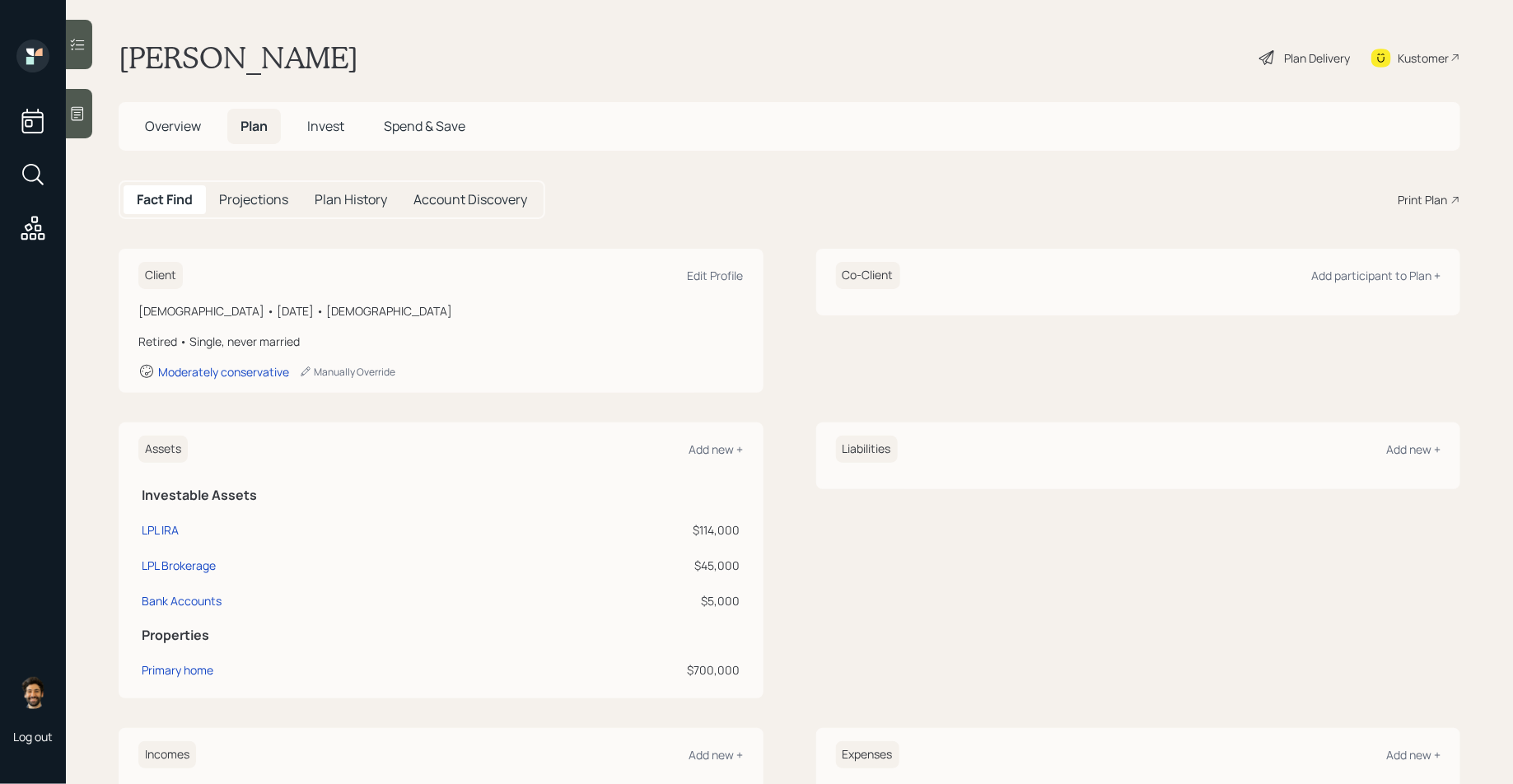
click at [179, 121] on span "Overview" at bounding box center [172, 126] width 56 height 18
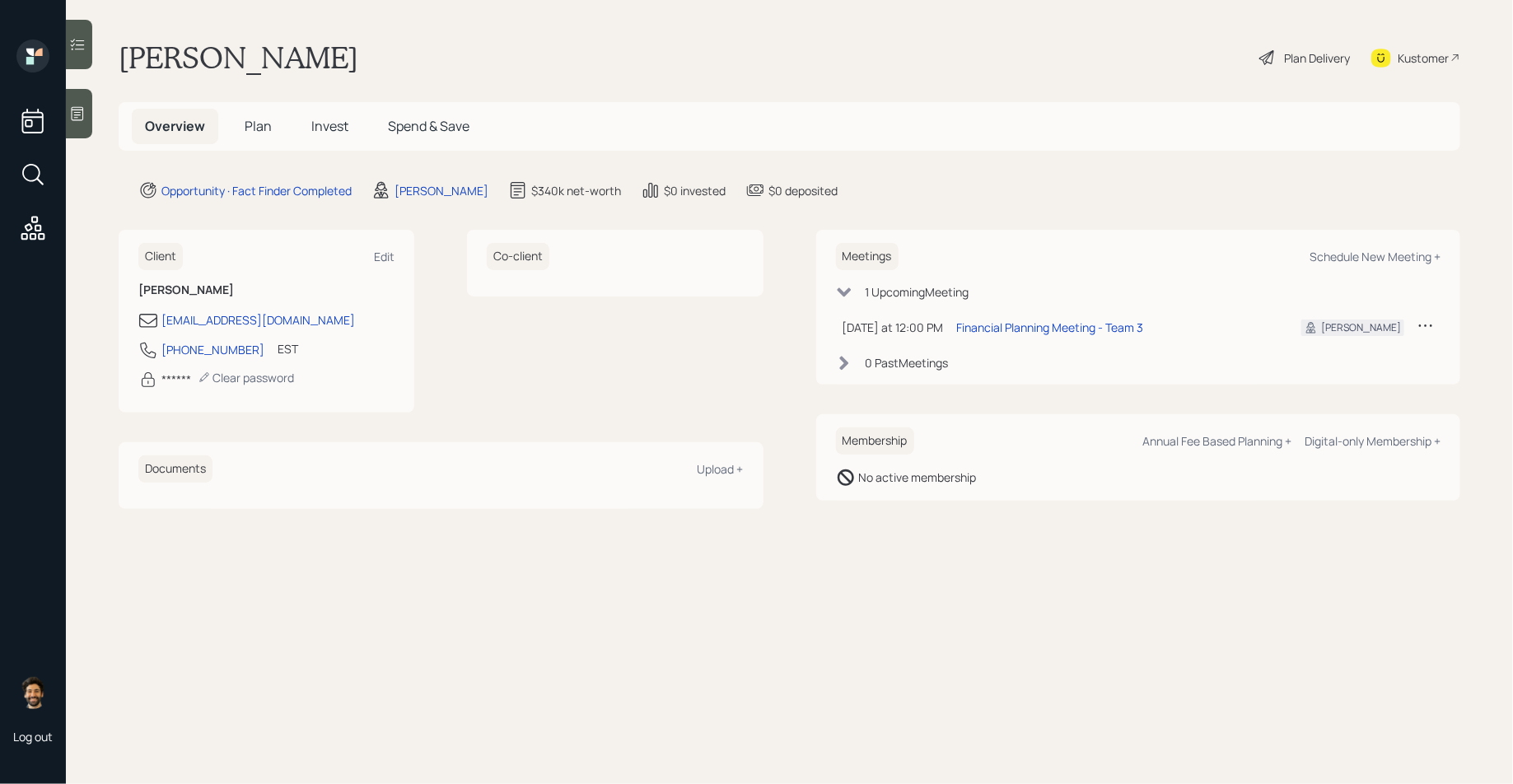
click at [251, 131] on span "Plan" at bounding box center [258, 126] width 28 height 18
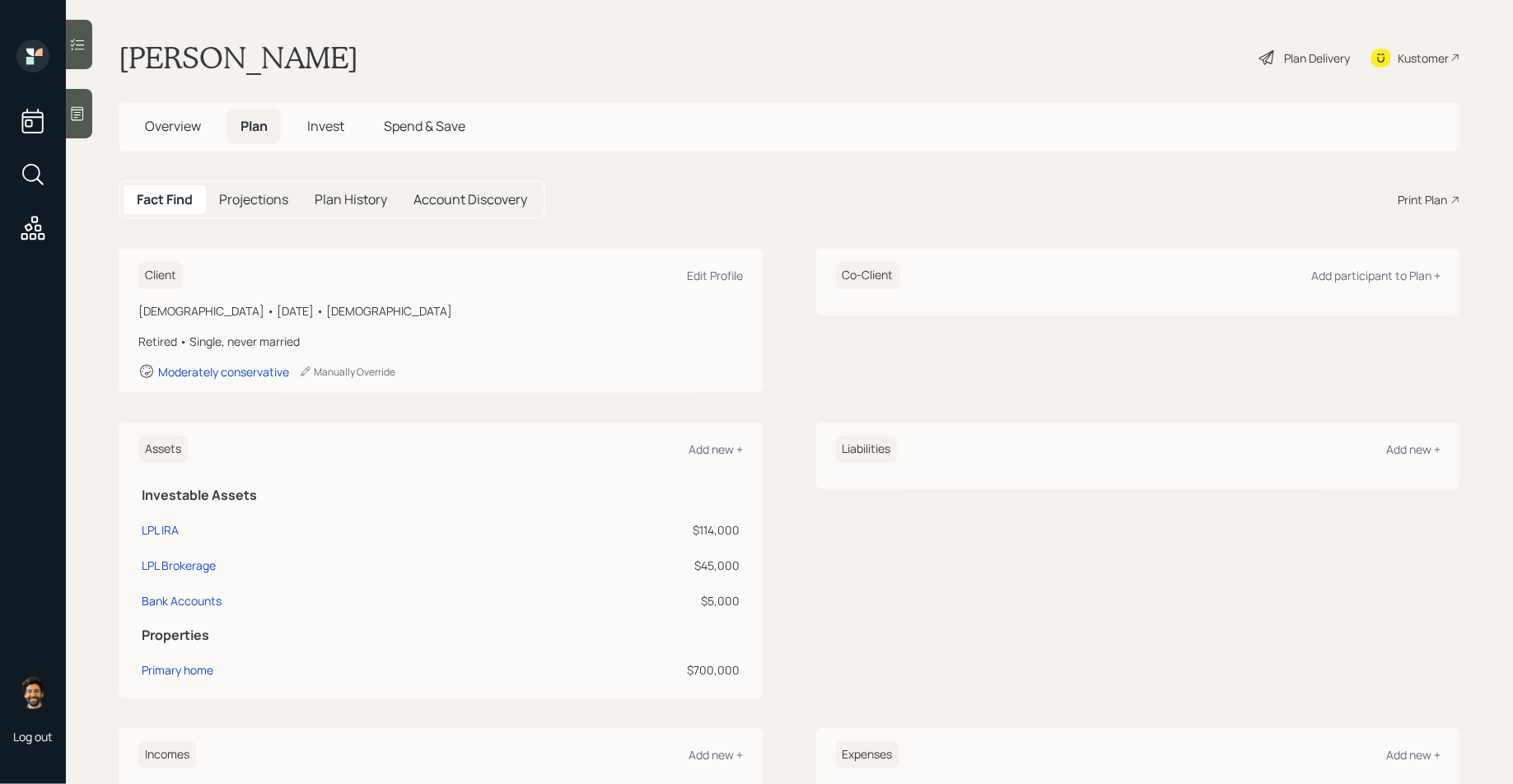
click at [181, 627] on td "Primary home" at bounding box center [318, 667] width 359 height 35
click at [171, 627] on div "Primary home" at bounding box center [177, 669] width 72 height 18
click at [154, 125] on span "Overview" at bounding box center [172, 126] width 56 height 18
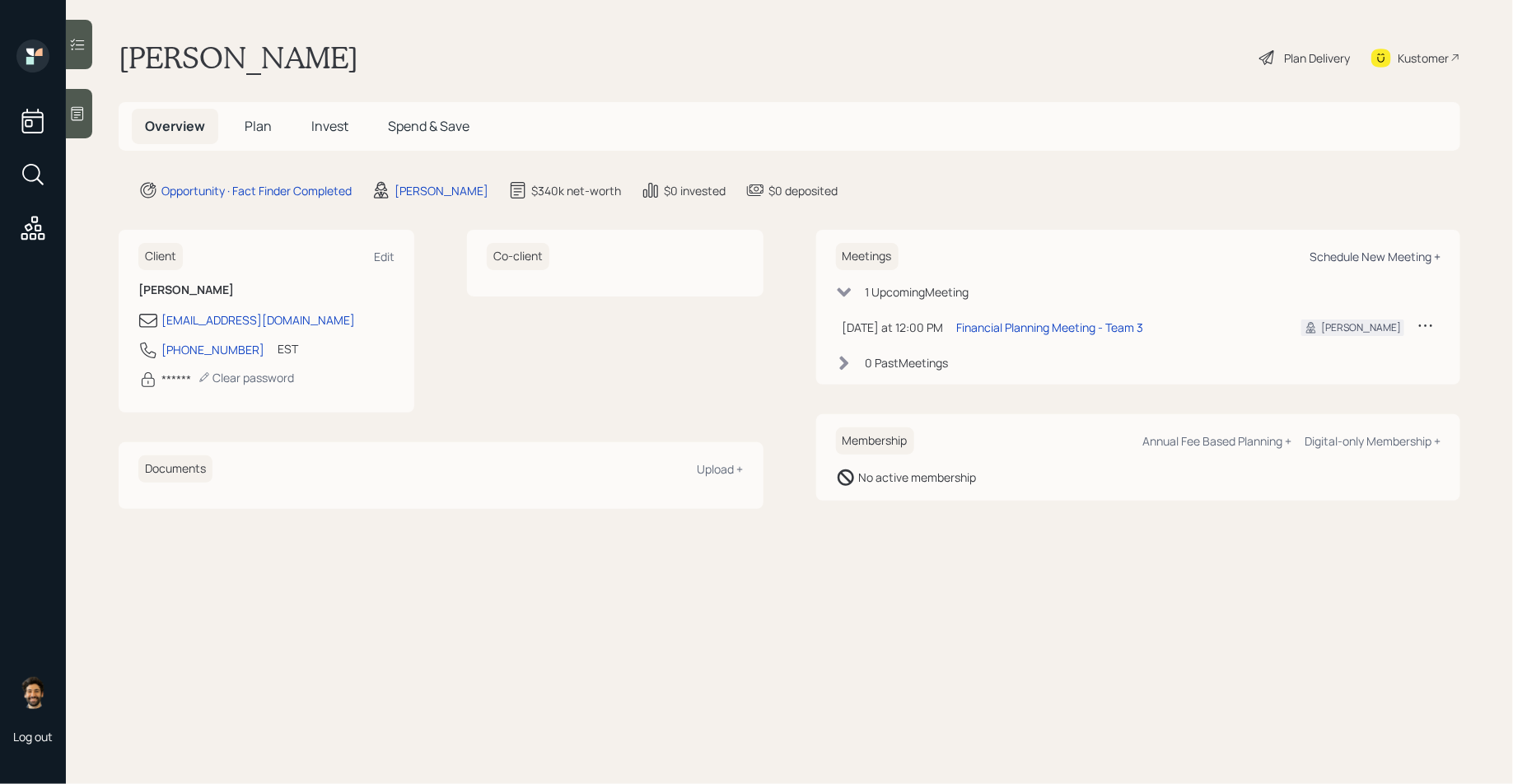
click at [1210, 259] on div "Schedule New Meeting +" at bounding box center [1374, 257] width 131 height 16
select select "f14b762f-c7c2-4b89-9227-8fa891345eea"
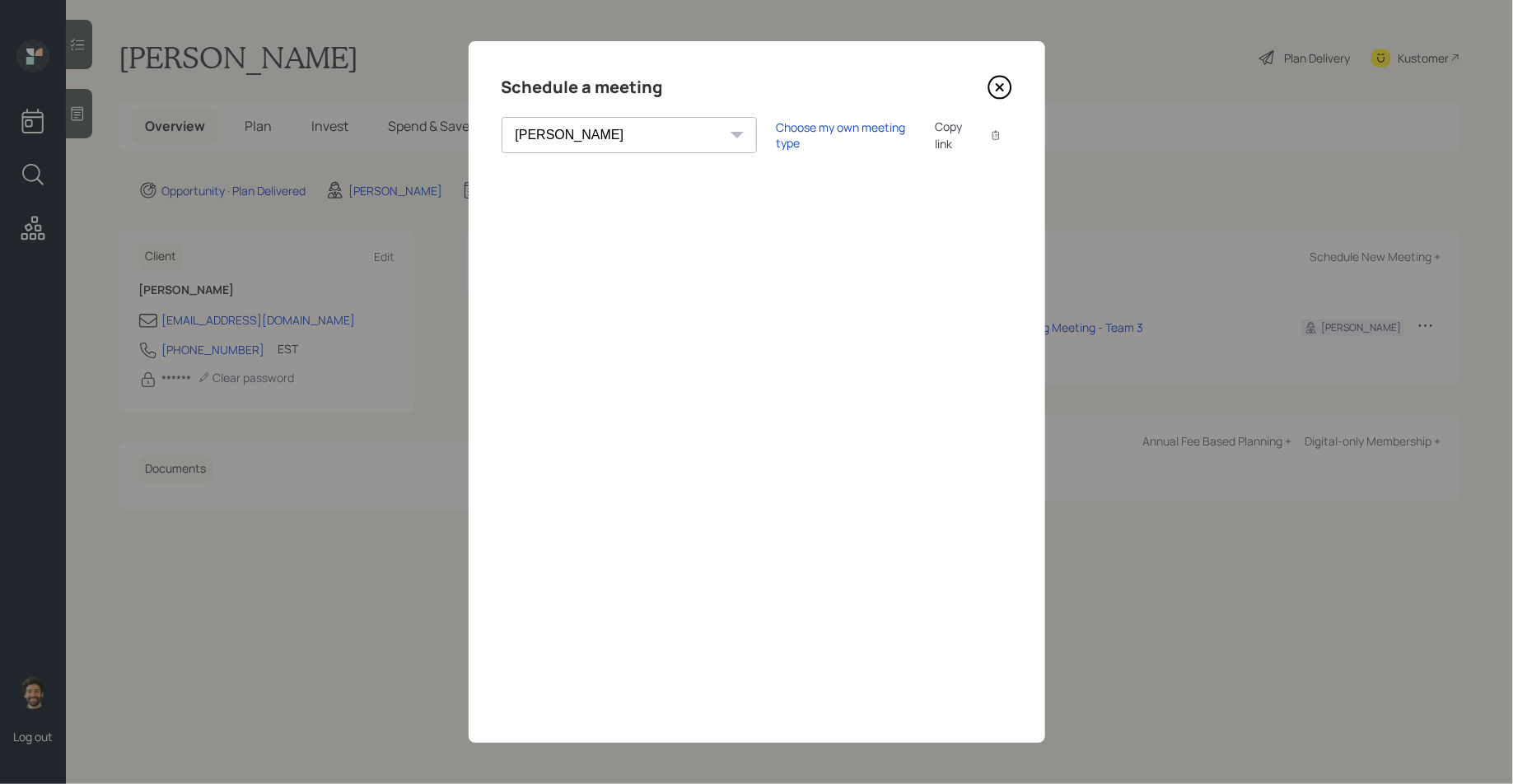
click at [997, 83] on icon at bounding box center [1000, 88] width 25 height 25
